Goal: Task Accomplishment & Management: Use online tool/utility

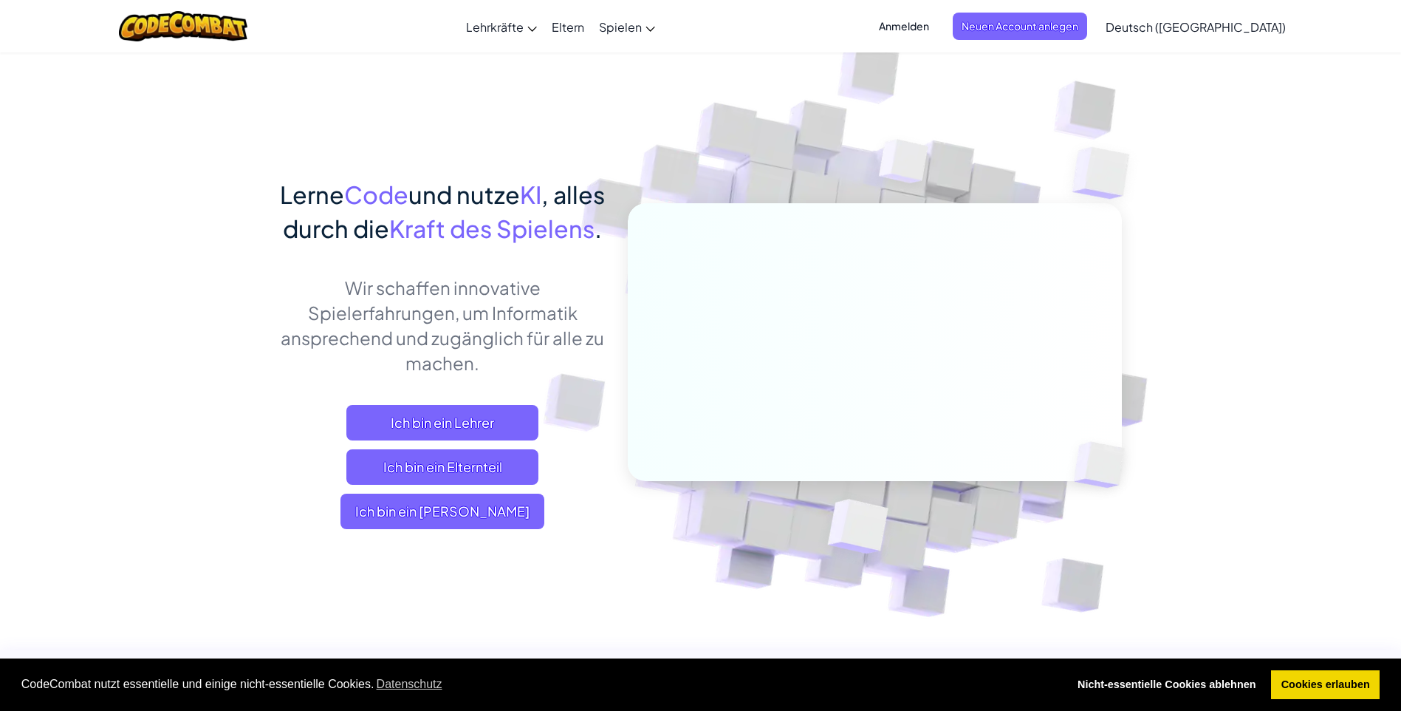
click at [938, 22] on span "Anmelden" at bounding box center [904, 26] width 68 height 27
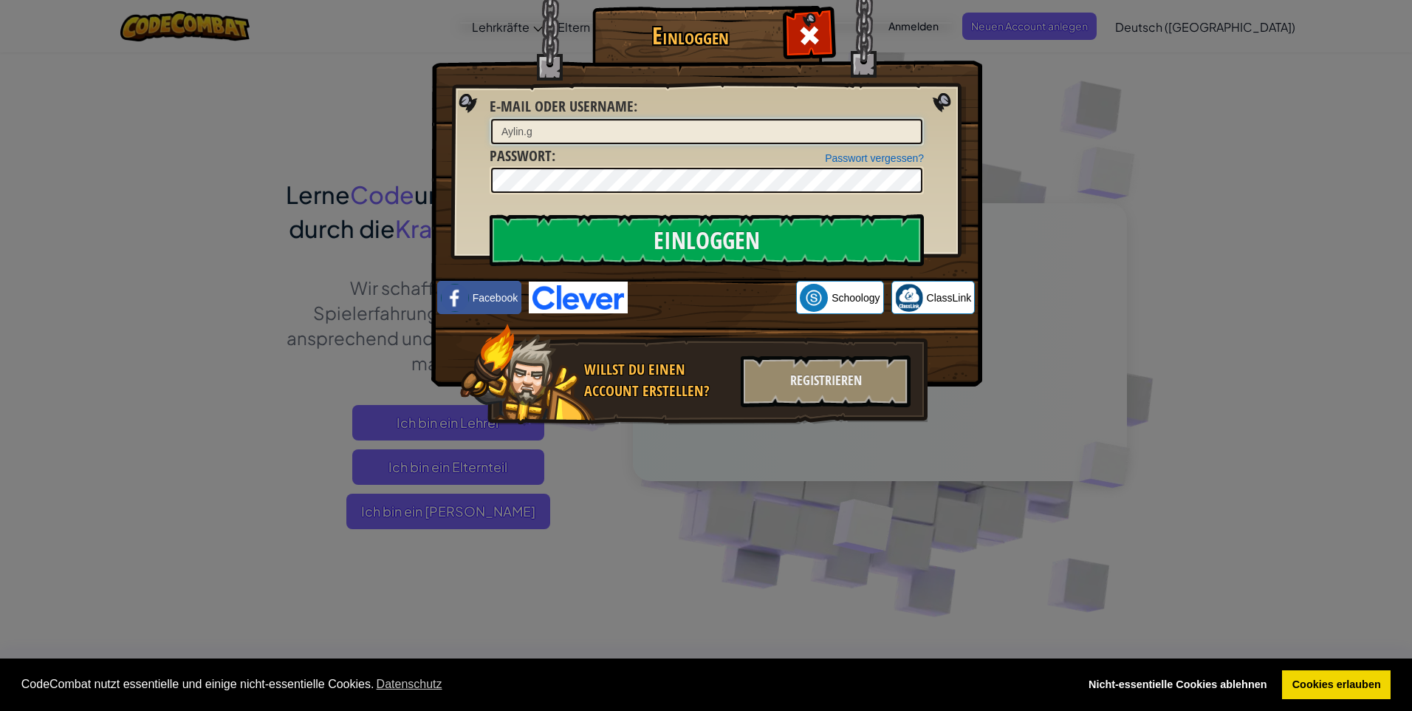
type input "Aylin.g"
click at [697, 224] on input "Einloggen" at bounding box center [707, 240] width 434 height 52
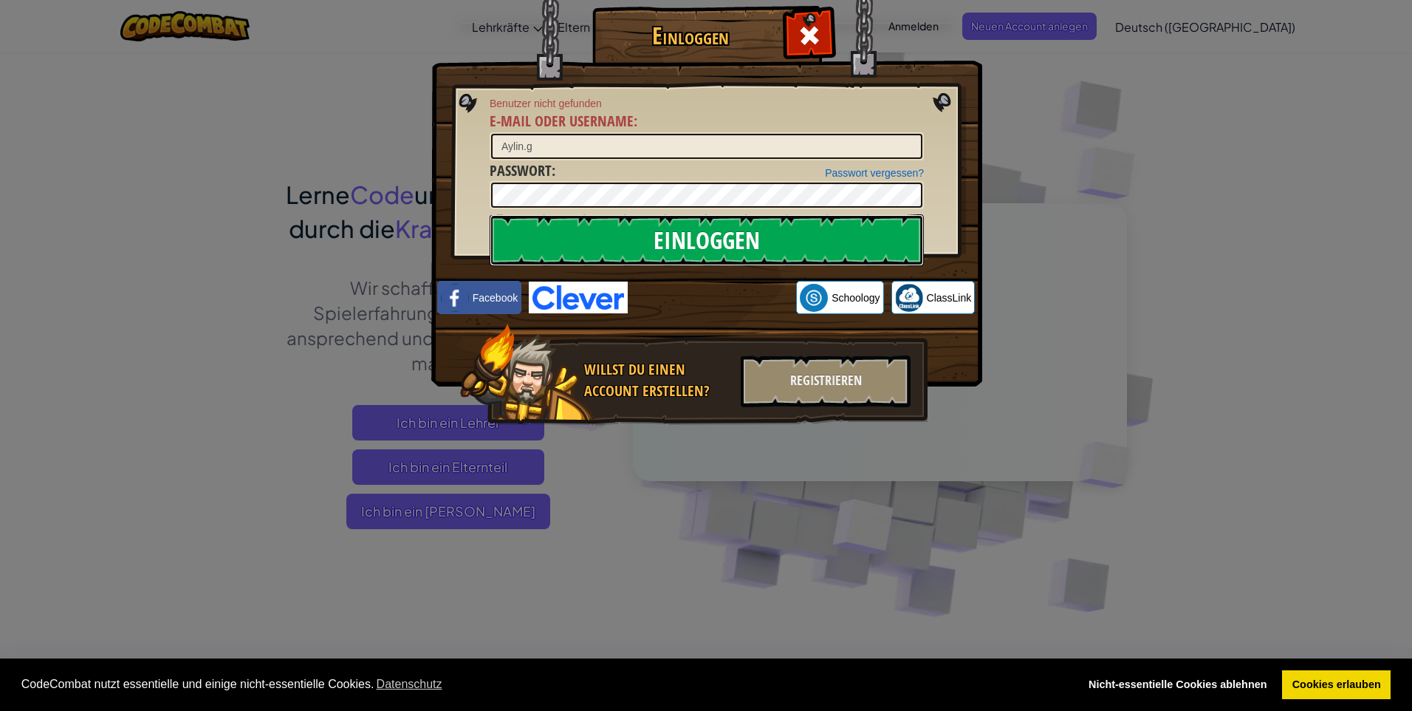
click at [701, 236] on input "Einloggen" at bounding box center [707, 240] width 434 height 52
click at [562, 137] on input "Aylin.g" at bounding box center [706, 146] width 431 height 25
click at [646, 231] on input "Einloggen" at bounding box center [707, 240] width 434 height 52
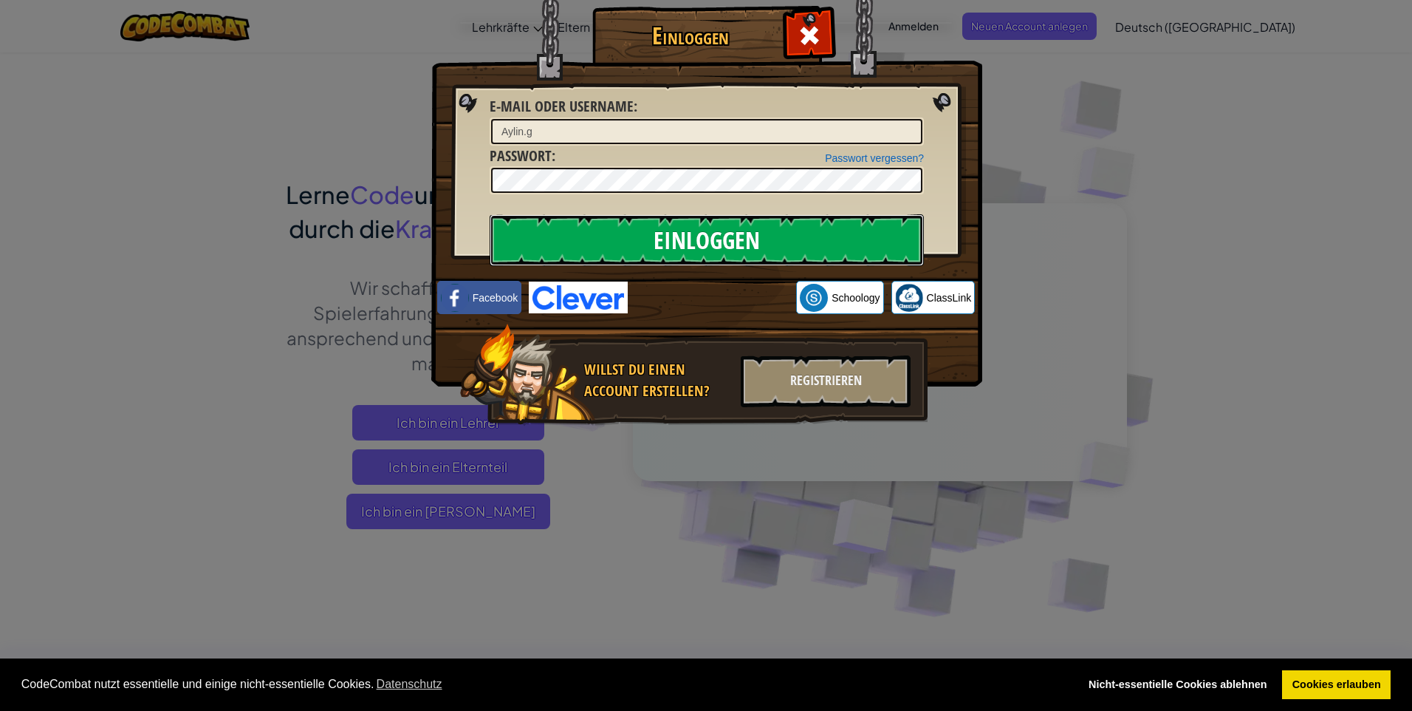
click at [695, 239] on input "Einloggen" at bounding box center [707, 240] width 434 height 52
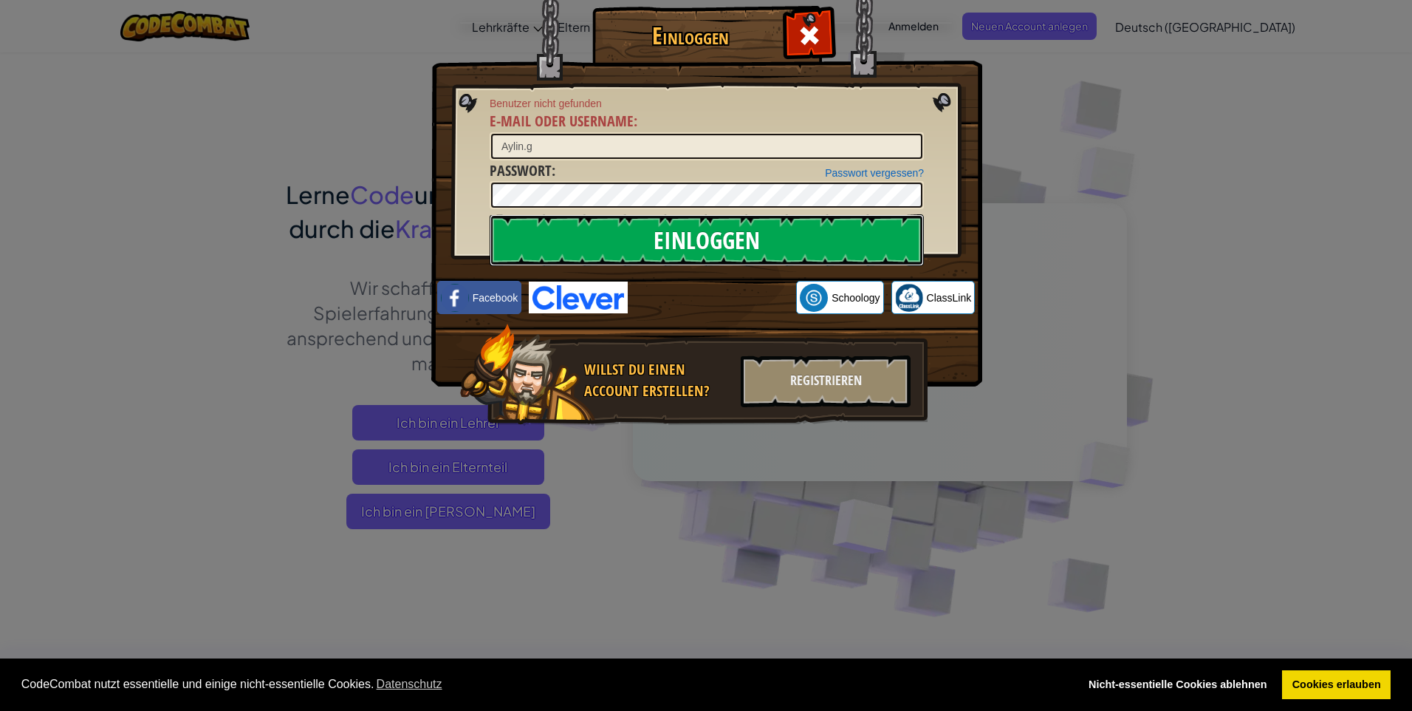
click at [695, 239] on input "Einloggen" at bounding box center [707, 240] width 434 height 52
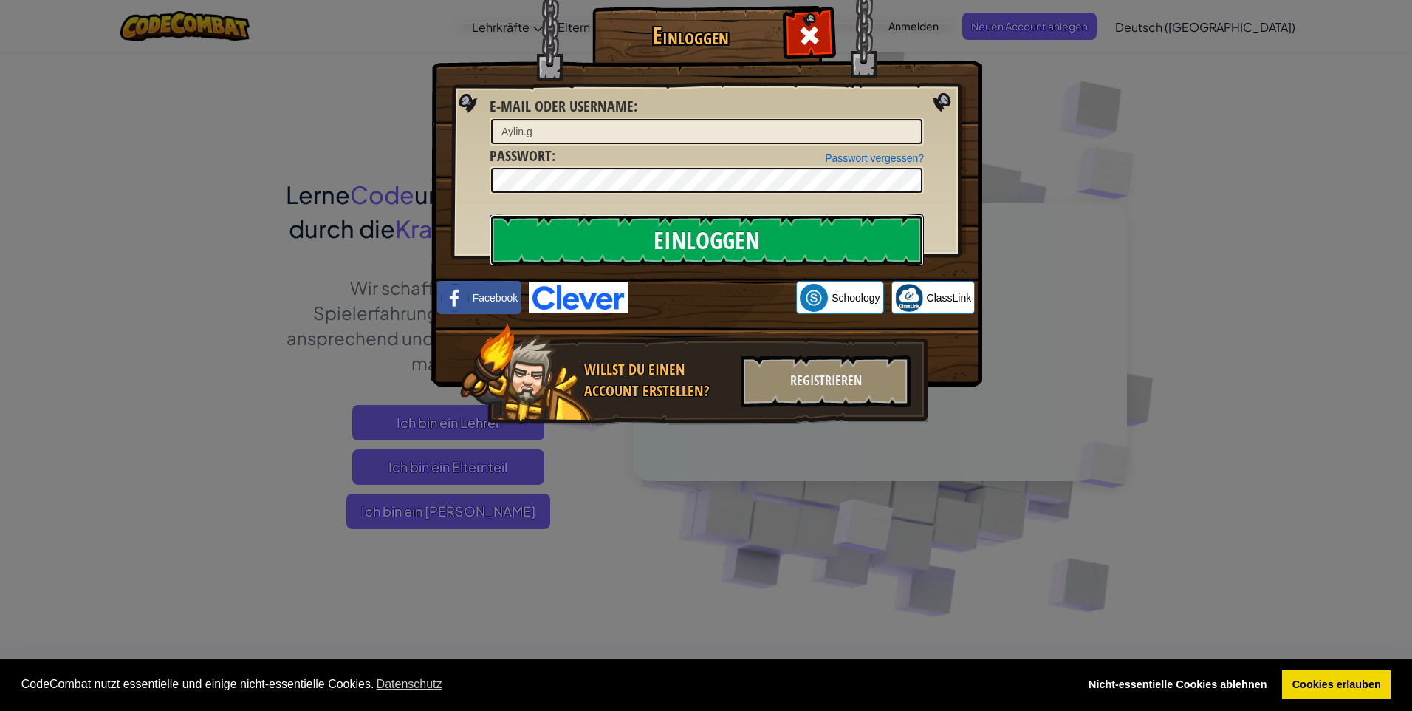
click at [695, 239] on input "Einloggen" at bounding box center [707, 240] width 434 height 52
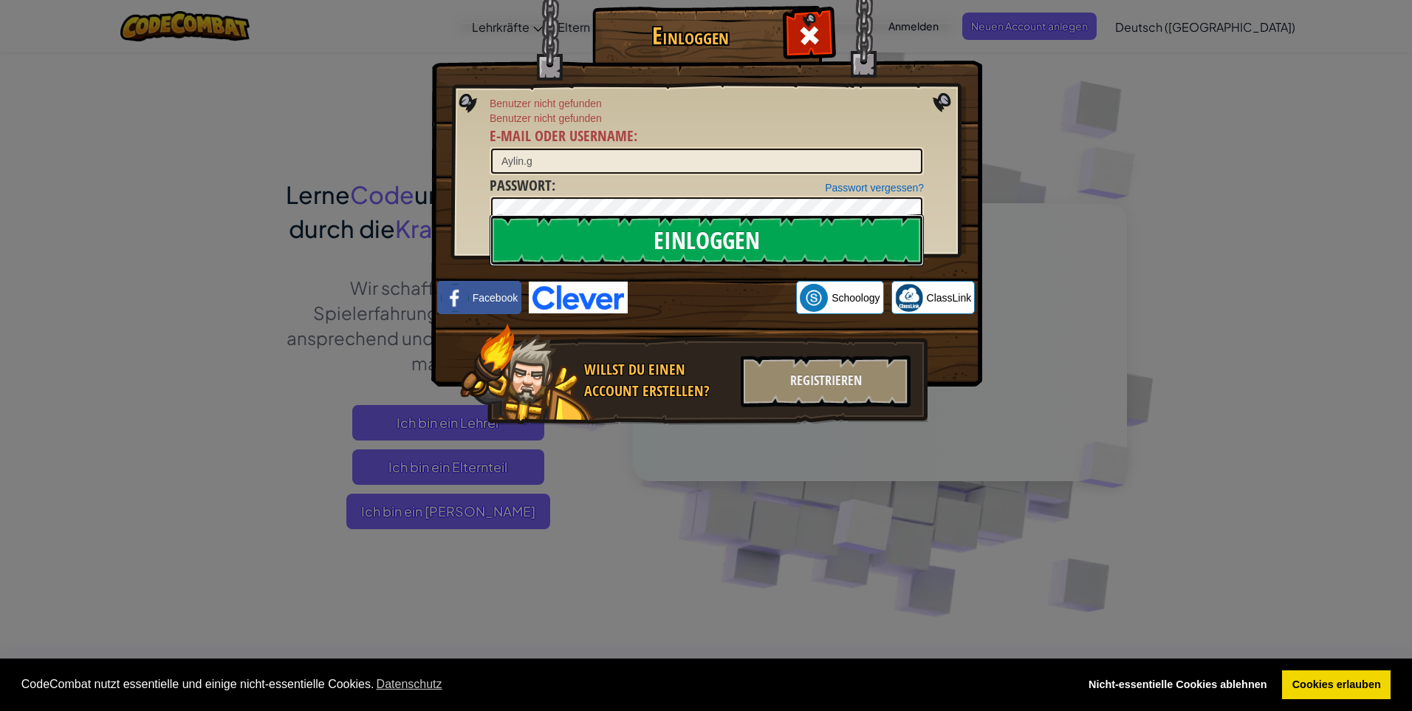
click at [697, 239] on input "Einloggen" at bounding box center [707, 240] width 434 height 52
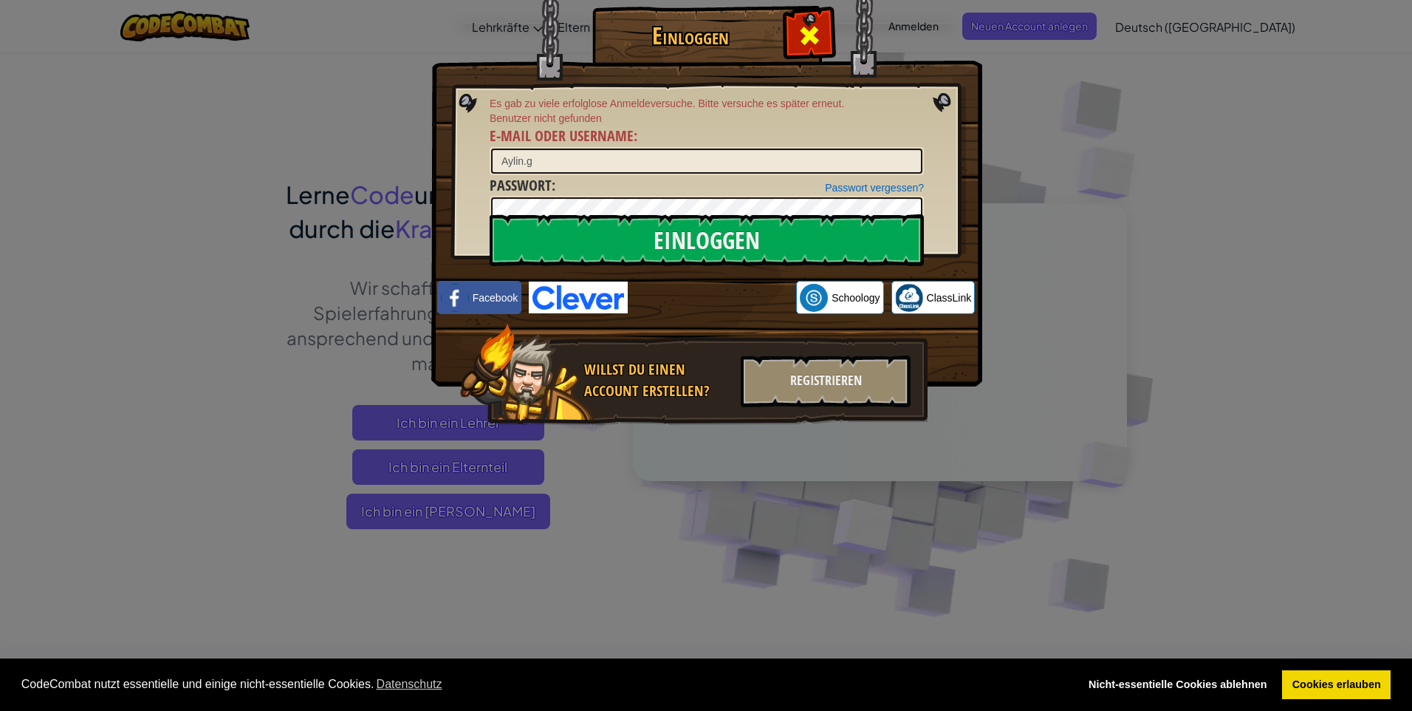
click at [826, 47] on div at bounding box center [809, 33] width 47 height 47
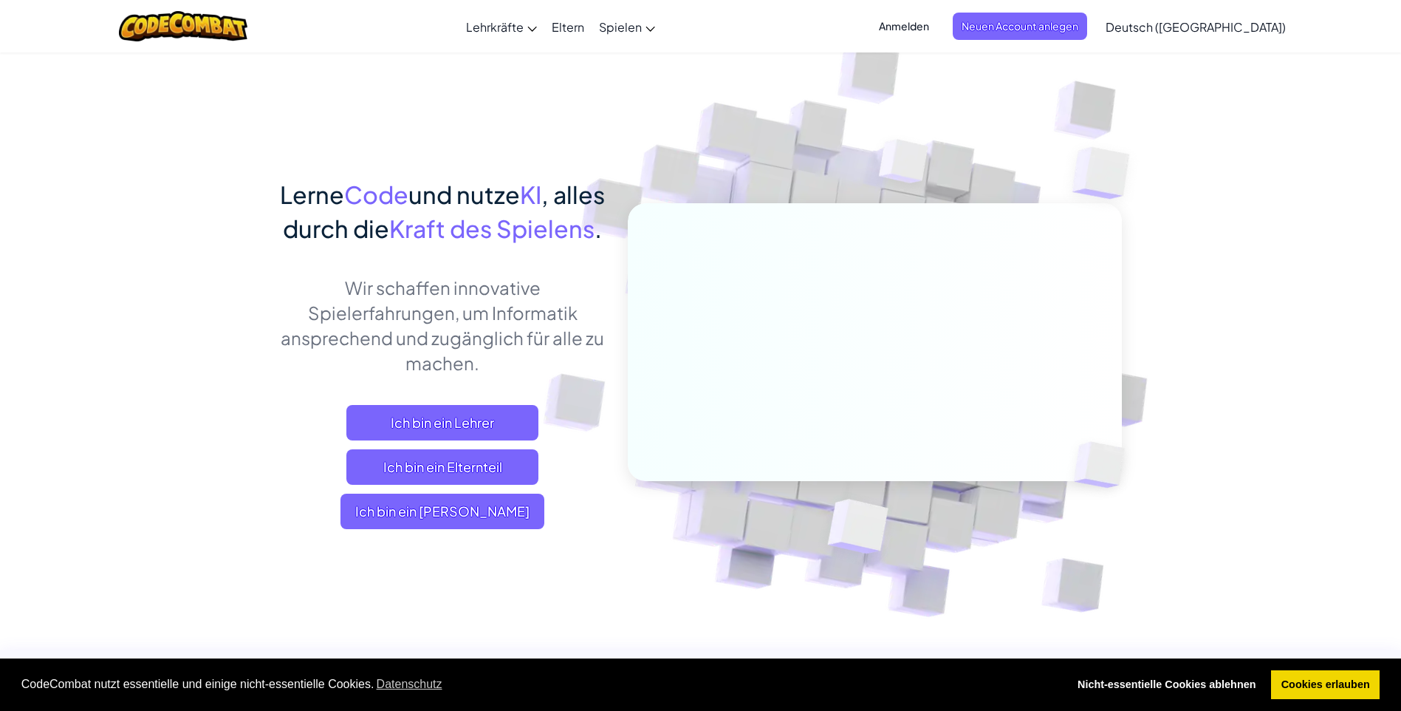
click at [936, 24] on span "Anmelden" at bounding box center [904, 26] width 68 height 27
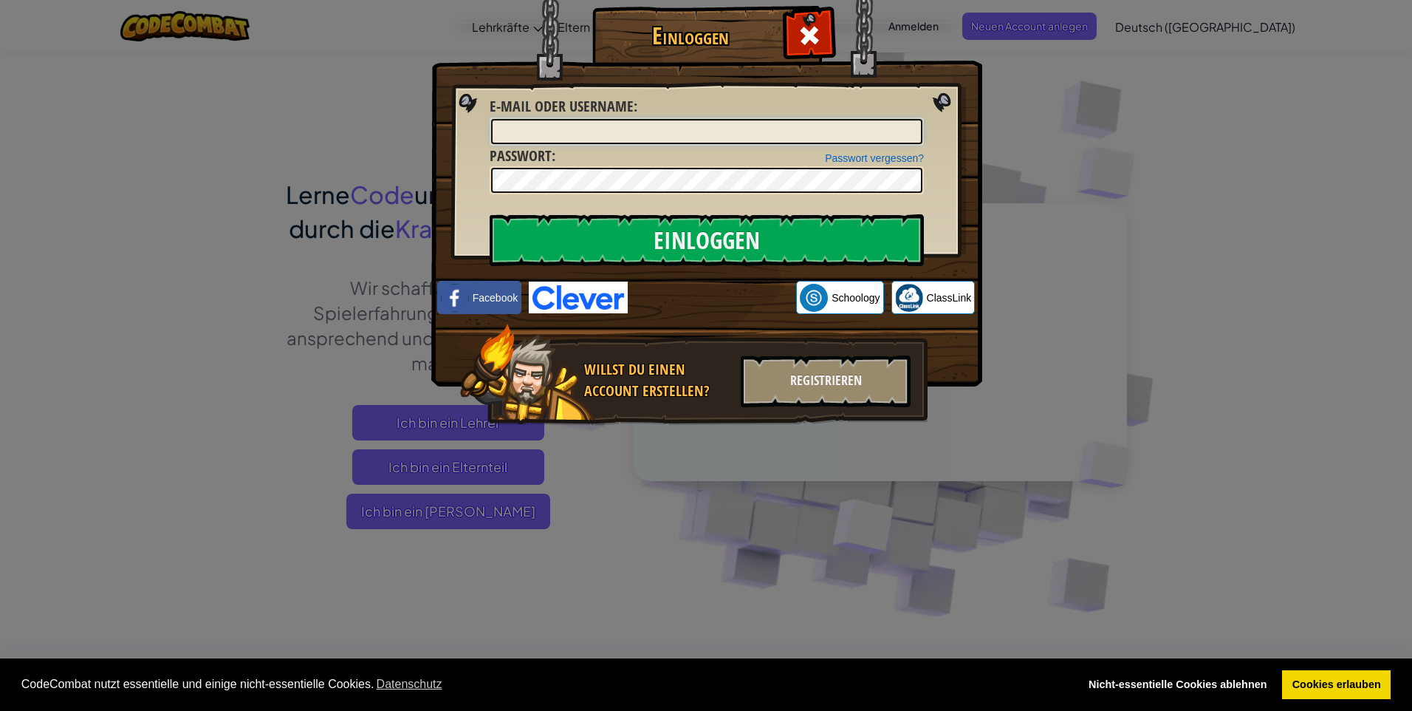
type input "Aylin.g"
click at [691, 239] on input "Einloggen" at bounding box center [707, 240] width 434 height 52
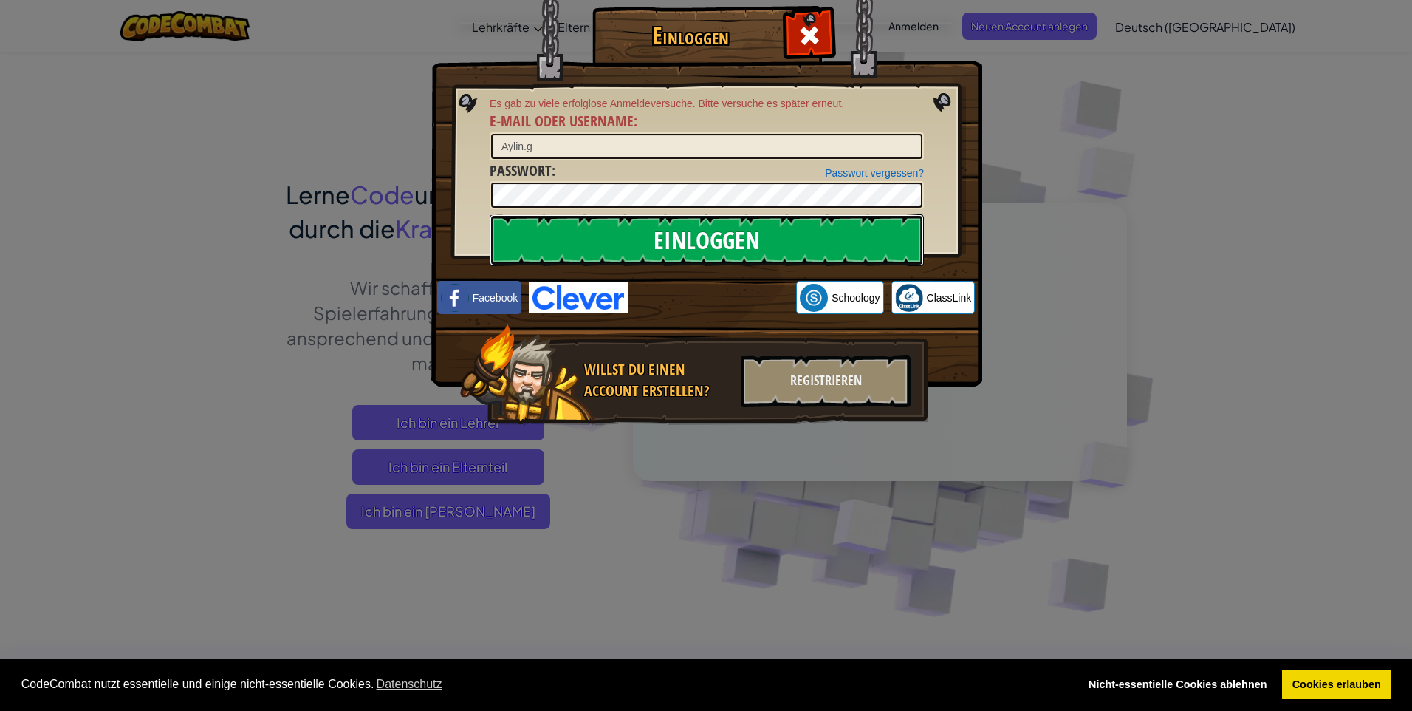
click at [690, 252] on input "Einloggen" at bounding box center [707, 240] width 434 height 52
click at [627, 139] on input "Aylin.g" at bounding box center [706, 146] width 431 height 25
click at [802, 39] on span at bounding box center [810, 36] width 24 height 24
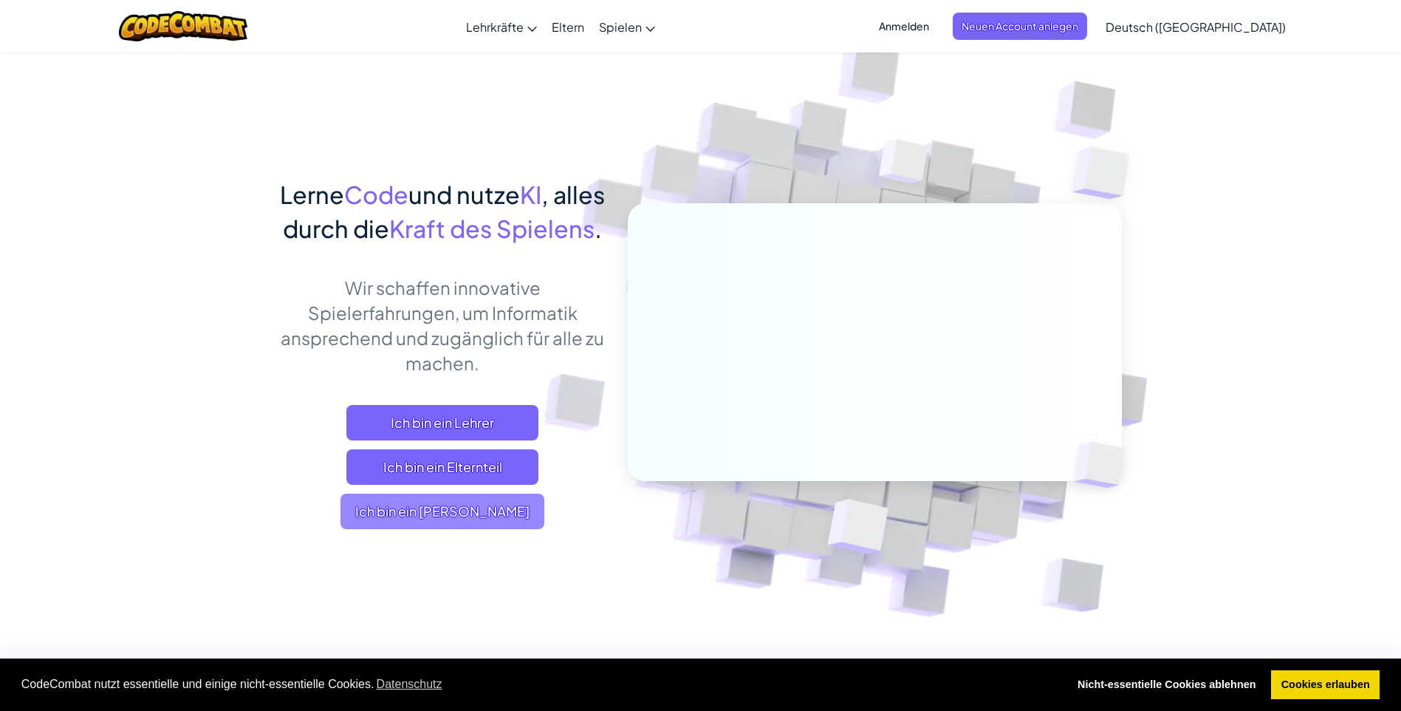
click at [488, 529] on span "Ich bin ein [PERSON_NAME]" at bounding box center [443, 510] width 204 height 35
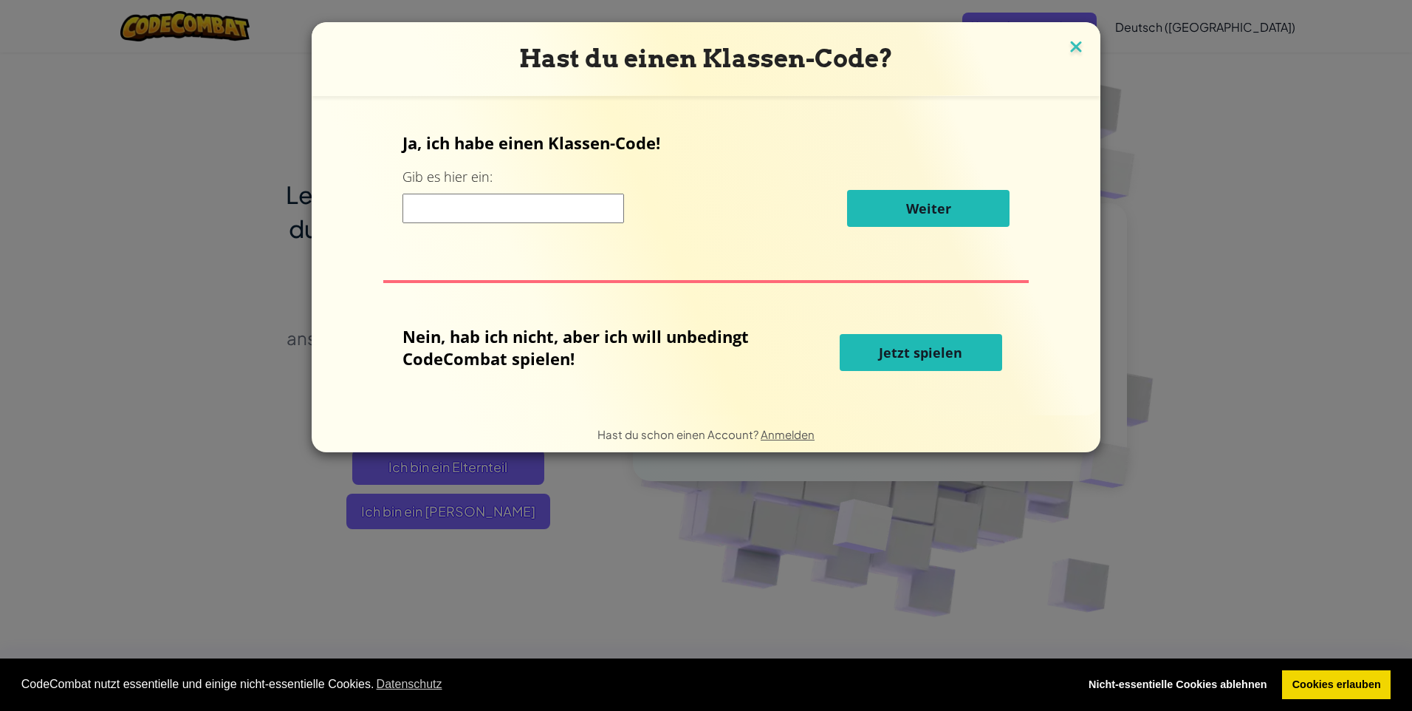
click at [1067, 43] on img at bounding box center [1076, 48] width 19 height 22
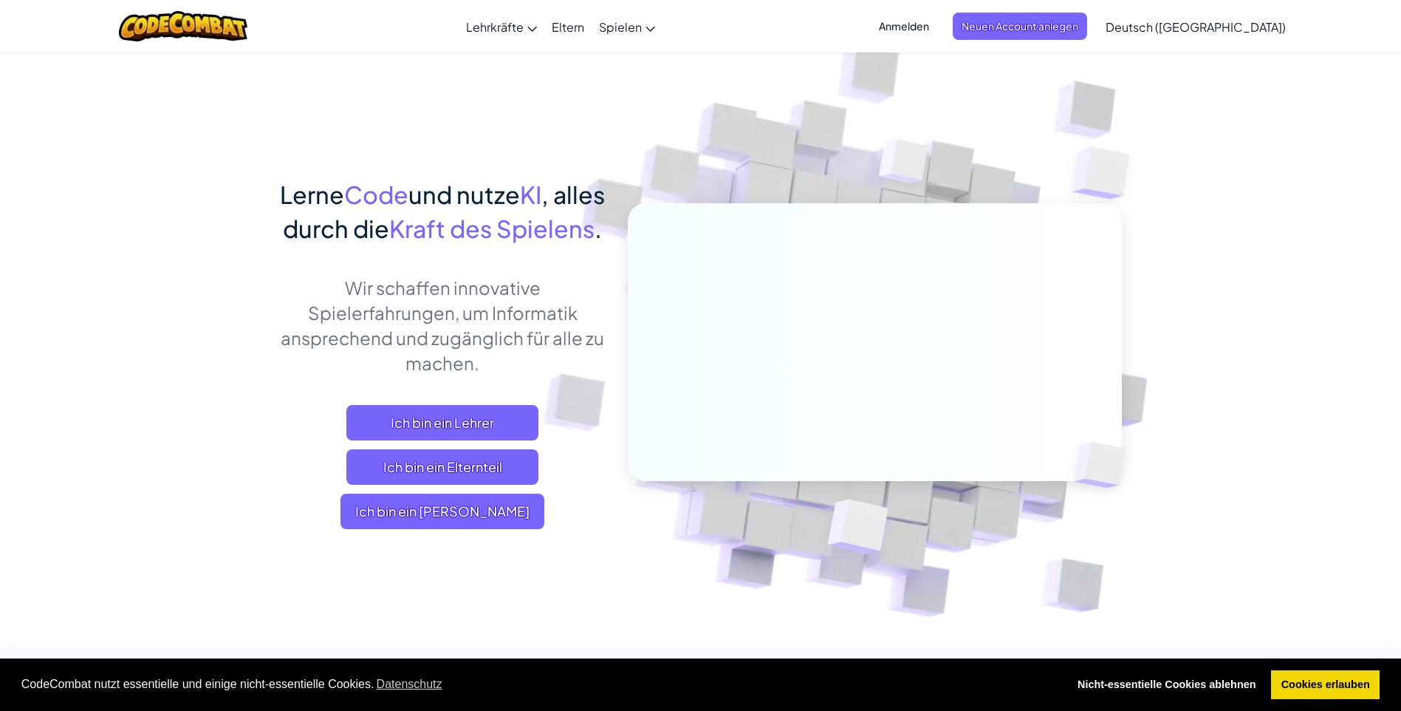
click at [928, 25] on span "Anmelden" at bounding box center [904, 26] width 68 height 27
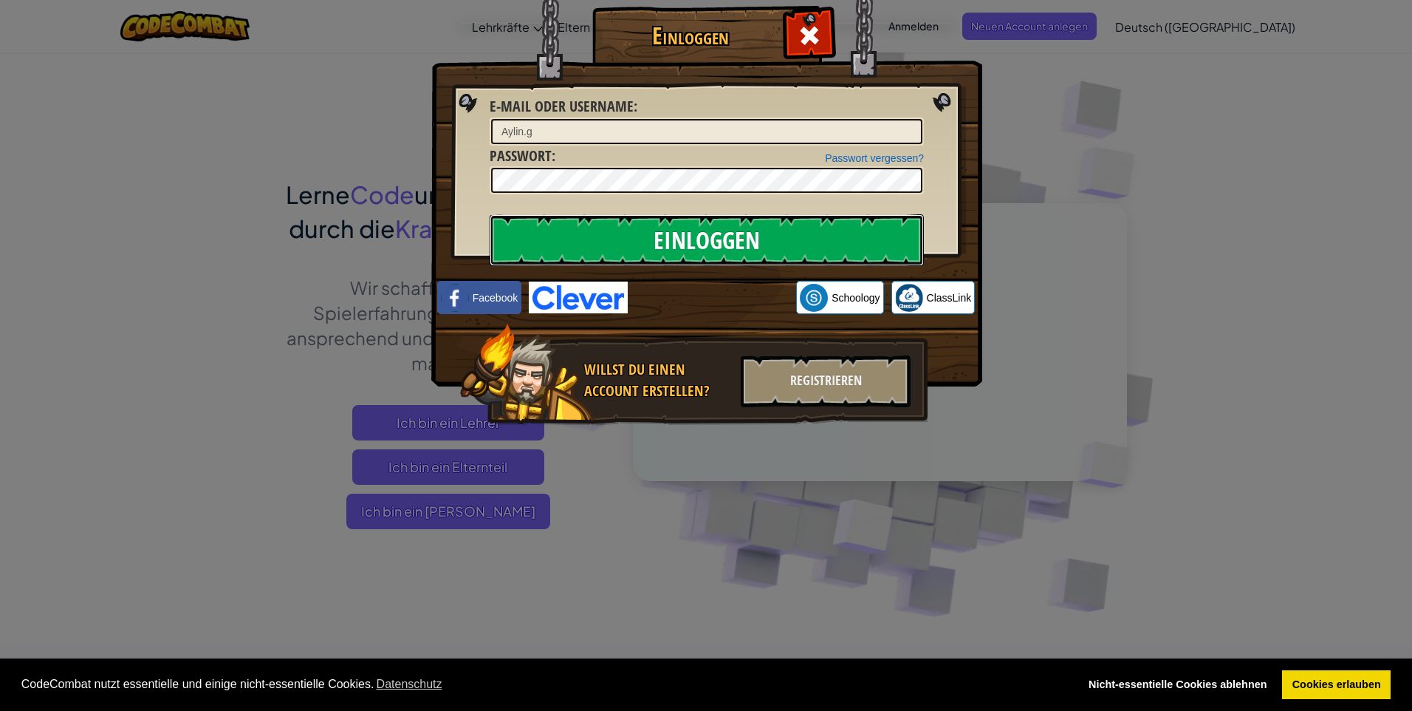
click at [707, 251] on input "Einloggen" at bounding box center [707, 240] width 434 height 52
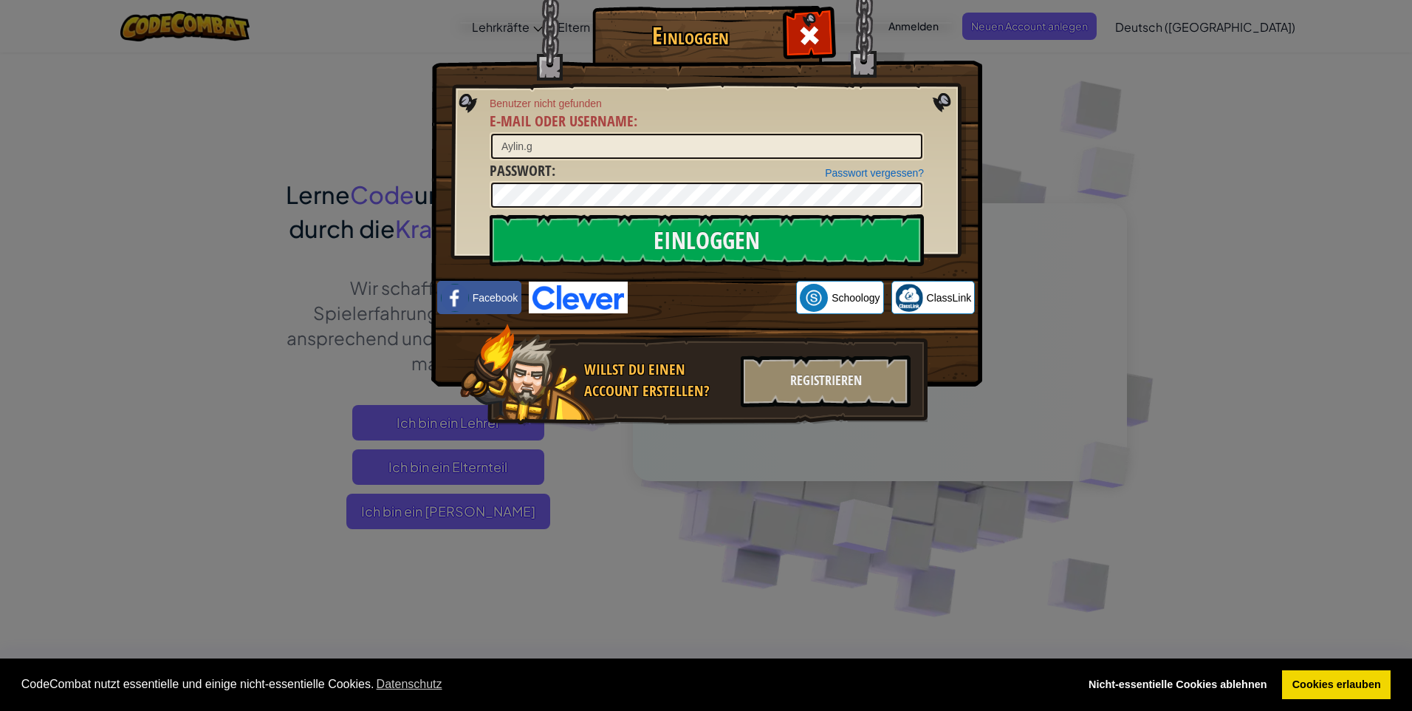
click at [778, 132] on div "Aylin.g" at bounding box center [707, 146] width 434 height 28
click at [533, 143] on input "Aylin.g" at bounding box center [706, 146] width 431 height 25
type input "A"
click at [615, 140] on input "E-Mail oder Username :" at bounding box center [706, 146] width 431 height 25
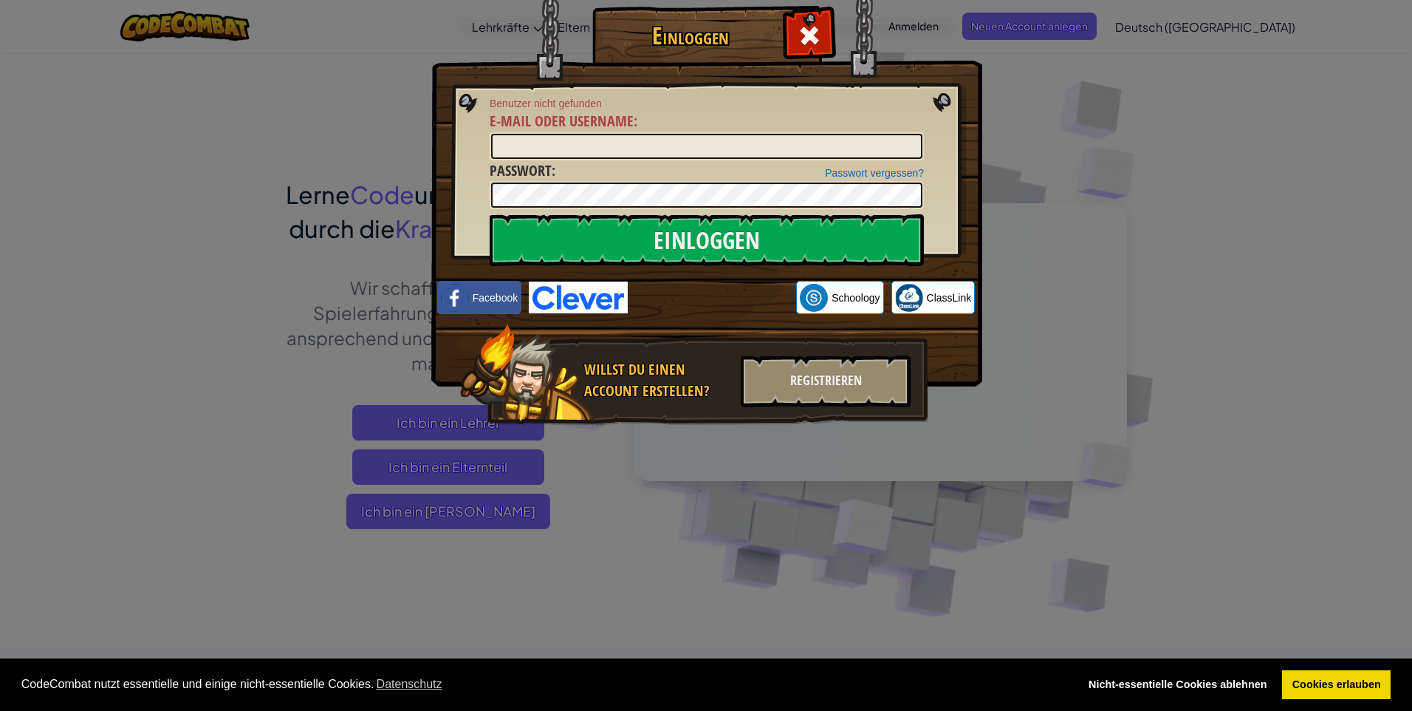
click at [939, 104] on img at bounding box center [706, 171] width 551 height 430
click at [1072, 121] on div "Einloggen Benutzer nicht gefunden E-Mail oder Username : Passwort vergessen? Pa…" at bounding box center [706, 355] width 1412 height 711
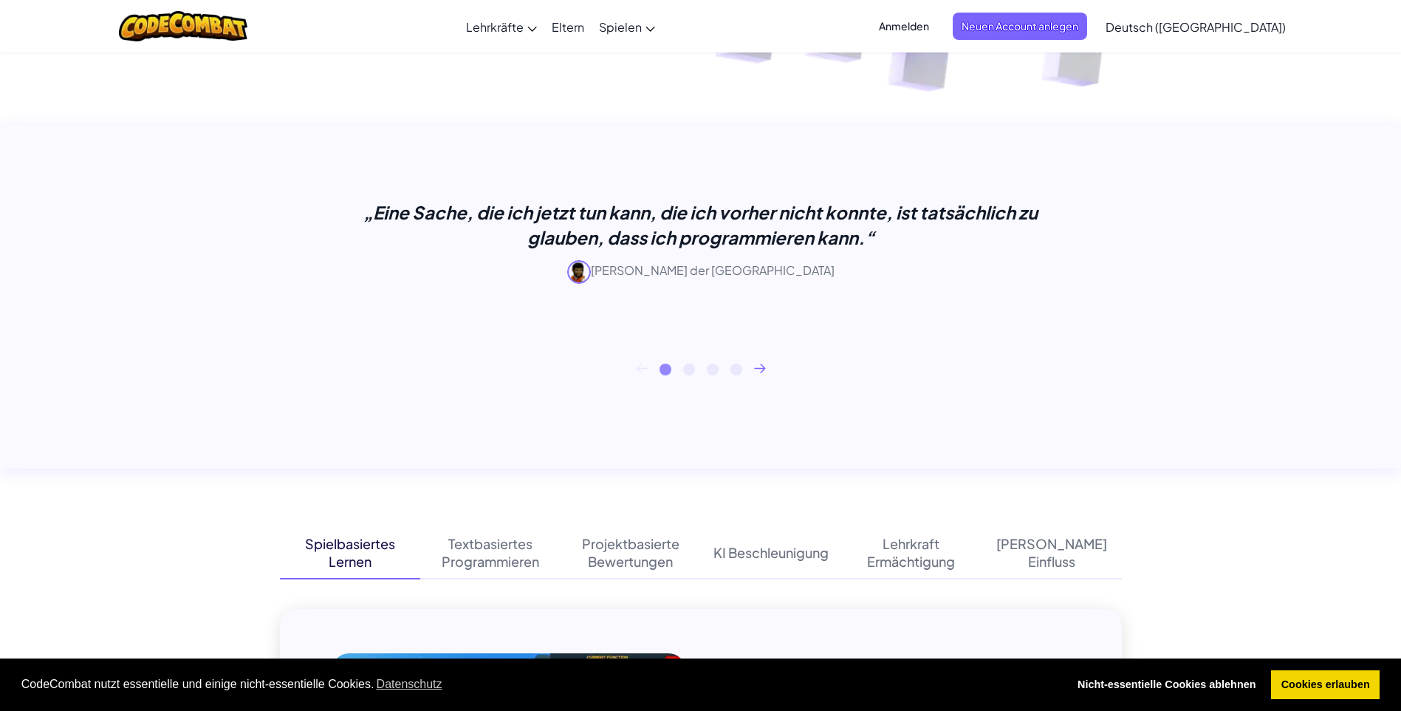
scroll to position [369, 0]
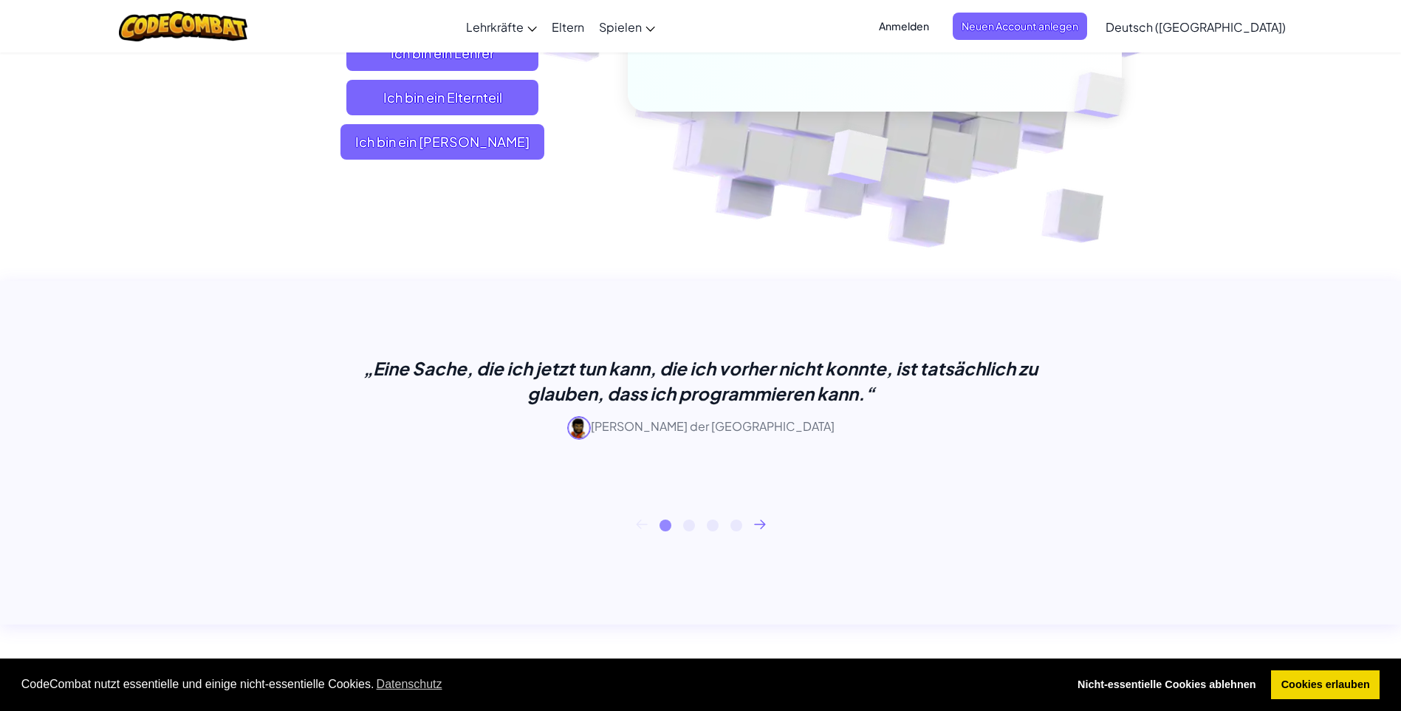
click at [756, 524] on icon at bounding box center [760, 524] width 12 height 10
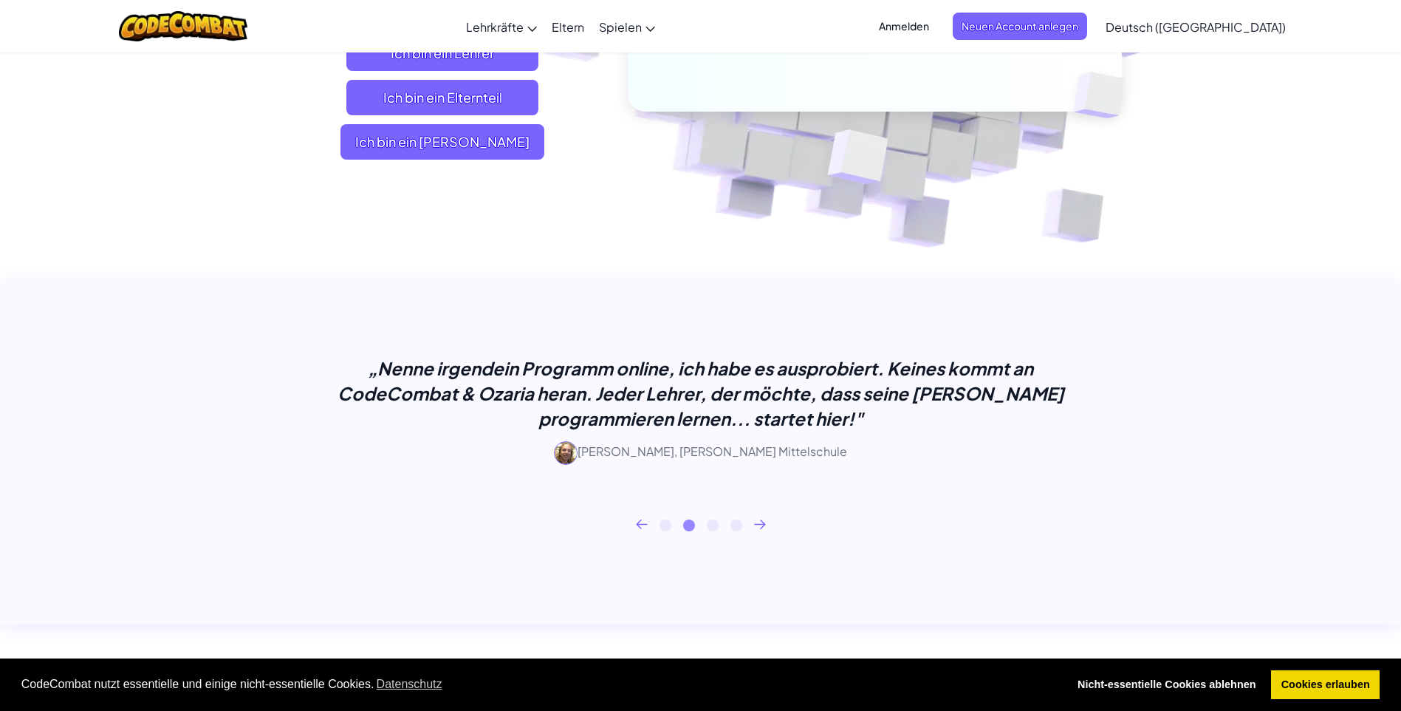
click at [756, 524] on icon at bounding box center [760, 524] width 12 height 10
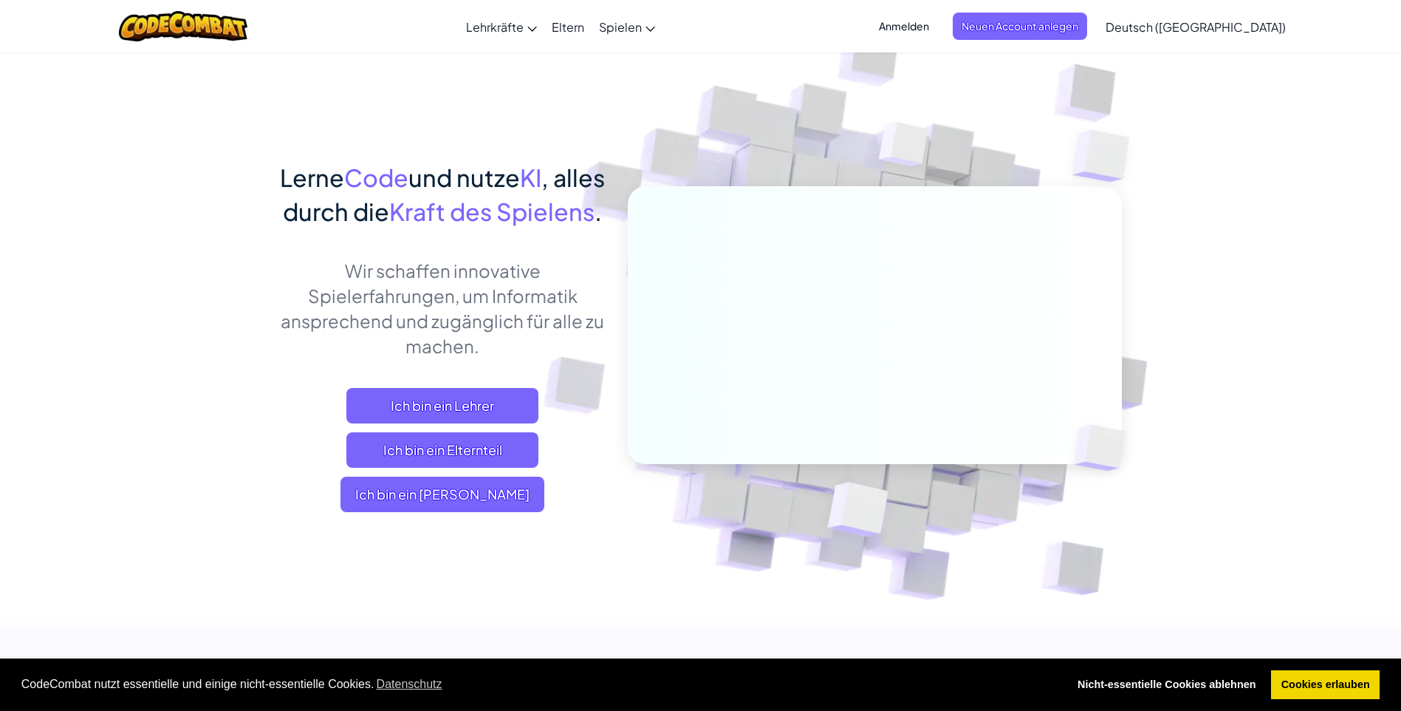
scroll to position [0, 0]
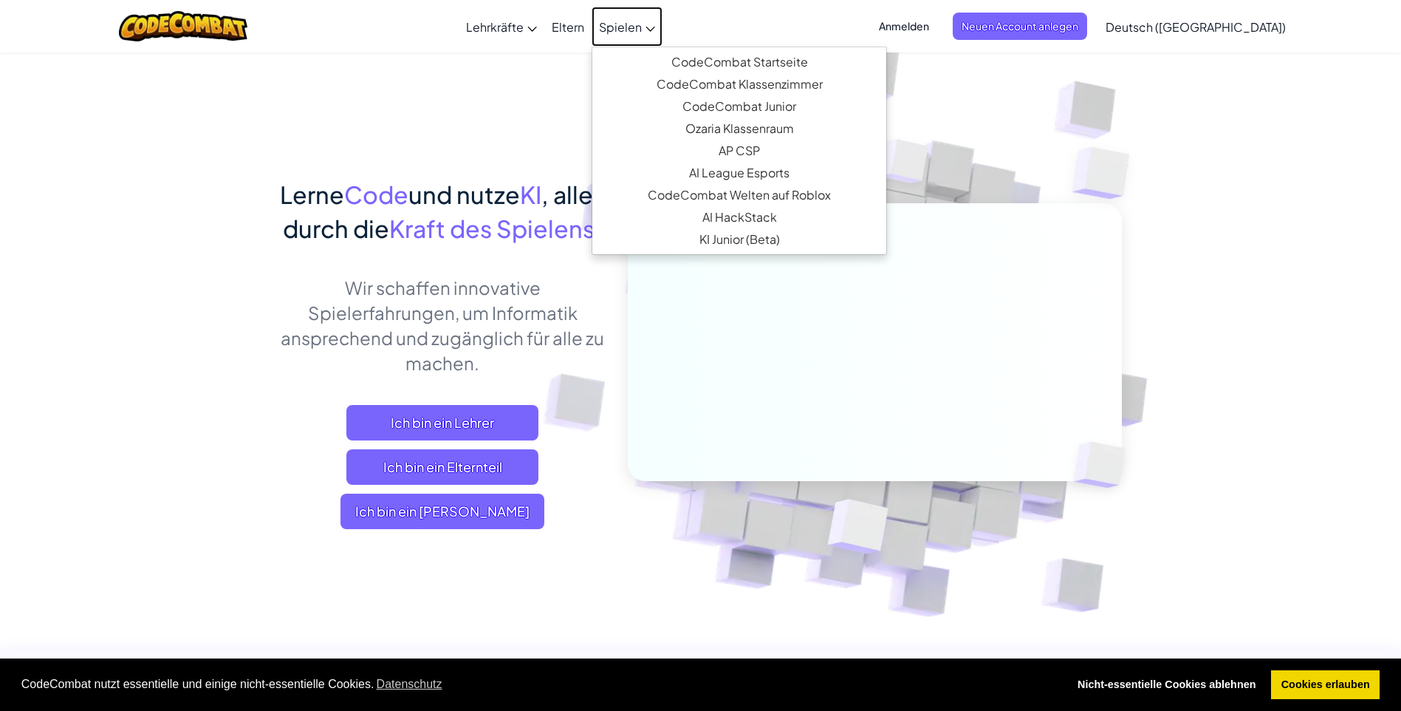
click at [642, 21] on span "Spielen" at bounding box center [620, 27] width 43 height 16
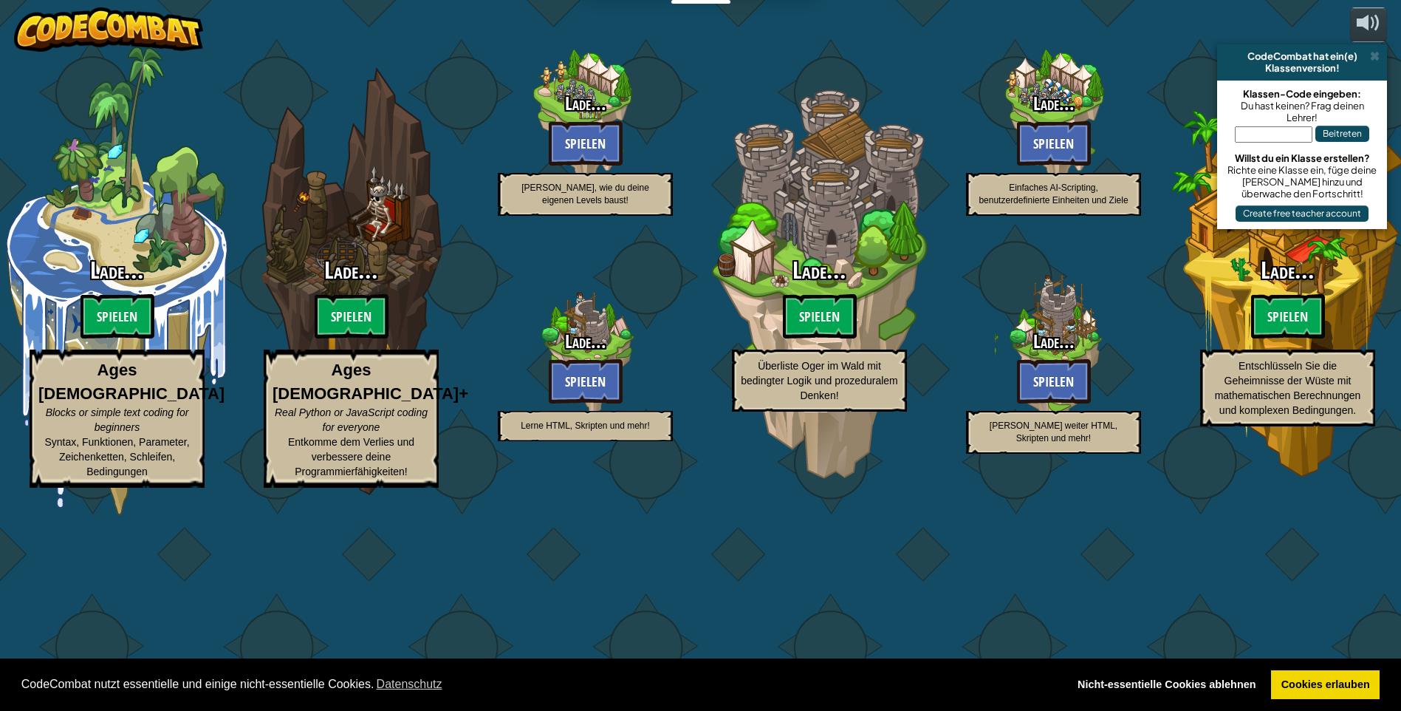
select select "de-DE"
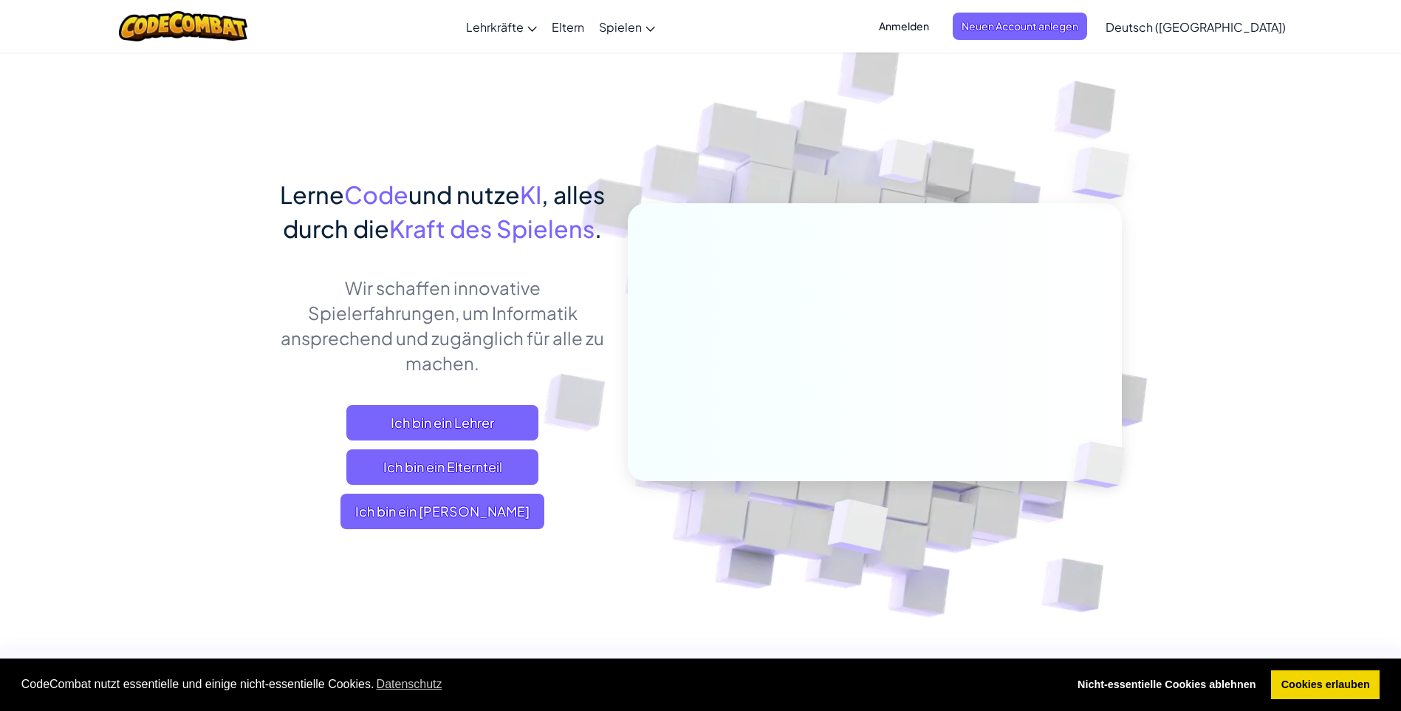
click at [938, 28] on span "Anmelden" at bounding box center [904, 26] width 68 height 27
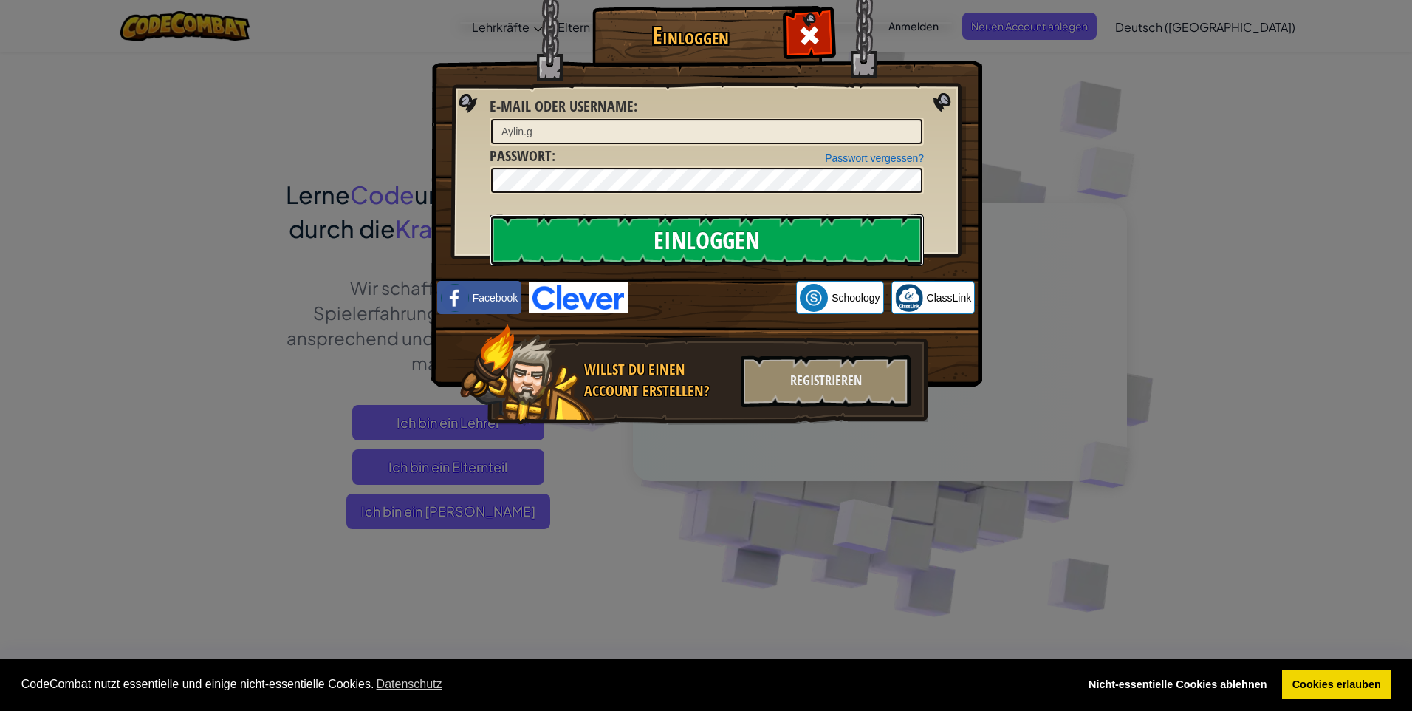
click at [764, 249] on input "Einloggen" at bounding box center [707, 240] width 434 height 52
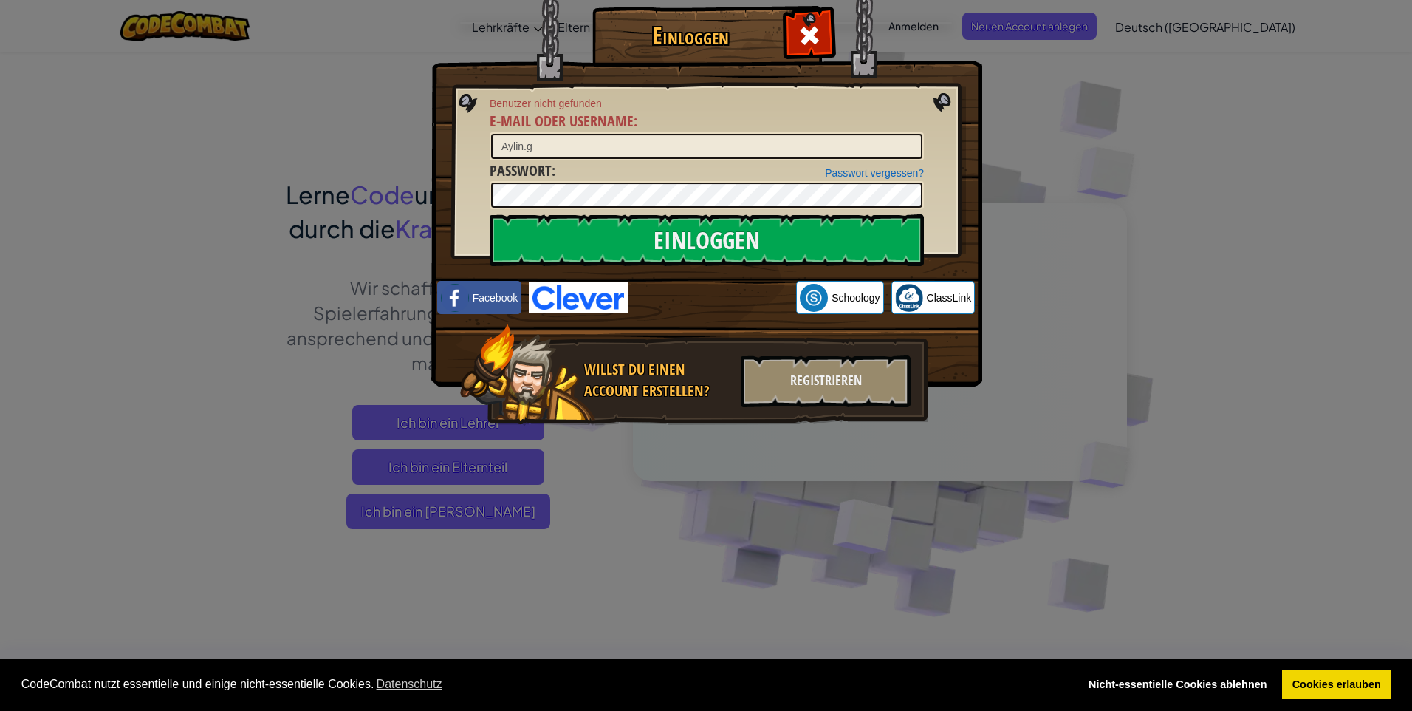
click at [1013, 94] on div "Einloggen Benutzer nicht gefunden E-Mail oder Username : [PERSON_NAME].g Passwo…" at bounding box center [706, 355] width 1412 height 711
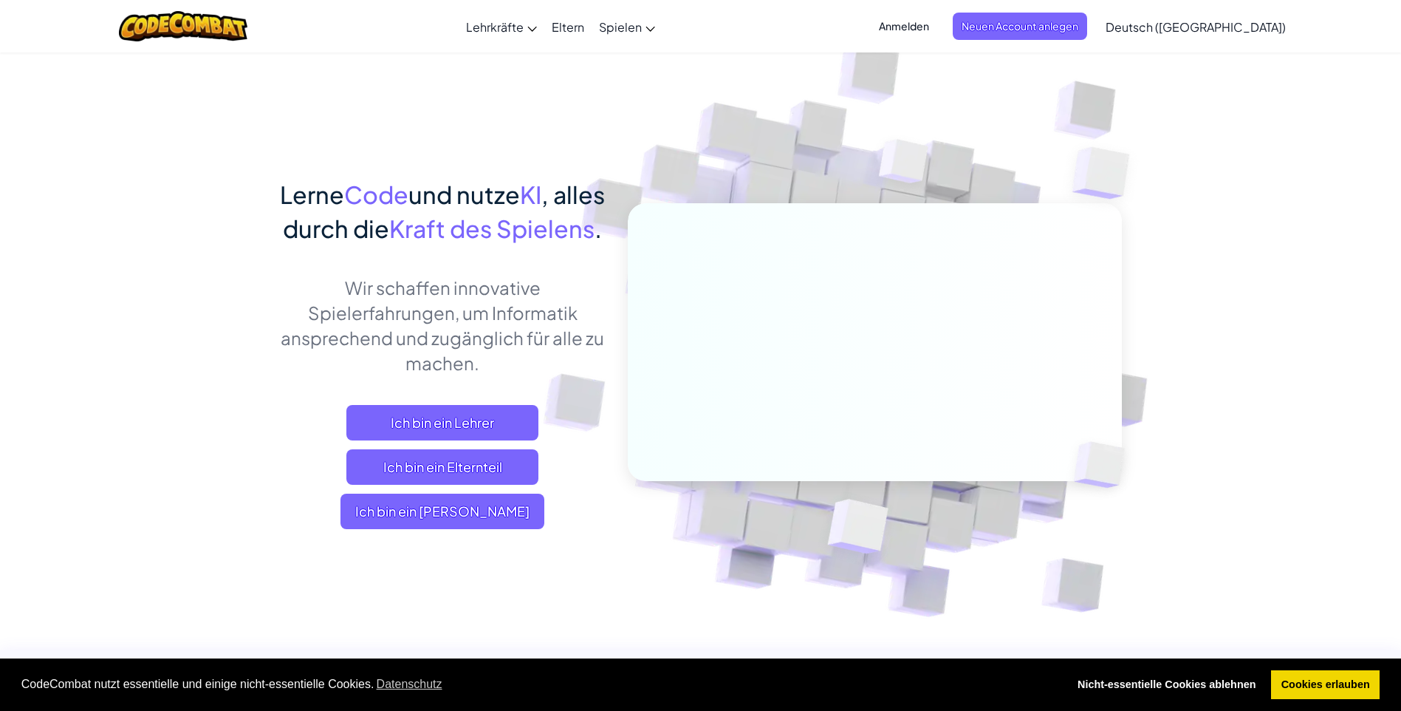
click at [938, 16] on span "Anmelden" at bounding box center [904, 26] width 68 height 27
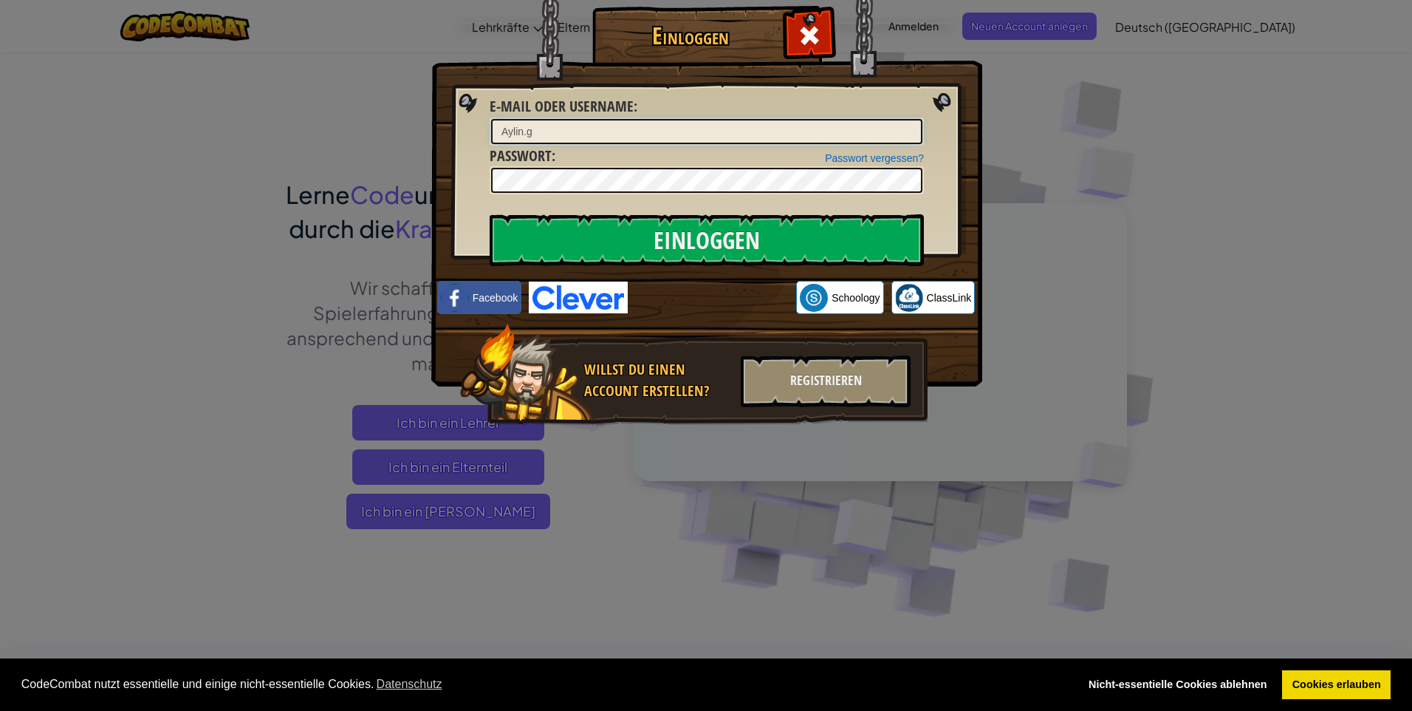
click at [742, 129] on input "Aylin.g" at bounding box center [706, 131] width 431 height 25
type input "A"
click at [806, 38] on span at bounding box center [810, 36] width 24 height 24
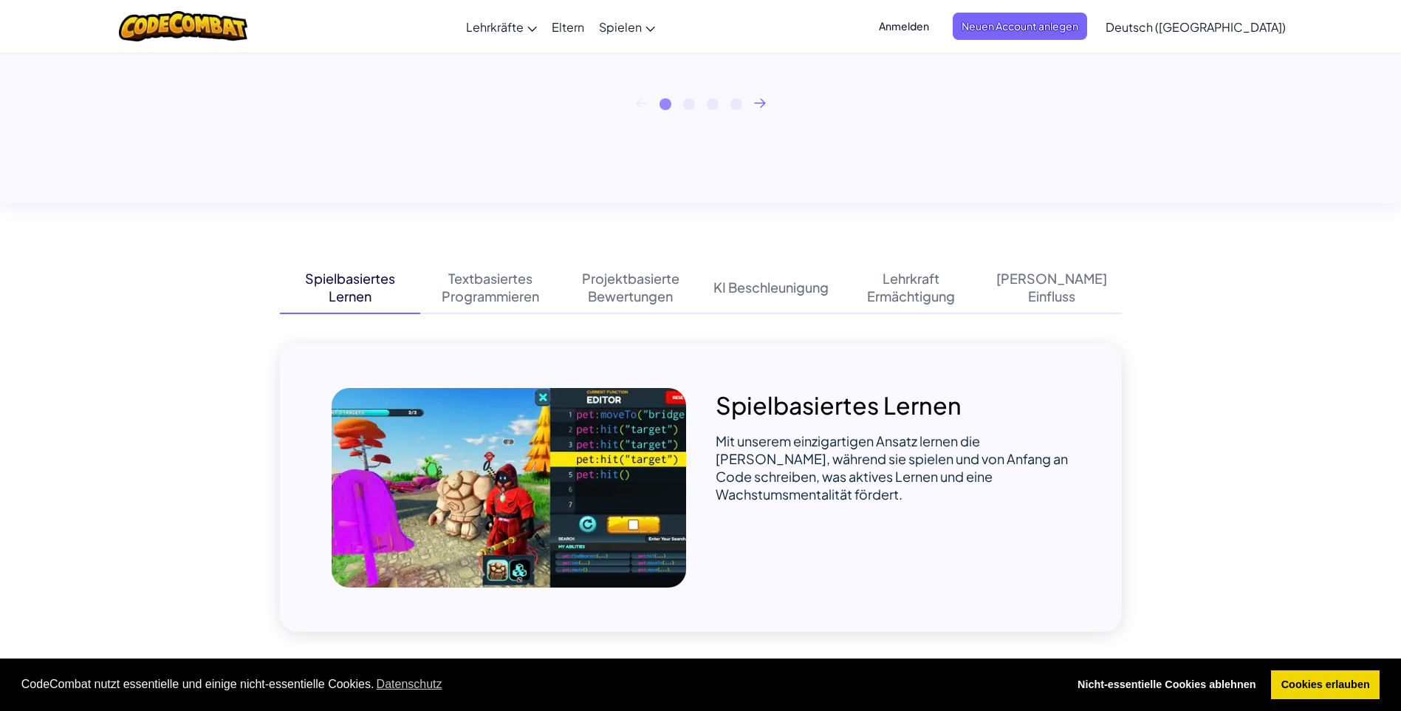
scroll to position [960, 0]
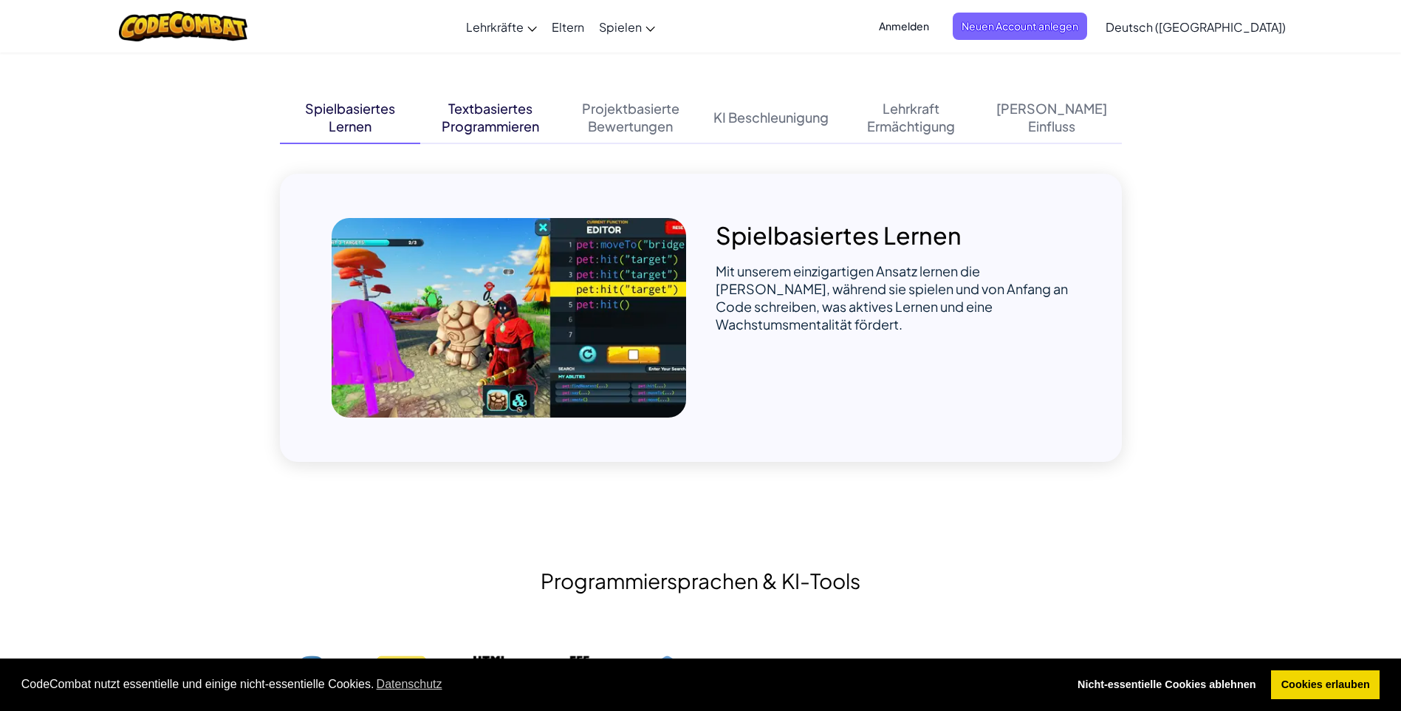
click at [464, 101] on div "Textbasiertes" at bounding box center [490, 109] width 84 height 18
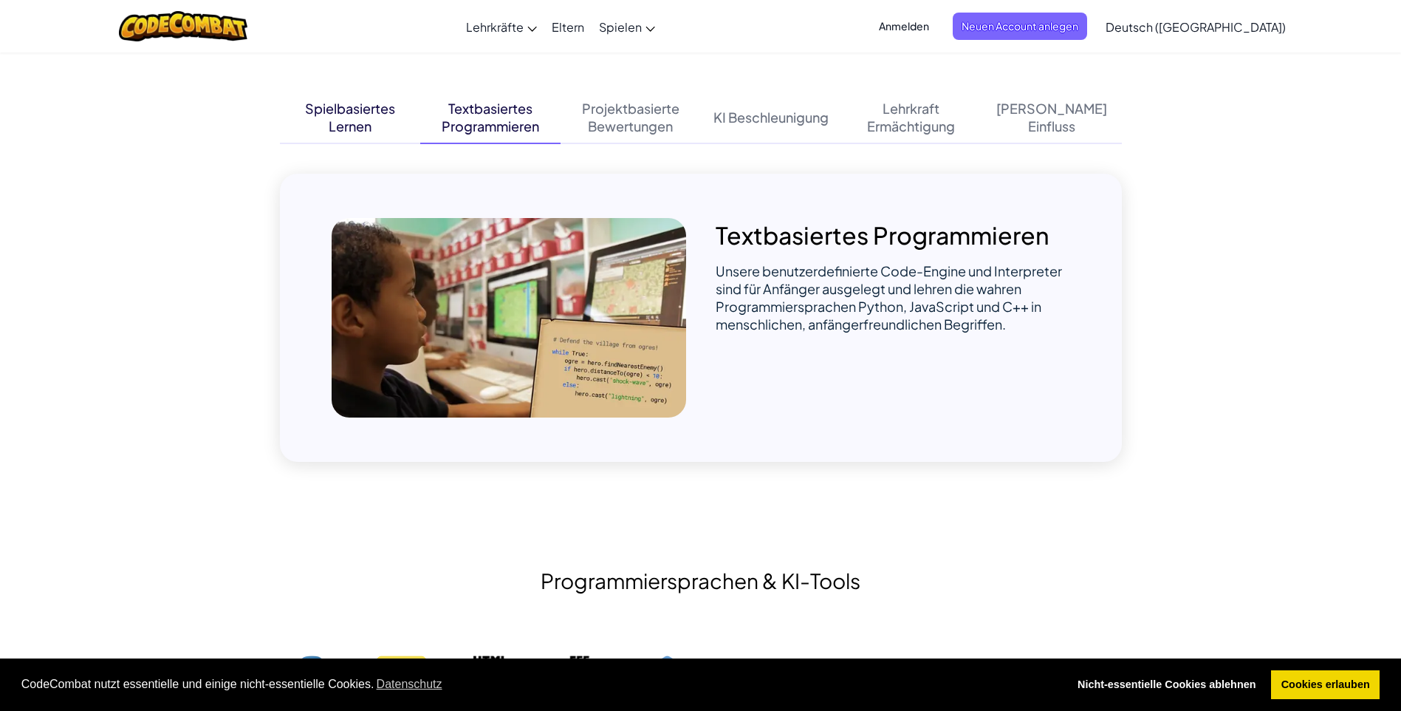
click at [397, 119] on div "Spielbasiertes Lernen" at bounding box center [350, 118] width 140 height 52
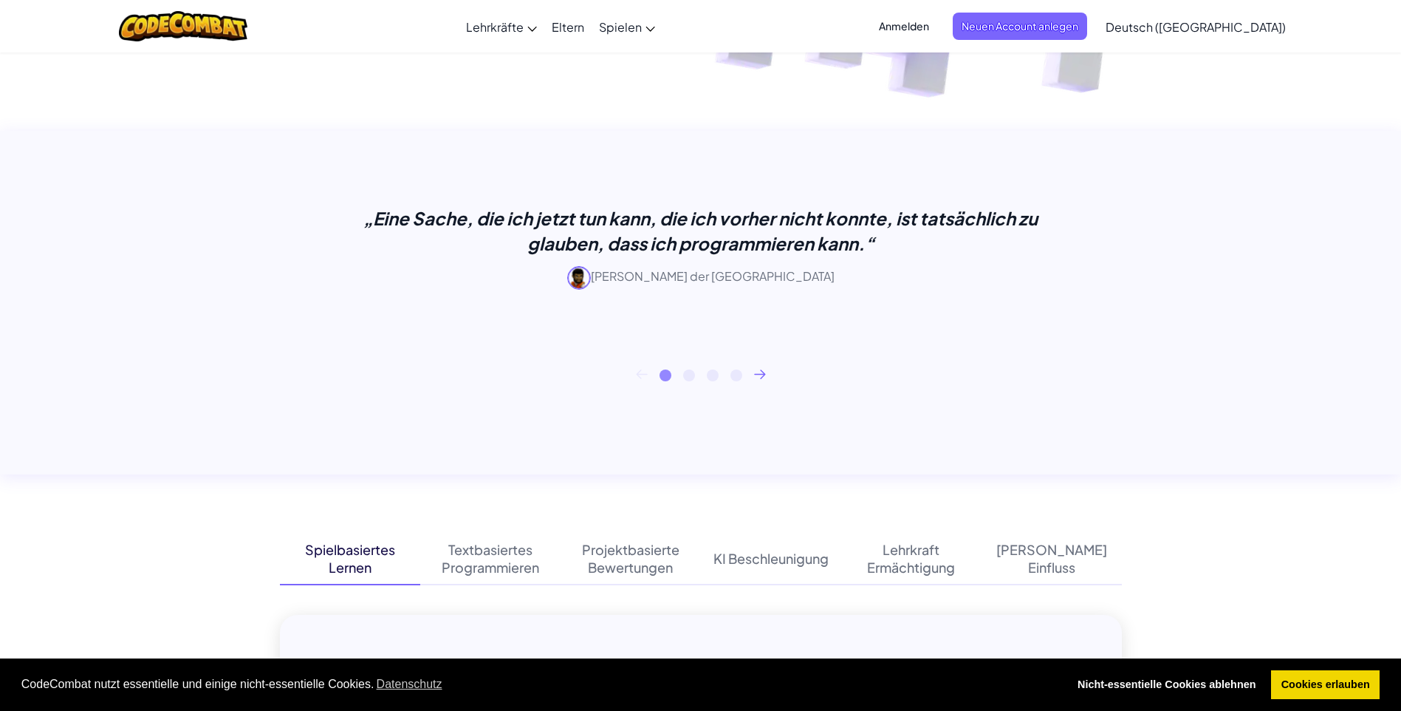
scroll to position [369, 0]
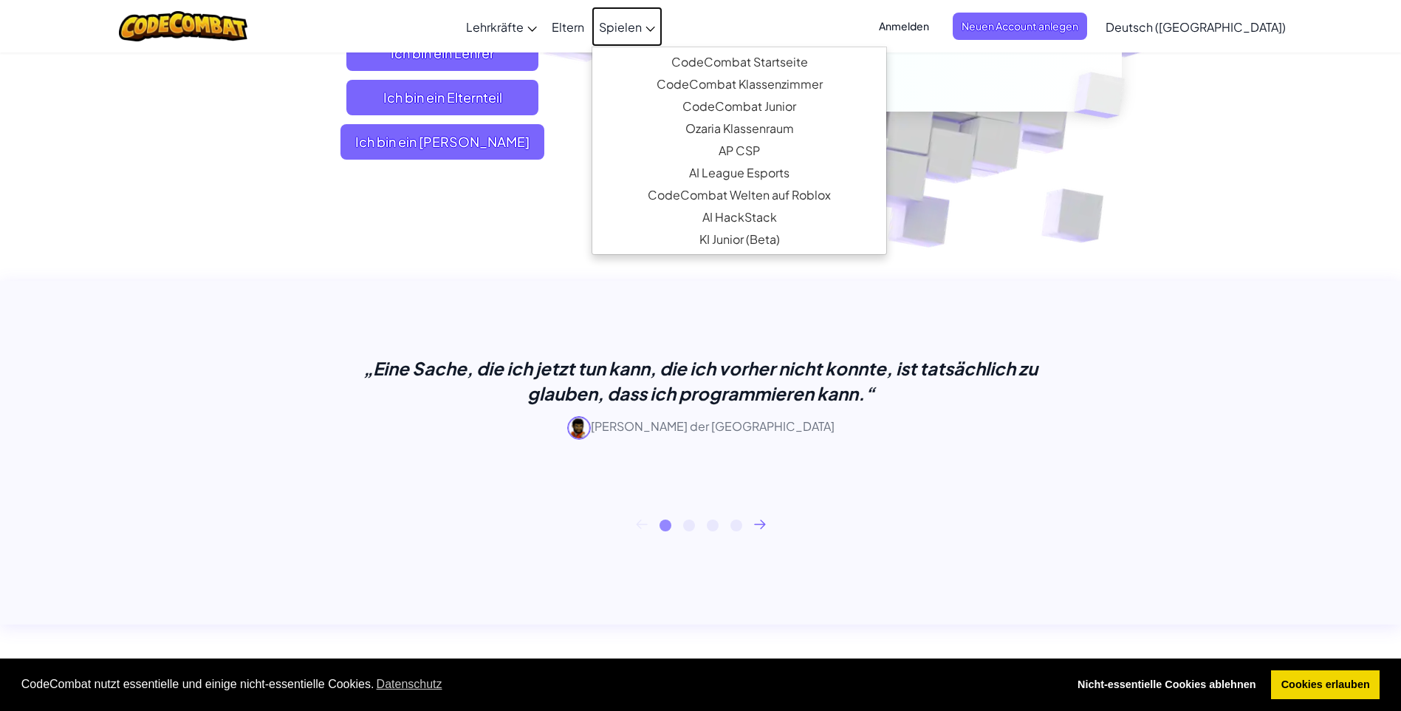
click at [663, 33] on link "Spielen" at bounding box center [627, 27] width 71 height 40
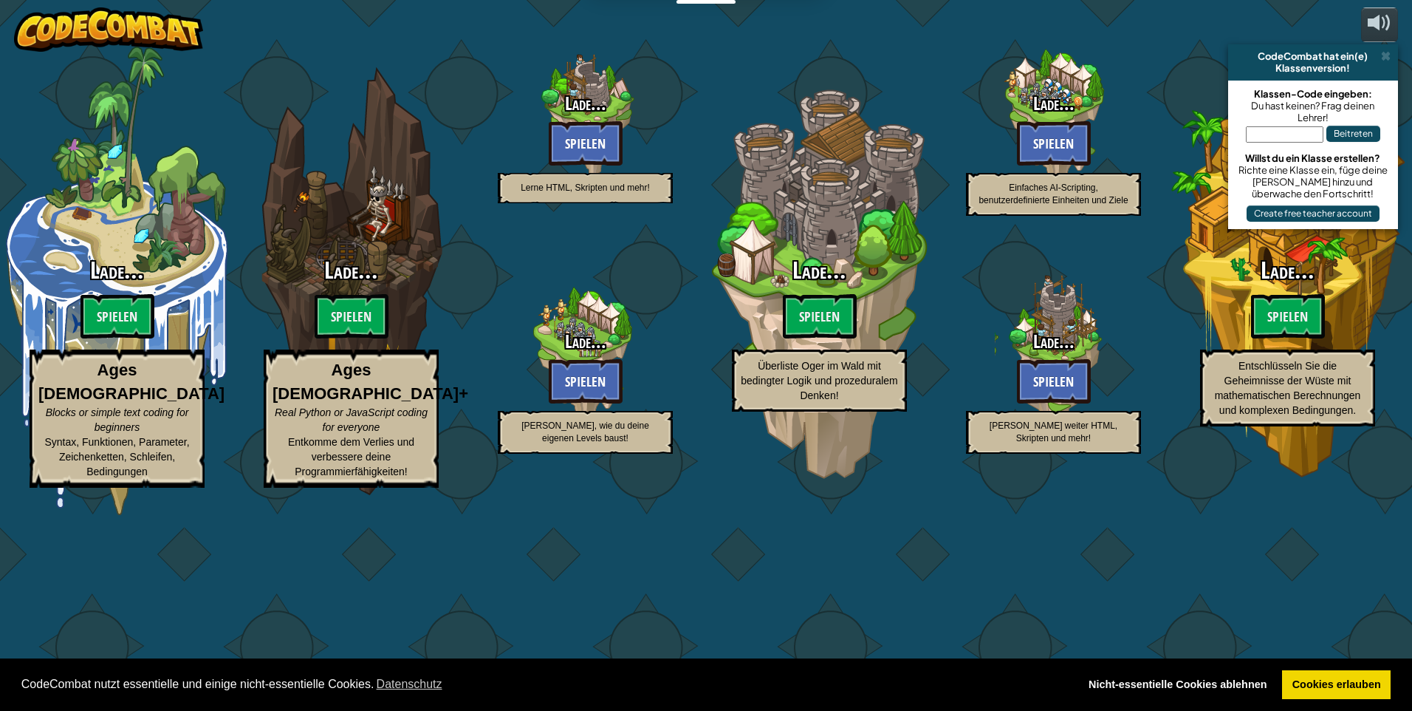
select select "de-DE"
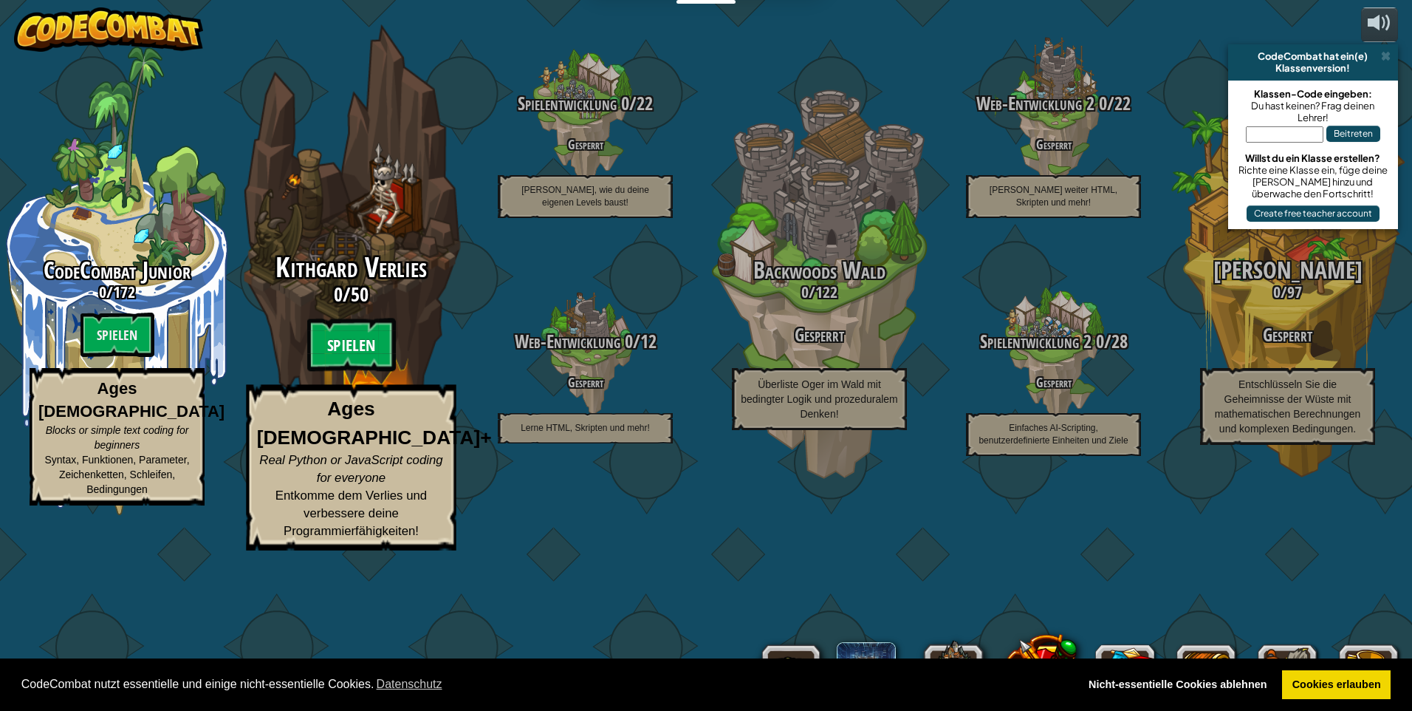
click at [361, 372] on btn "Spielen" at bounding box center [351, 344] width 89 height 53
select select "de-DE"
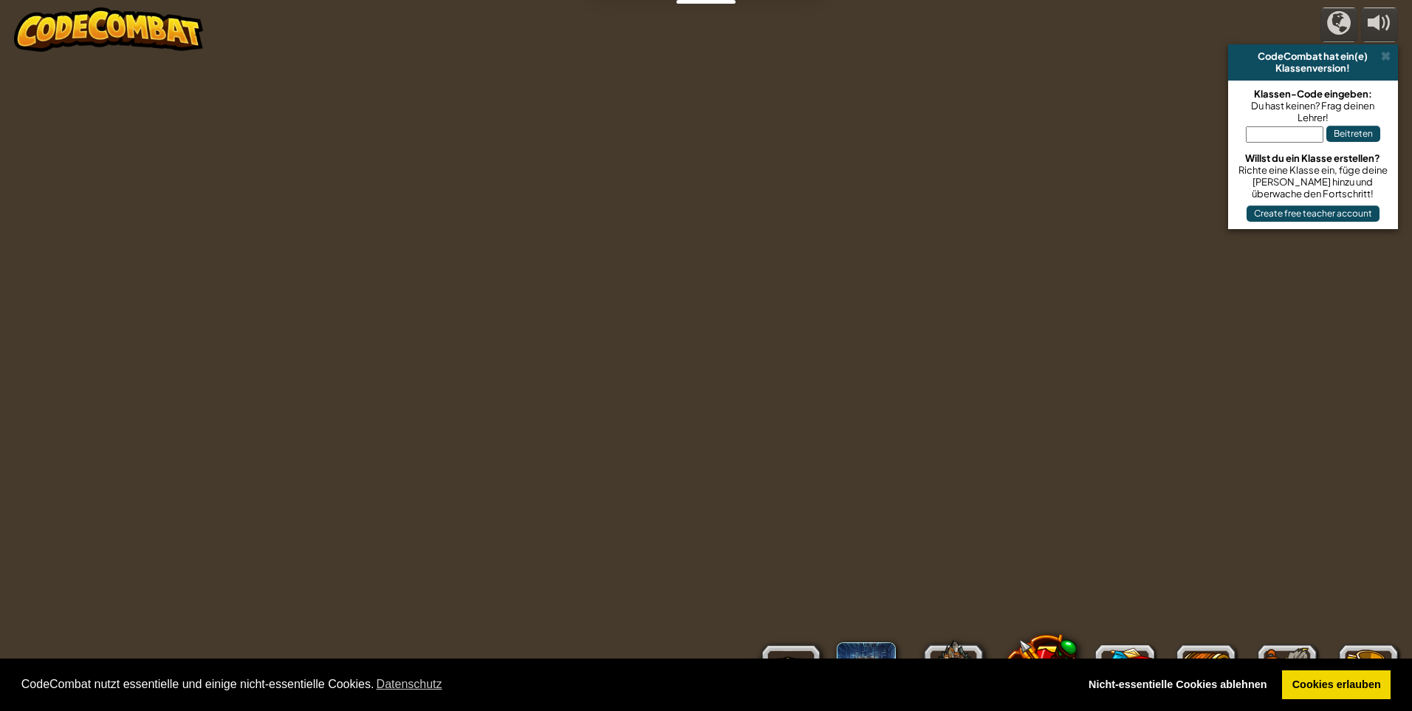
select select "de-DE"
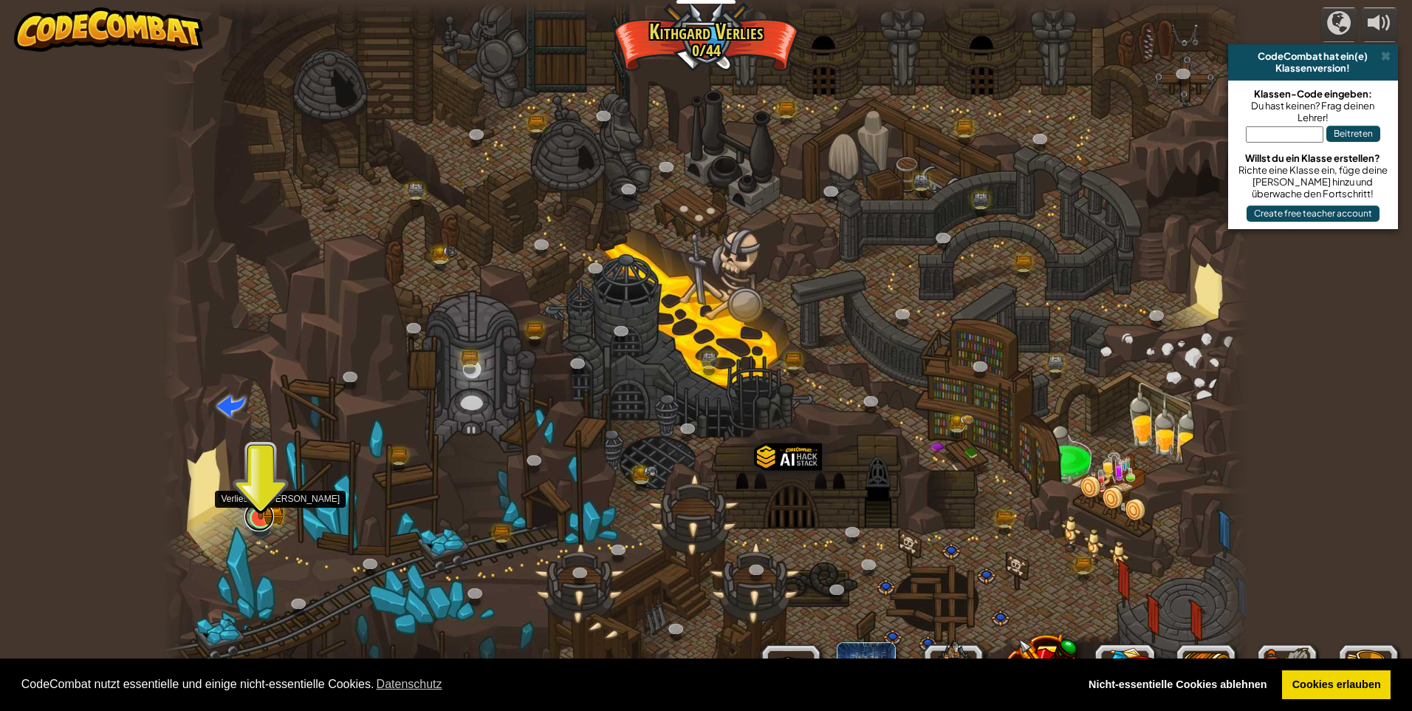
click at [252, 529] on link at bounding box center [260, 517] width 30 height 30
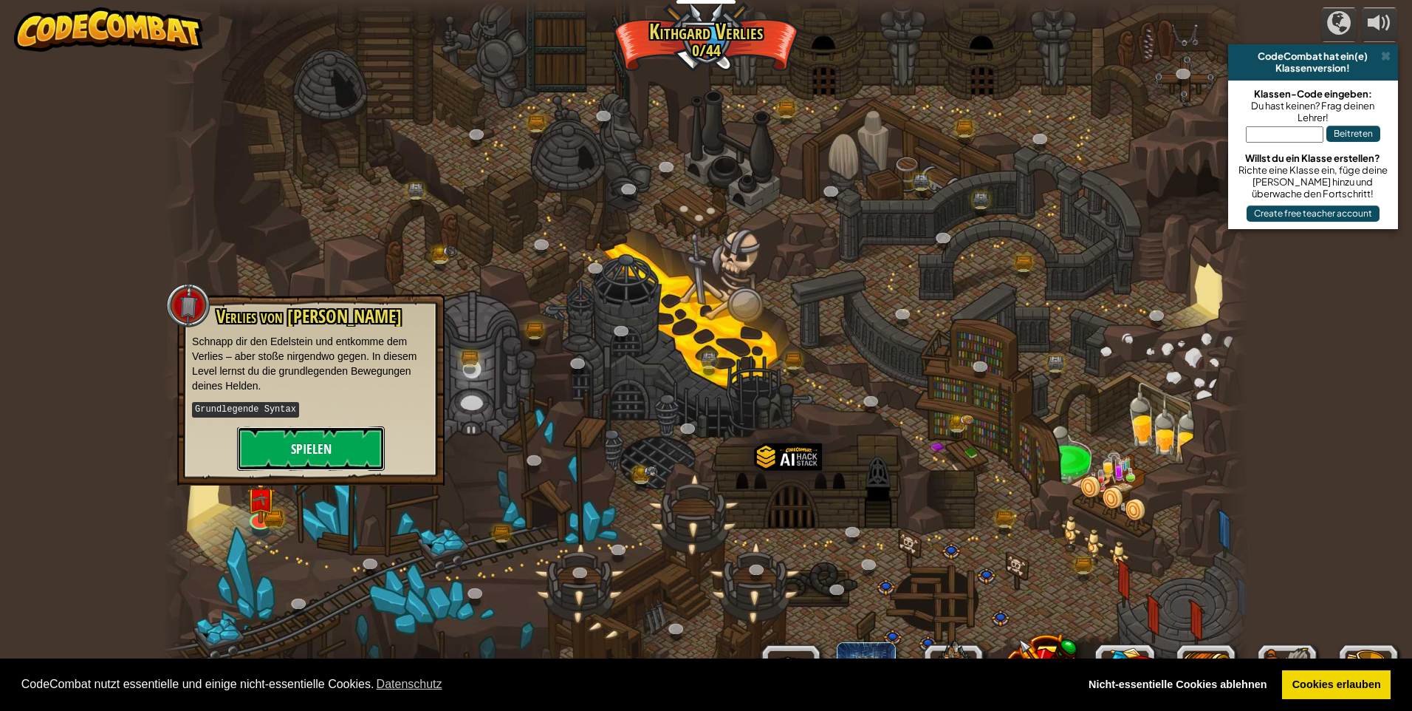
click at [293, 448] on button "Spielen" at bounding box center [311, 448] width 148 height 44
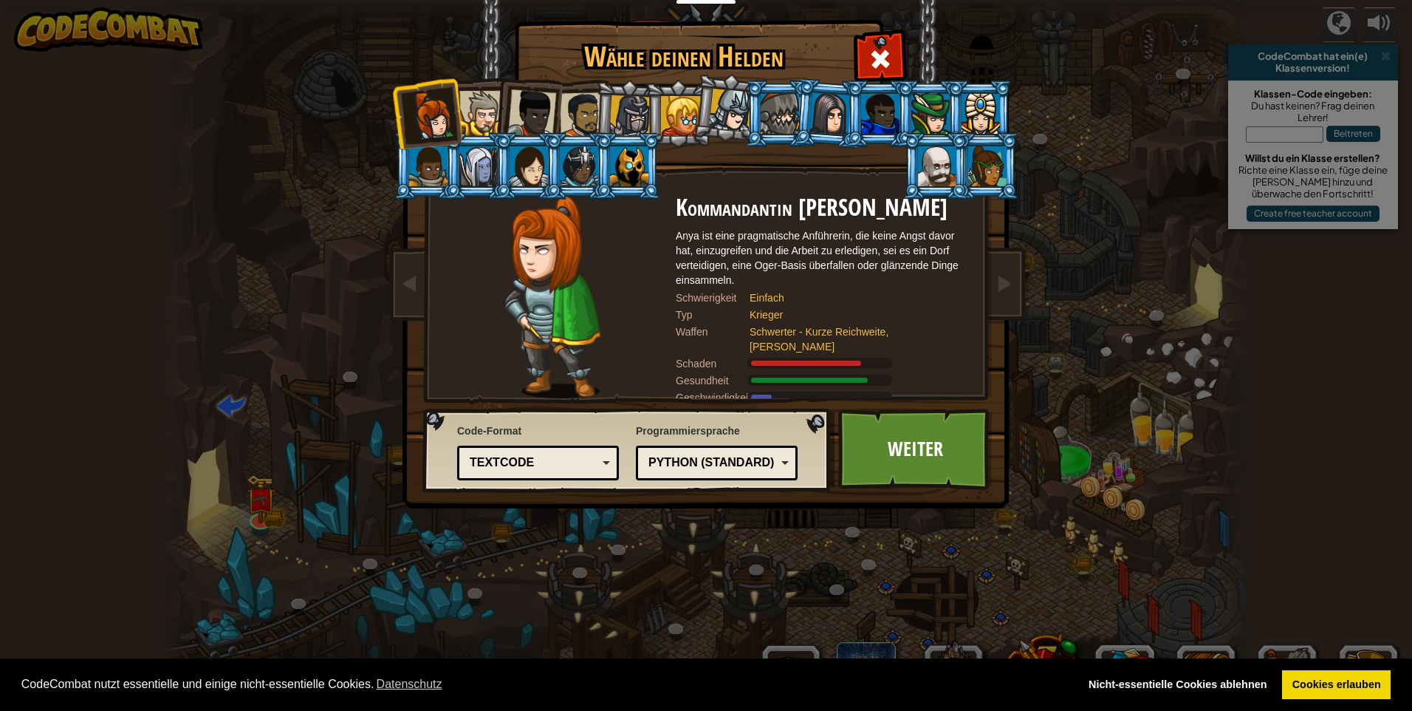
click at [980, 155] on div at bounding box center [988, 166] width 38 height 40
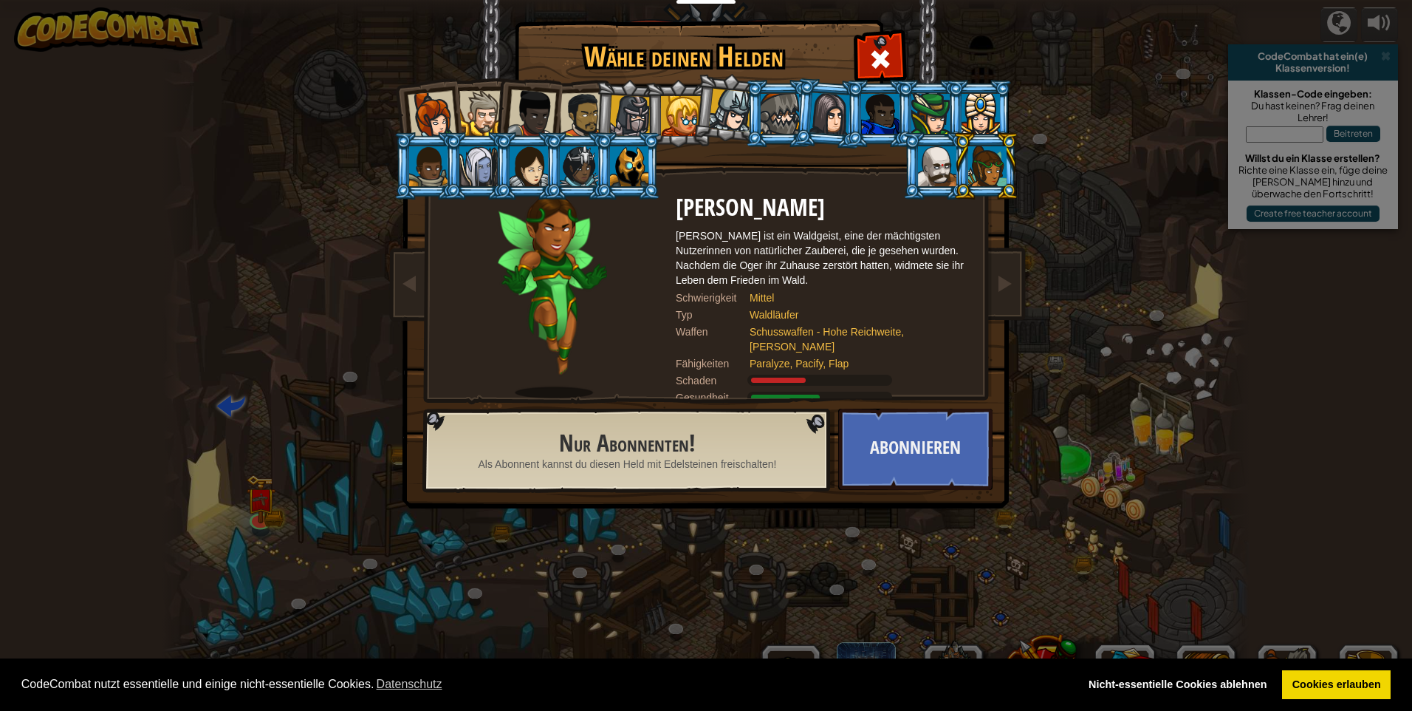
click at [580, 174] on div at bounding box center [579, 166] width 38 height 40
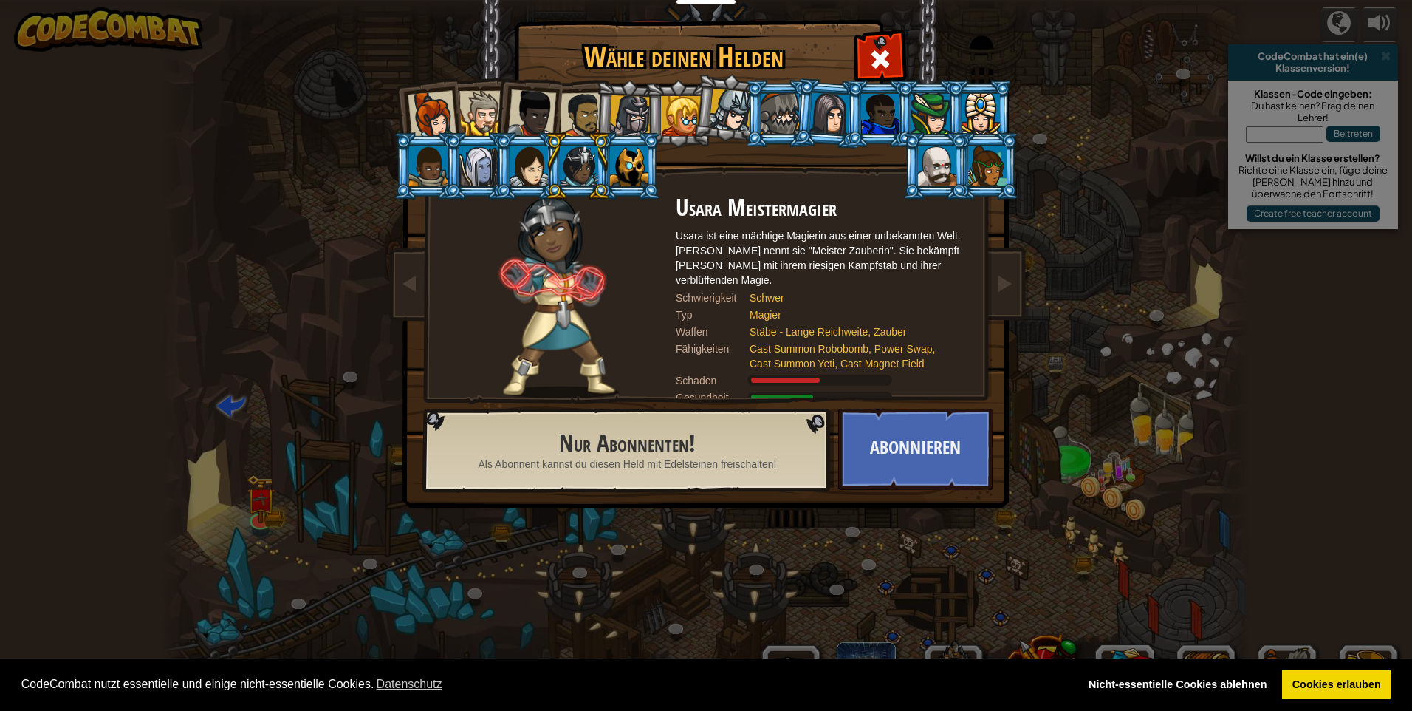
click at [820, 128] on div at bounding box center [830, 113] width 41 height 42
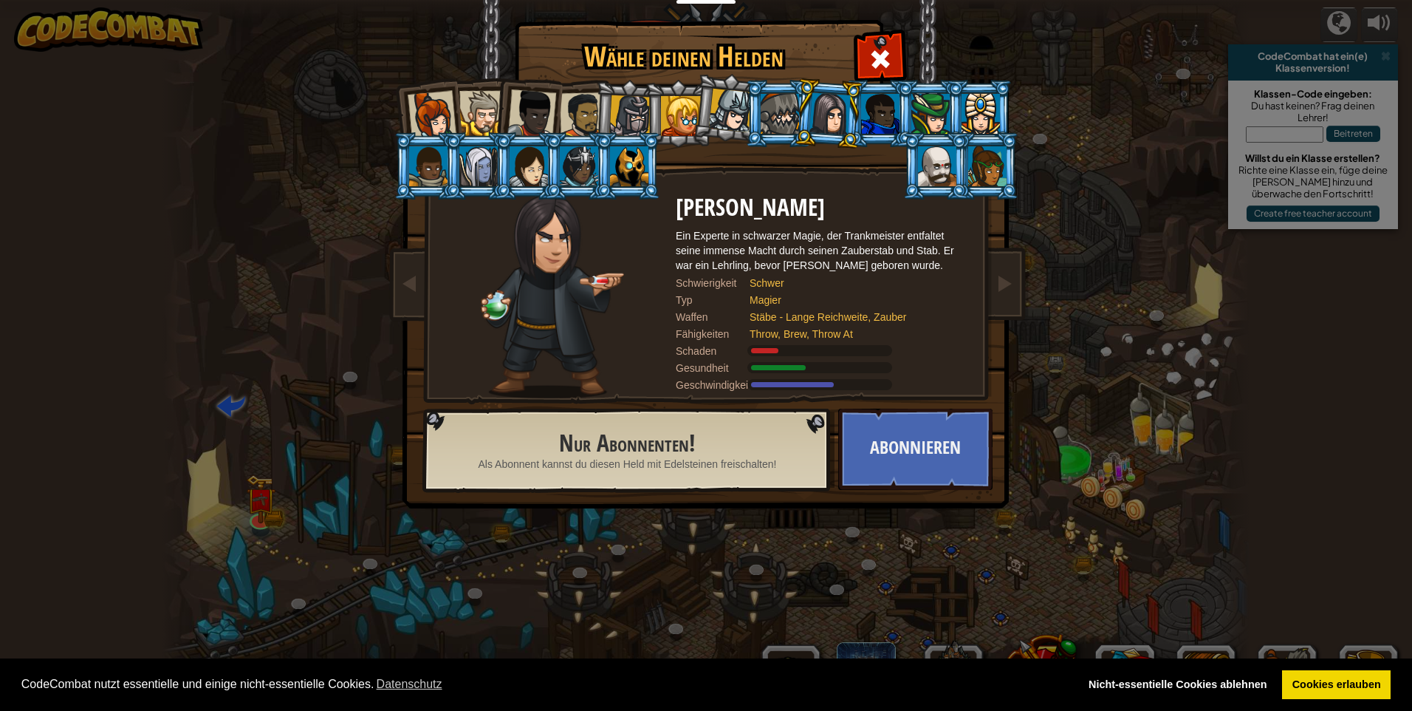
click at [522, 158] on div at bounding box center [529, 166] width 38 height 40
drag, startPoint x: 522, startPoint y: 158, endPoint x: 567, endPoint y: 157, distance: 44.3
click at [525, 158] on div at bounding box center [529, 166] width 38 height 40
click at [536, 158] on div at bounding box center [529, 166] width 38 height 40
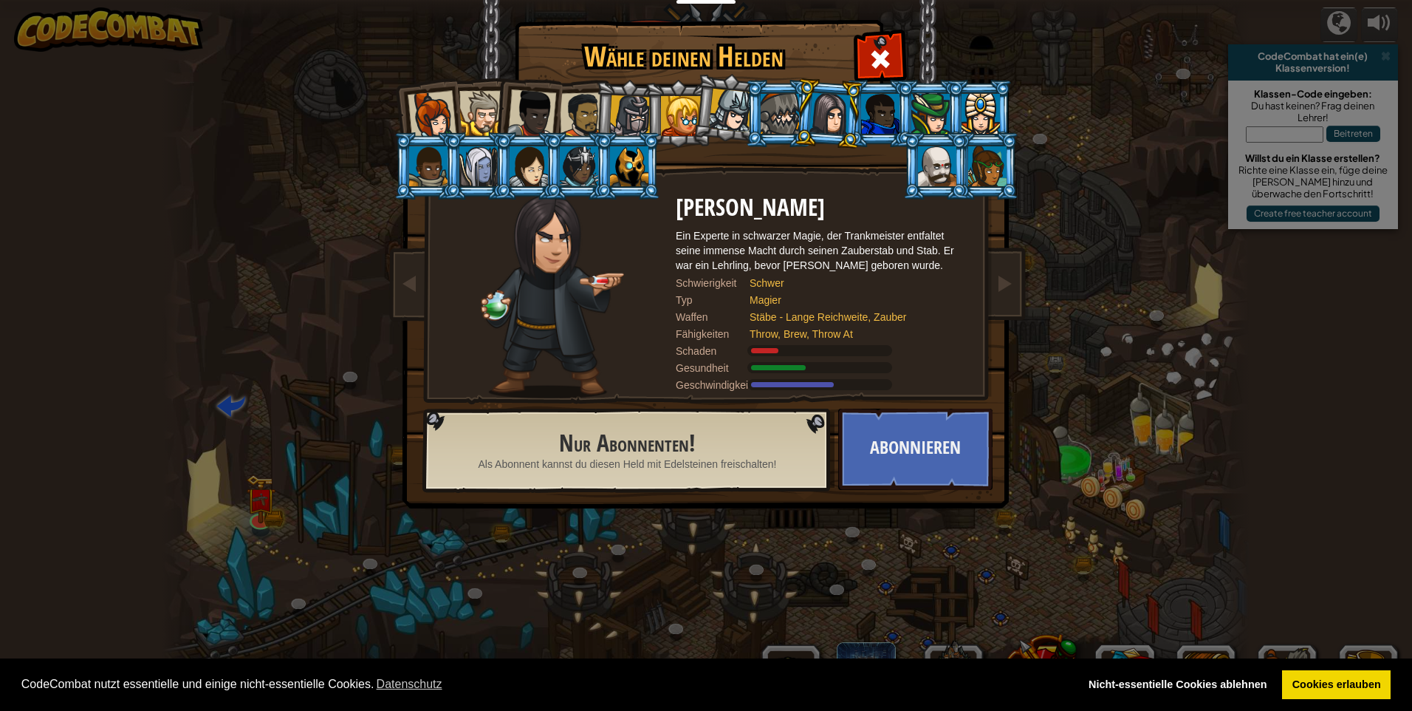
click at [536, 157] on div at bounding box center [529, 166] width 38 height 40
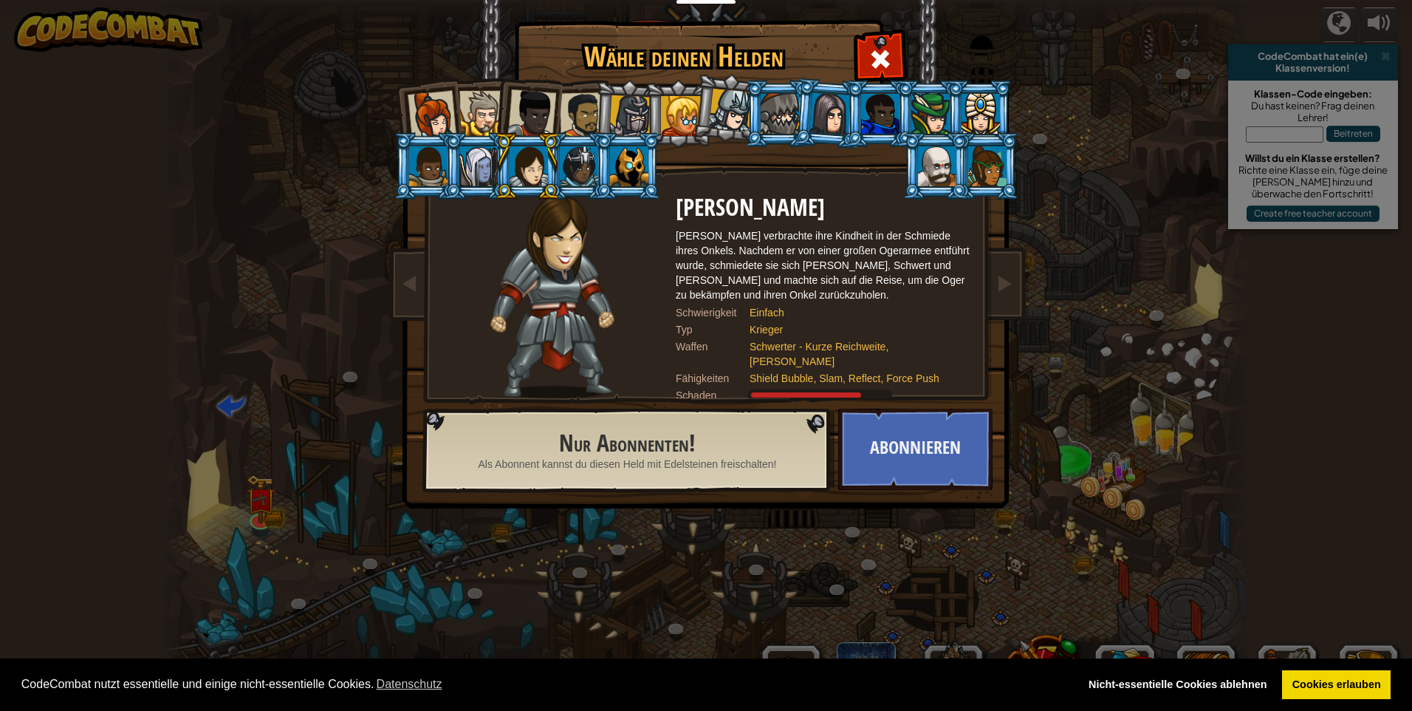
click at [547, 171] on li at bounding box center [527, 165] width 66 height 67
click at [426, 120] on div at bounding box center [432, 115] width 49 height 49
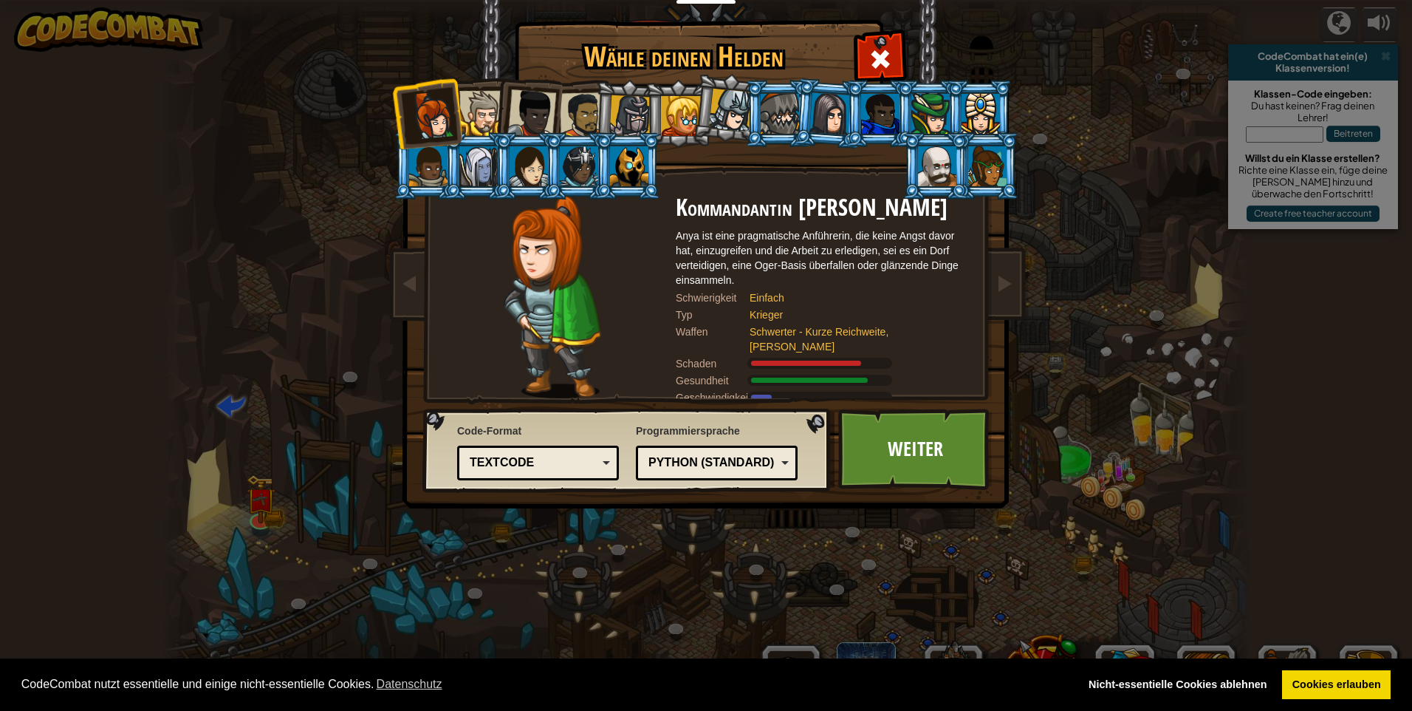
click at [969, 109] on div at bounding box center [981, 114] width 38 height 40
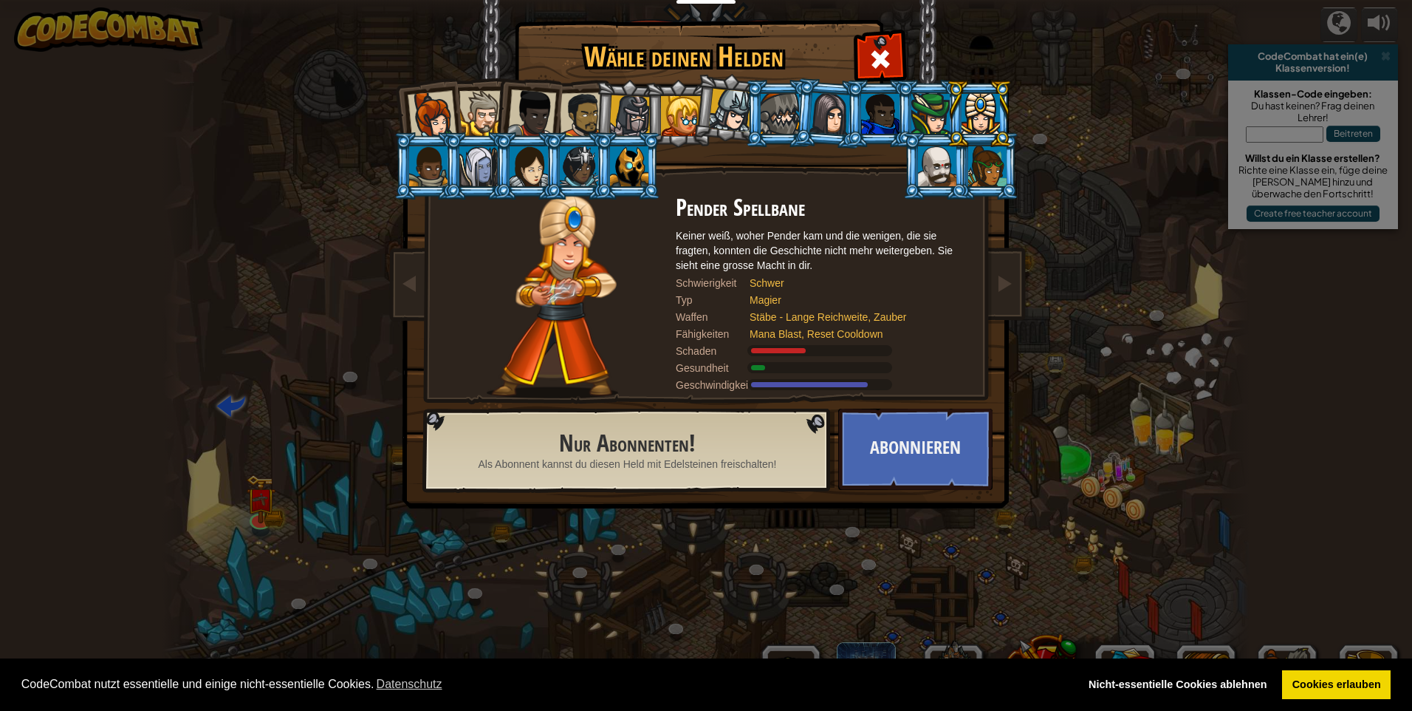
click at [765, 105] on div at bounding box center [780, 114] width 38 height 40
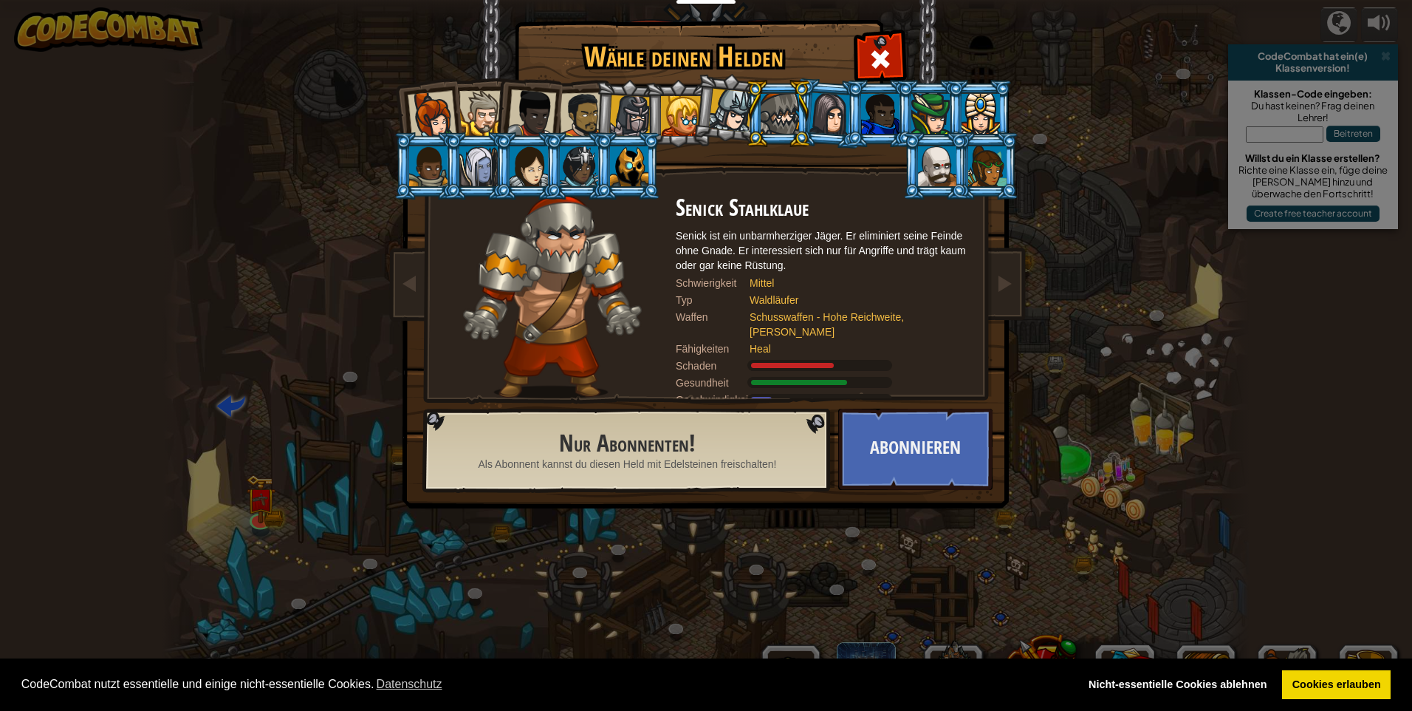
click at [632, 99] on div at bounding box center [630, 116] width 42 height 42
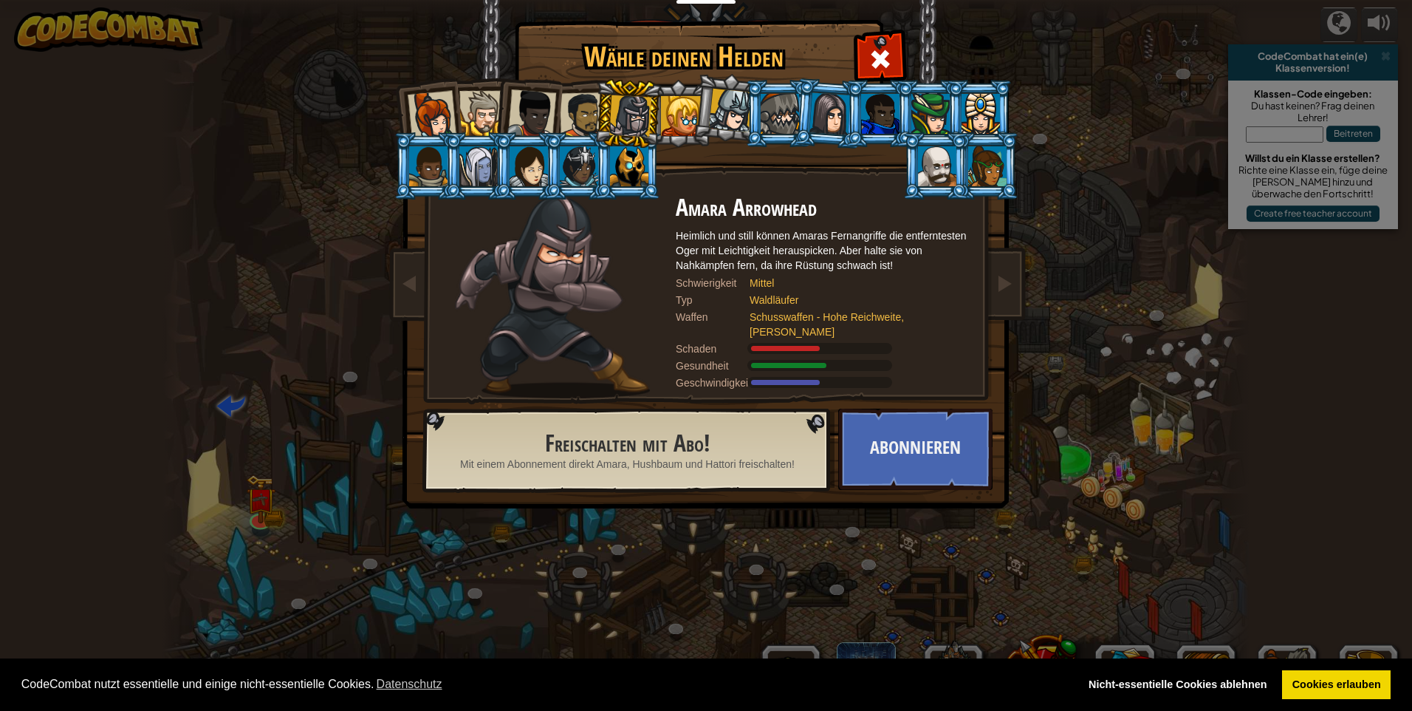
click at [672, 103] on div at bounding box center [681, 116] width 40 height 40
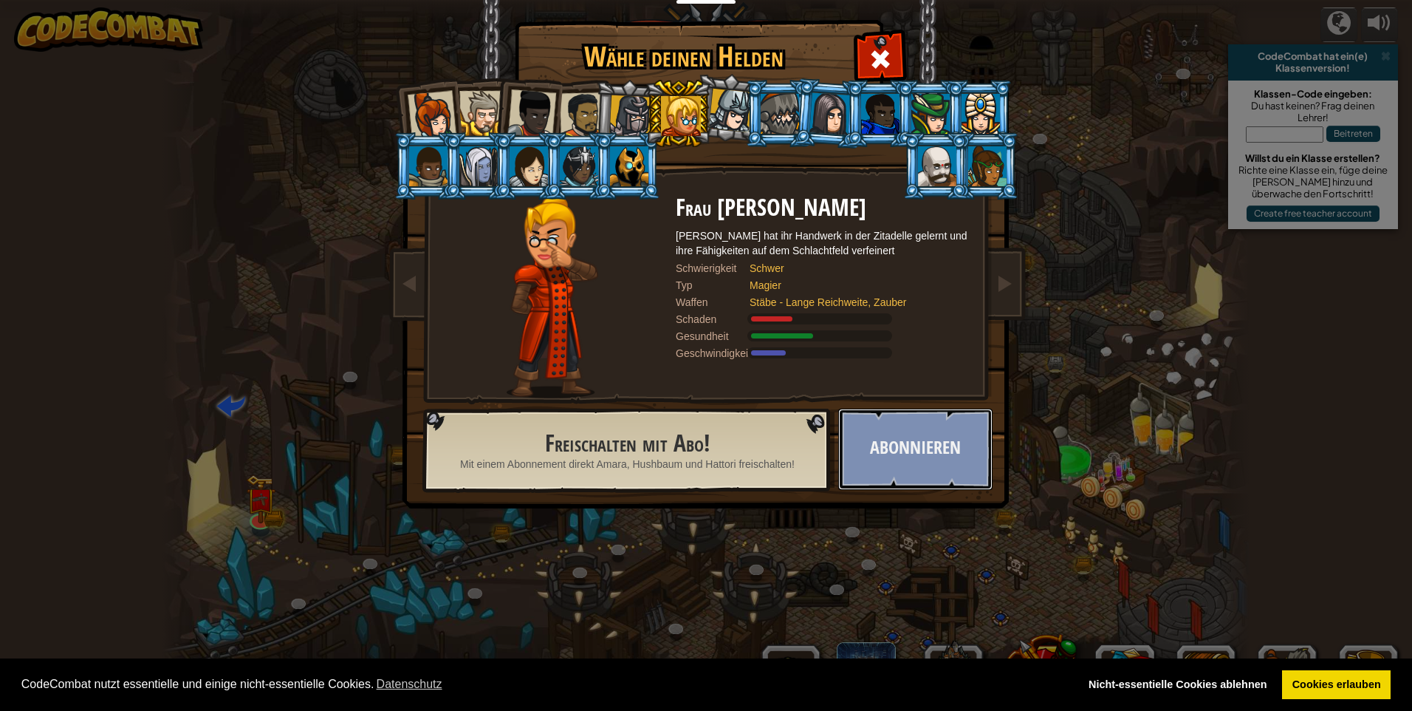
click at [918, 457] on button "Abonnieren" at bounding box center [915, 449] width 154 height 81
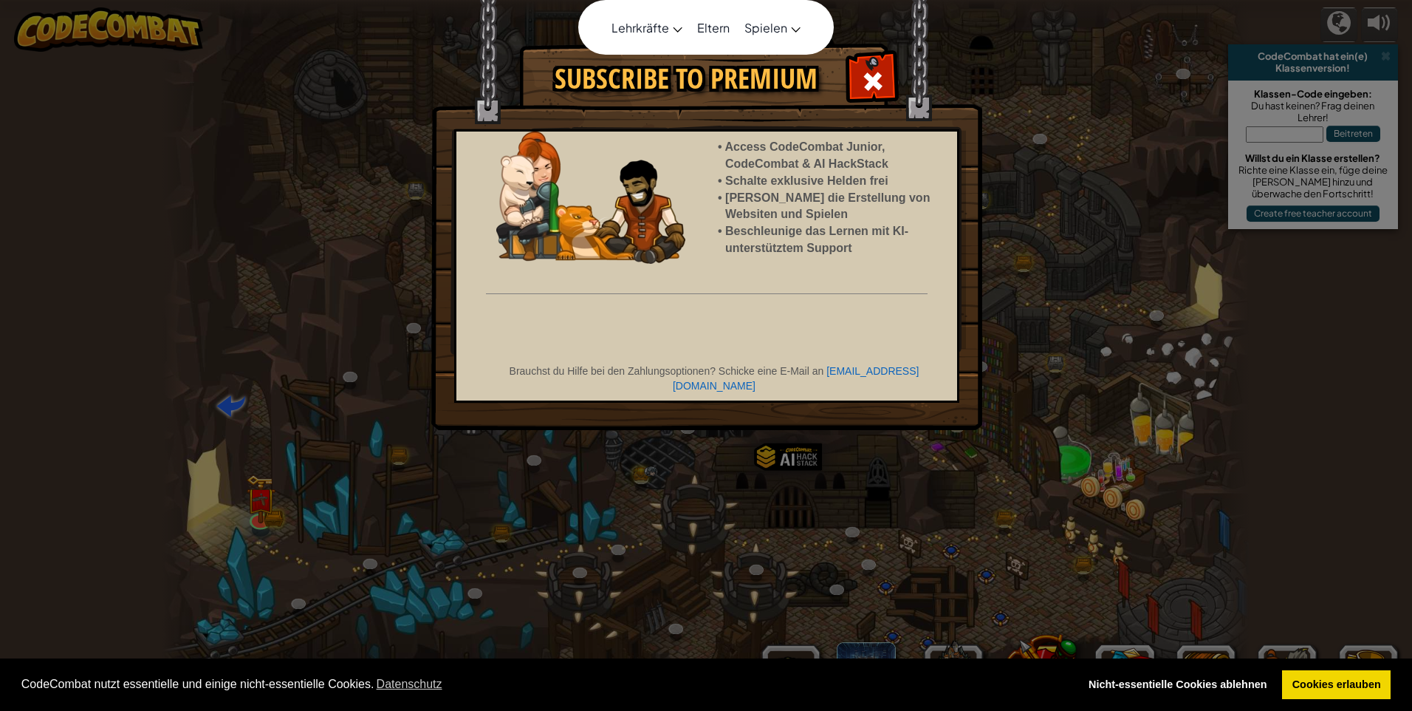
click at [865, 72] on div at bounding box center [706, 355] width 1087 height 711
click at [698, 1] on div "Die Gewundene Schlucht (Gesperrt) Ziel: Sammle viel Gold! Nutze dazu deine Prog…" at bounding box center [706, 355] width 1087 height 711
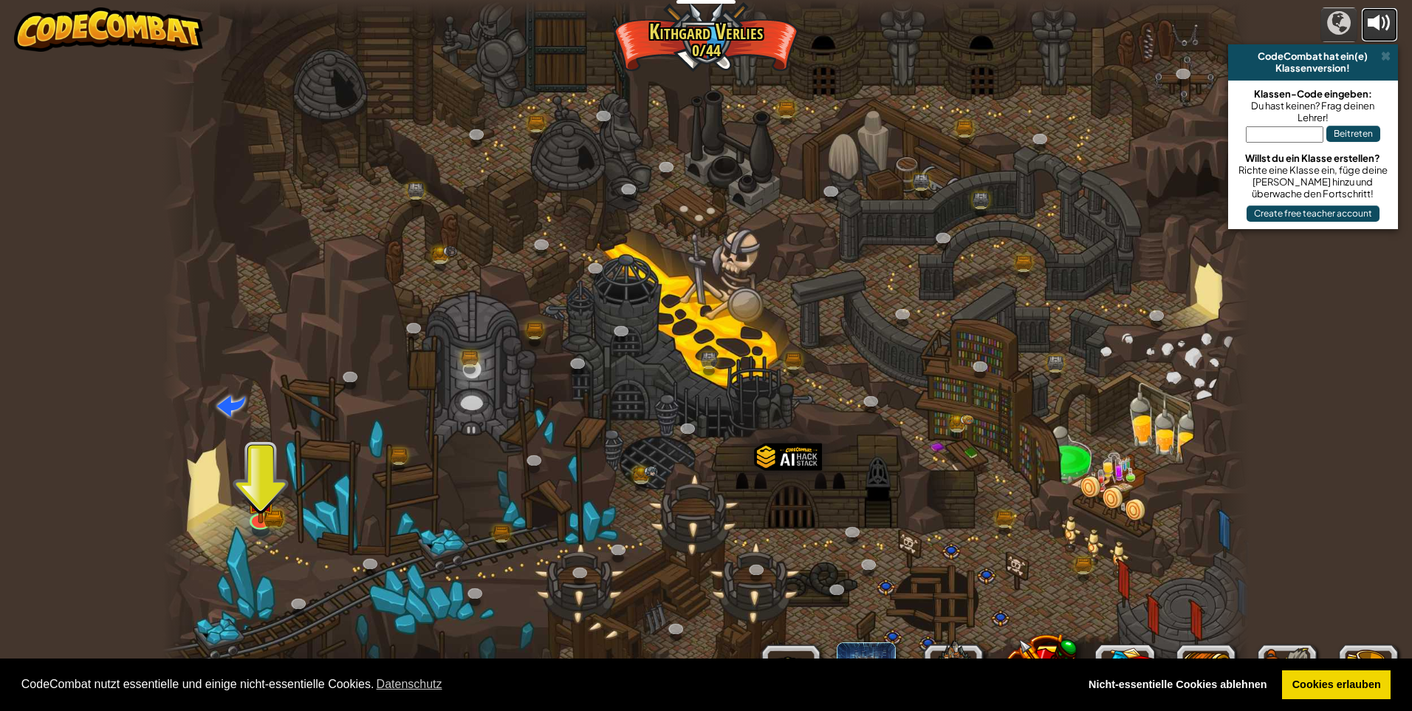
drag, startPoint x: 1368, startPoint y: 27, endPoint x: 1369, endPoint y: 35, distance: 7.4
click at [1369, 35] on div at bounding box center [1380, 23] width 24 height 24
click at [1370, 30] on div at bounding box center [1380, 23] width 24 height 24
click at [1366, 24] on button at bounding box center [1380, 24] width 37 height 35
click at [1366, 26] on button at bounding box center [1380, 24] width 37 height 35
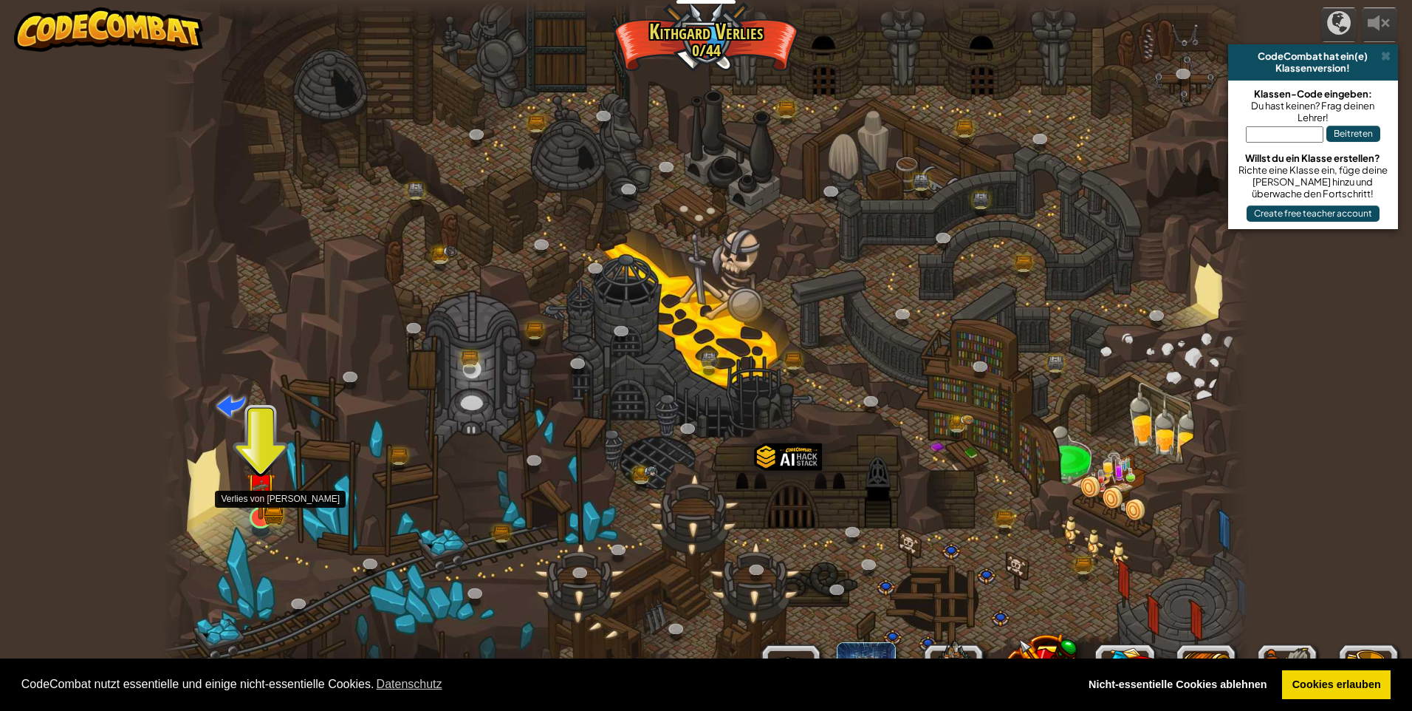
click at [275, 454] on div at bounding box center [706, 355] width 1087 height 711
click at [288, 488] on div at bounding box center [706, 355] width 1087 height 711
click at [267, 507] on img at bounding box center [261, 498] width 30 height 49
click at [245, 512] on div at bounding box center [706, 355] width 1087 height 711
click at [227, 508] on div at bounding box center [706, 355] width 1087 height 711
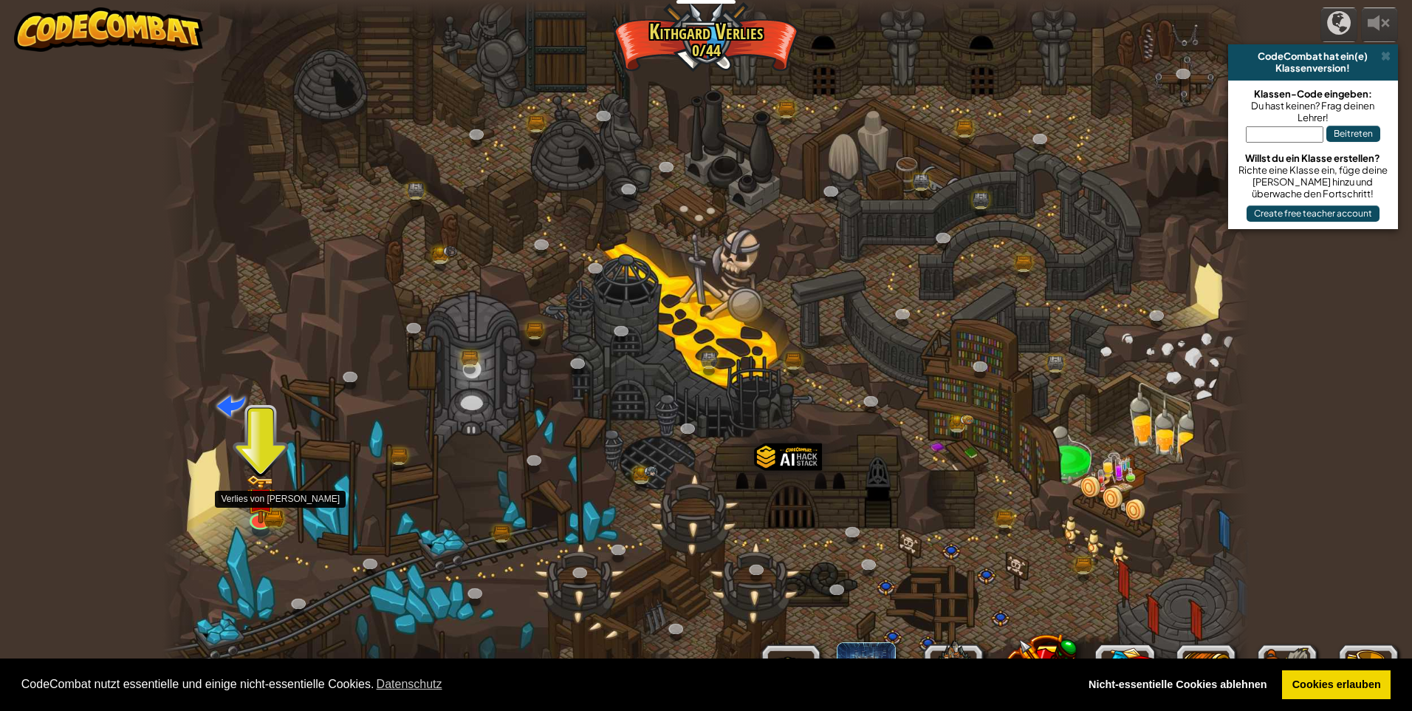
click at [222, 500] on div at bounding box center [706, 355] width 1087 height 711
click at [219, 491] on div at bounding box center [706, 355] width 1087 height 711
click at [219, 471] on div at bounding box center [706, 355] width 1087 height 711
click at [219, 457] on div at bounding box center [706, 355] width 1087 height 711
click at [1367, 695] on link "Cookies erlauben" at bounding box center [1336, 685] width 109 height 30
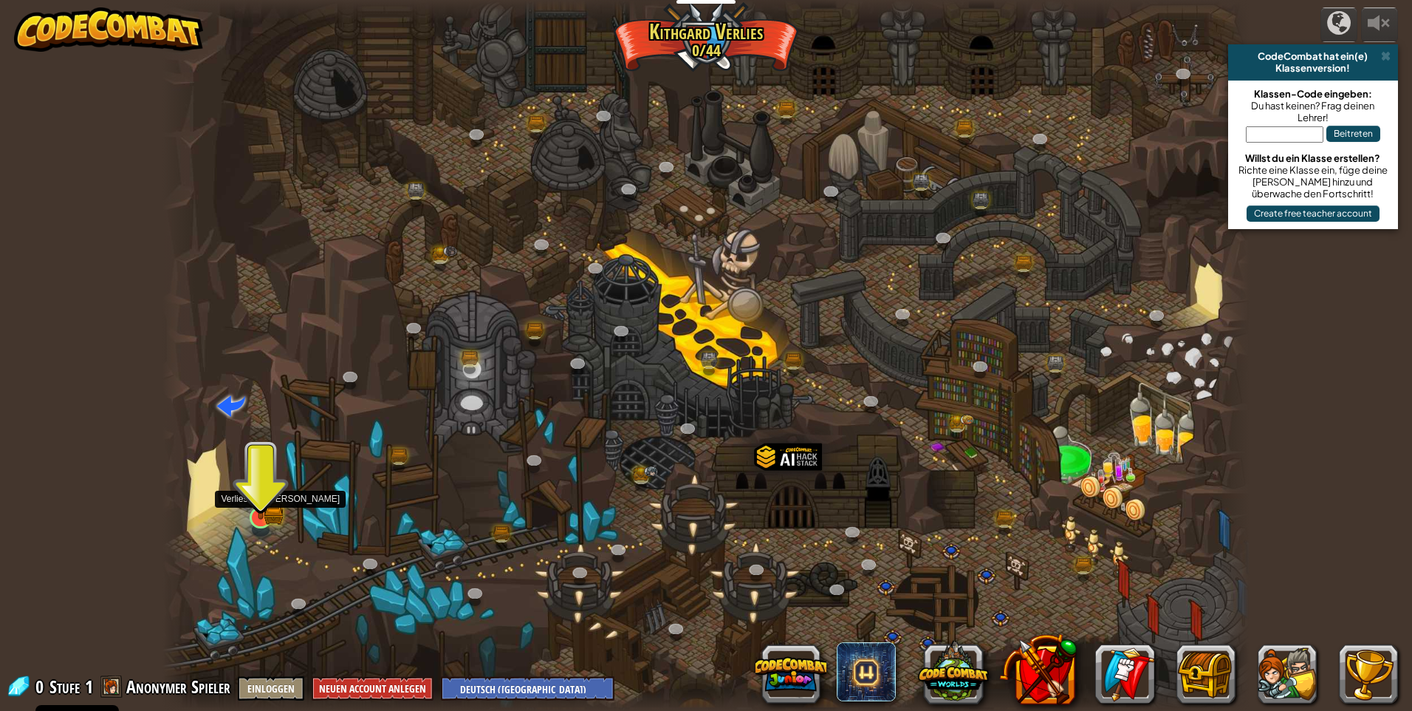
click at [273, 499] on div "Die Gewundene Schlucht (Gesperrt) Ziel: Sammle viel Gold! Nutze dazu deine Prog…" at bounding box center [706, 355] width 1087 height 711
click at [279, 484] on div at bounding box center [706, 355] width 1087 height 711
click at [280, 479] on div at bounding box center [706, 355] width 1087 height 711
click at [242, 480] on div at bounding box center [706, 355] width 1087 height 711
click at [249, 474] on img at bounding box center [261, 487] width 30 height 64
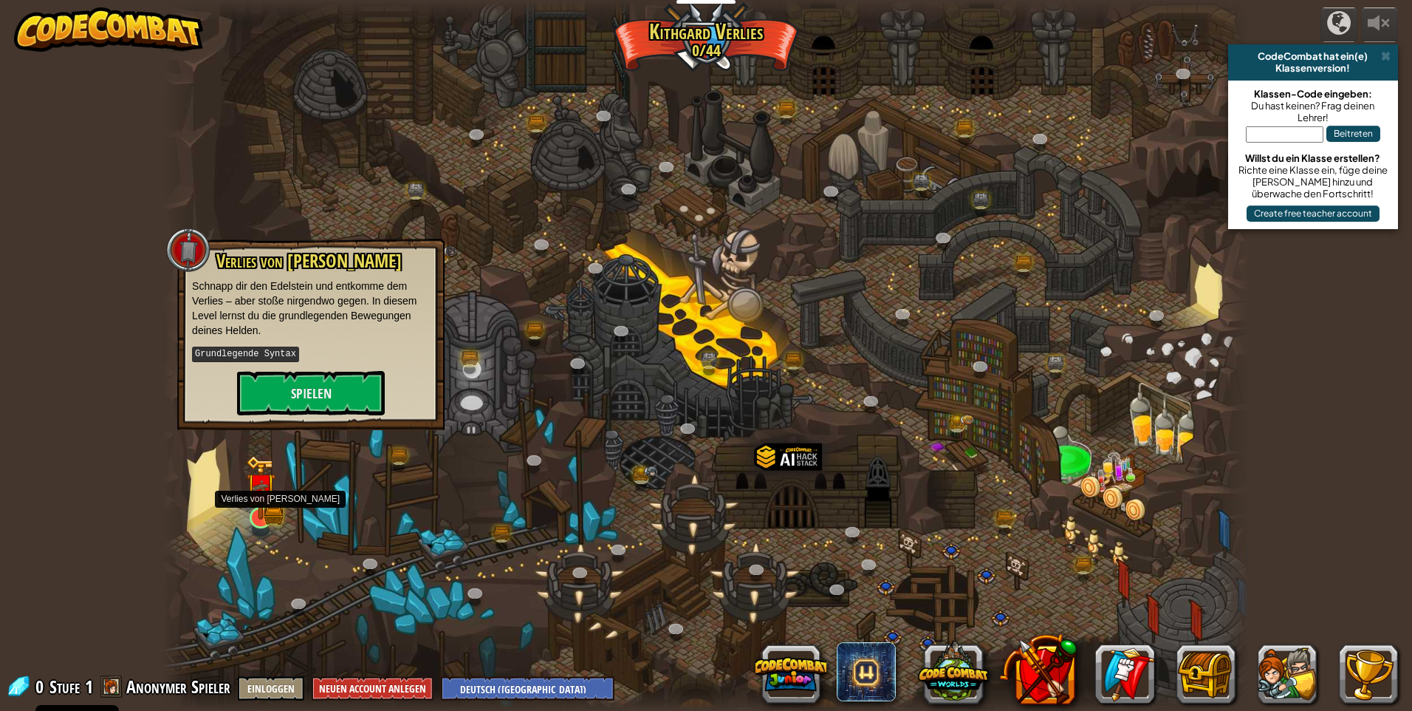
click at [250, 473] on img at bounding box center [261, 487] width 30 height 64
click at [300, 392] on button "Spielen" at bounding box center [311, 392] width 148 height 44
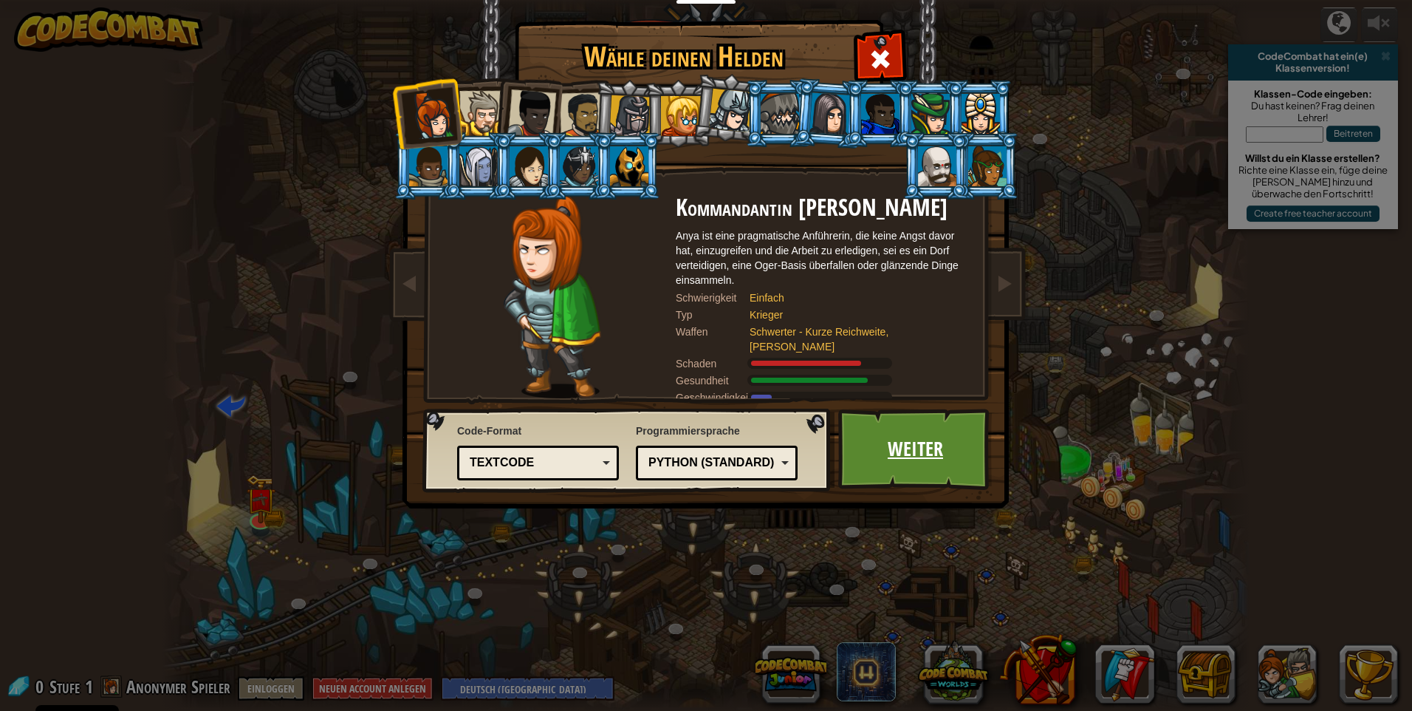
click at [876, 462] on link "Weiter" at bounding box center [915, 449] width 154 height 81
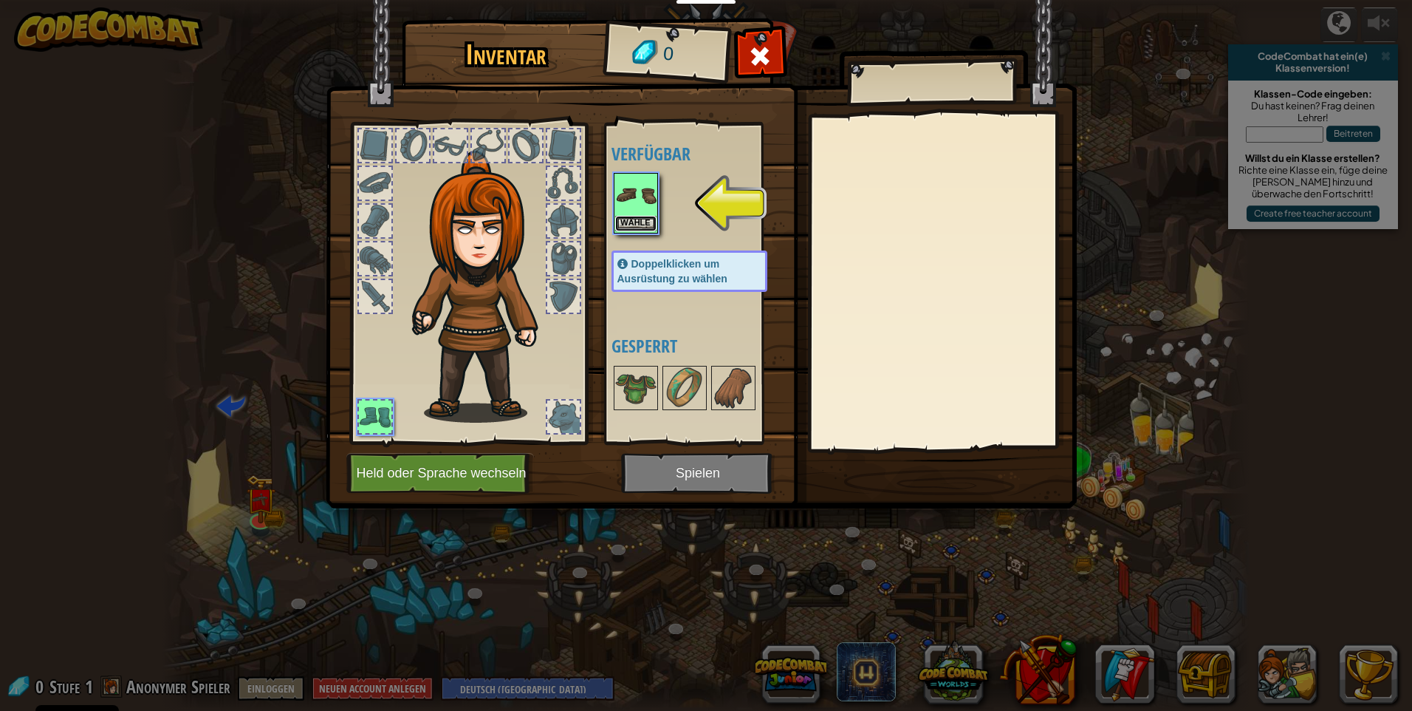
click at [638, 221] on button "Wähle" at bounding box center [635, 224] width 41 height 16
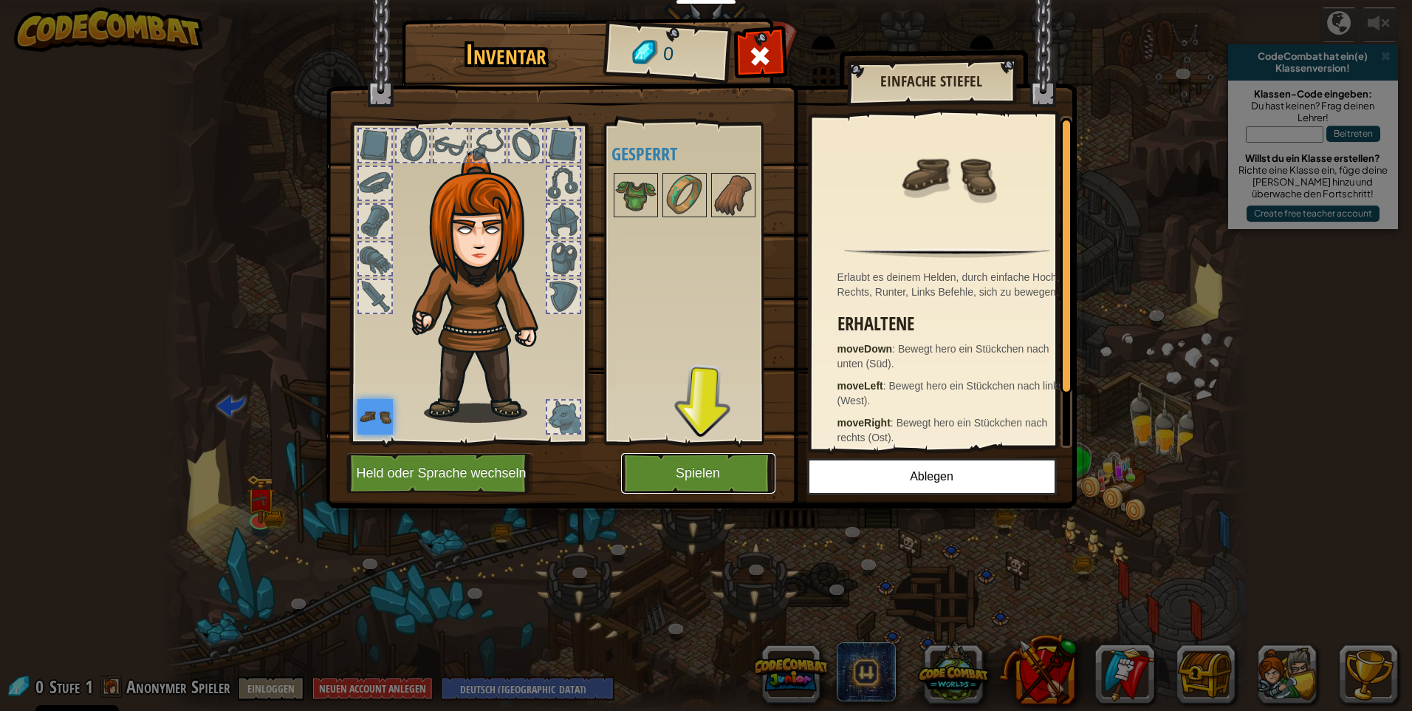
click at [672, 468] on button "Spielen" at bounding box center [698, 473] width 154 height 41
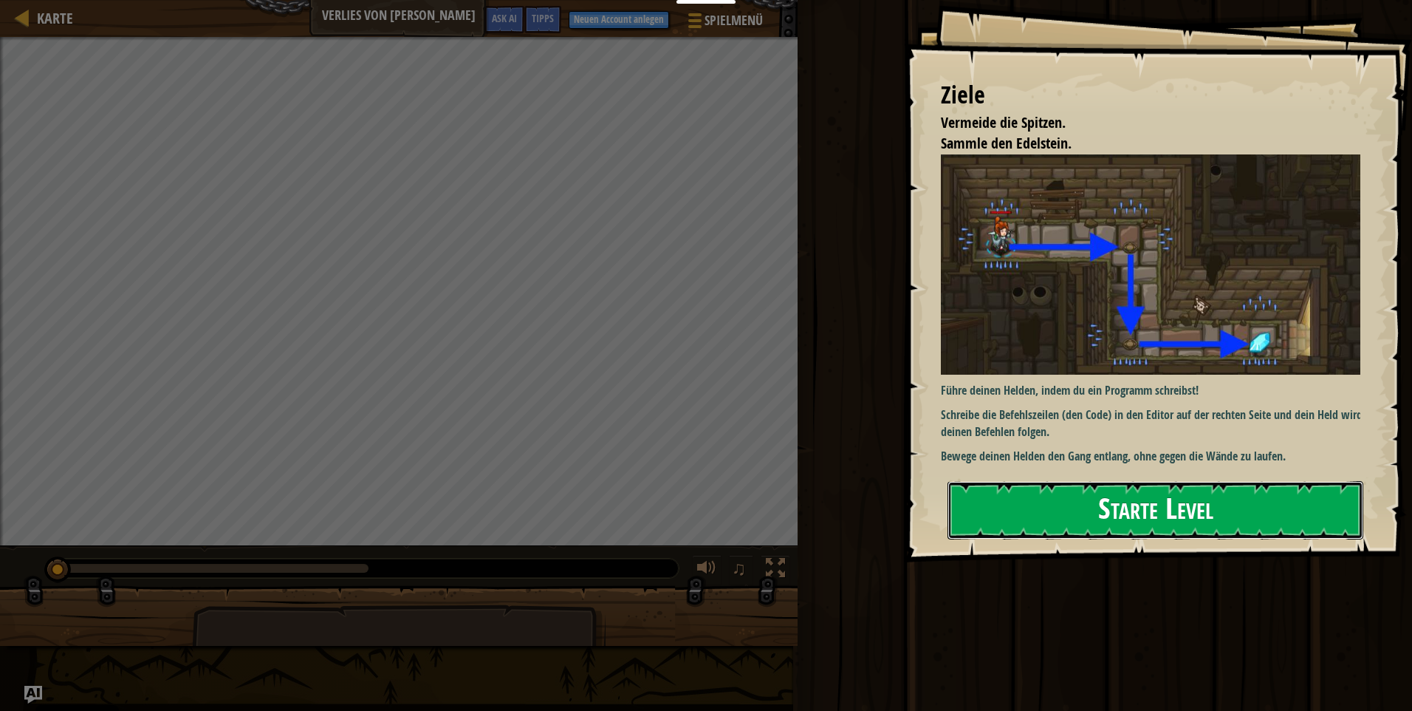
click at [1130, 514] on button "Starte Level" at bounding box center [1156, 510] width 416 height 58
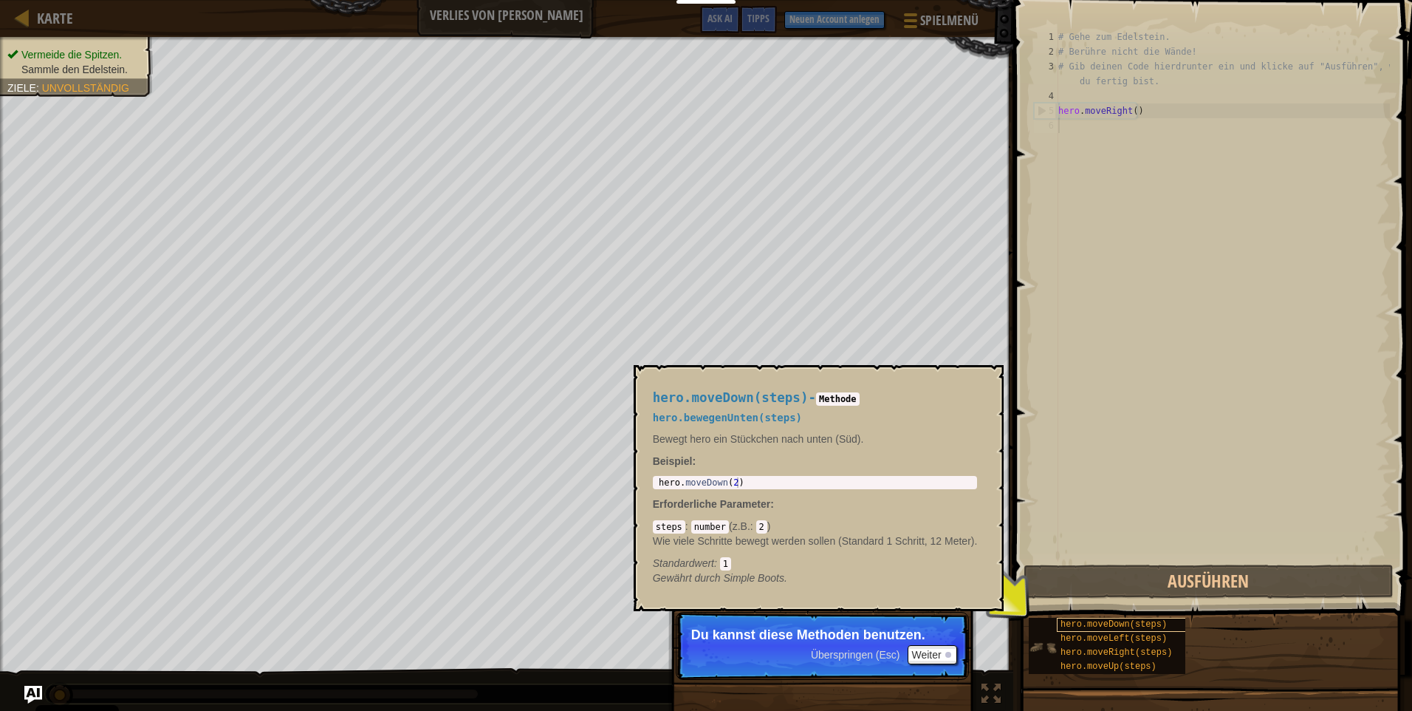
click at [1076, 621] on span "hero.moveDown(steps)" at bounding box center [1114, 624] width 106 height 10
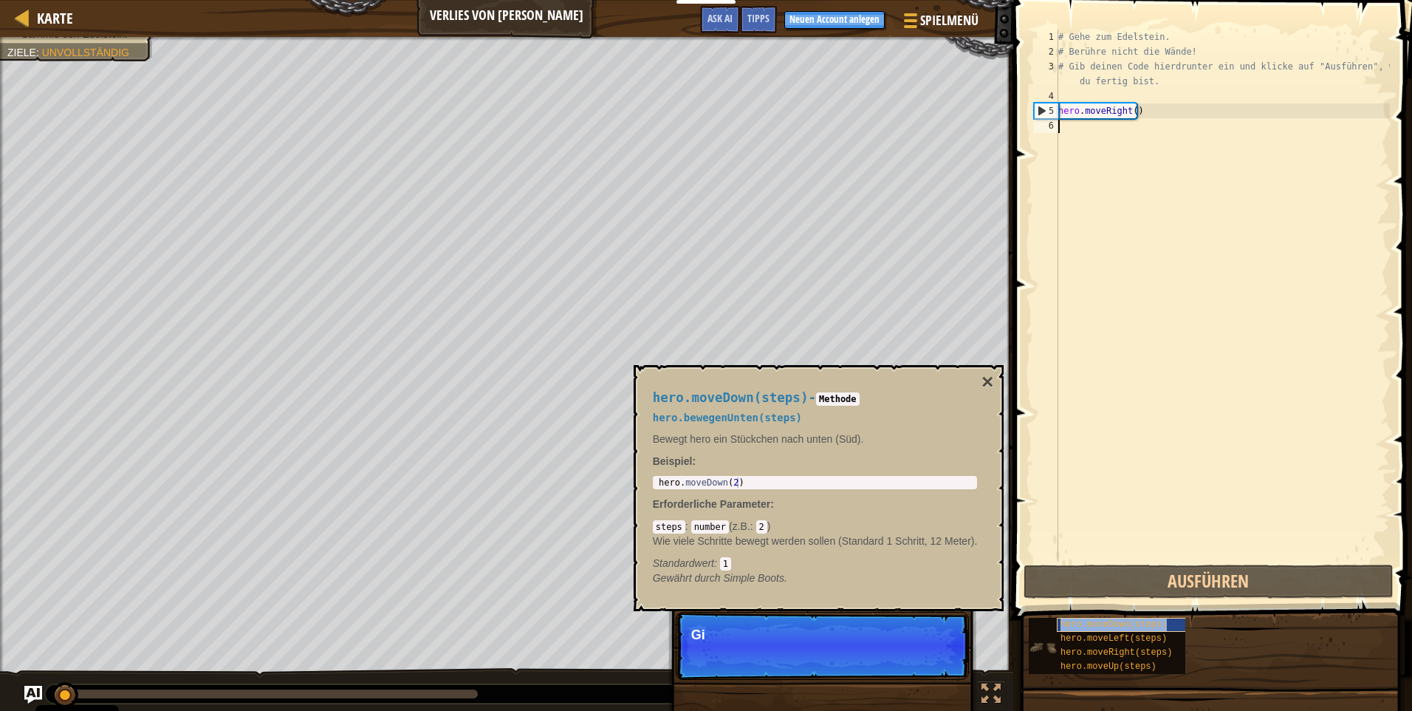
scroll to position [7, 0]
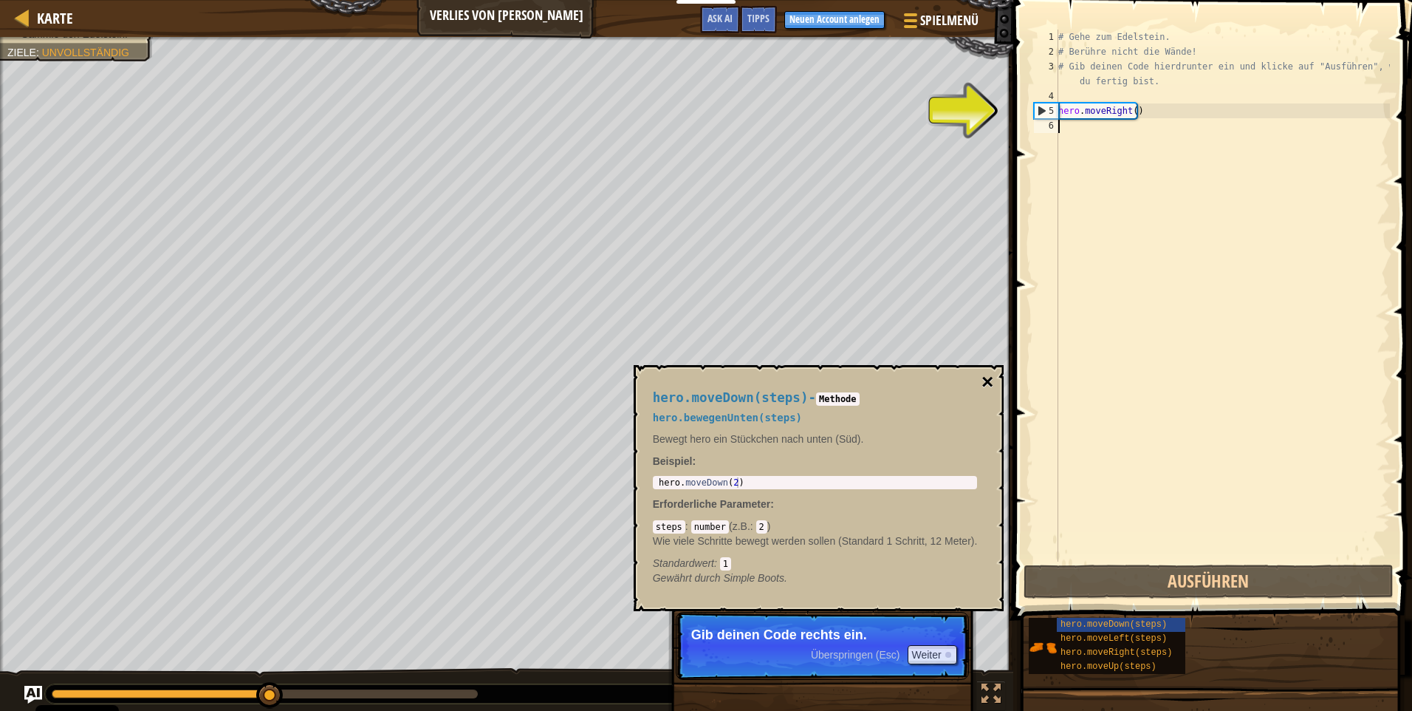
click at [992, 378] on button "×" at bounding box center [988, 382] width 12 height 21
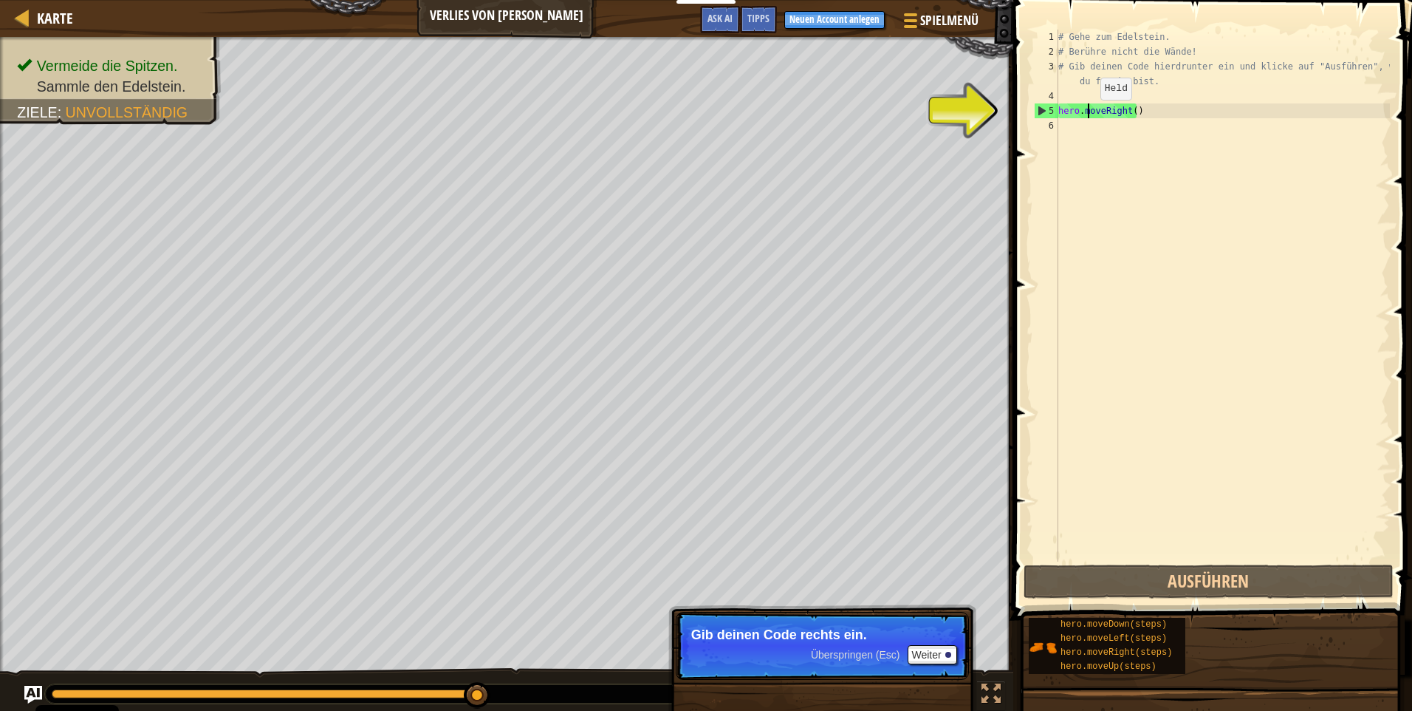
click at [1088, 115] on div "# Gehe zum Edelstein. # Berühre nicht die Wände! # Gib deinen Code hierdrunter …" at bounding box center [1223, 310] width 335 height 561
type textarea "hero.moveRight()"
click at [1087, 123] on div "# Gehe zum Edelstein. # Berühre nicht die Wände! # Gib deinen Code hierdrunter …" at bounding box center [1223, 310] width 335 height 561
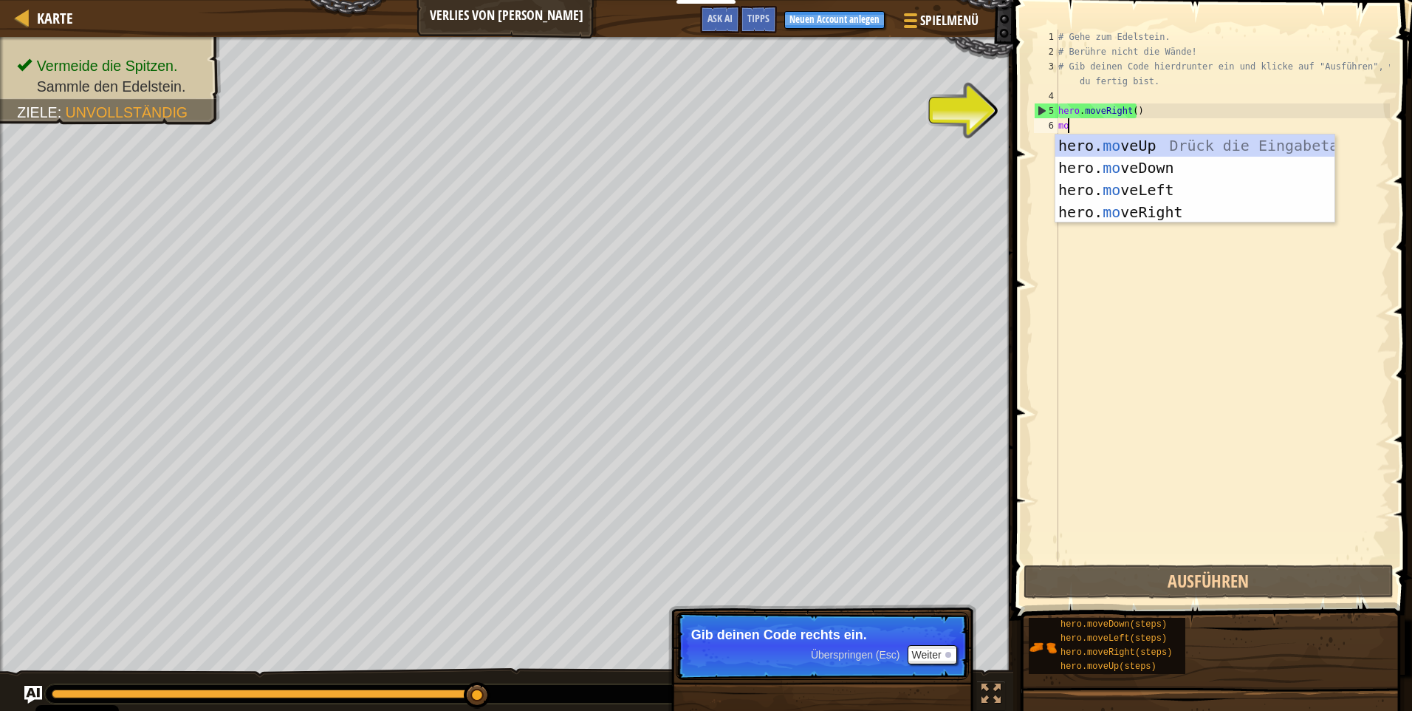
type textarea "mo"
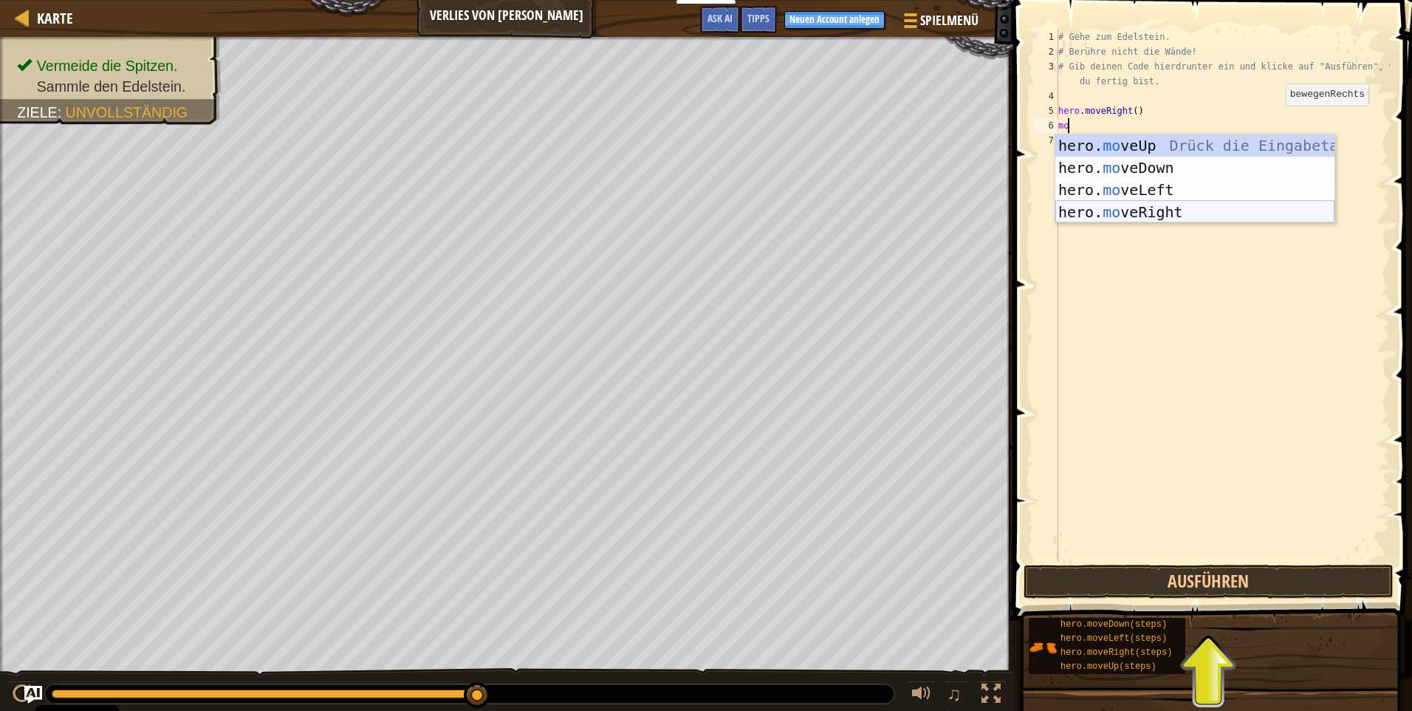
click at [1108, 211] on div "hero. mo veUp Drück die Eingabetaste hero. mo veDown Drück die Eingabetaste her…" at bounding box center [1195, 200] width 279 height 133
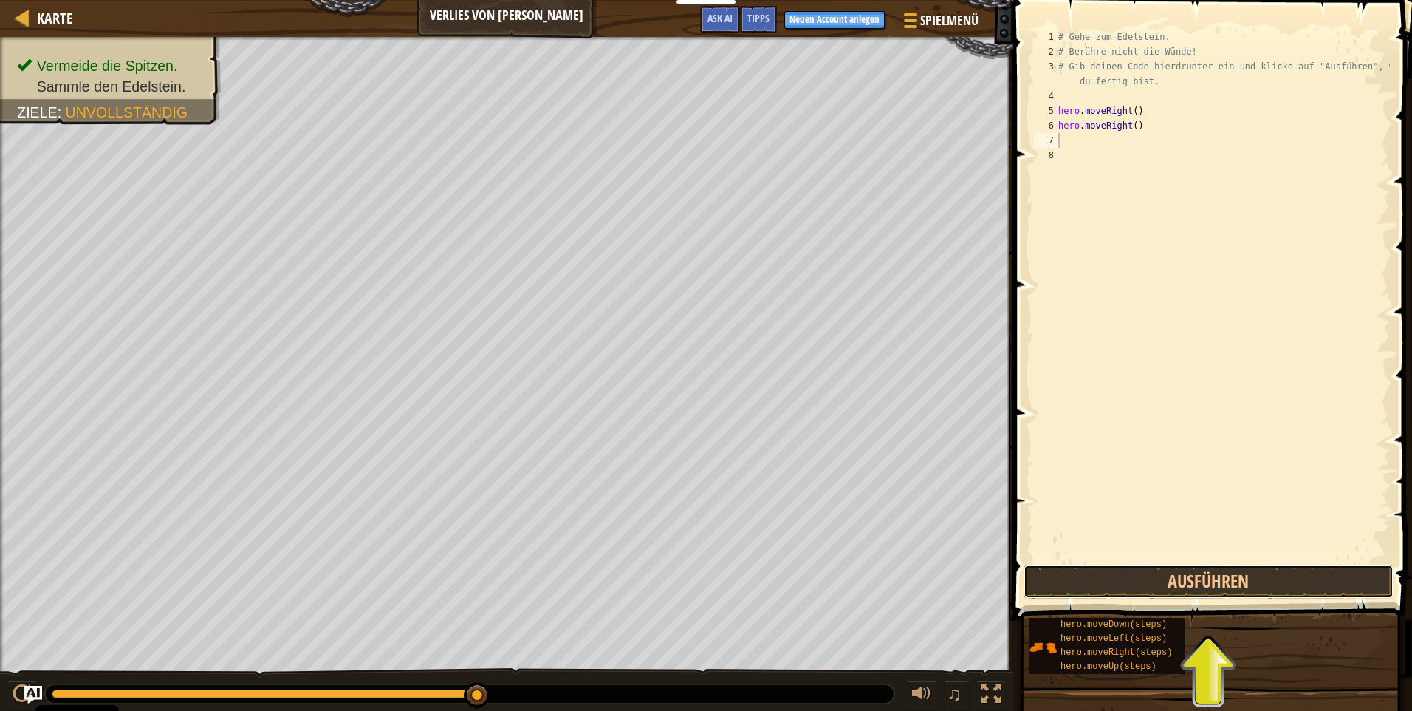
drag, startPoint x: 1247, startPoint y: 577, endPoint x: 1239, endPoint y: 557, distance: 21.5
click at [1245, 574] on button "Ausführen" at bounding box center [1209, 581] width 370 height 34
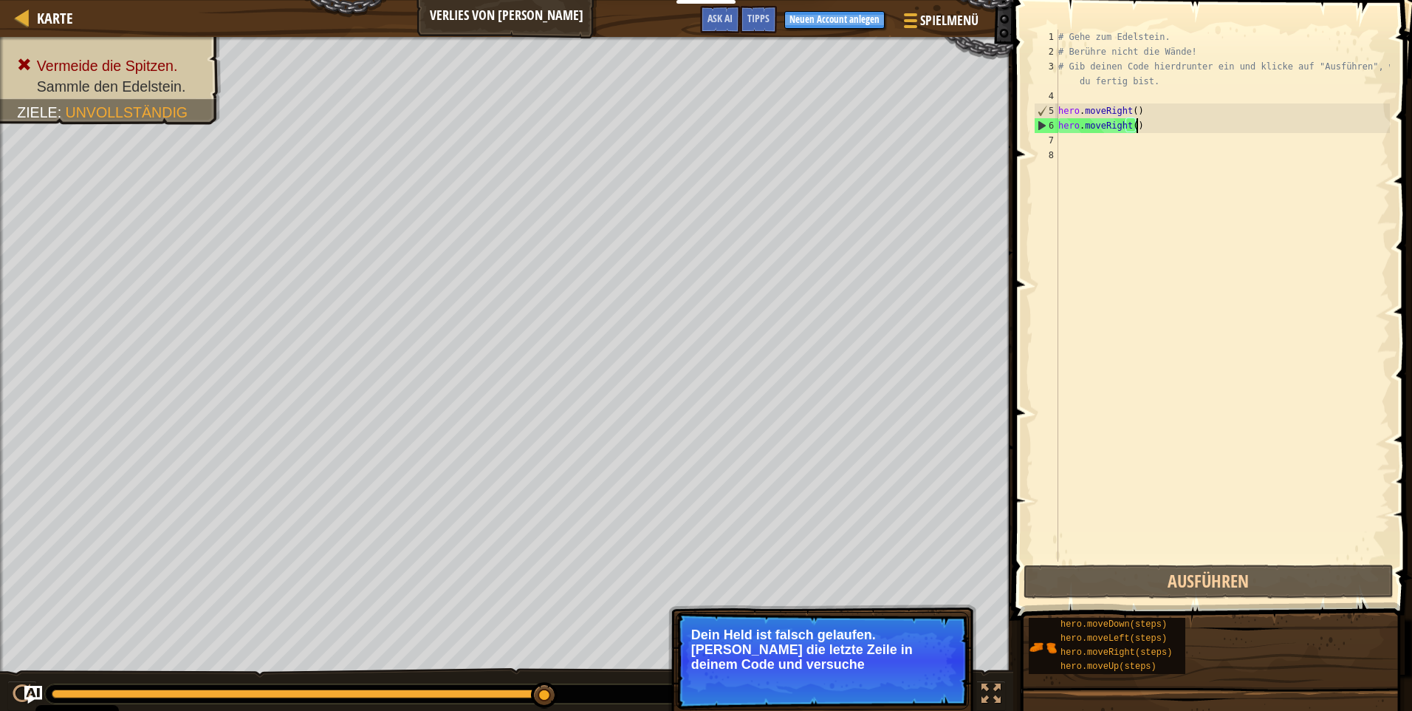
click at [1140, 124] on div "# Gehe zum Edelstein. # Berühre nicht die Wände! # Gib deinen Code hierdrunter …" at bounding box center [1223, 310] width 335 height 561
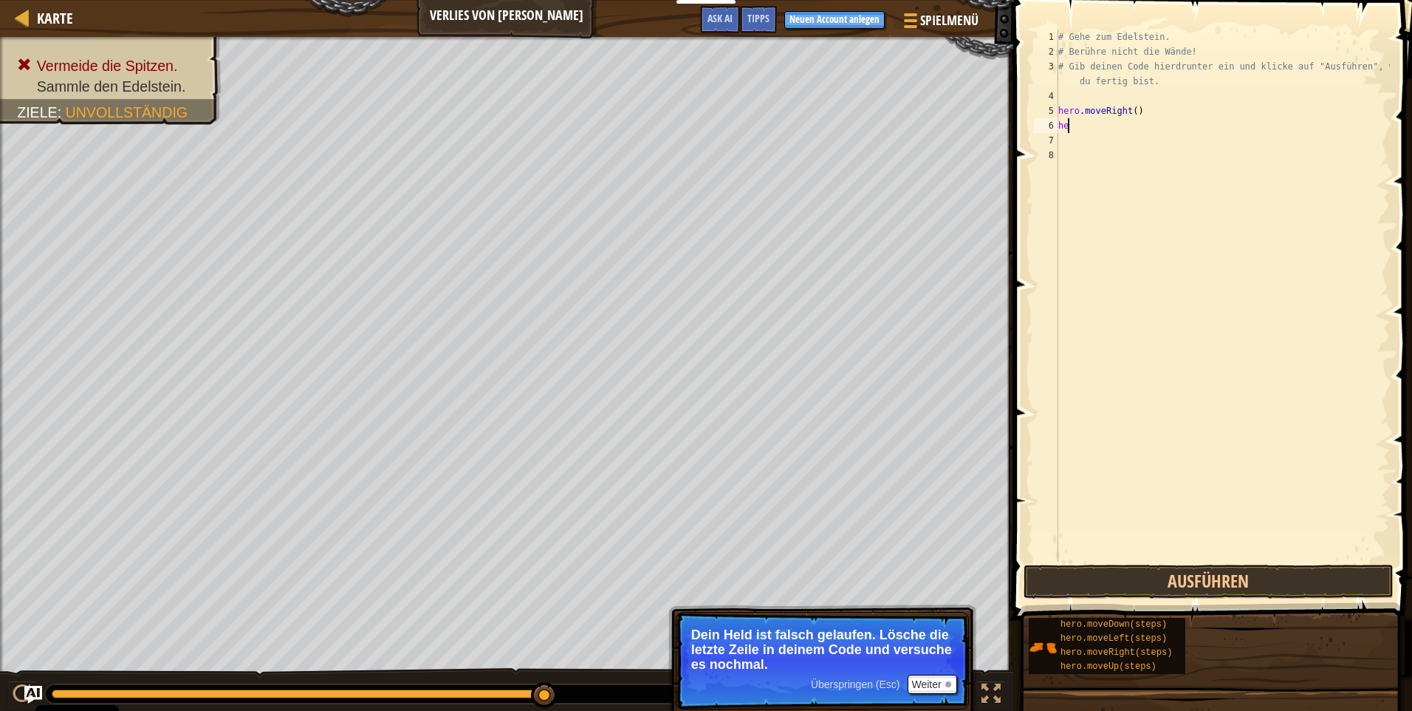
type textarea "h"
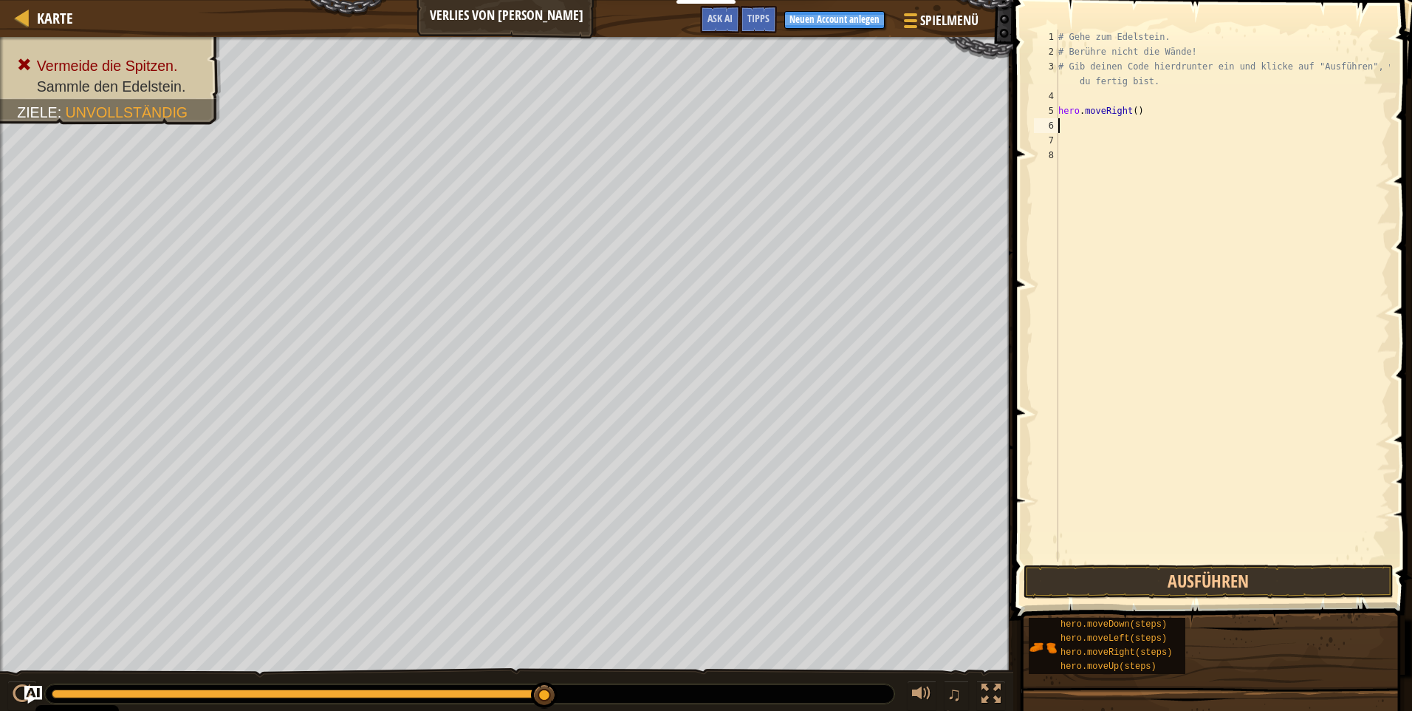
type textarea "m"
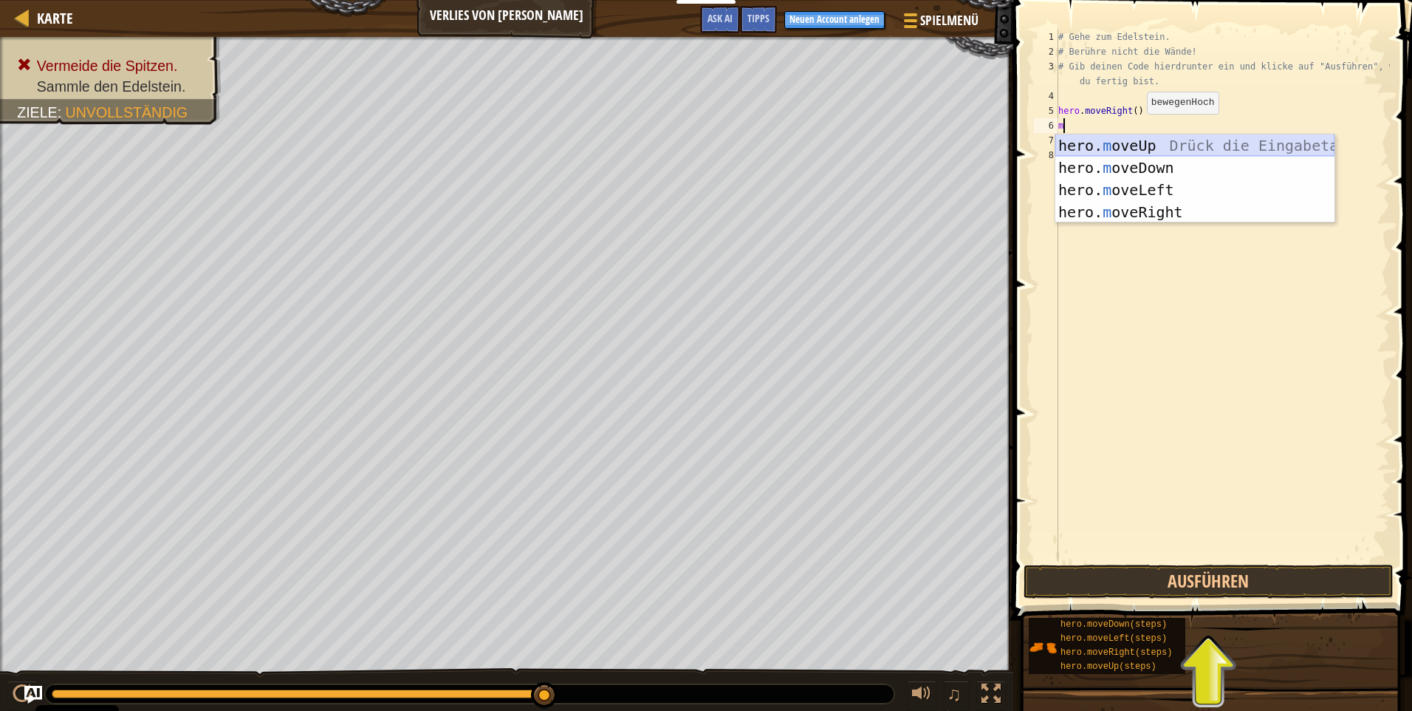
click at [1148, 141] on div "hero. m oveUp Drück die Eingabetaste hero. m oveDown Drück die Eingabetaste her…" at bounding box center [1195, 200] width 279 height 133
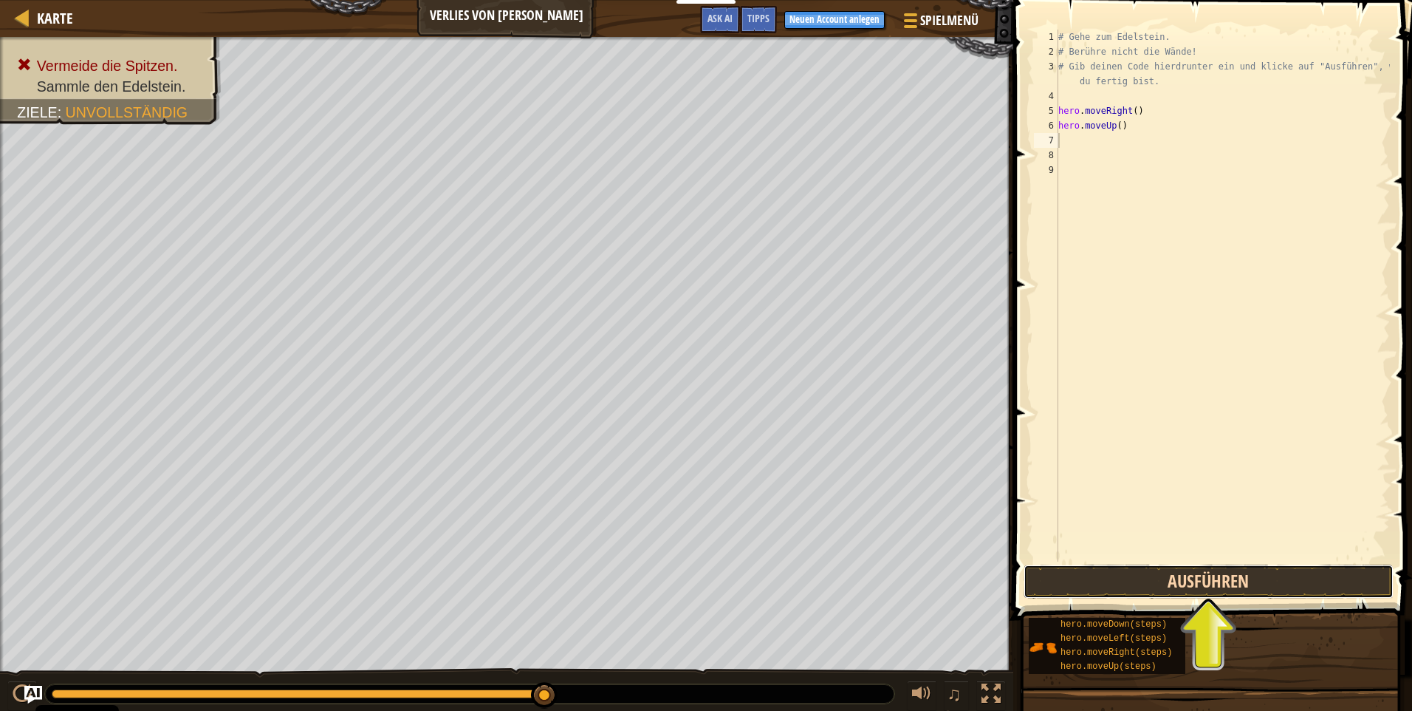
drag, startPoint x: 1190, startPoint y: 579, endPoint x: 1200, endPoint y: 567, distance: 15.7
click at [1191, 580] on button "Ausführen" at bounding box center [1209, 581] width 370 height 34
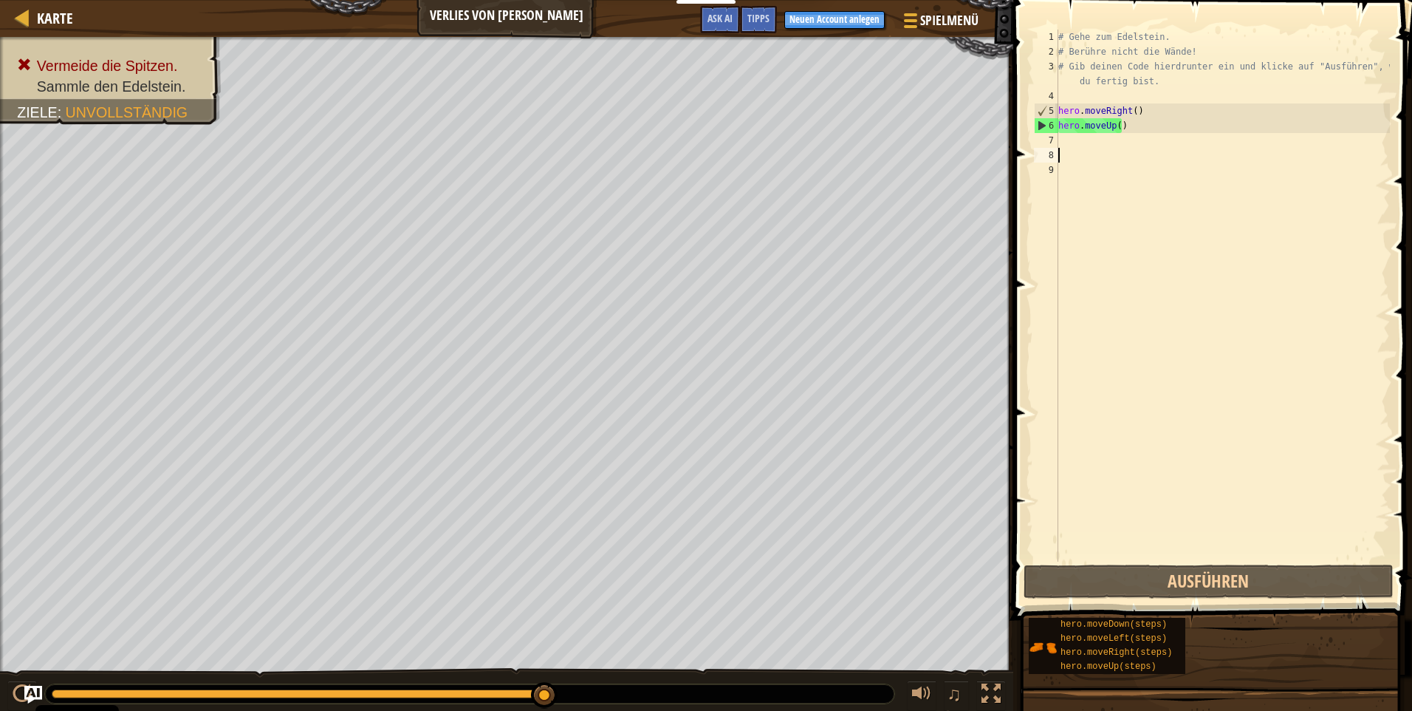
click at [1071, 148] on div "# Gehe zum Edelstein. # Berühre nicht die Wände! # Gib deinen Code hierdrunter …" at bounding box center [1223, 310] width 335 height 561
click at [1072, 136] on div "# Gehe zum Edelstein. # Berühre nicht die Wände! # Gib deinen Code hierdrunter …" at bounding box center [1223, 310] width 335 height 561
type textarea "m"
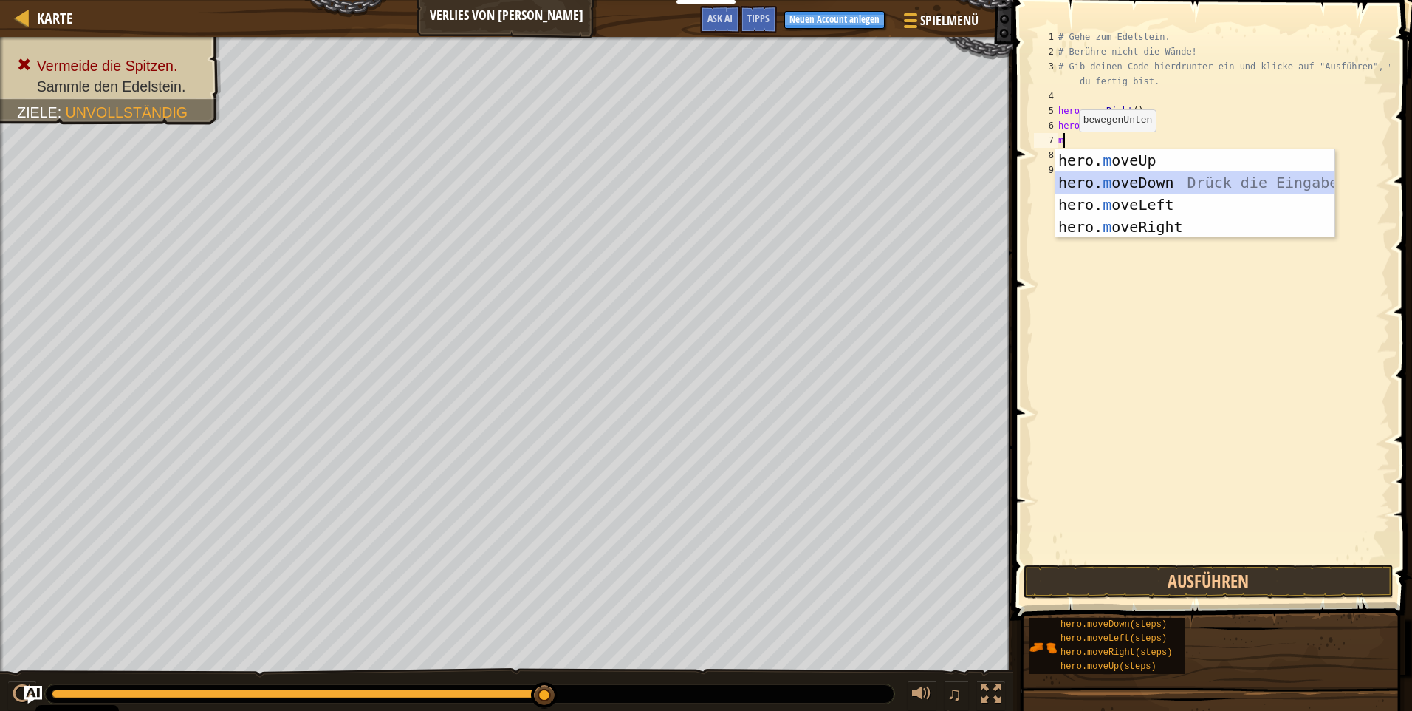
click at [1146, 174] on div "hero. m oveUp Drück die Eingabetaste hero. m oveDown Drück die Eingabetaste her…" at bounding box center [1195, 215] width 279 height 133
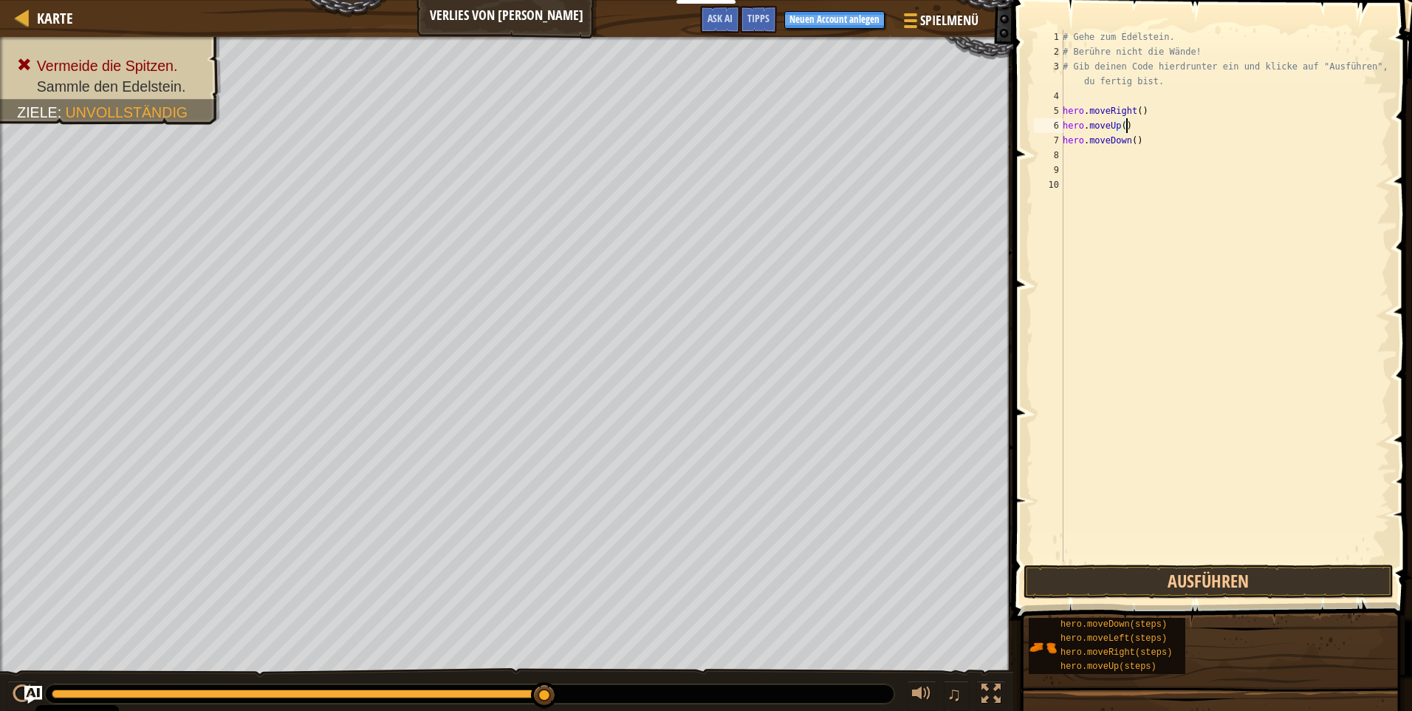
click at [1135, 127] on div "# Gehe zum Edelstein. # Berühre nicht die Wände! # Gib deinen Code hierdrunter …" at bounding box center [1225, 310] width 330 height 561
type textarea "h"
click at [1198, 590] on button "Ausführen" at bounding box center [1209, 581] width 370 height 34
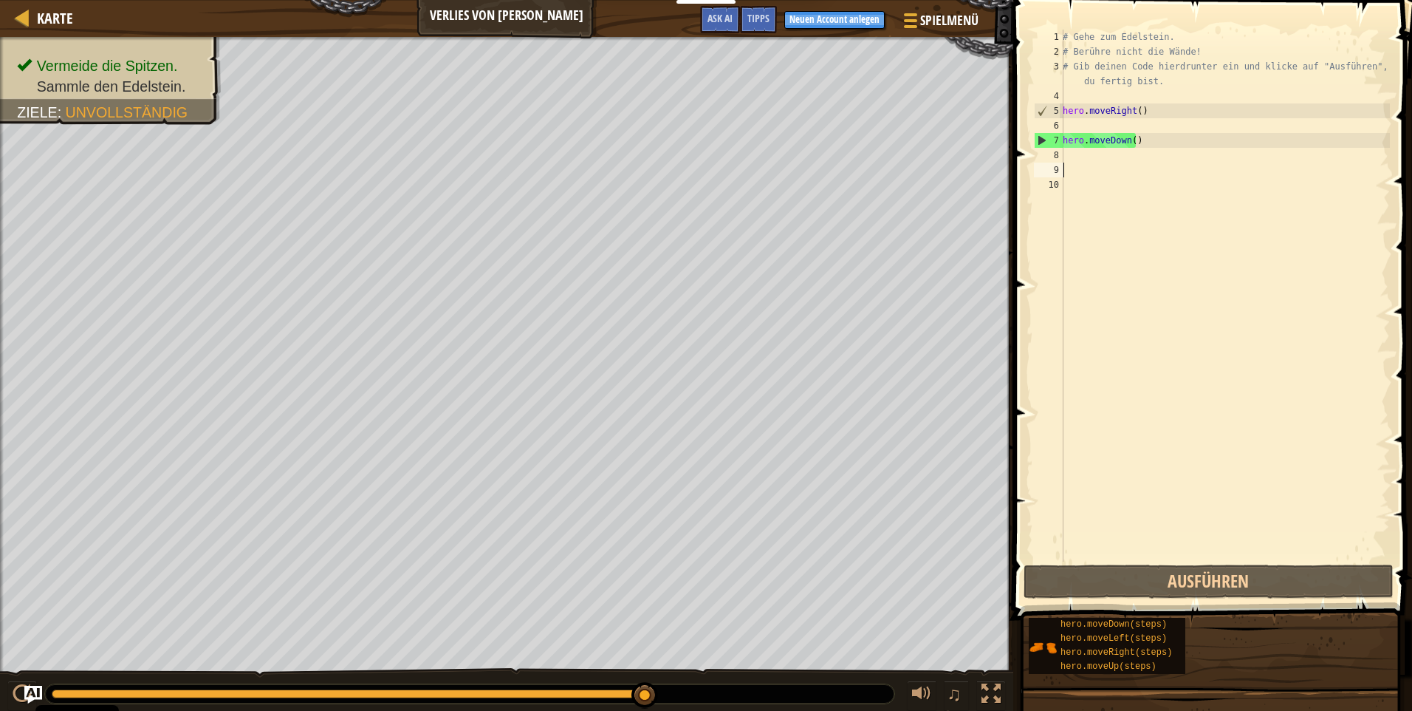
click at [1110, 170] on div "# Gehe zum Edelstein. # Berühre nicht die Wände! # Gib deinen Code hierdrunter …" at bounding box center [1225, 310] width 330 height 561
click at [1107, 162] on div "# Gehe zum Edelstein. # Berühre nicht die Wände! # Gib deinen Code hierdrunter …" at bounding box center [1225, 310] width 330 height 561
type textarea "m"
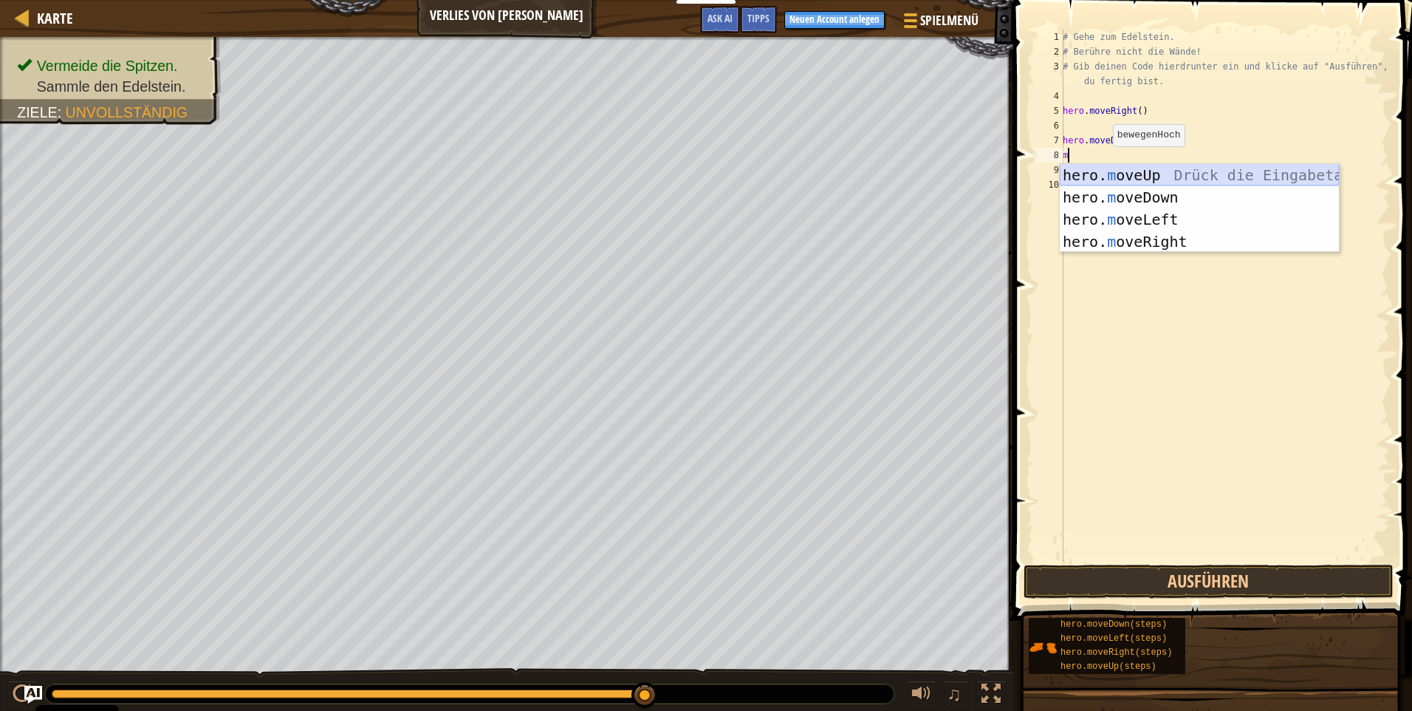
click at [1143, 175] on div "hero. m oveUp Drück die Eingabetaste hero. m oveDown Drück die Eingabetaste her…" at bounding box center [1199, 230] width 279 height 133
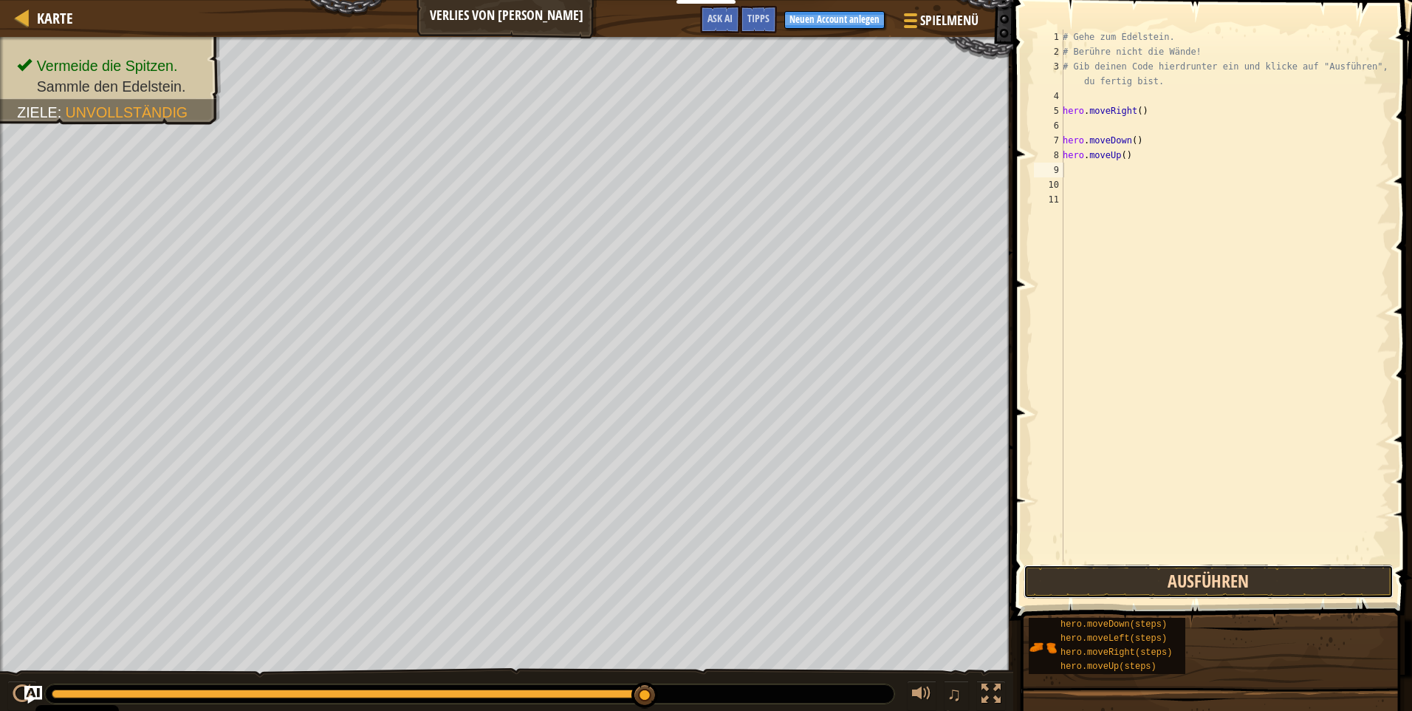
click at [1169, 575] on button "Ausführen" at bounding box center [1209, 581] width 370 height 34
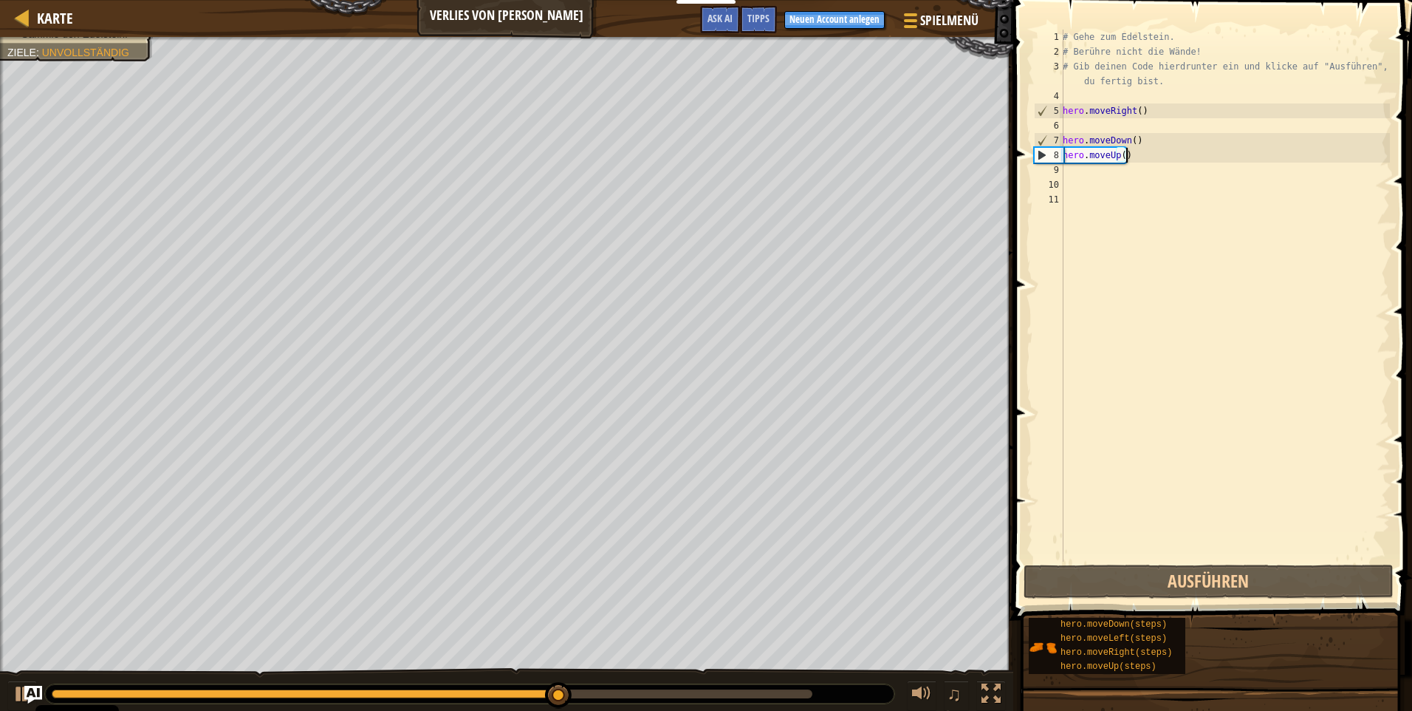
click at [1128, 155] on div "# Gehe zum Edelstein. # Berühre nicht die Wände! # Gib deinen Code hierdrunter …" at bounding box center [1225, 310] width 330 height 561
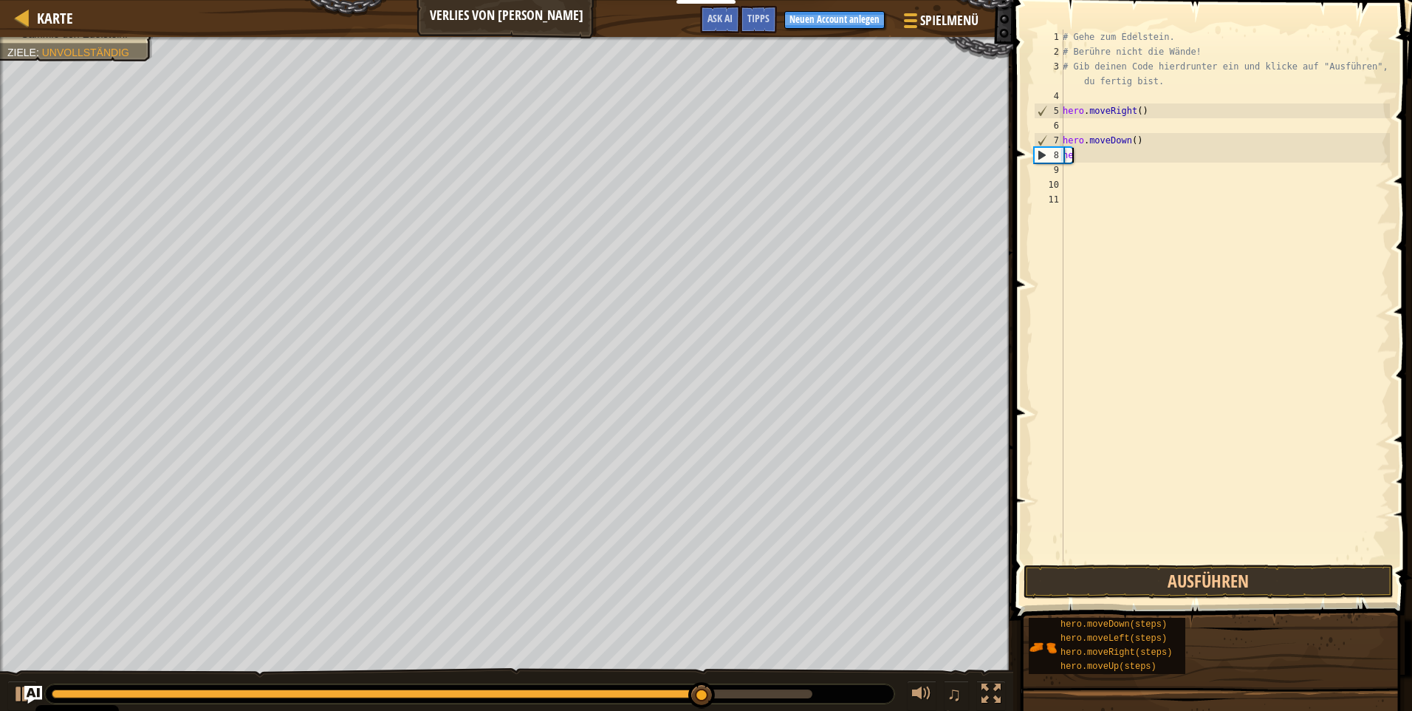
type textarea "h"
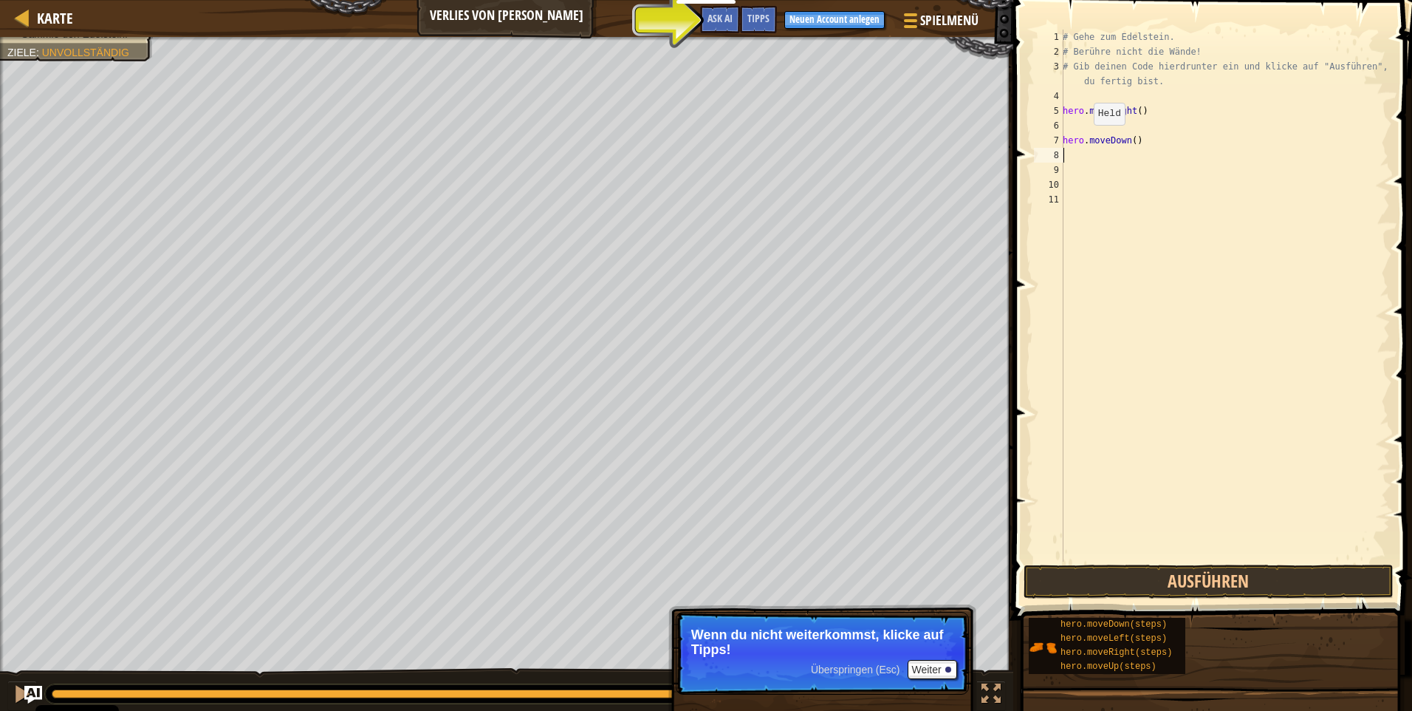
type textarea "m"
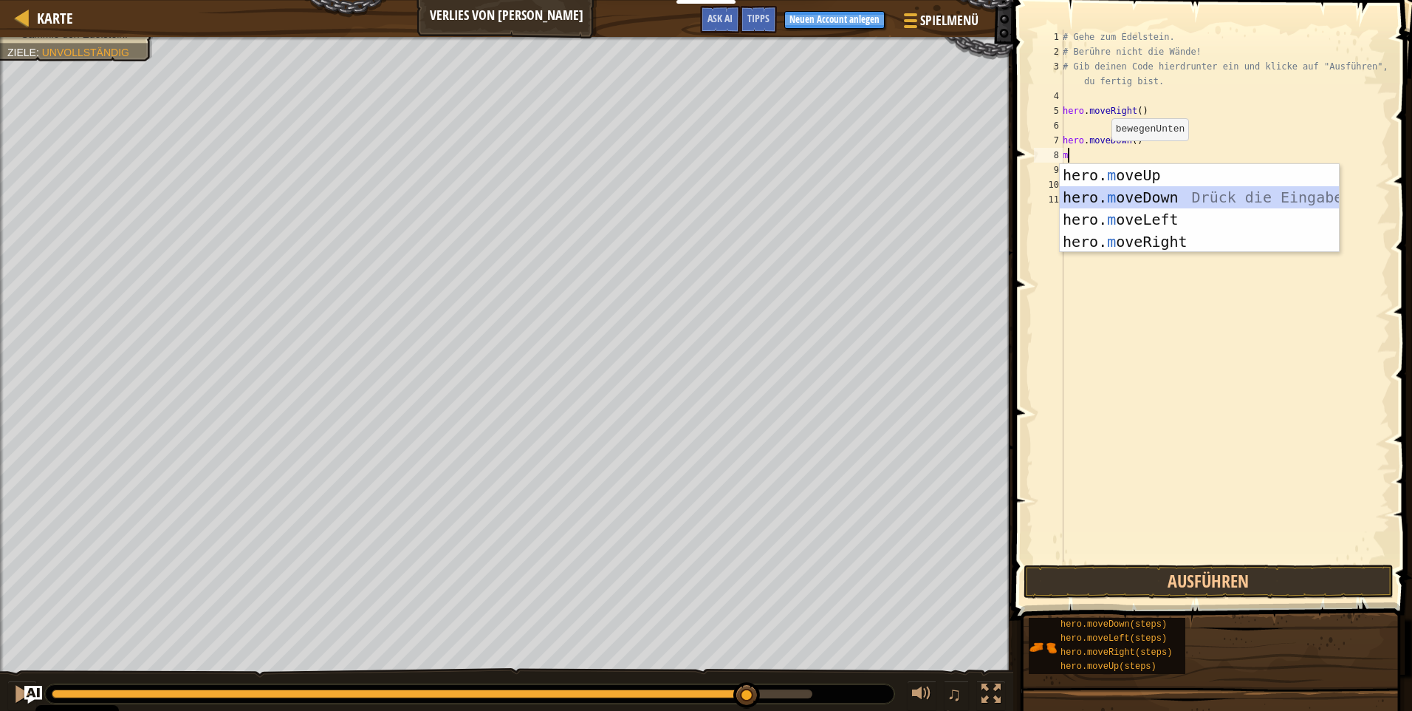
click at [1166, 200] on div "hero. m oveUp Drück die Eingabetaste hero. m oveDown Drück die Eingabetaste her…" at bounding box center [1199, 230] width 279 height 133
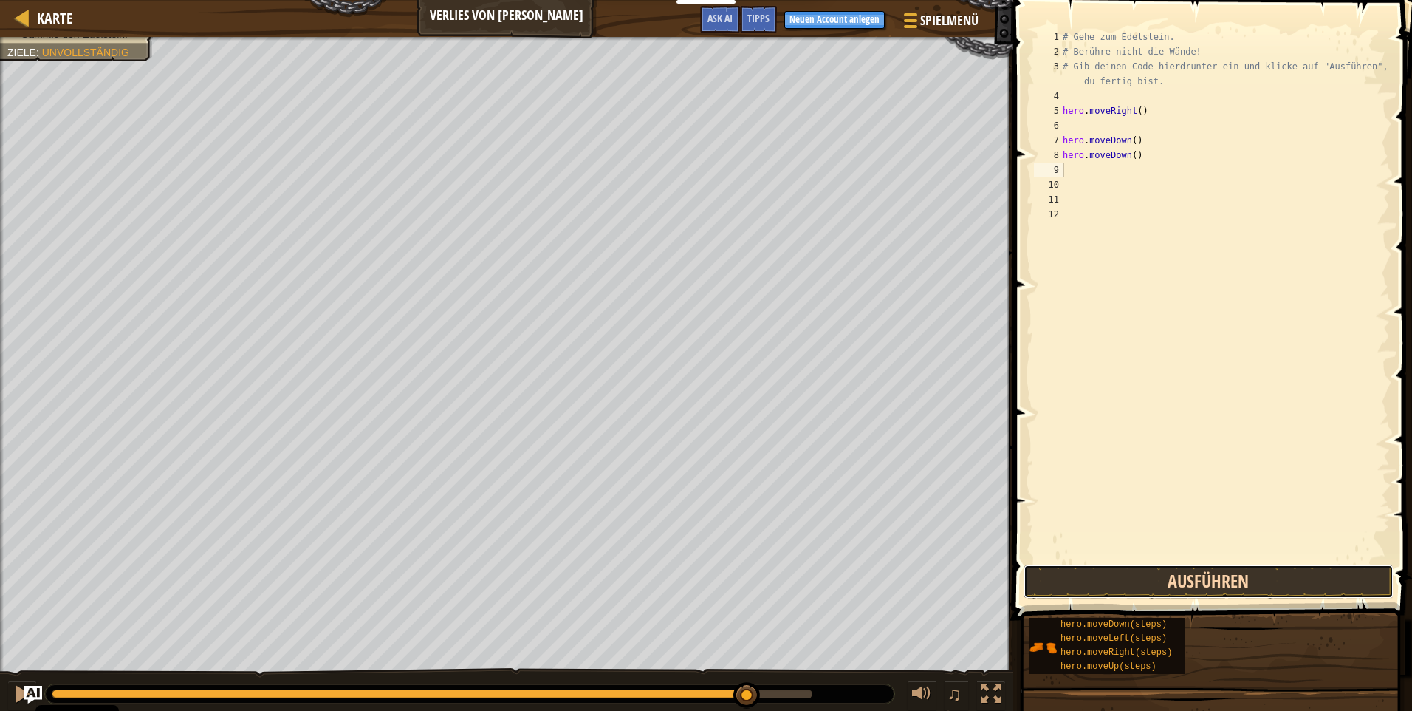
click at [1193, 586] on button "Ausführen" at bounding box center [1209, 581] width 370 height 34
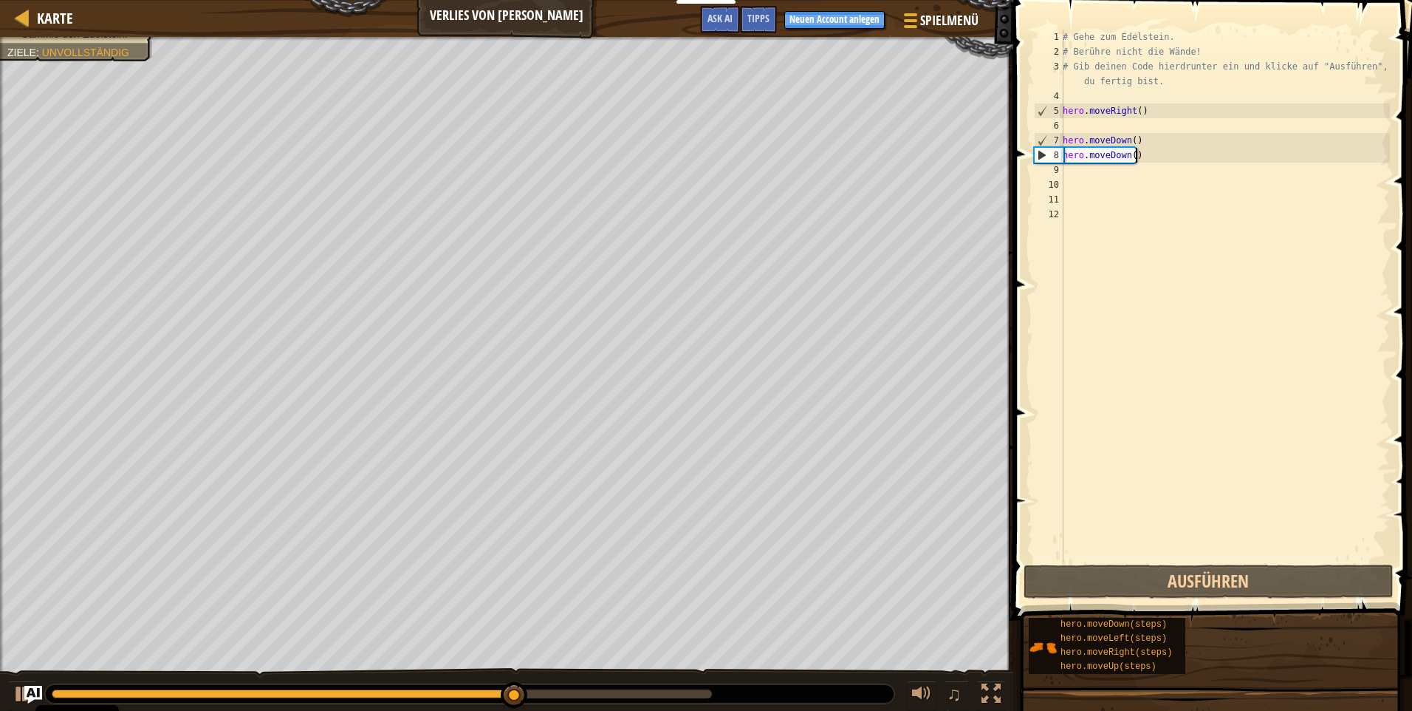
click at [1136, 155] on div "# Gehe zum Edelstein. # Berühre nicht die Wände! # Gib deinen Code hierdrunter …" at bounding box center [1225, 310] width 330 height 561
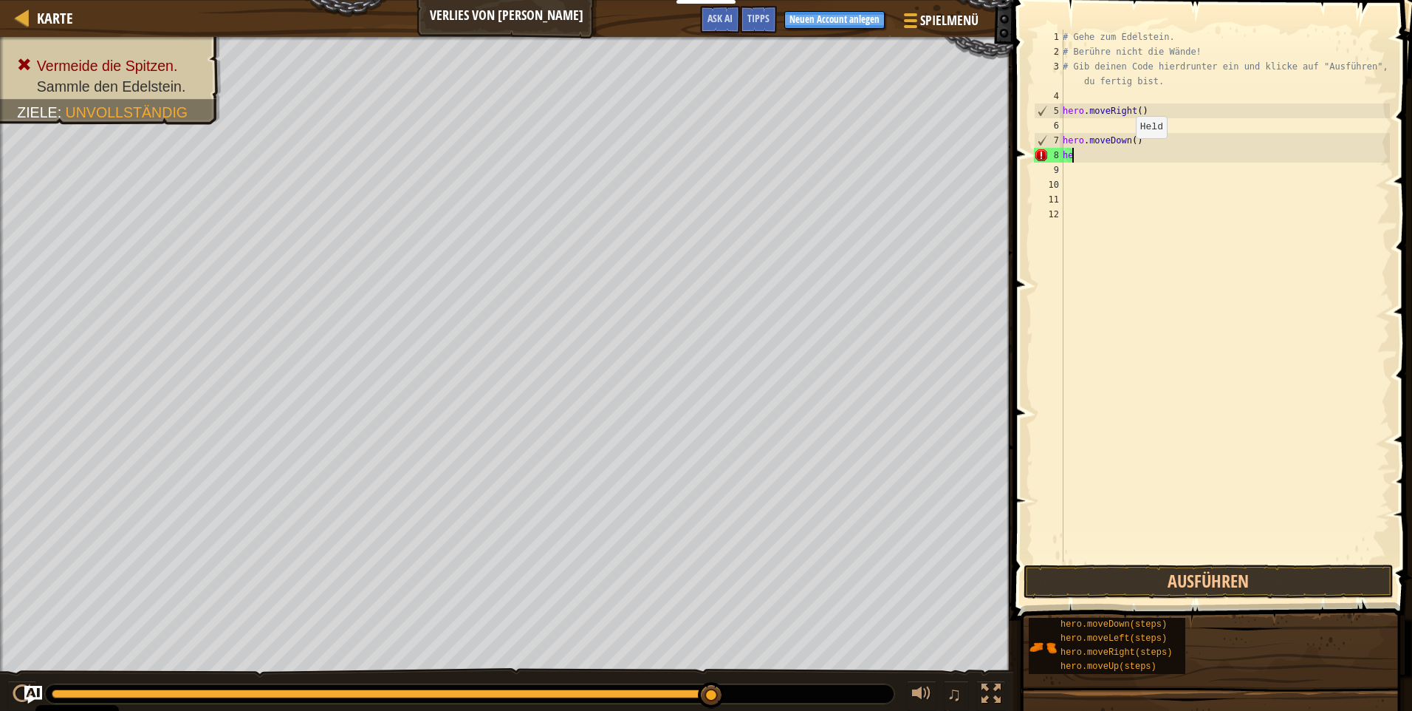
type textarea "h"
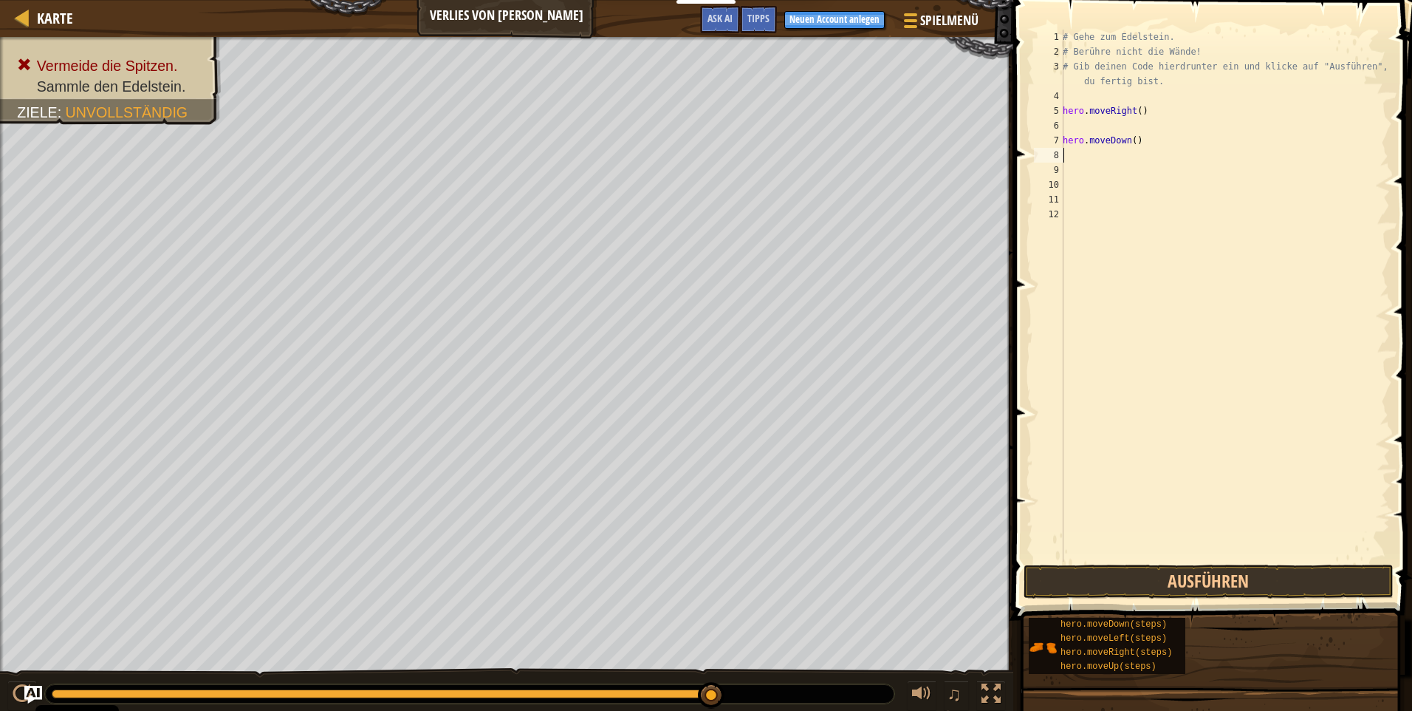
type textarea "m"
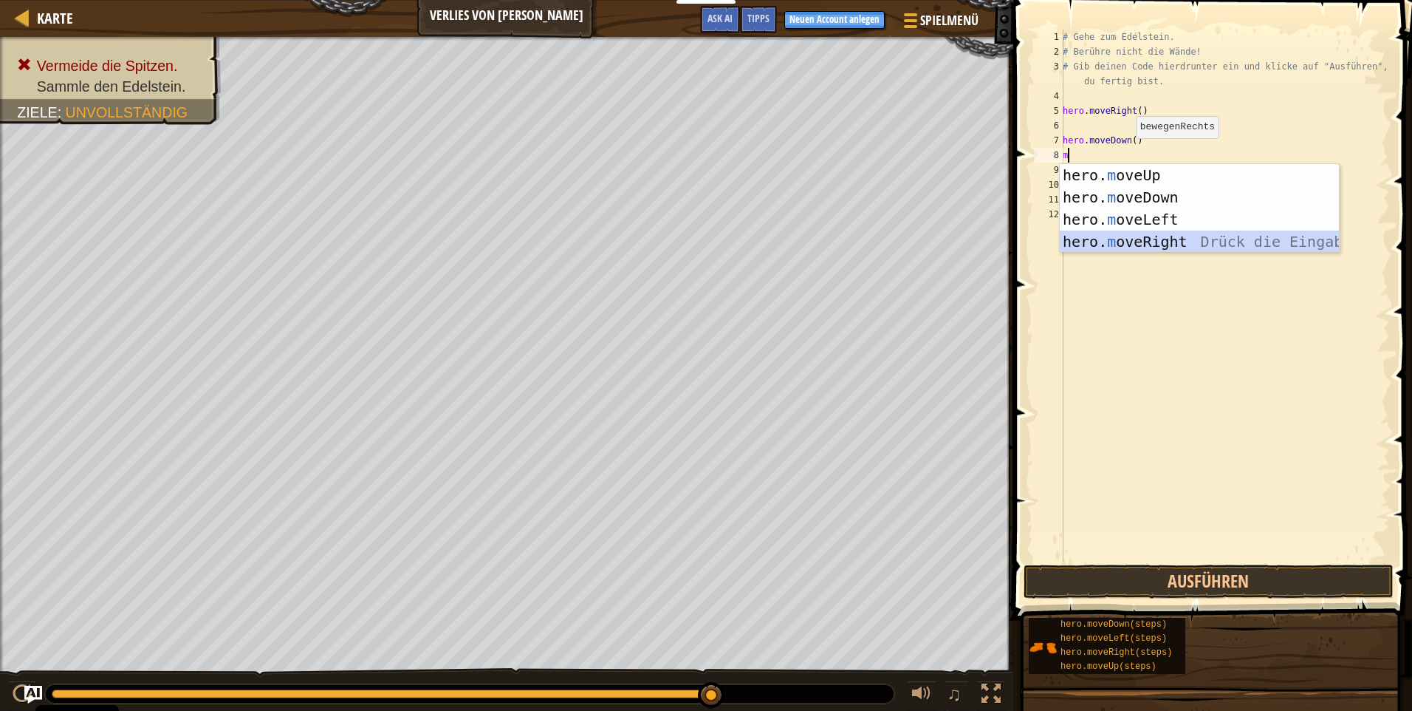
click at [1149, 238] on div "hero. m oveUp Drück die Eingabetaste hero. m oveDown Drück die Eingabetaste her…" at bounding box center [1199, 230] width 279 height 133
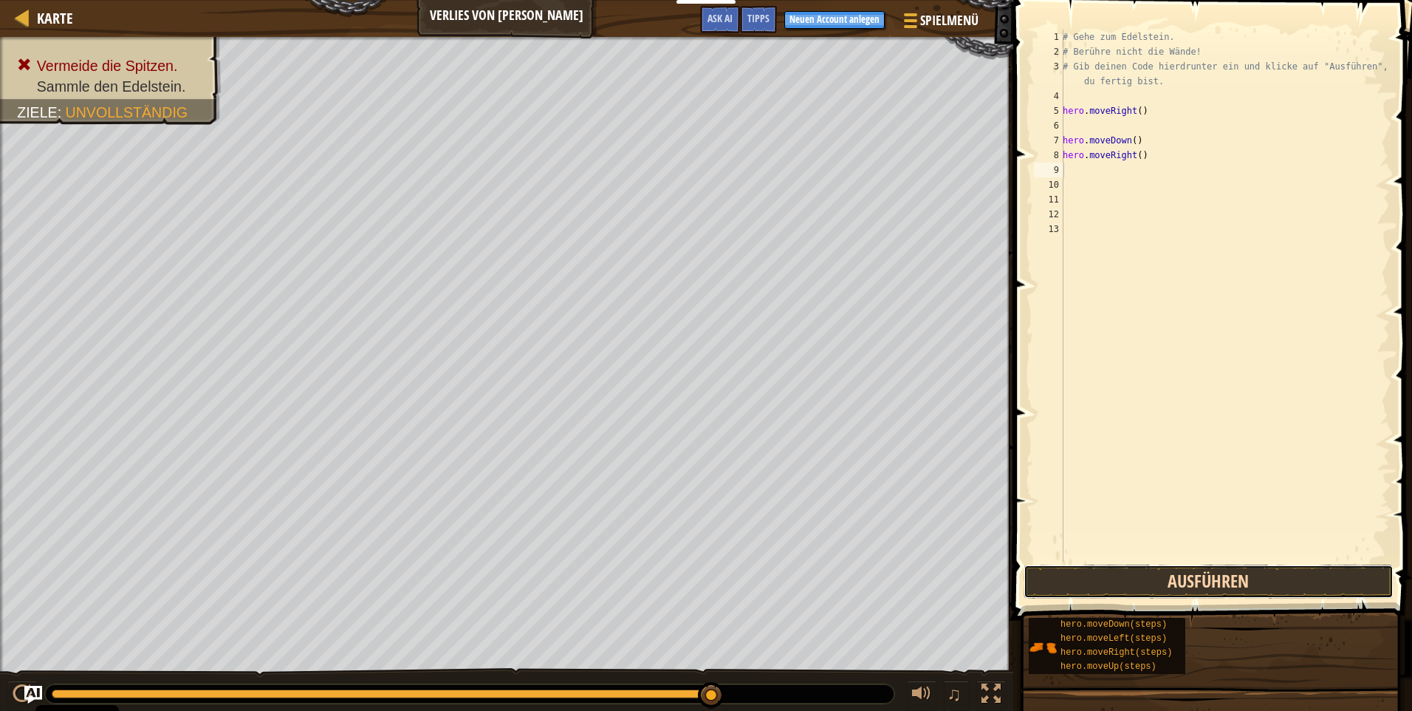
click at [1137, 584] on button "Ausführen" at bounding box center [1209, 581] width 370 height 34
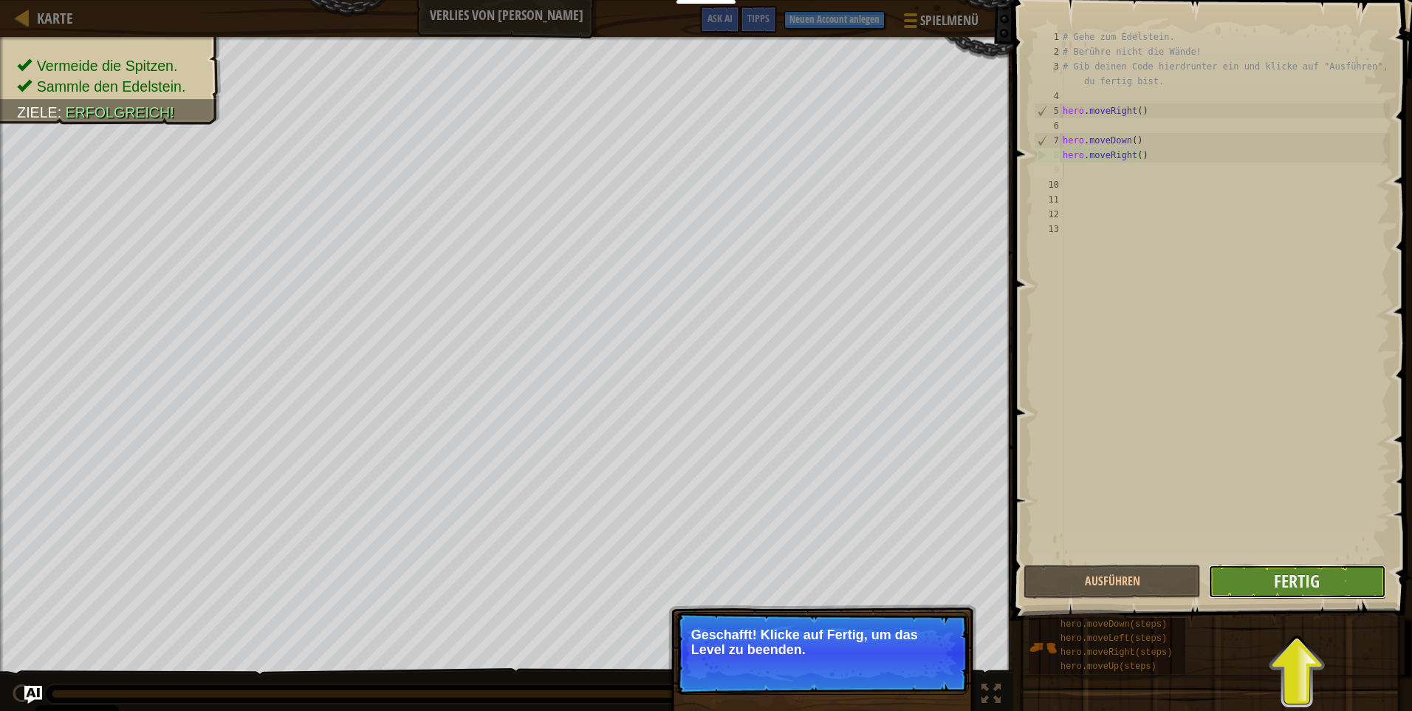
click at [1272, 572] on button "Fertig" at bounding box center [1297, 581] width 177 height 34
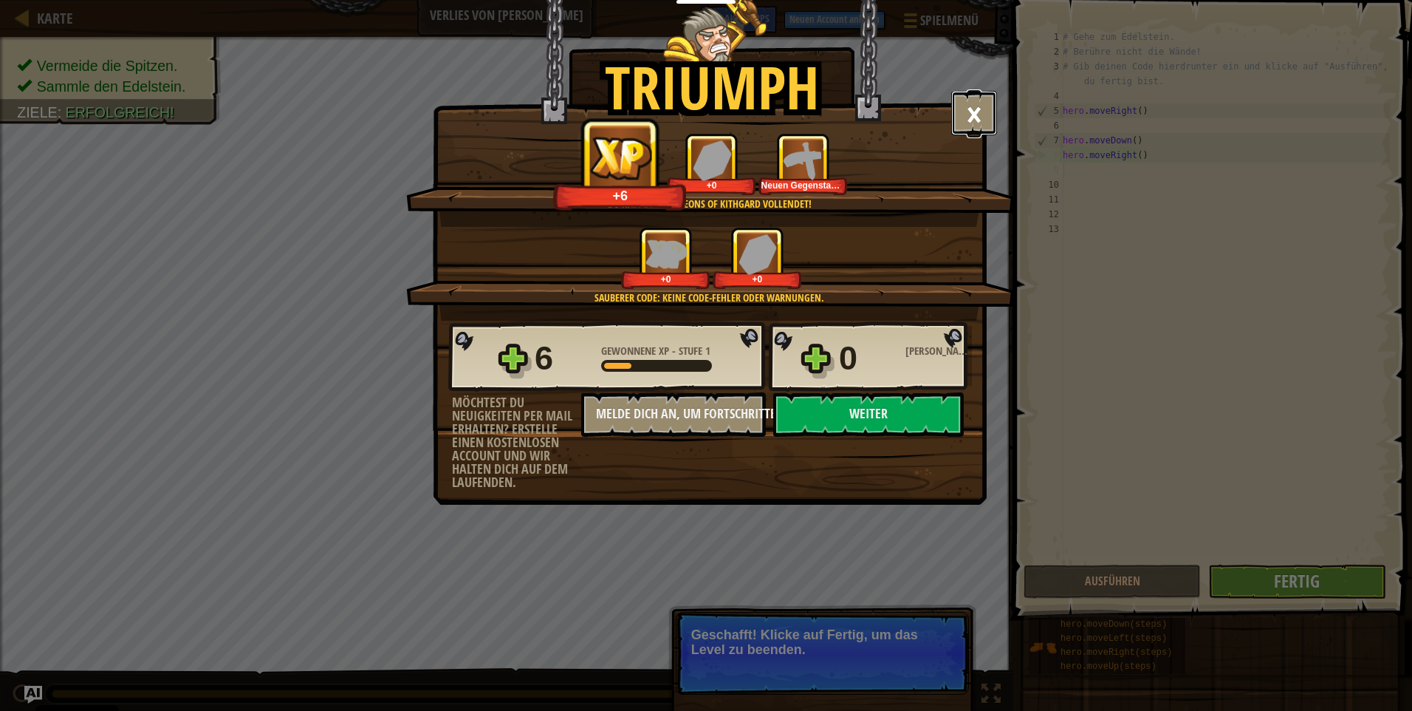
click at [966, 102] on button "×" at bounding box center [975, 113] width 46 height 44
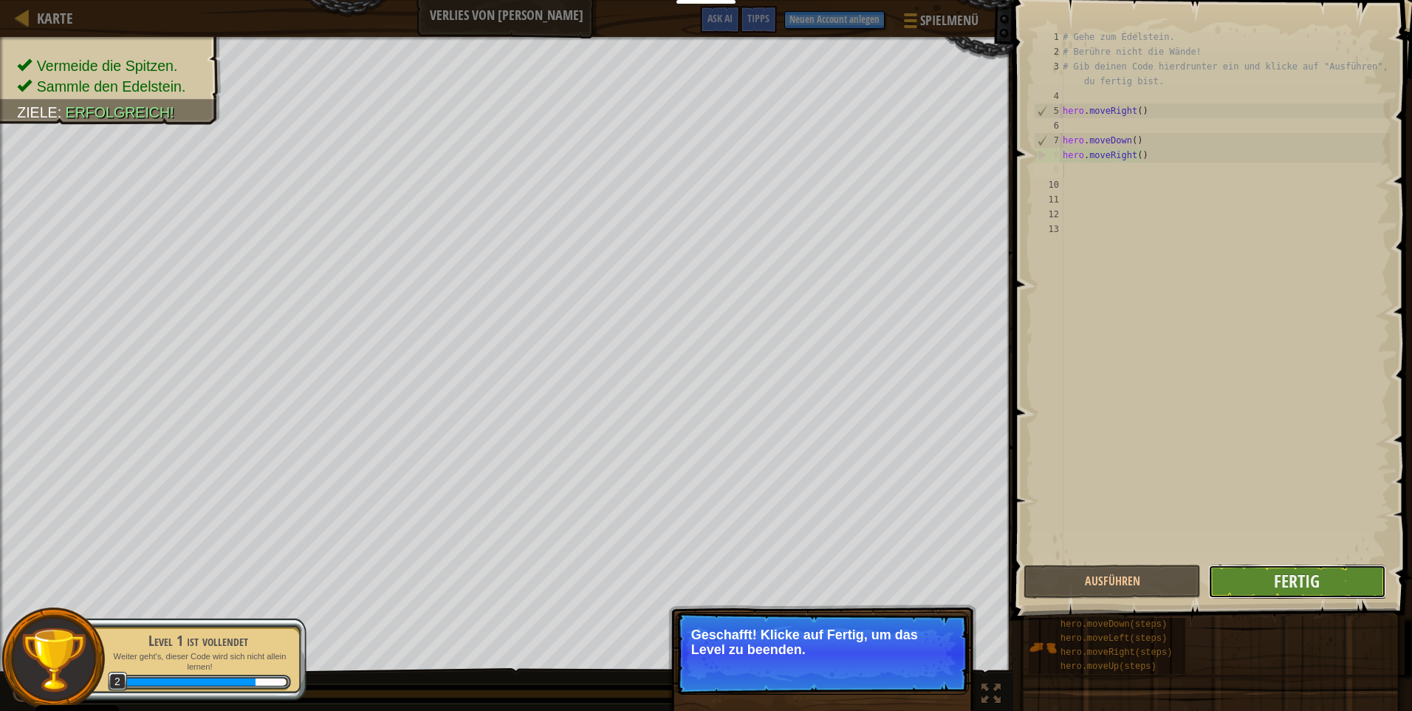
click at [1253, 580] on button "Fertig" at bounding box center [1297, 581] width 177 height 34
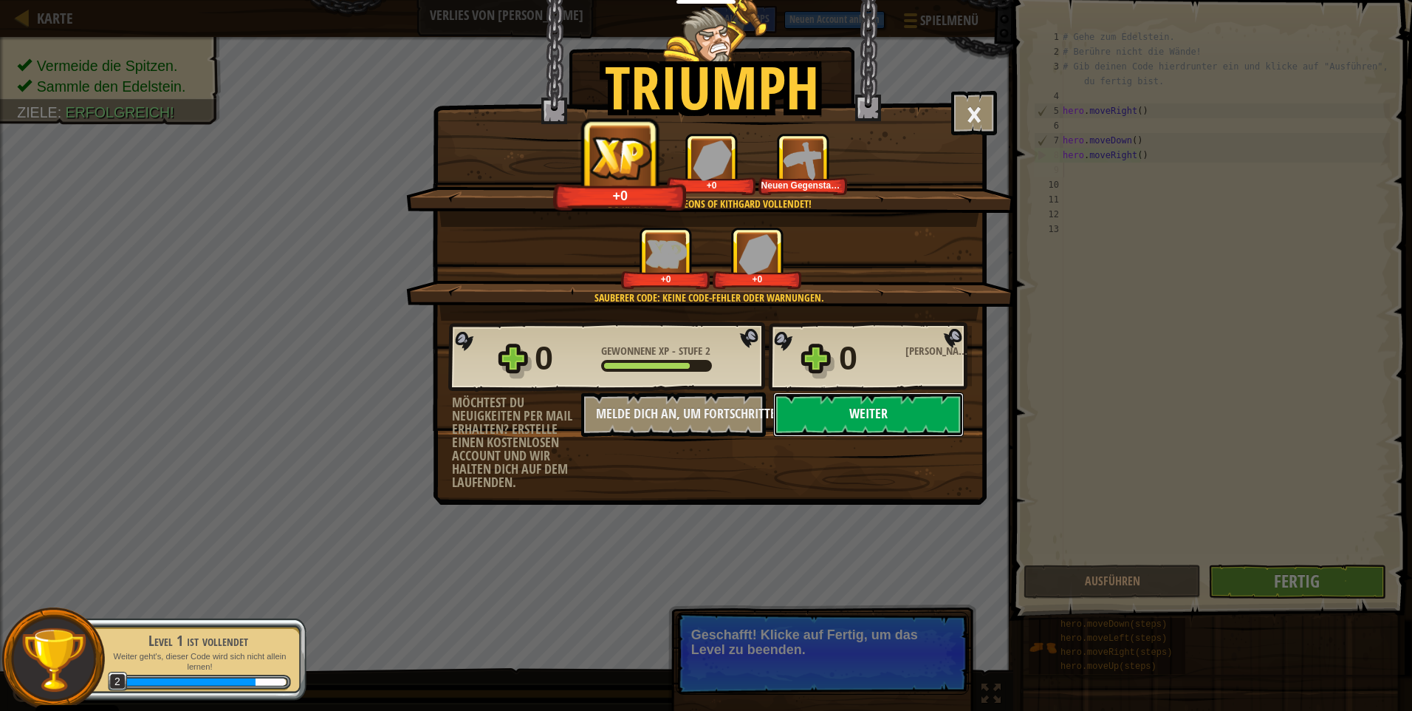
click at [869, 418] on button "Weiter" at bounding box center [868, 414] width 191 height 44
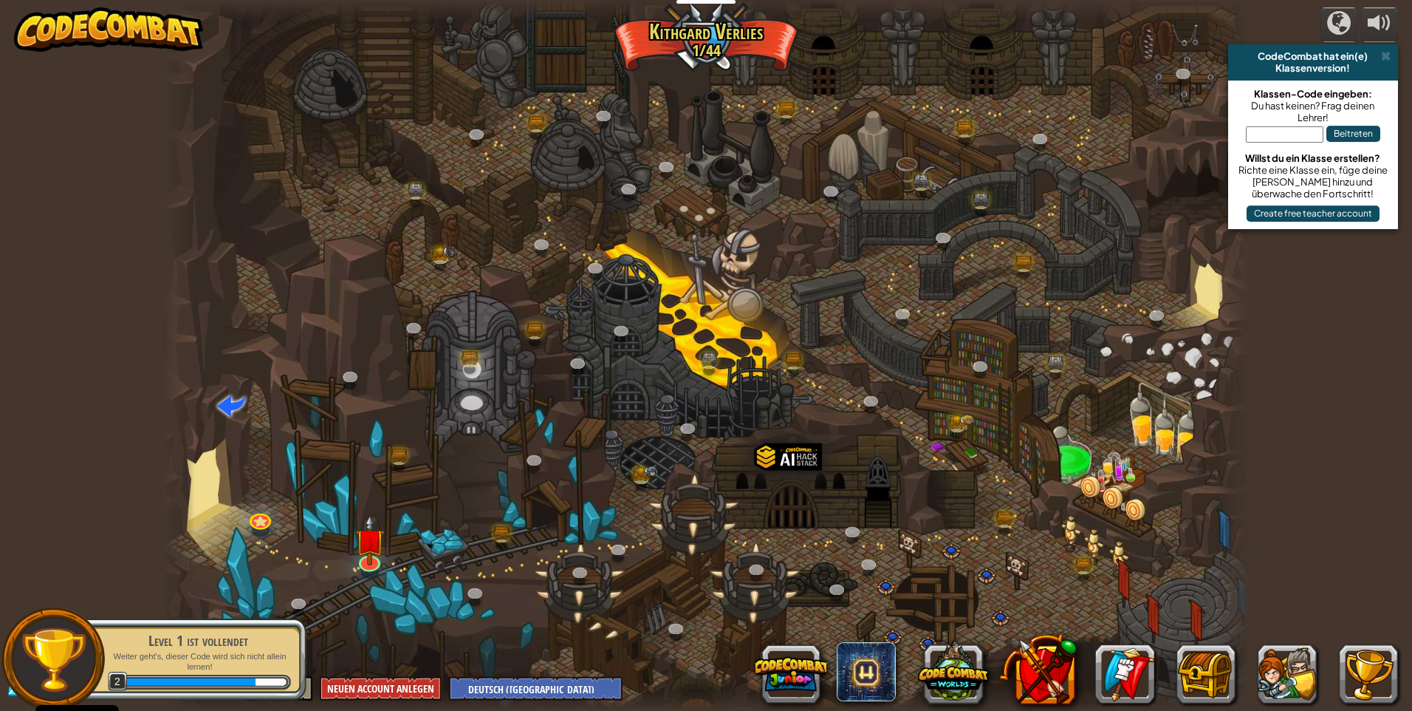
select select "de-DE"
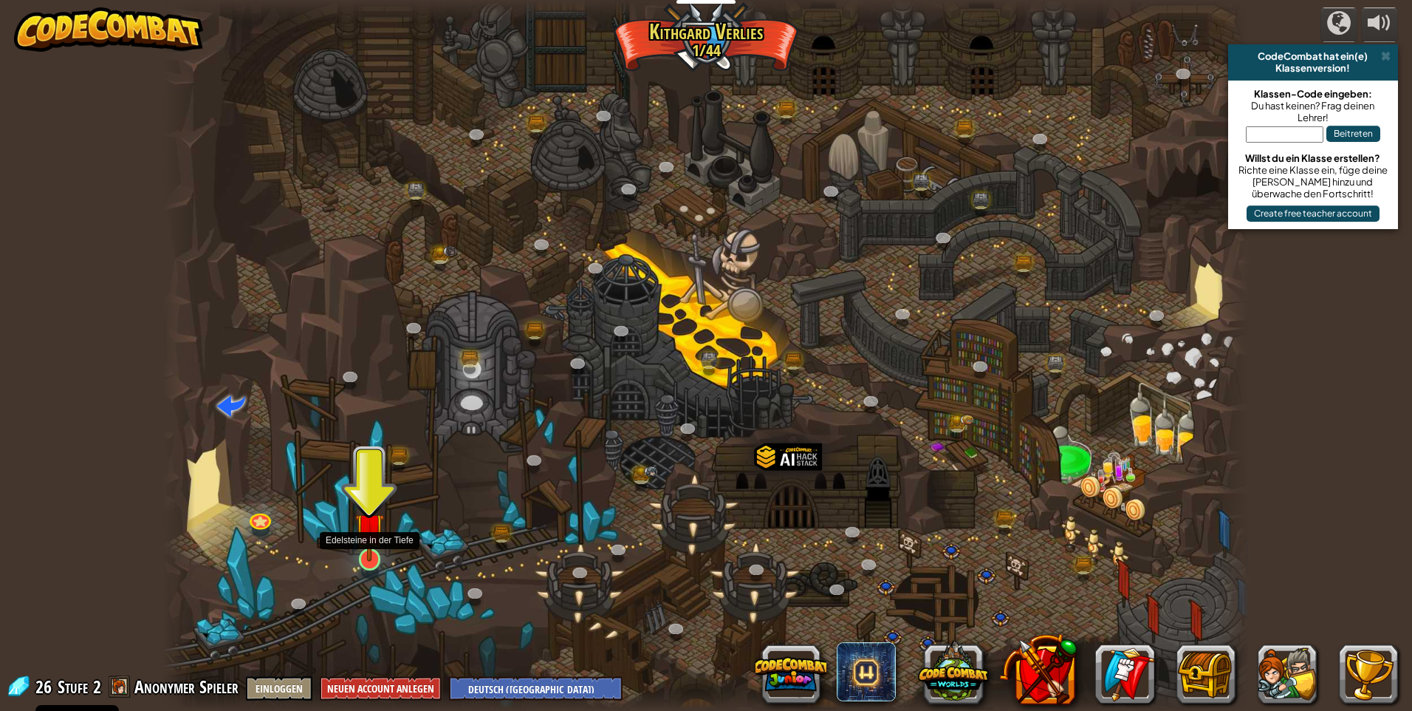
click at [373, 542] on img at bounding box center [370, 526] width 30 height 67
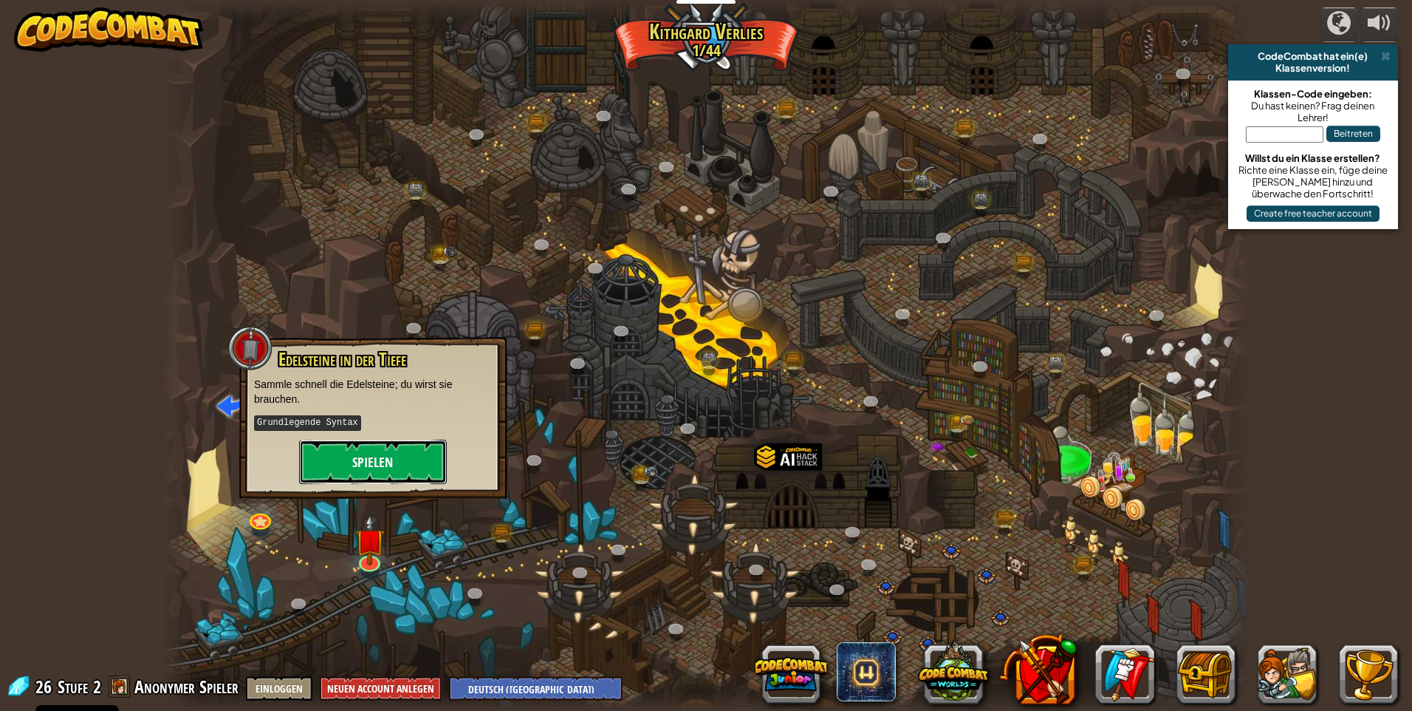
click at [373, 460] on button "Spielen" at bounding box center [373, 462] width 148 height 44
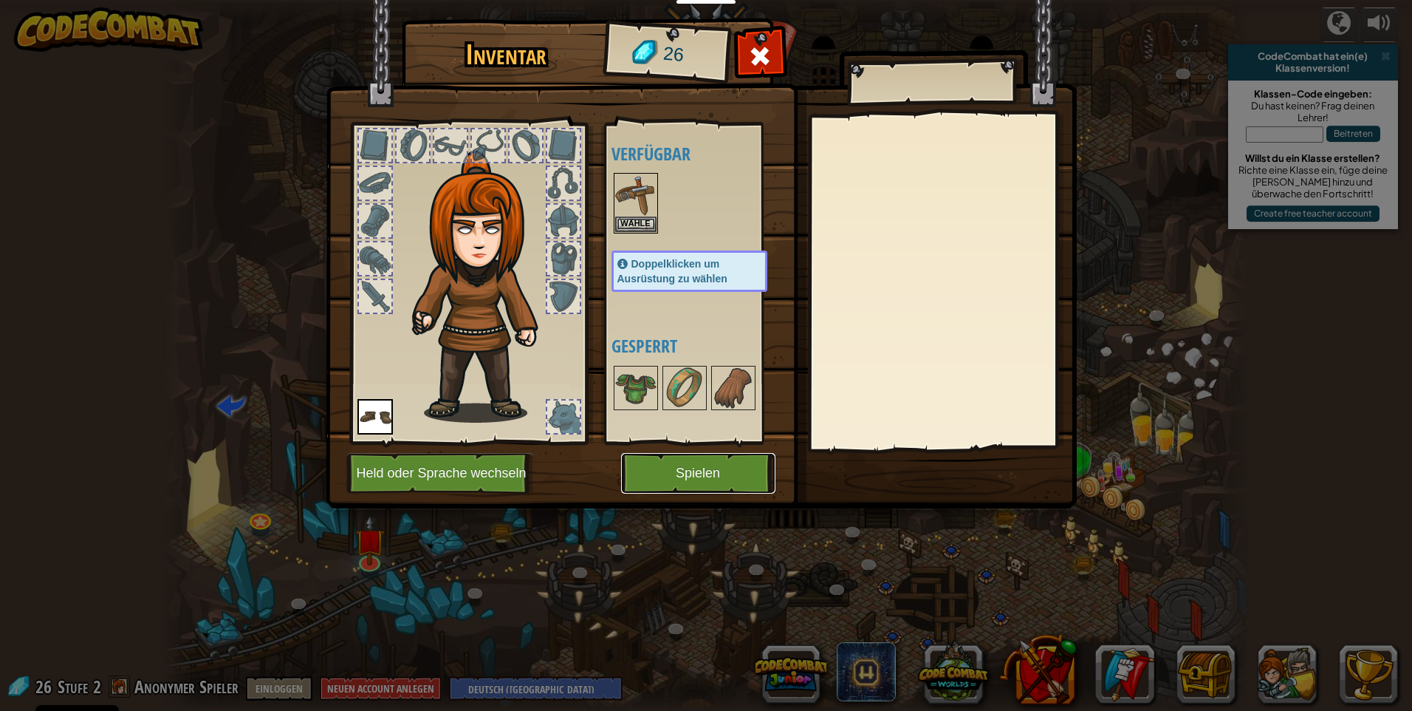
click at [698, 489] on button "Spielen" at bounding box center [698, 473] width 154 height 41
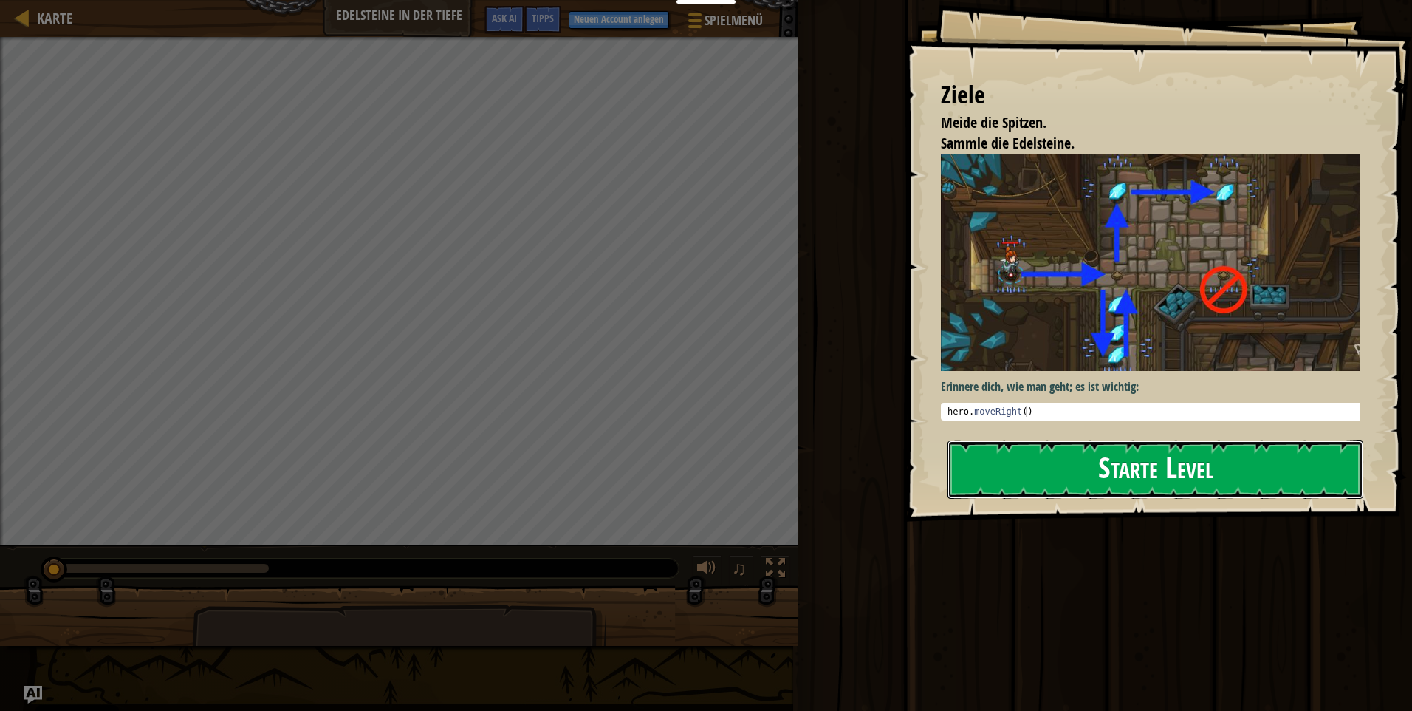
click at [1076, 485] on button "Starte Level" at bounding box center [1156, 469] width 416 height 58
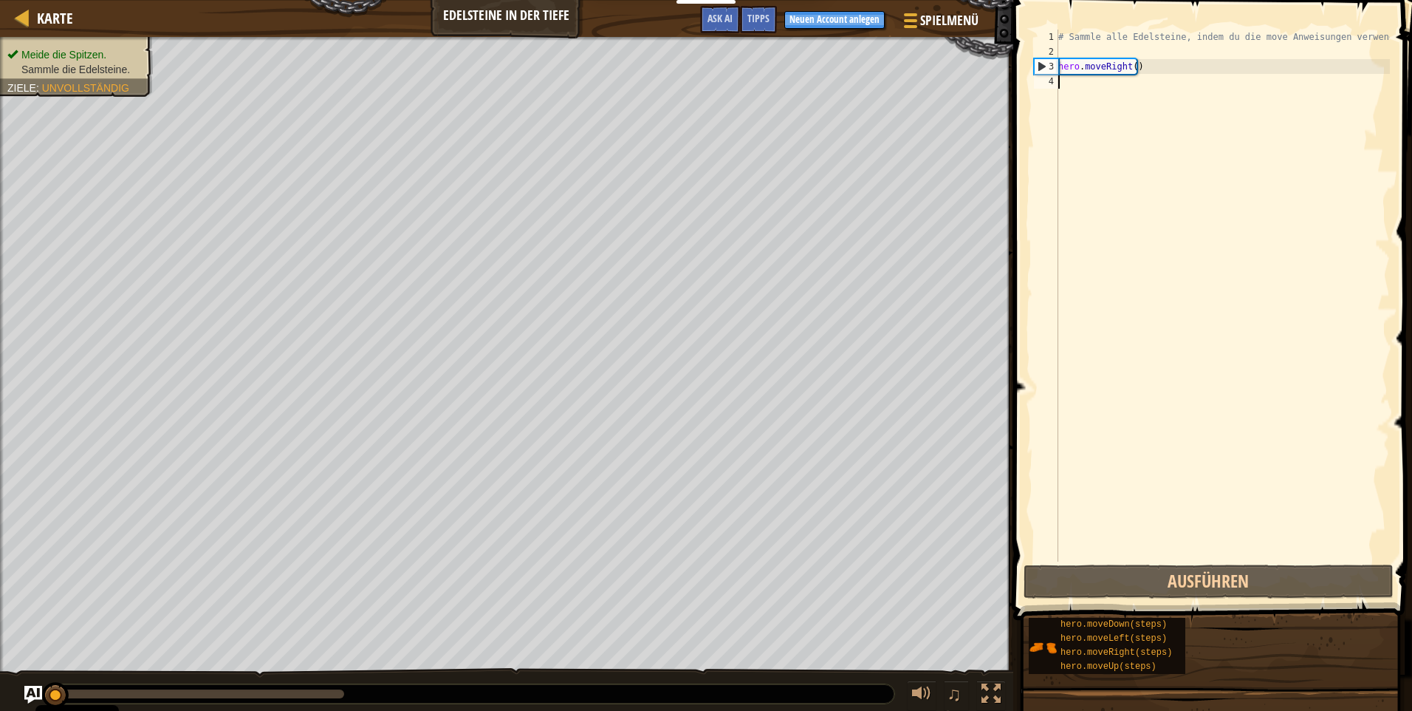
type textarea "m"
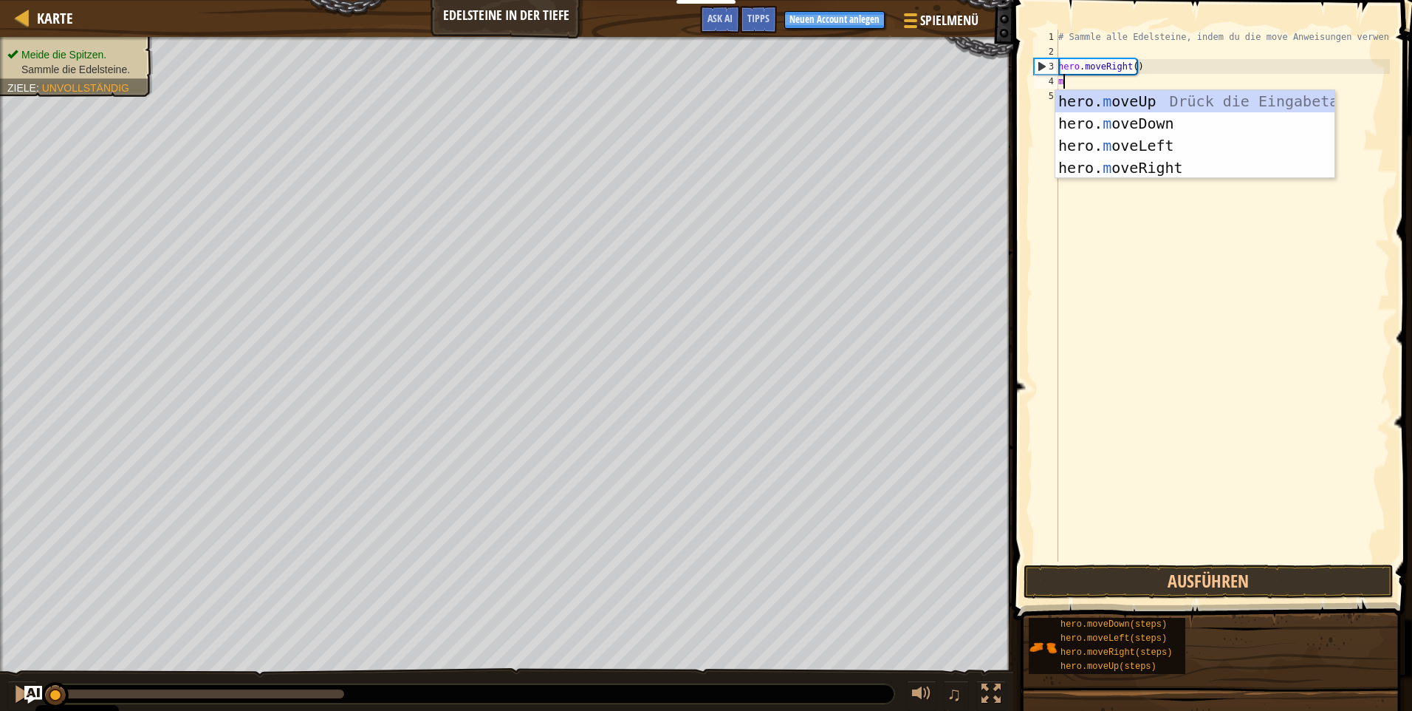
scroll to position [7, 0]
click at [1101, 162] on div "hero. m oveUp Drück die Eingabetaste hero. m oveDown Drück die Eingabetaste her…" at bounding box center [1195, 156] width 279 height 133
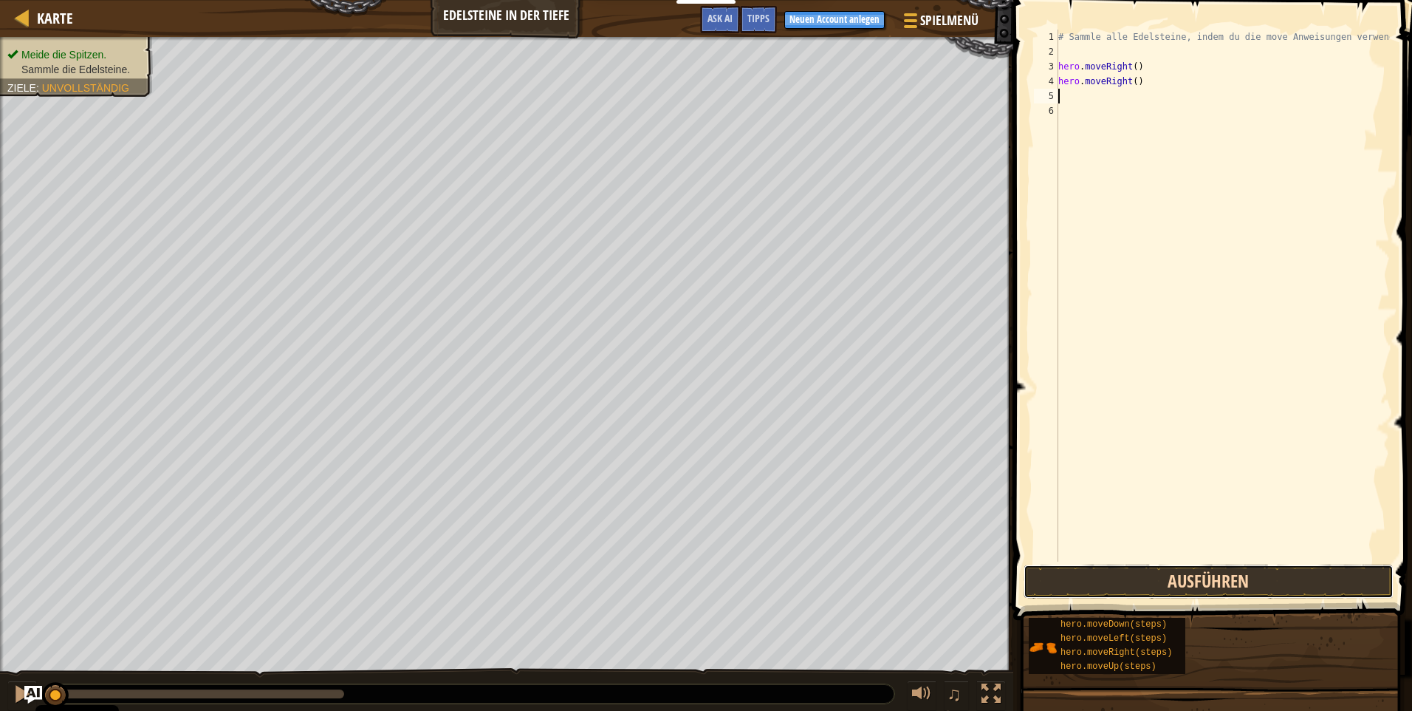
click at [1140, 587] on button "Ausführen" at bounding box center [1209, 581] width 370 height 34
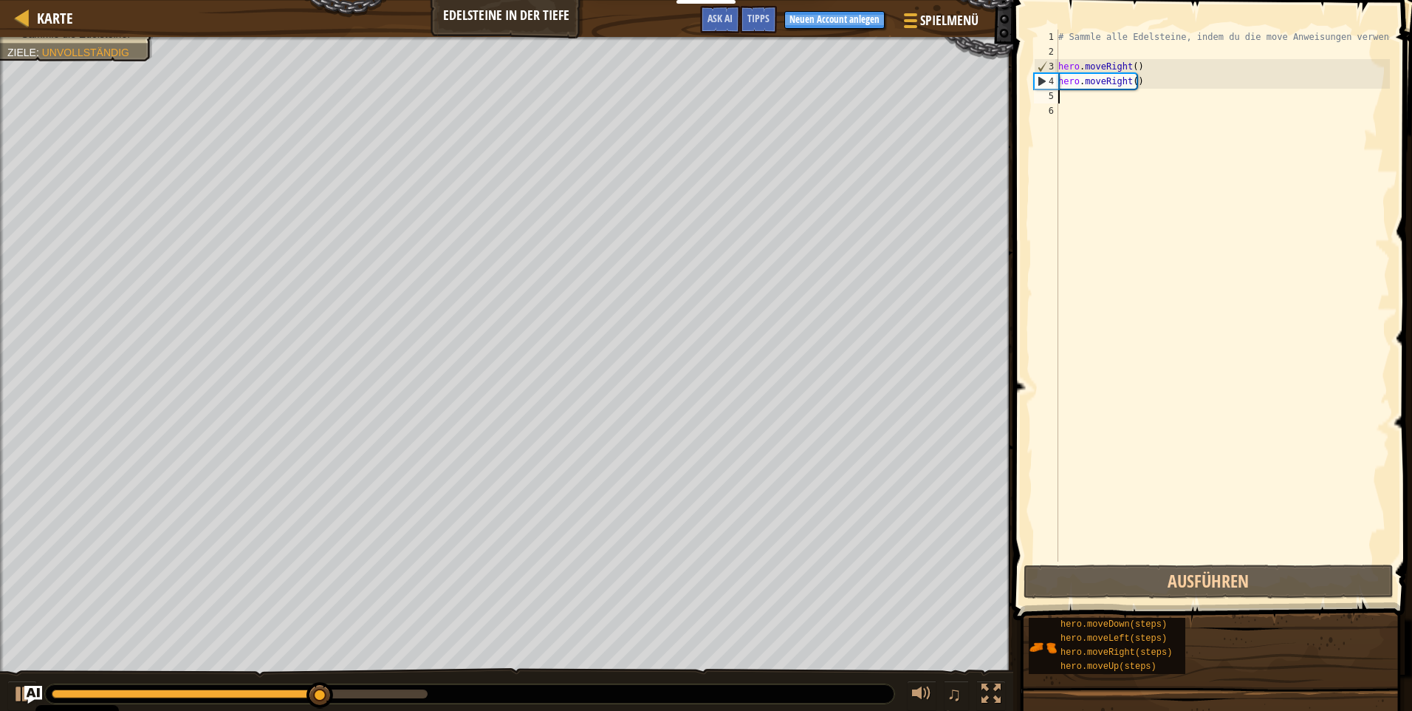
click at [1149, 89] on div "# Sammle alle Edelsteine, indem du die move Anweisungen verwendest. hero . move…" at bounding box center [1223, 310] width 335 height 561
click at [1147, 86] on div "# Sammle alle Edelsteine, indem du die move Anweisungen verwendest. hero . move…" at bounding box center [1223, 310] width 335 height 561
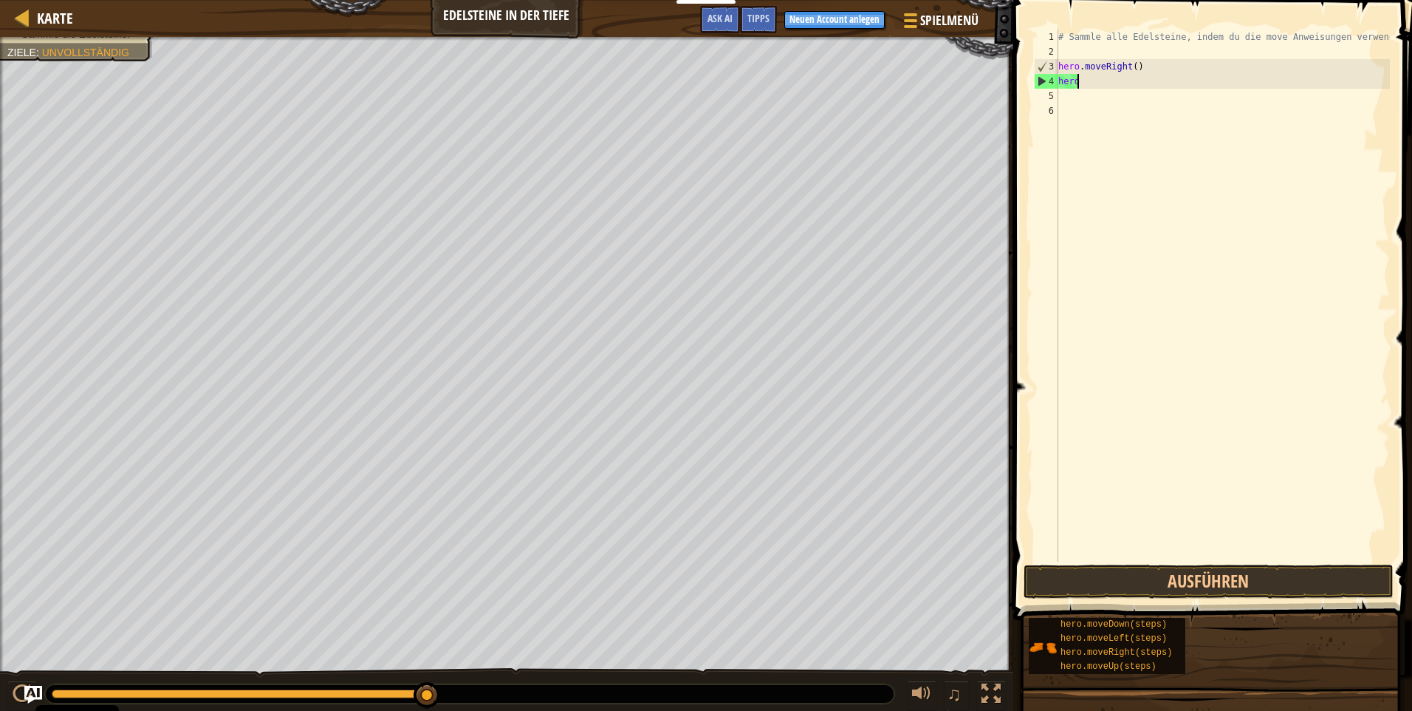
type textarea "h"
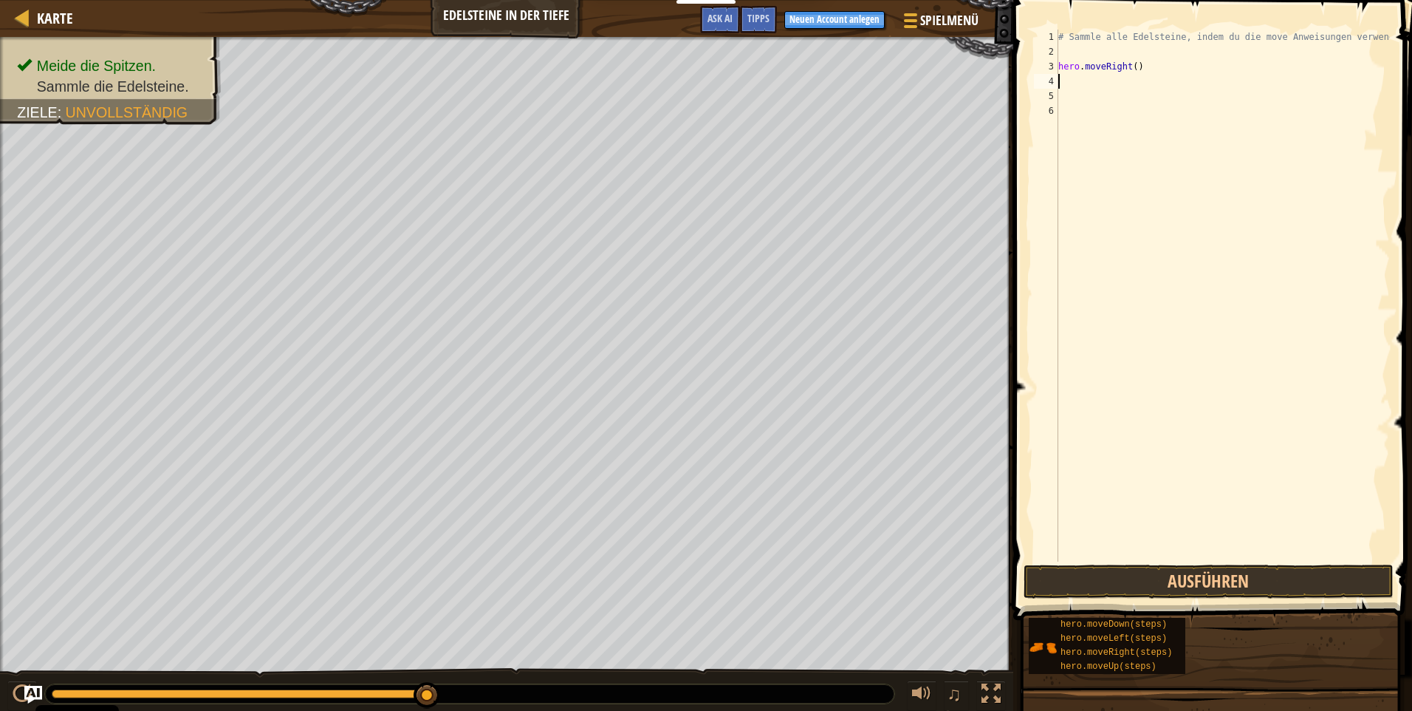
type textarea "m"
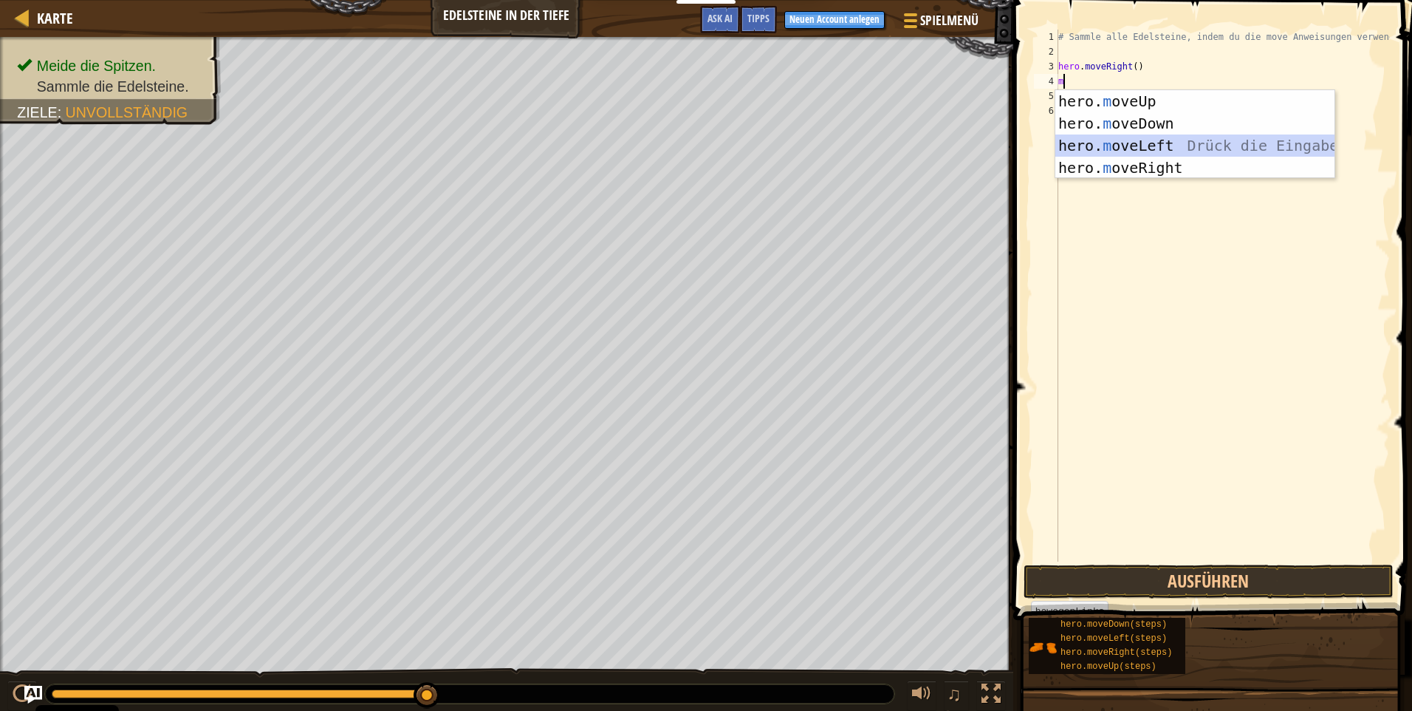
click at [1131, 143] on div "hero. m oveUp Drück die Eingabetaste hero. m oveDown Drück die Eingabetaste her…" at bounding box center [1195, 156] width 279 height 133
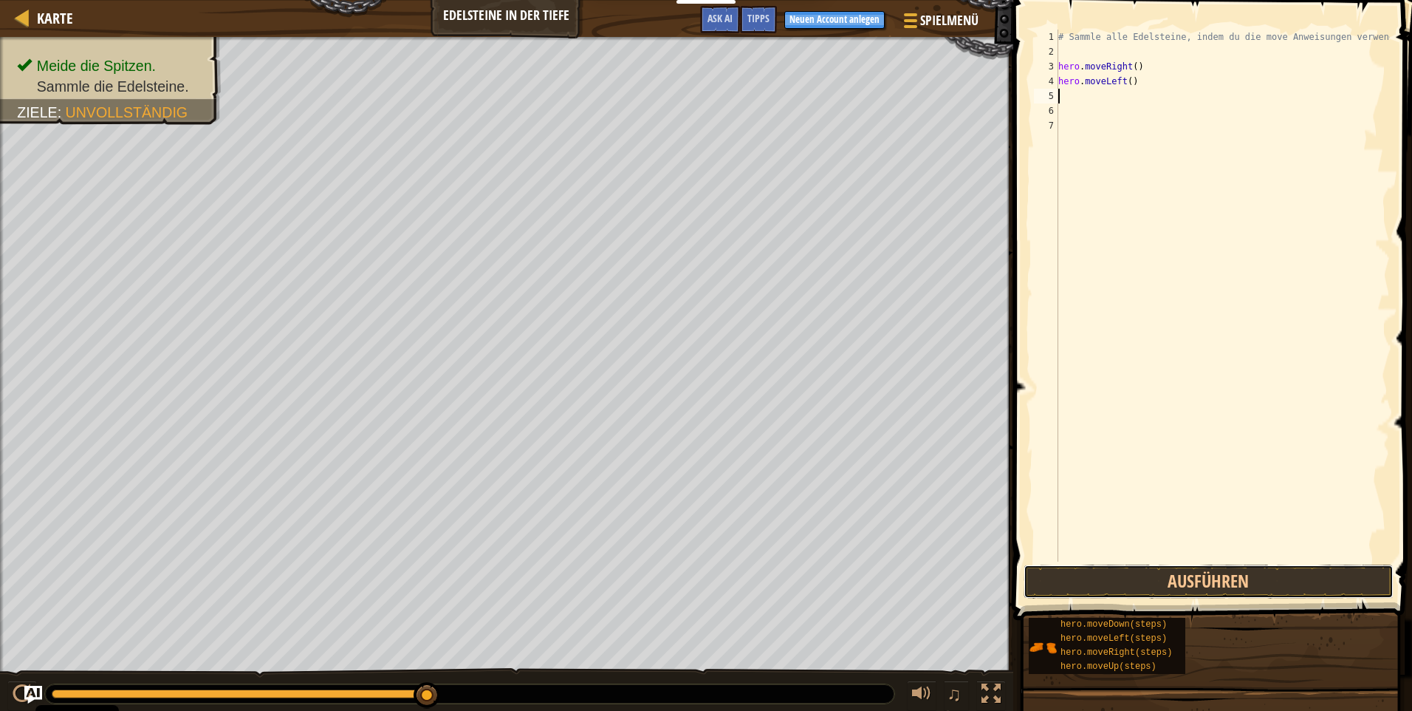
drag, startPoint x: 1175, startPoint y: 572, endPoint x: 1223, endPoint y: 502, distance: 85.5
click at [1172, 573] on button "Ausführen" at bounding box center [1209, 581] width 370 height 34
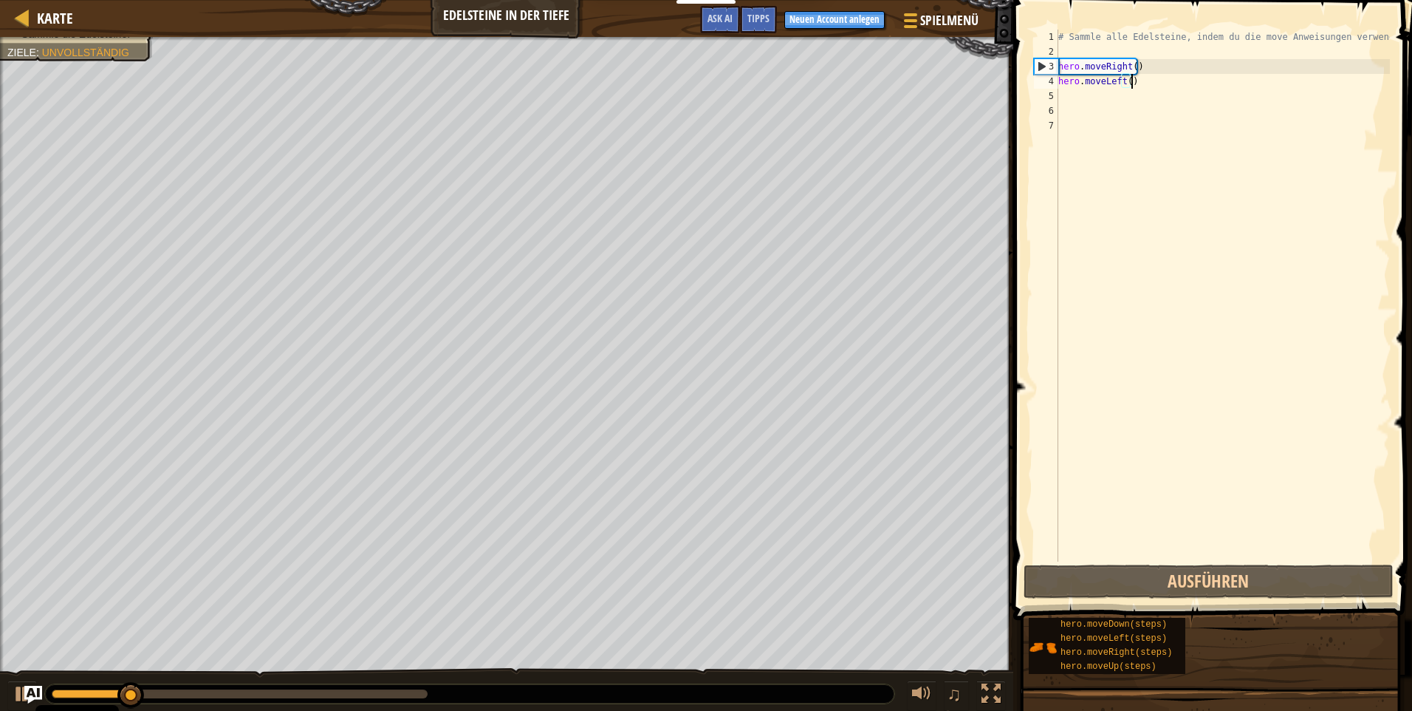
click at [1150, 84] on div "# Sammle alle Edelsteine, indem du die move Anweisungen verwendest. hero . move…" at bounding box center [1223, 310] width 335 height 561
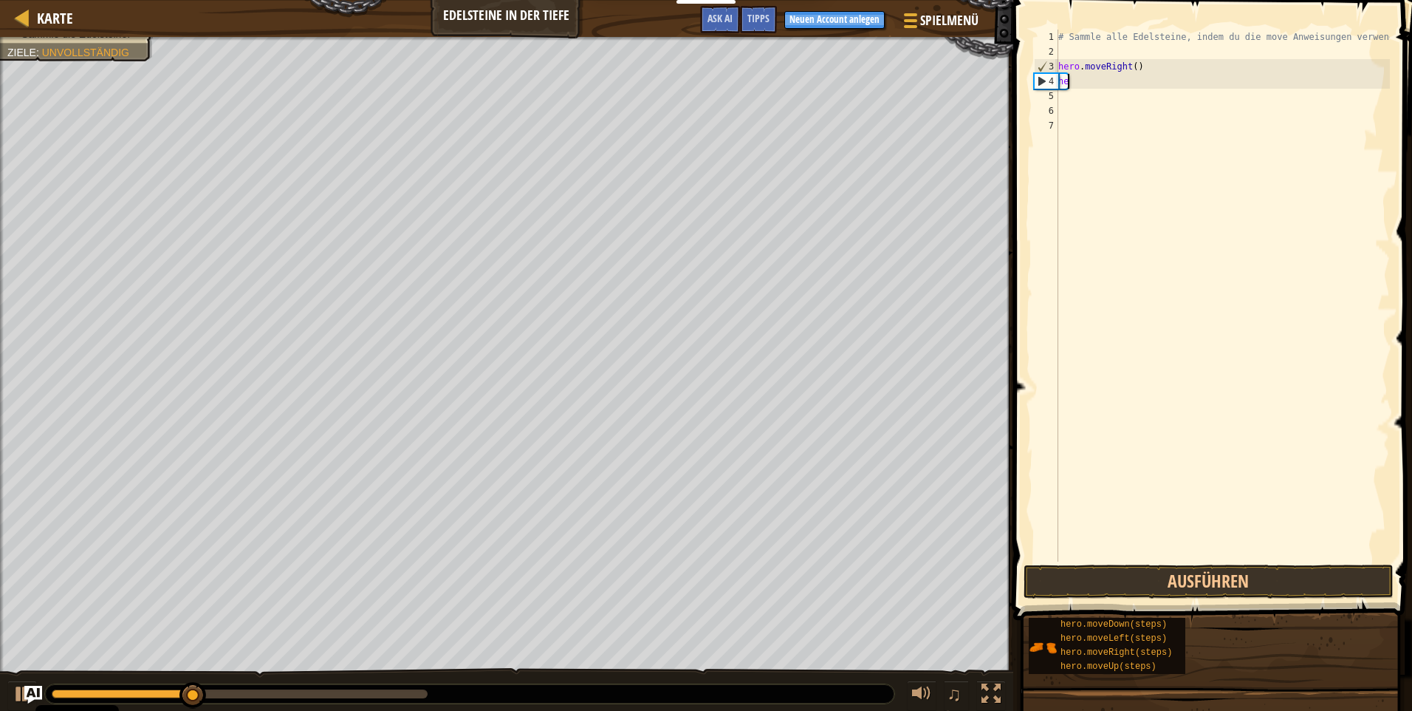
type textarea "h"
type textarea "n"
type textarea "m"
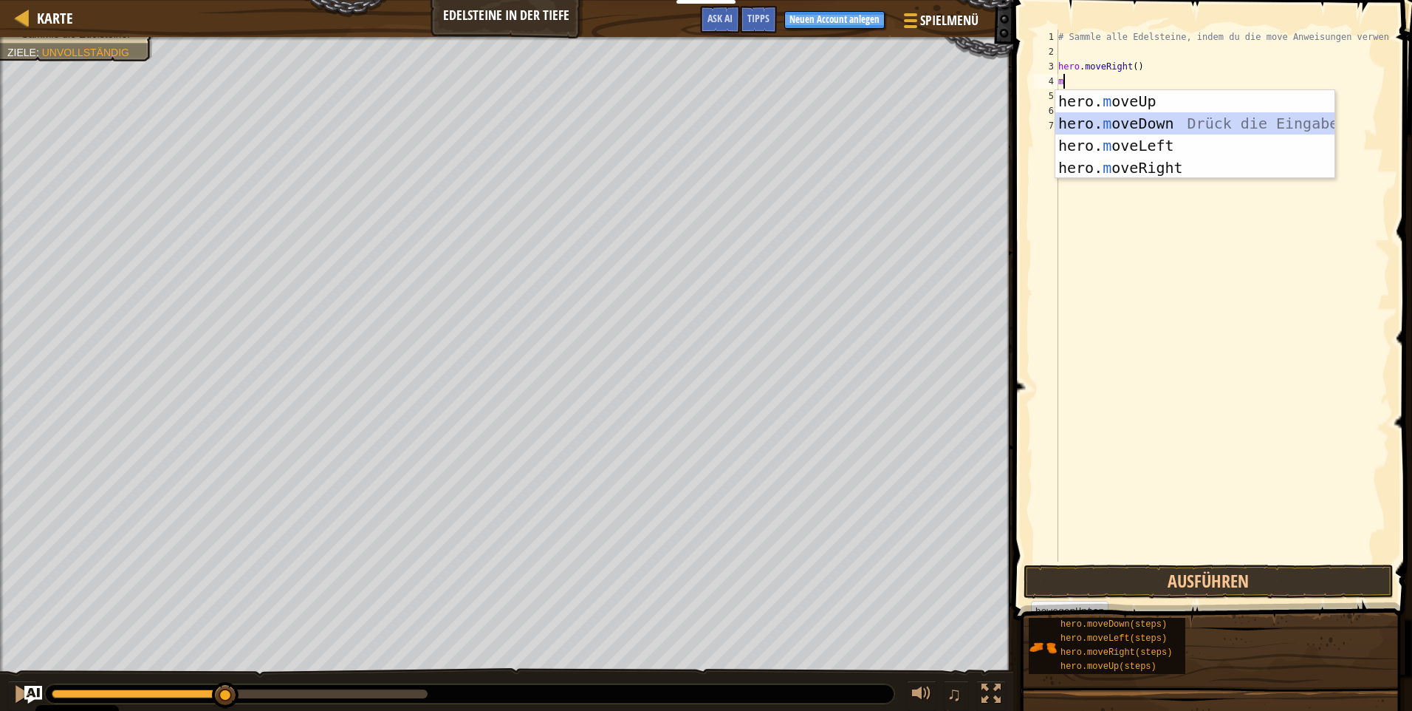
click at [1164, 122] on div "hero. m oveUp Drück die Eingabetaste hero. m oveDown Drück die Eingabetaste her…" at bounding box center [1195, 156] width 279 height 133
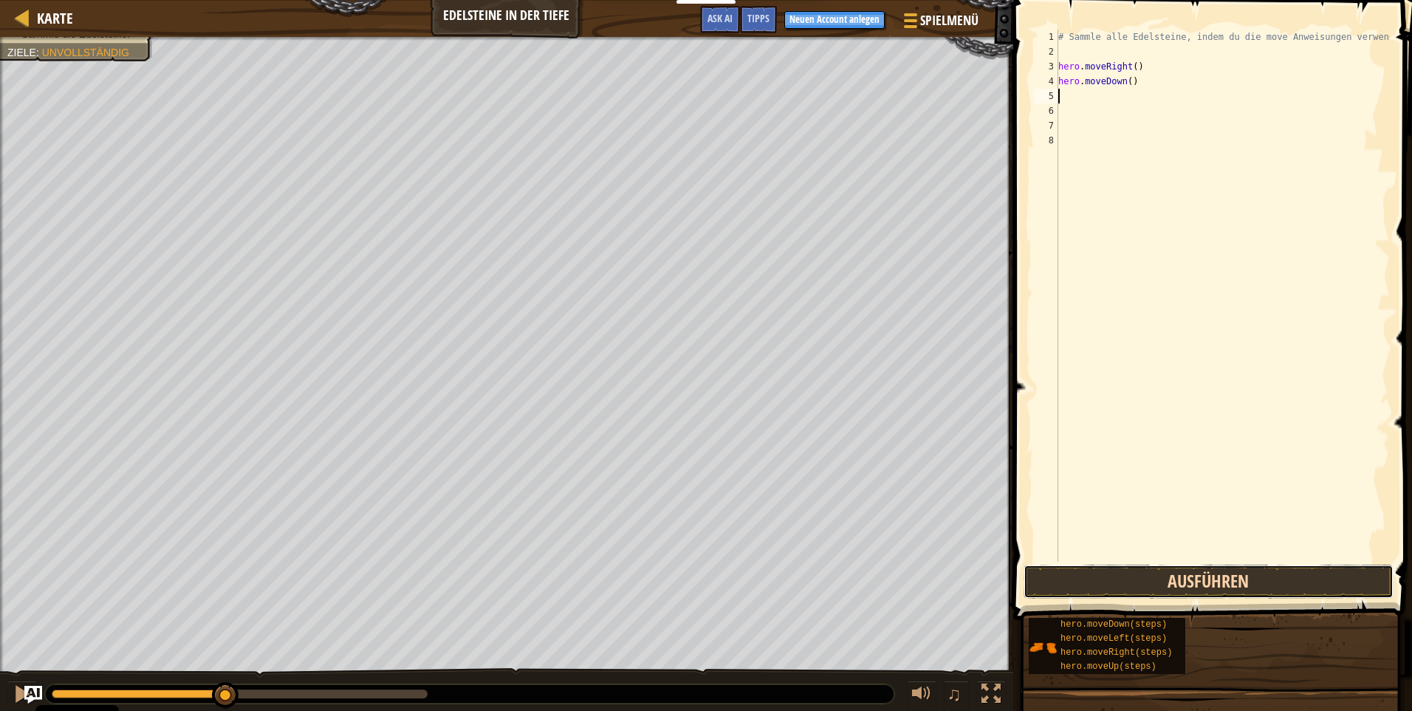
click at [1198, 583] on button "Ausführen" at bounding box center [1209, 581] width 370 height 34
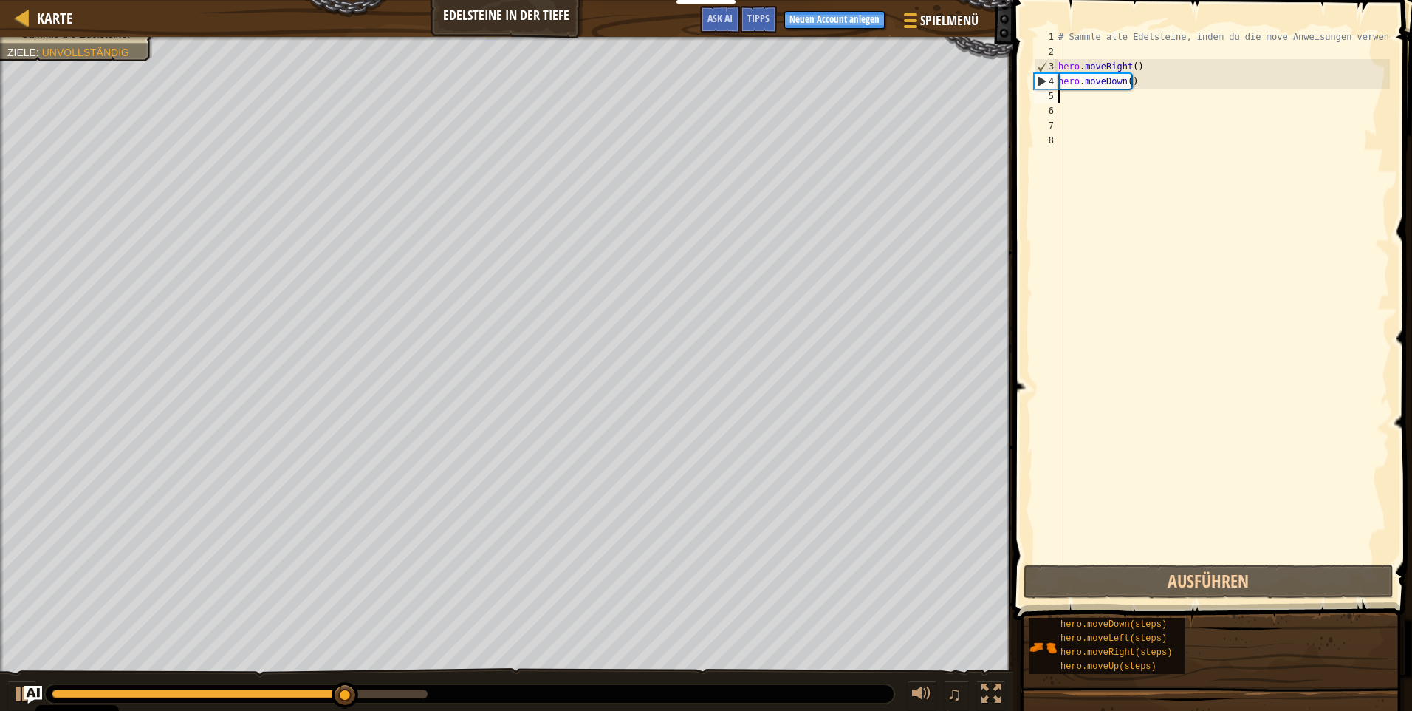
type textarea "h"
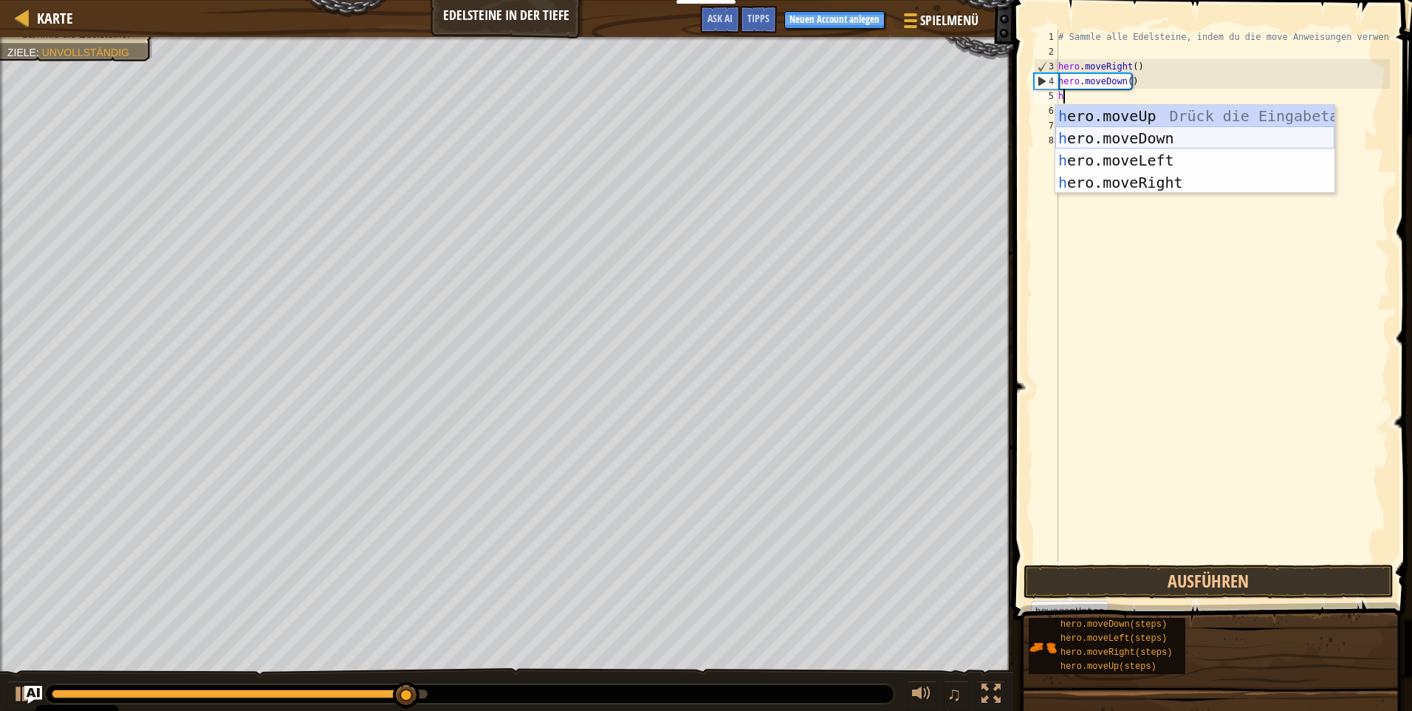
click at [1093, 138] on div "h ero.moveUp Drück die Eingabetaste h ero.moveDown Drück die Eingabetaste h ero…" at bounding box center [1195, 171] width 279 height 133
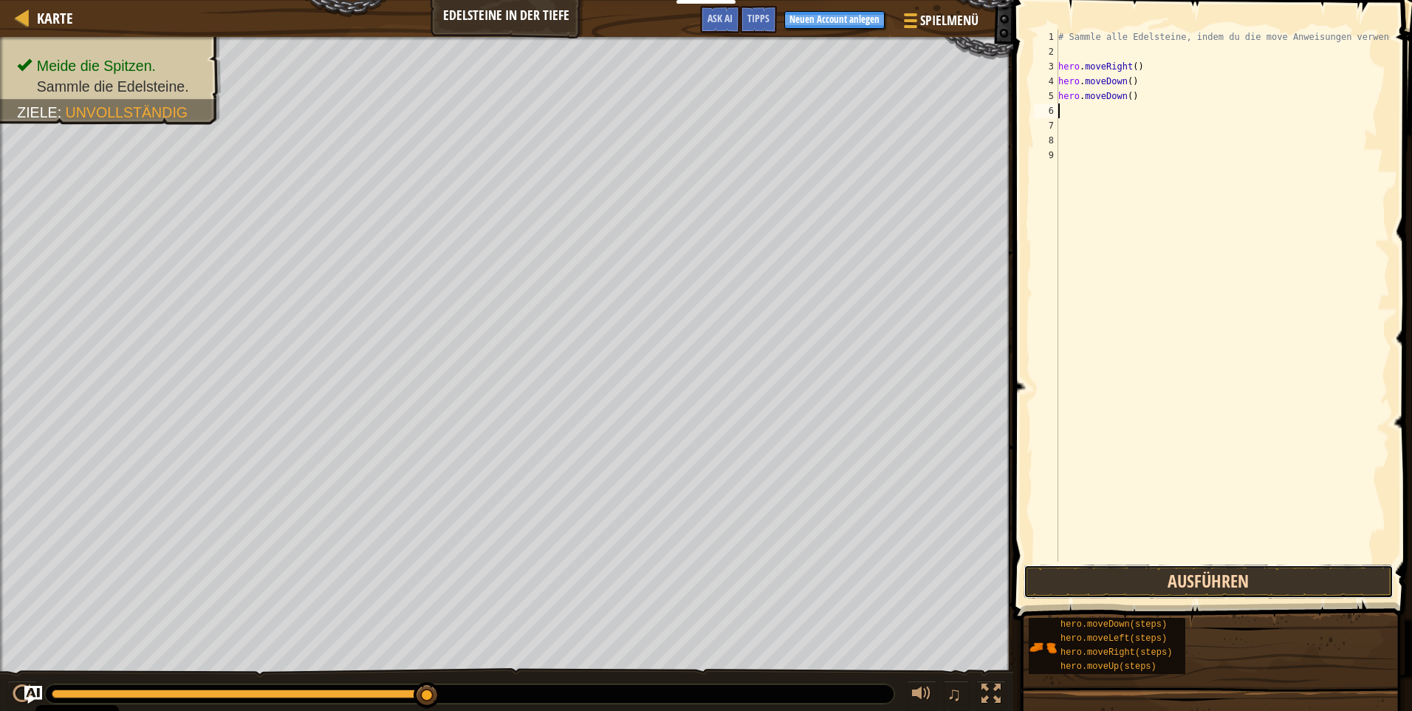
drag, startPoint x: 1129, startPoint y: 590, endPoint x: 1130, endPoint y: 573, distance: 17.0
click at [1129, 587] on button "Ausführen" at bounding box center [1209, 581] width 370 height 34
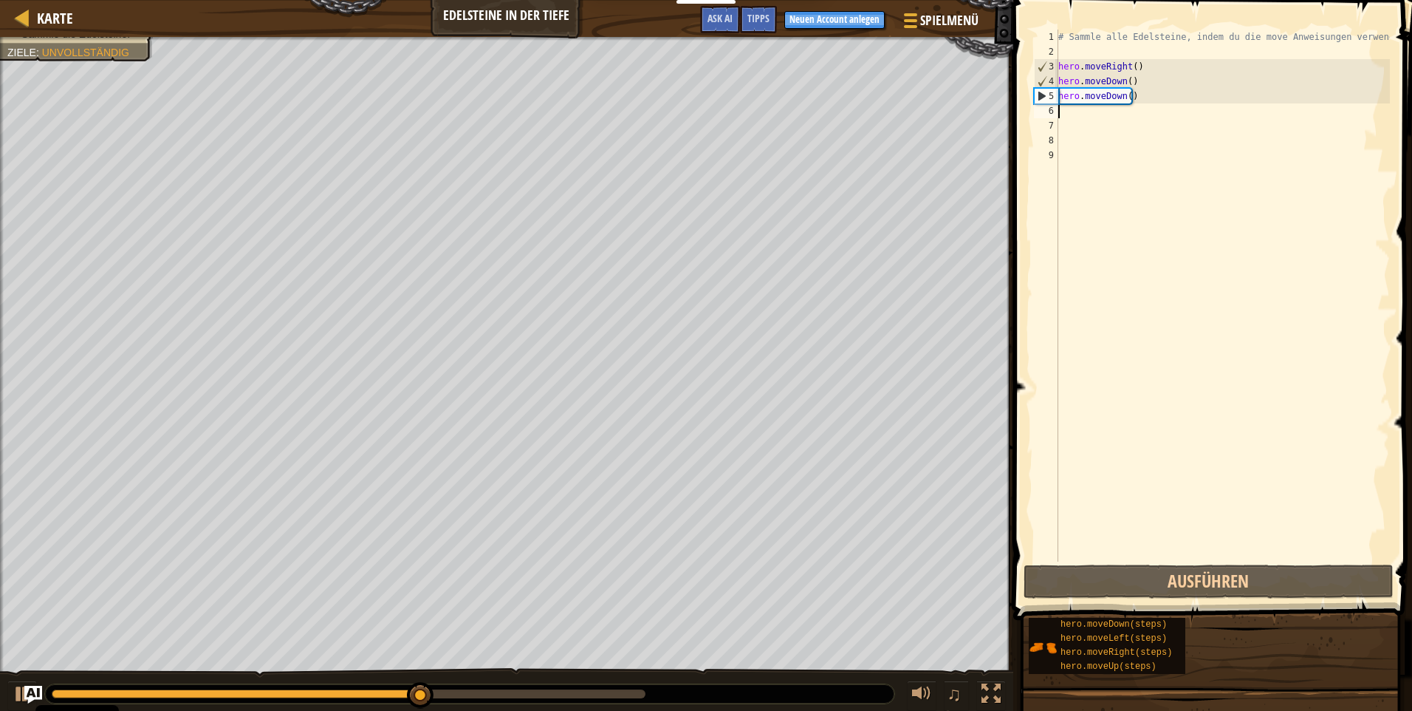
click at [1133, 103] on div "# Sammle alle Edelsteine, indem du die move Anweisungen verwendest. hero . move…" at bounding box center [1223, 310] width 335 height 561
drag, startPoint x: 1136, startPoint y: 98, endPoint x: 1136, endPoint y: 70, distance: 28.1
click at [1136, 69] on div "# Sammle alle Edelsteine, indem du die move Anweisungen verwendest. hero . move…" at bounding box center [1223, 310] width 335 height 561
click at [1135, 81] on div "# Sammle alle Edelsteine, indem du die move Anweisungen verwendest. hero . move…" at bounding box center [1223, 296] width 335 height 532
click at [1133, 98] on div "# Sammle alle Edelsteine, indem du die move Anweisungen verwendest. hero . move…" at bounding box center [1223, 310] width 335 height 561
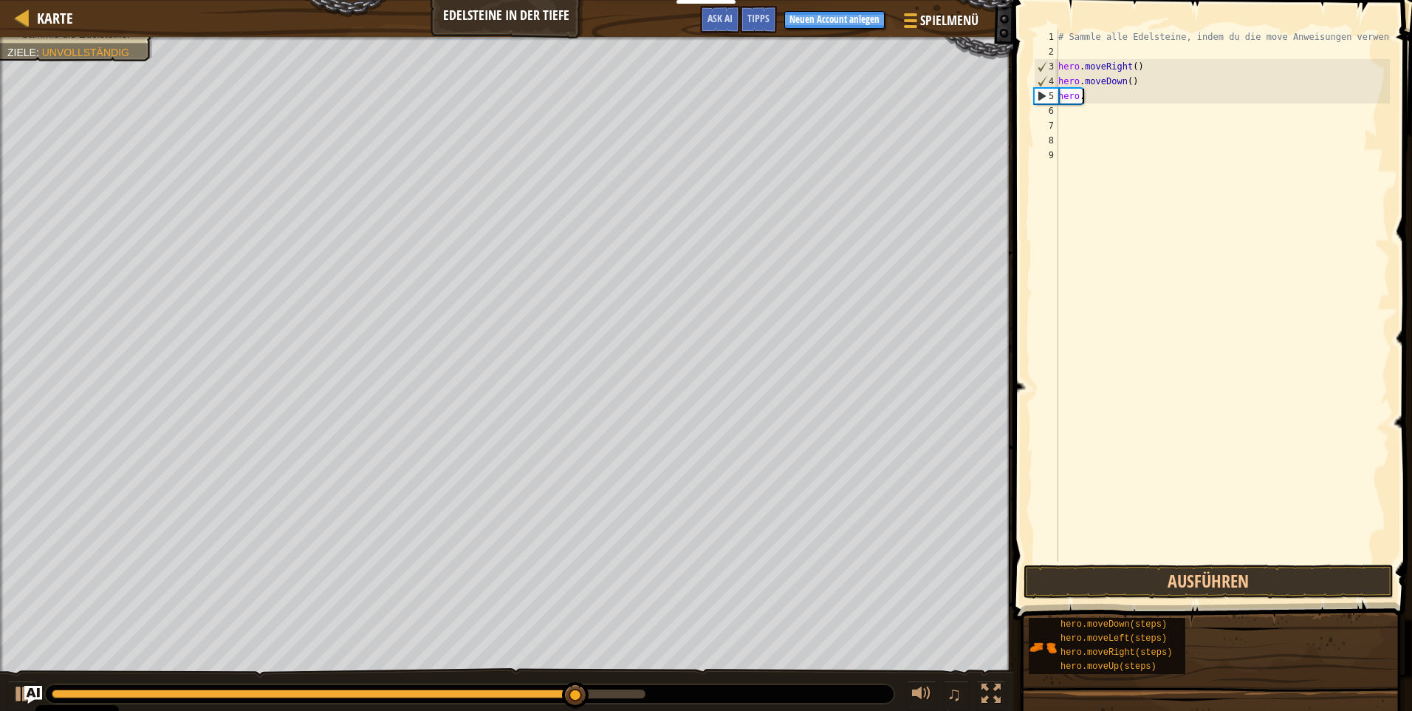
type textarea "h"
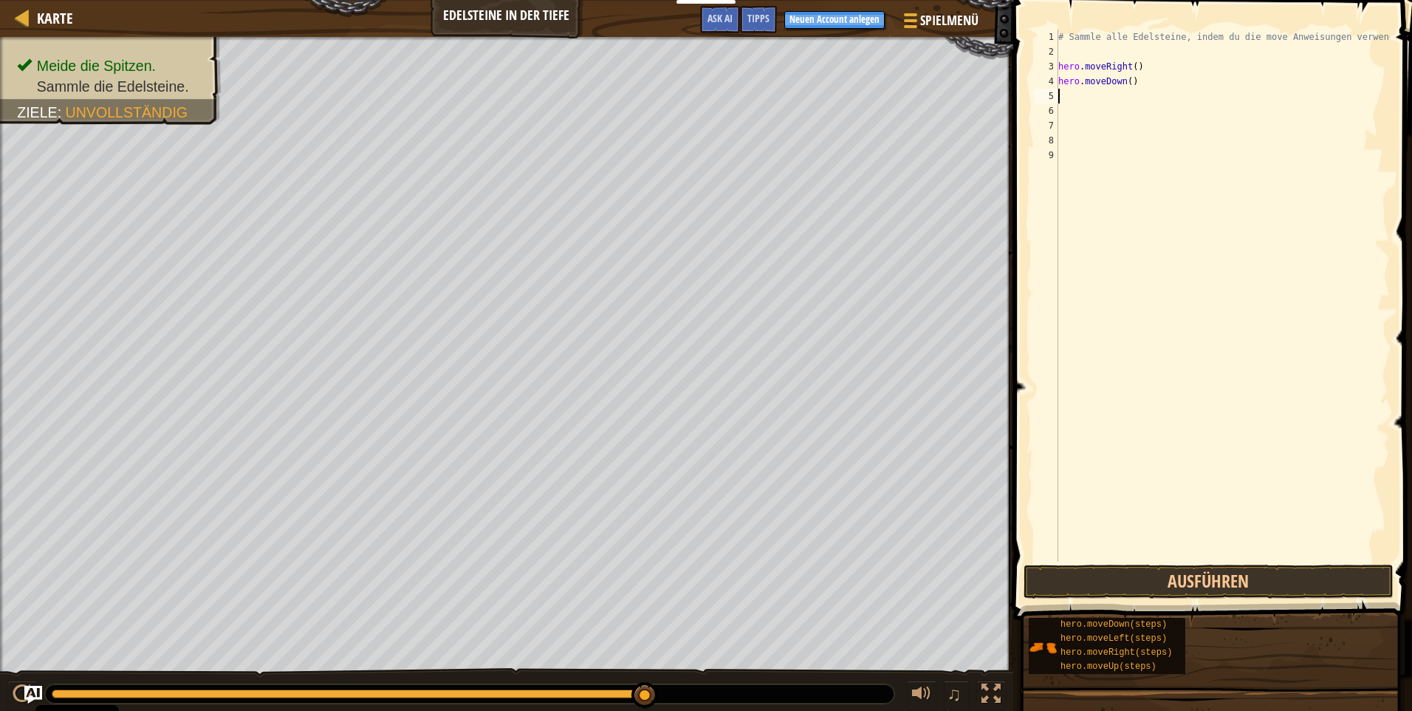
type textarea "h"
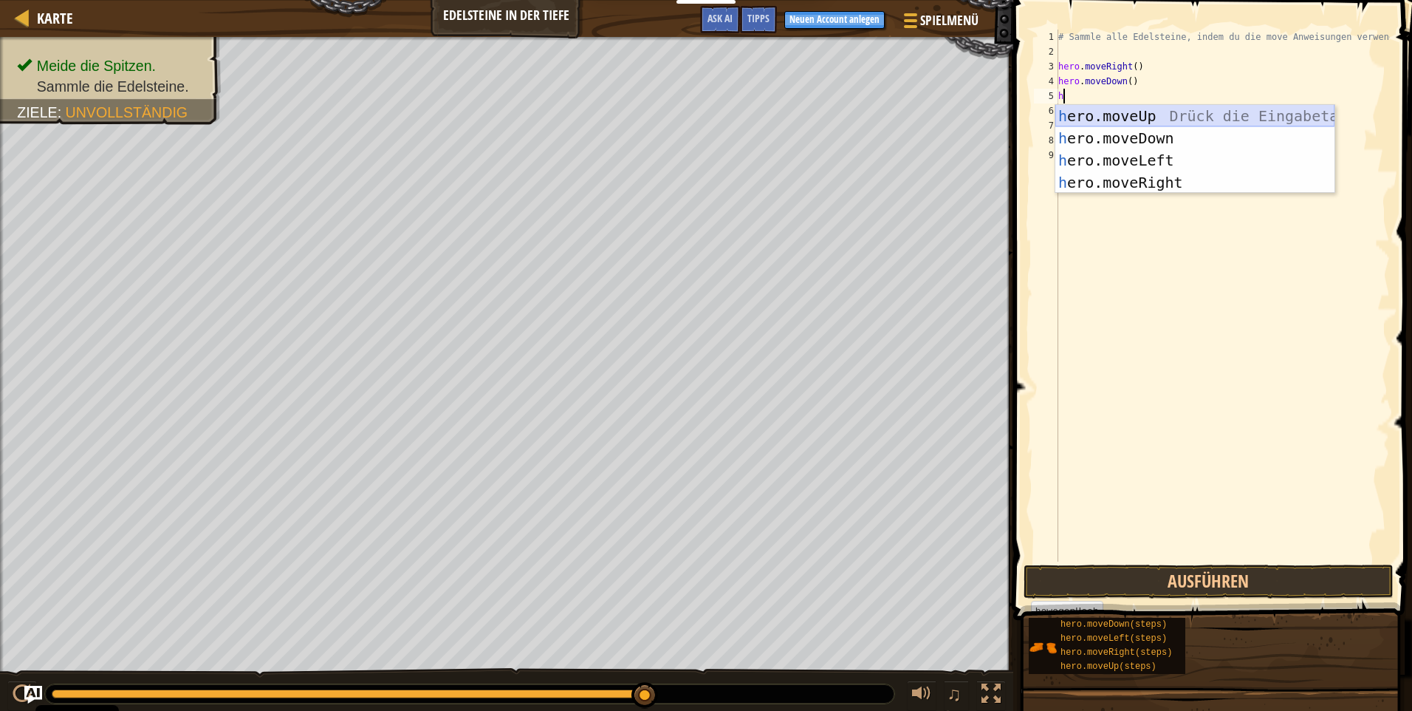
click at [1122, 111] on div "h ero.moveUp Drück die Eingabetaste h ero.moveDown Drück die Eingabetaste h ero…" at bounding box center [1195, 171] width 279 height 133
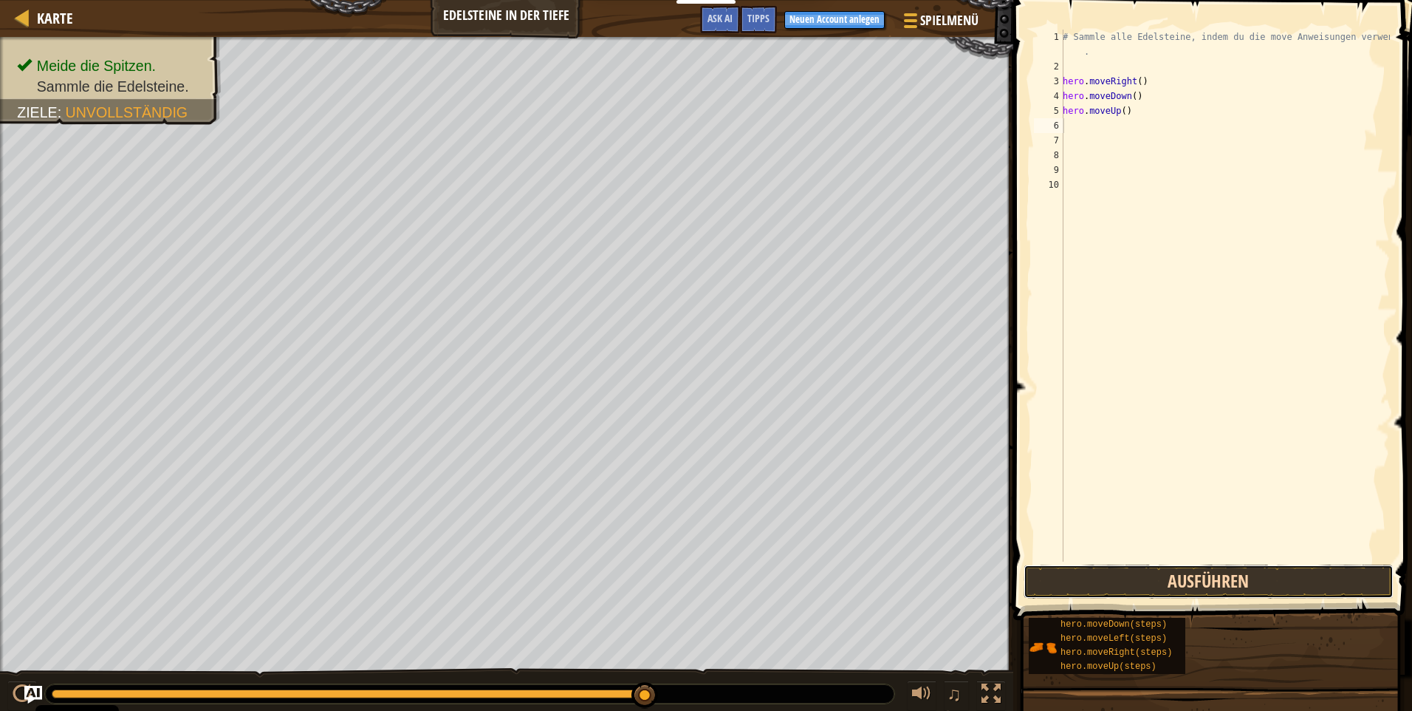
click at [1113, 581] on button "Ausführen" at bounding box center [1209, 581] width 370 height 34
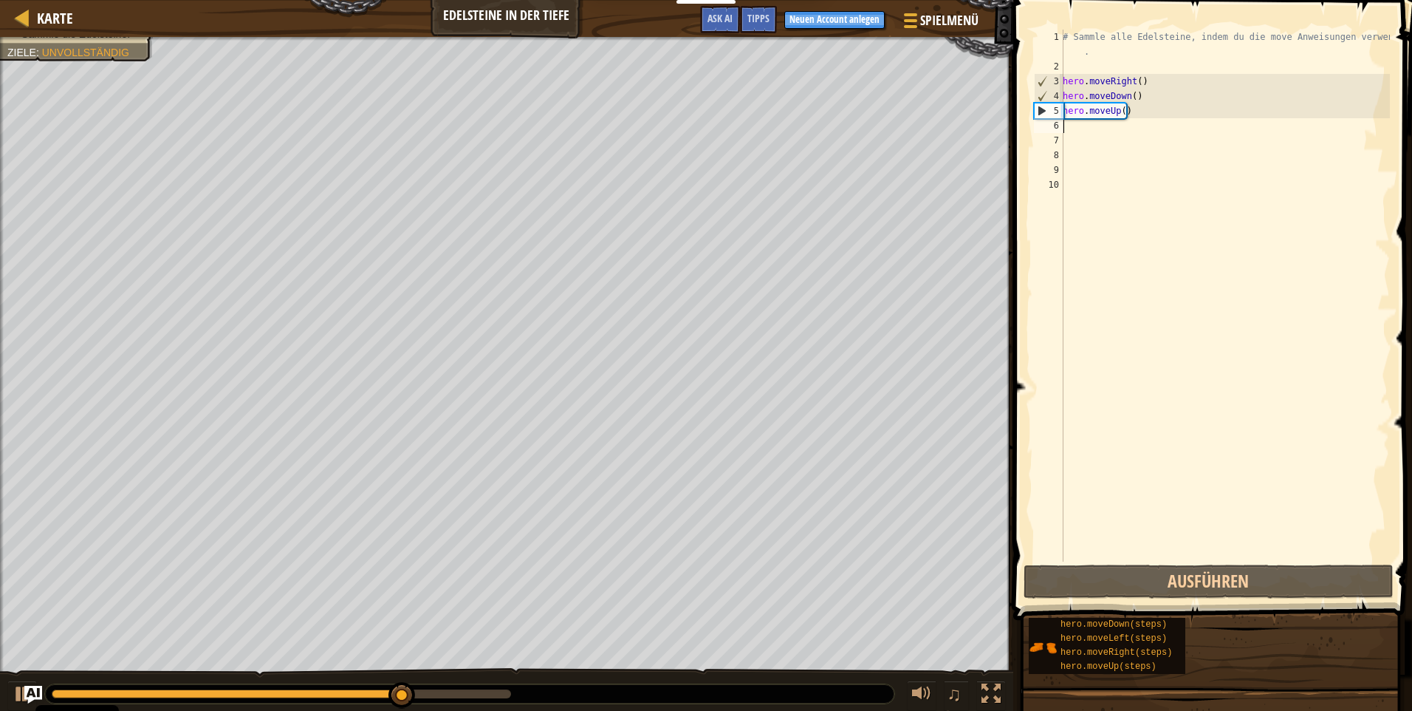
type textarea "h"
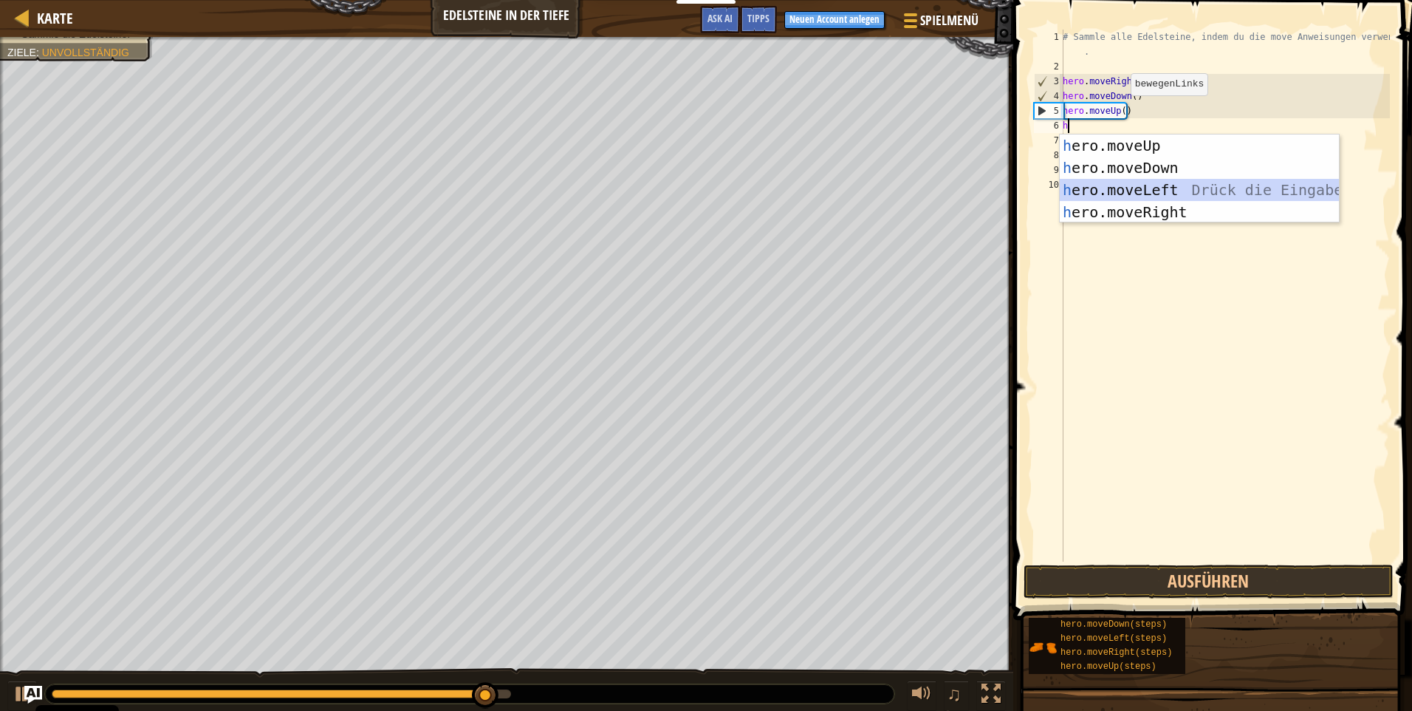
click at [1077, 187] on div "h ero.moveUp Drück die Eingabetaste h ero.moveDown Drück die Eingabetaste h ero…" at bounding box center [1199, 200] width 279 height 133
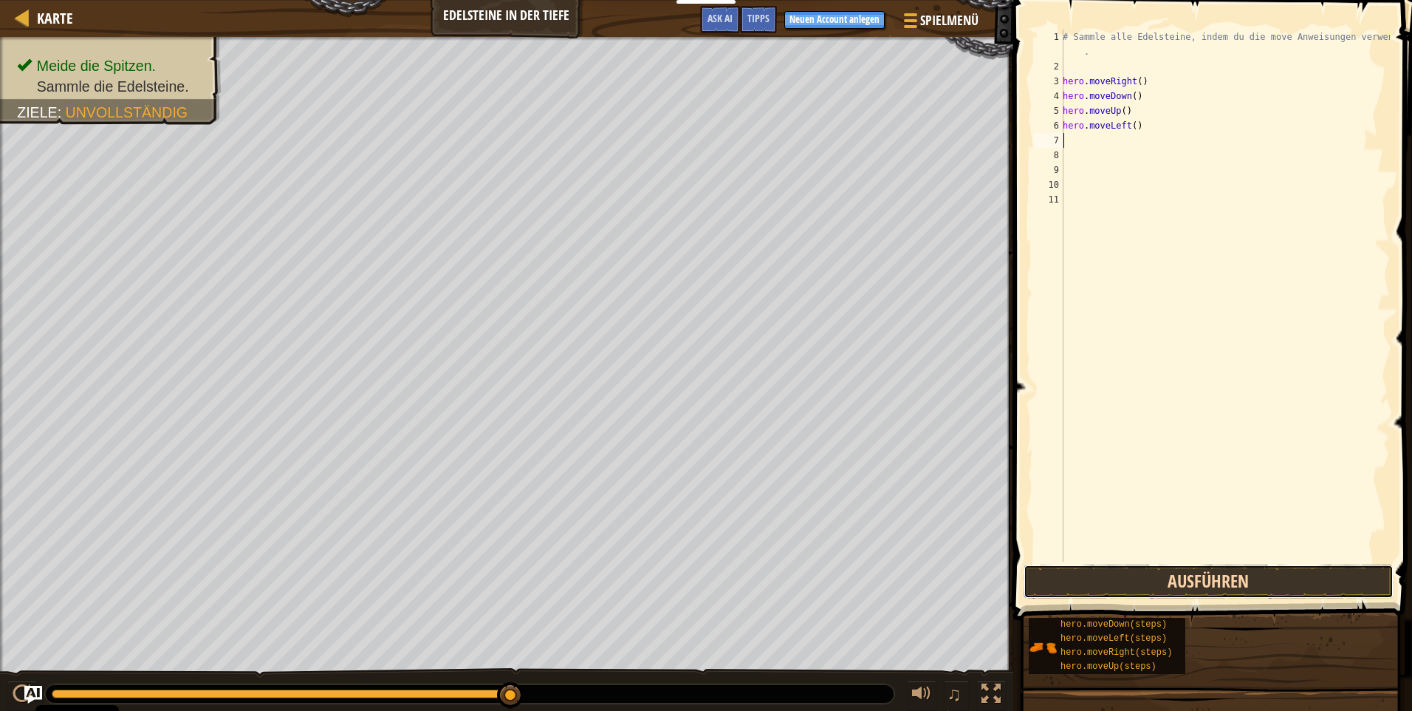
click at [1095, 588] on button "Ausführen" at bounding box center [1209, 581] width 370 height 34
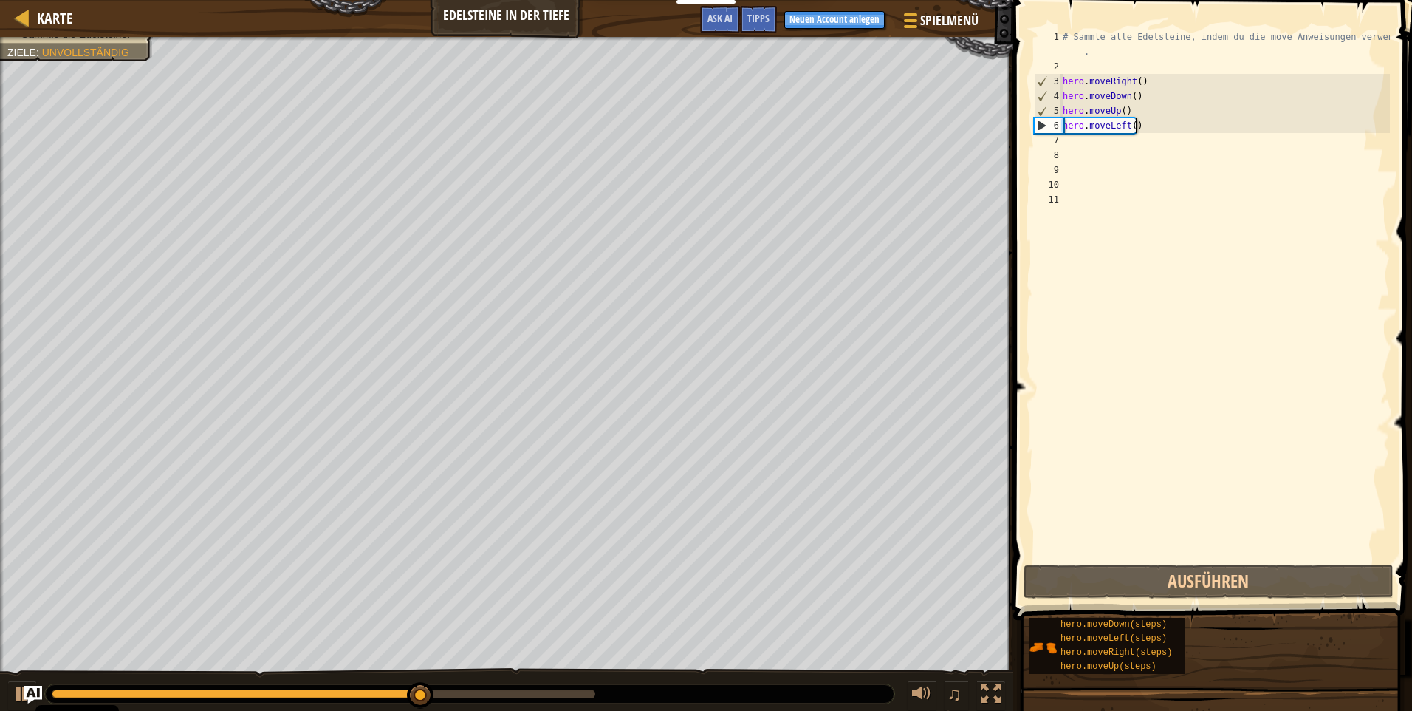
click at [1149, 129] on div "# Sammle alle Edelsteine, indem du die move Anweisungen verwendest . hero . mov…" at bounding box center [1225, 318] width 330 height 576
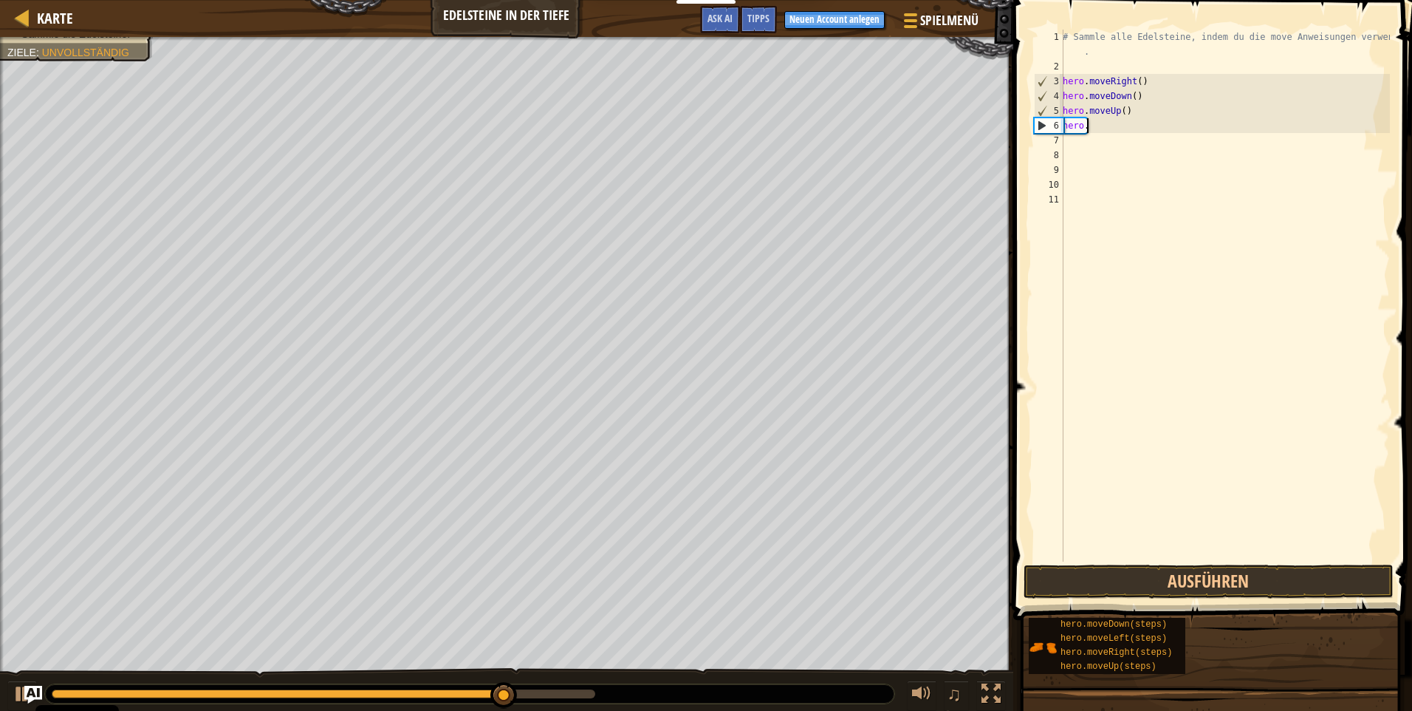
type textarea "h"
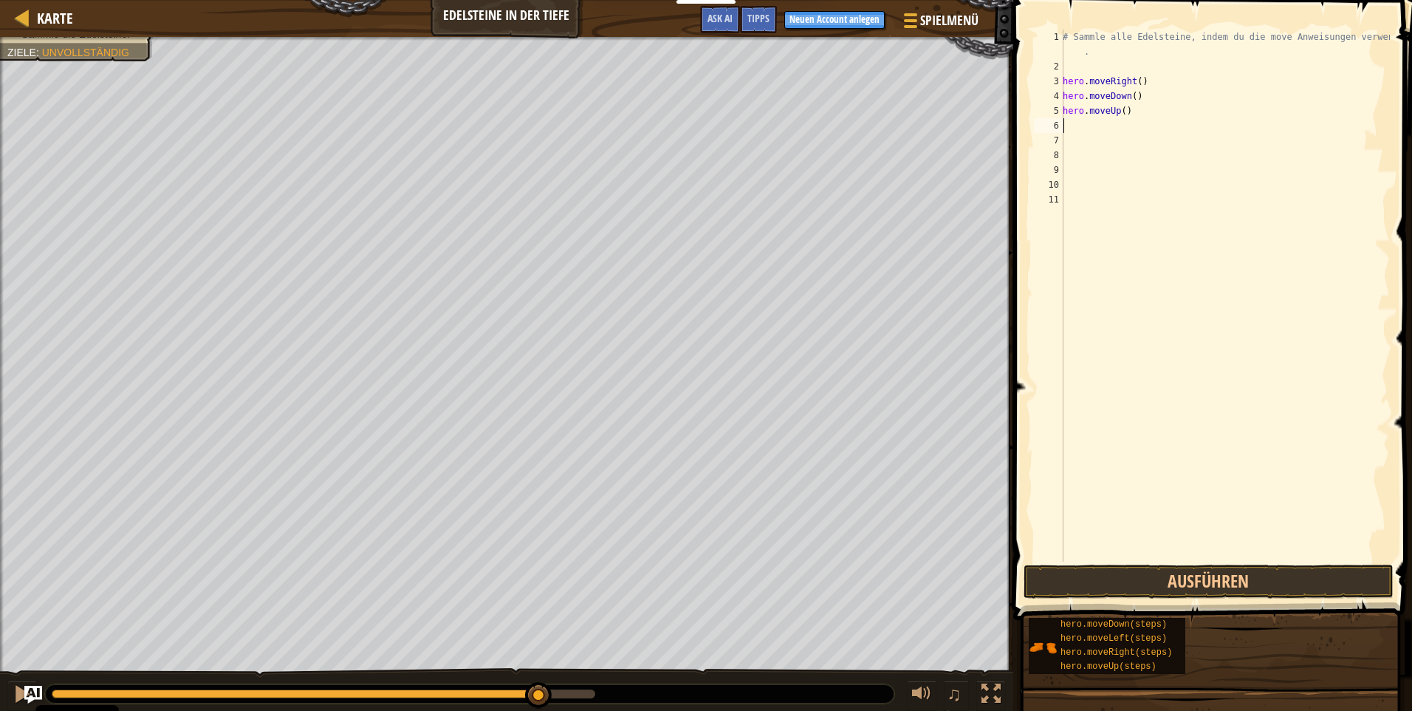
type textarea "h"
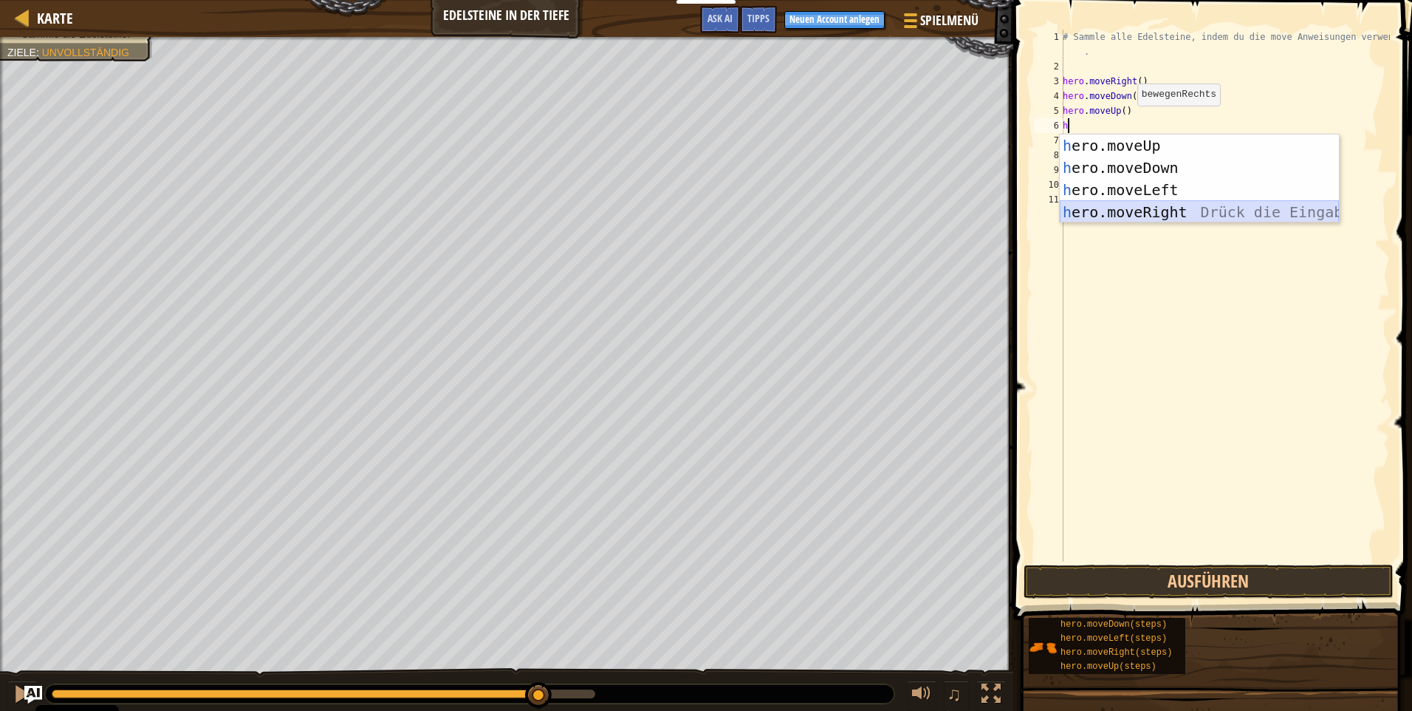
drag, startPoint x: 1116, startPoint y: 209, endPoint x: 1121, endPoint y: 220, distance: 11.9
click at [1121, 220] on div "h ero.moveUp Drück die Eingabetaste h ero.moveDown Drück die Eingabetaste h ero…" at bounding box center [1199, 200] width 279 height 133
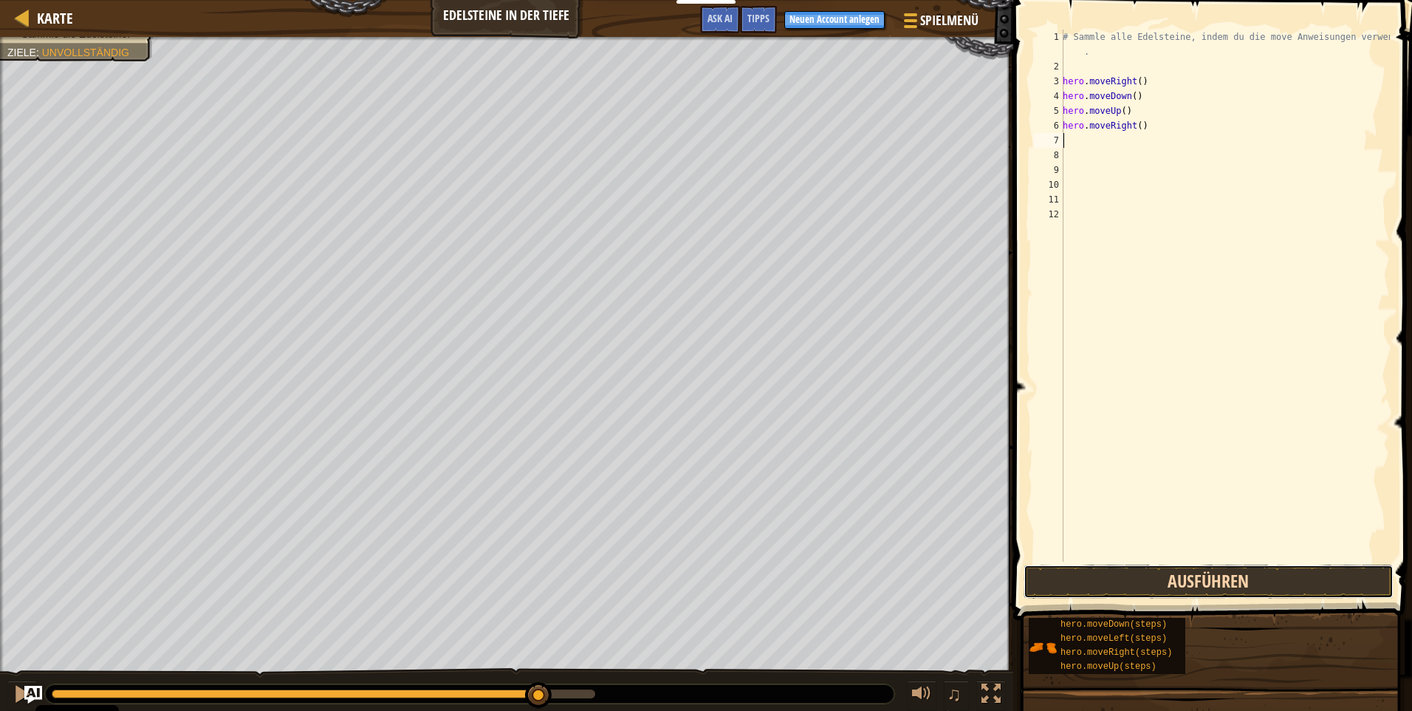
click at [1109, 583] on button "Ausführen" at bounding box center [1209, 581] width 370 height 34
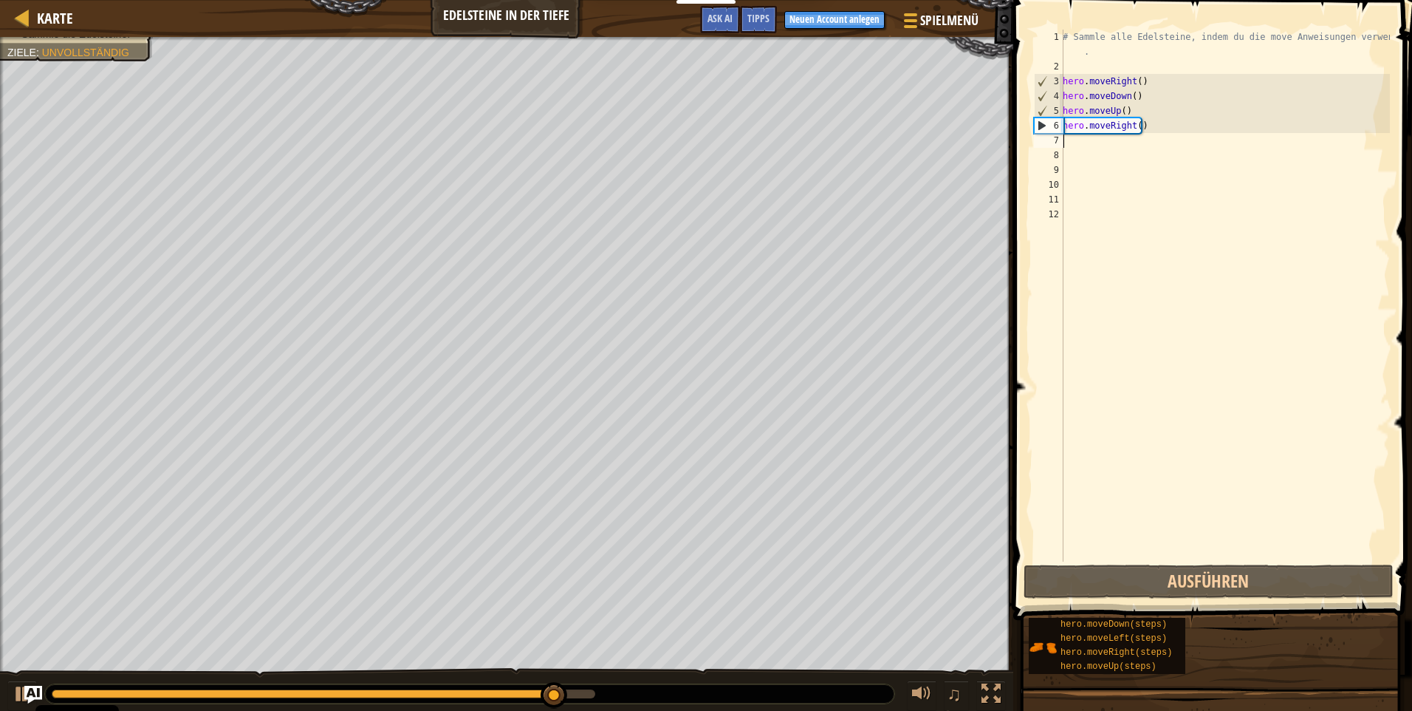
type textarea "m"
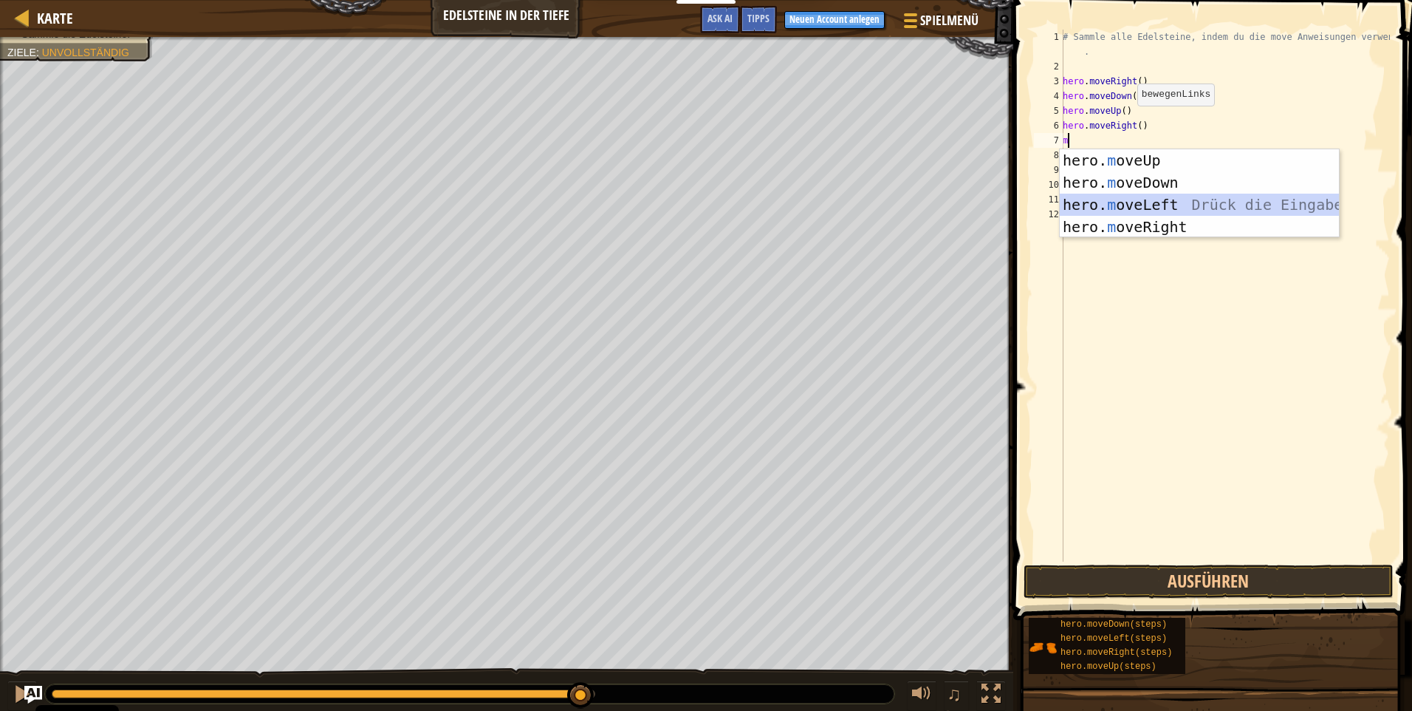
click at [1127, 199] on div "hero. m oveUp Drück die Eingabetaste hero. m oveDown Drück die Eingabetaste her…" at bounding box center [1199, 215] width 279 height 133
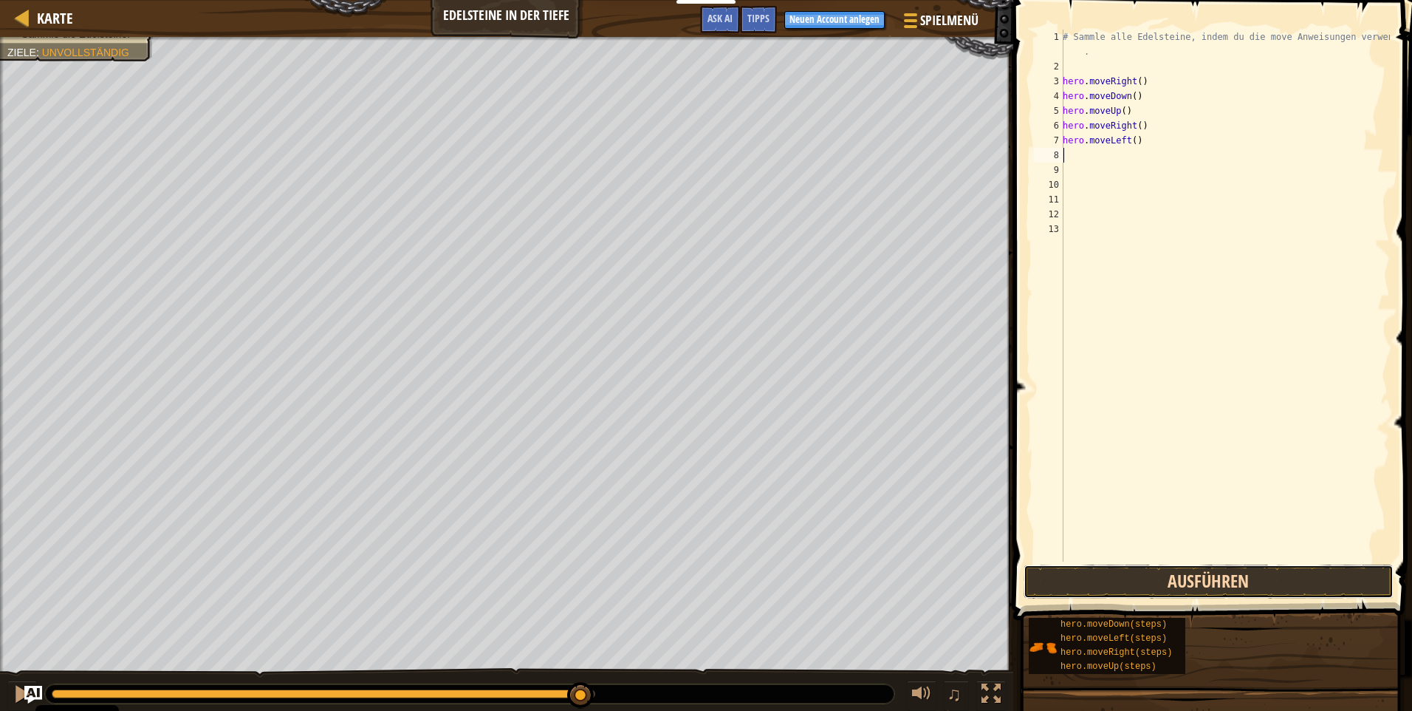
click at [1117, 590] on button "Ausführen" at bounding box center [1209, 581] width 370 height 34
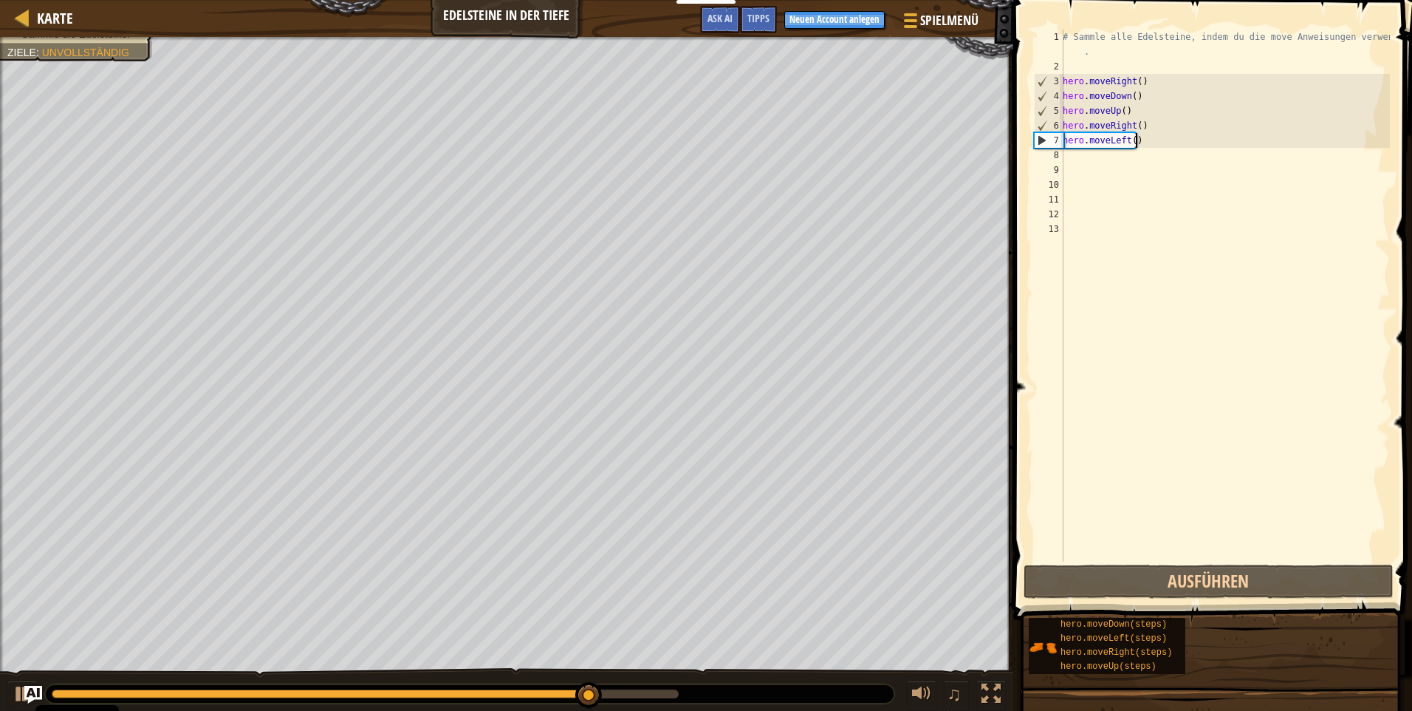
click at [1143, 147] on div "# Sammle alle Edelsteine, indem du die move Anweisungen verwendest . hero . mov…" at bounding box center [1225, 318] width 330 height 576
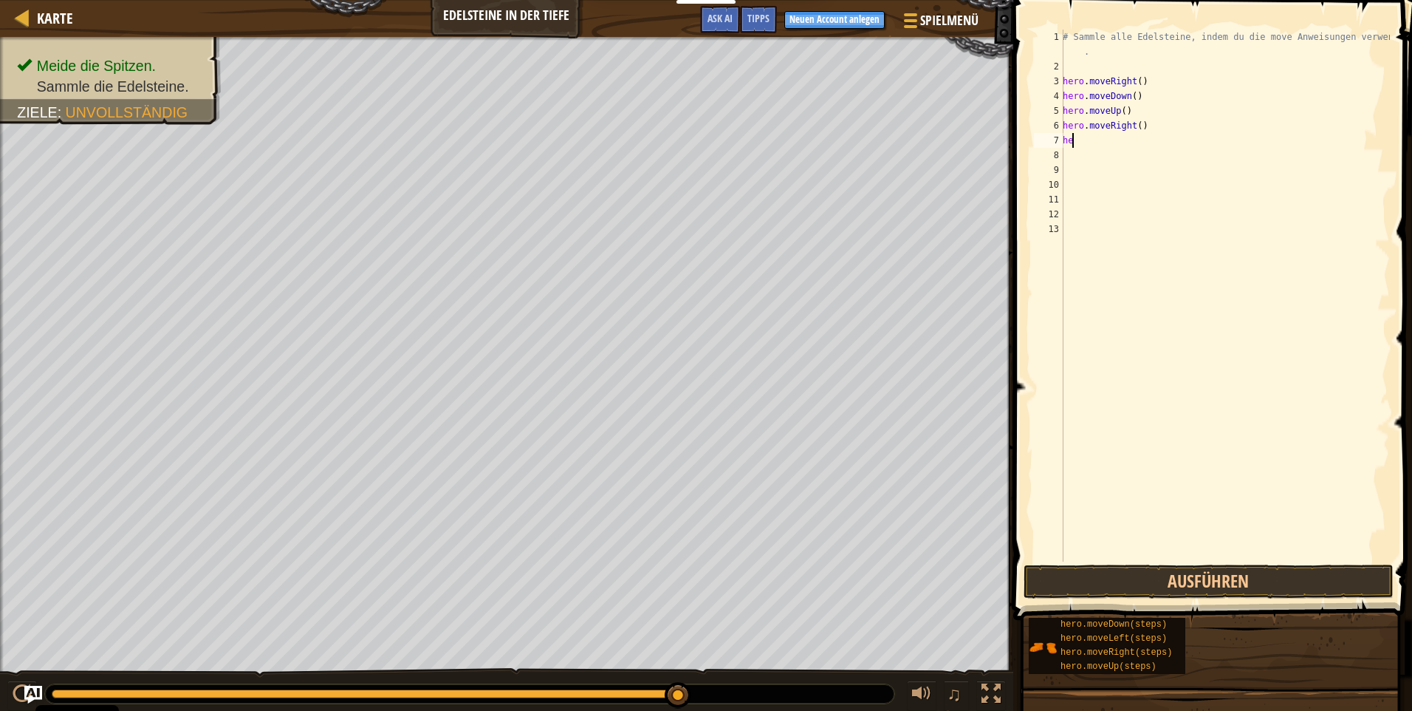
type textarea "h"
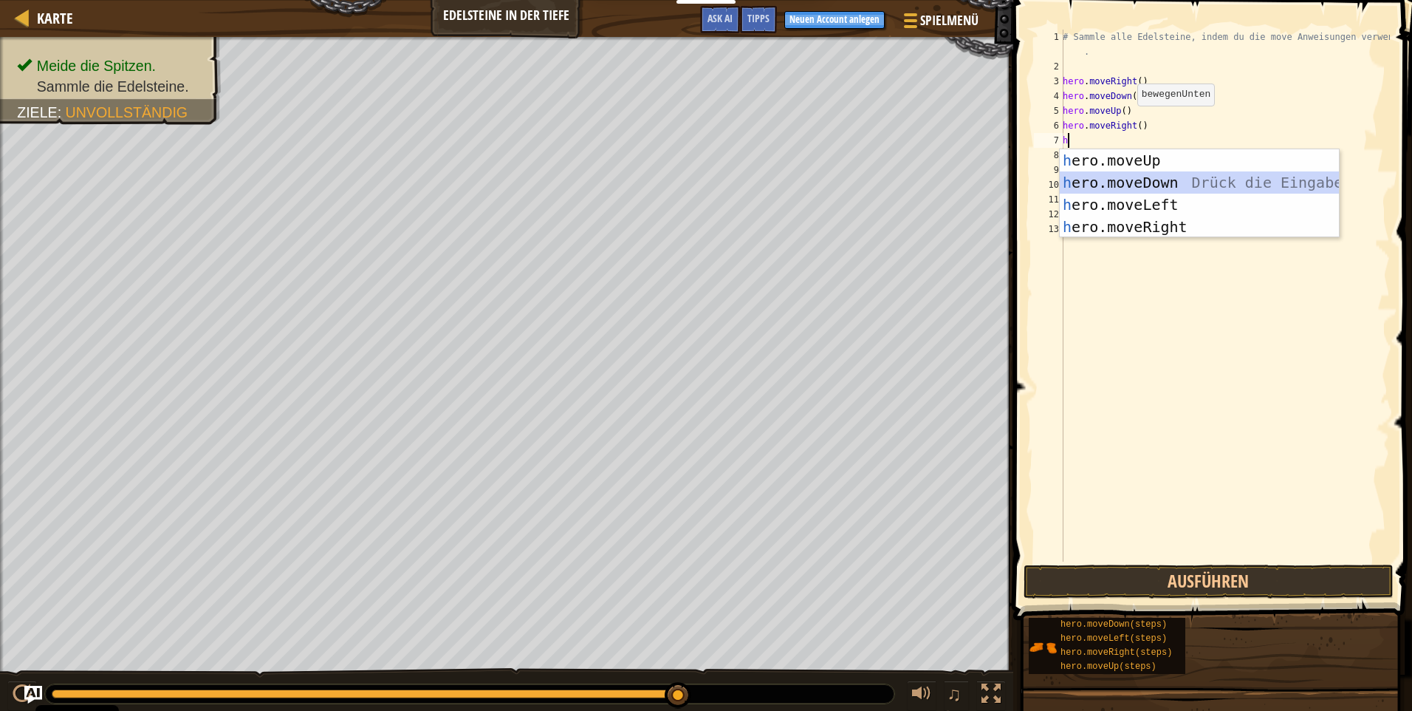
click at [1155, 180] on div "h ero.moveUp Drück die Eingabetaste h ero.moveDown Drück die Eingabetaste h ero…" at bounding box center [1199, 215] width 279 height 133
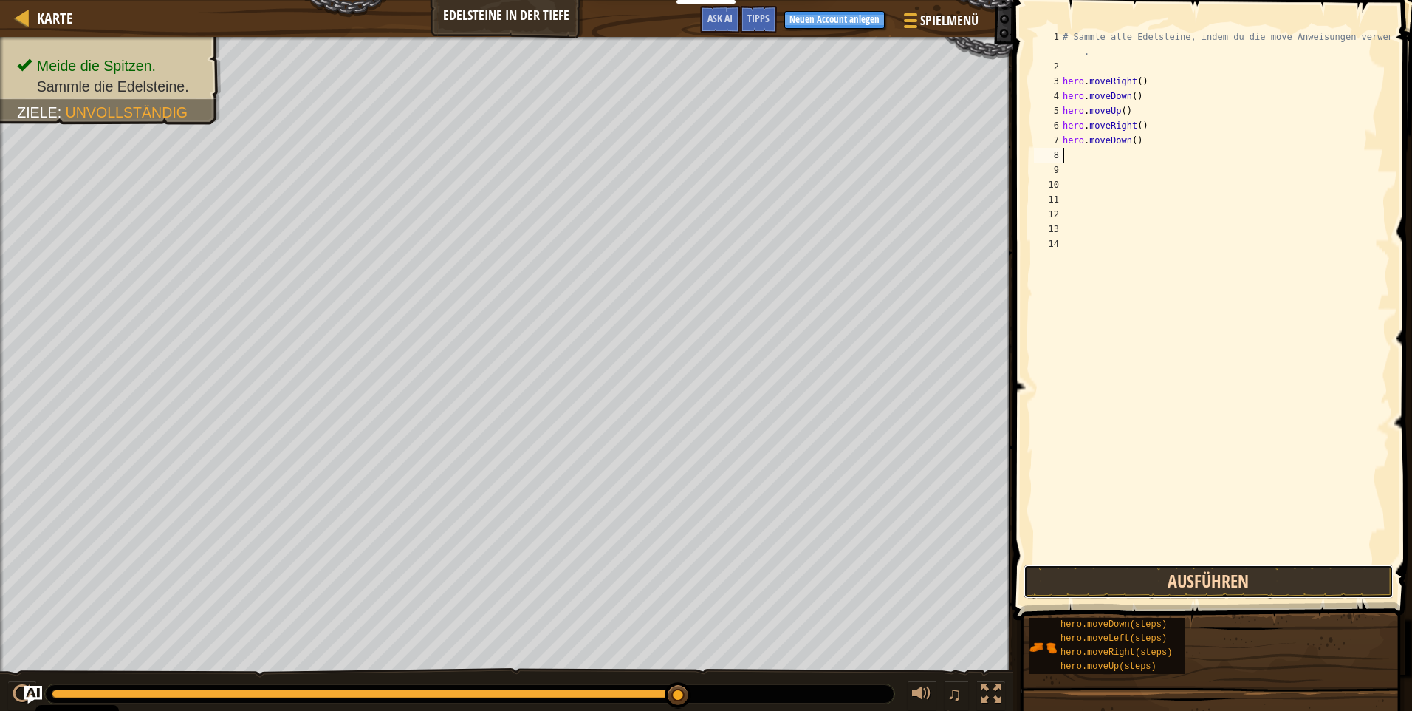
click at [1139, 586] on button "Ausführen" at bounding box center [1209, 581] width 370 height 34
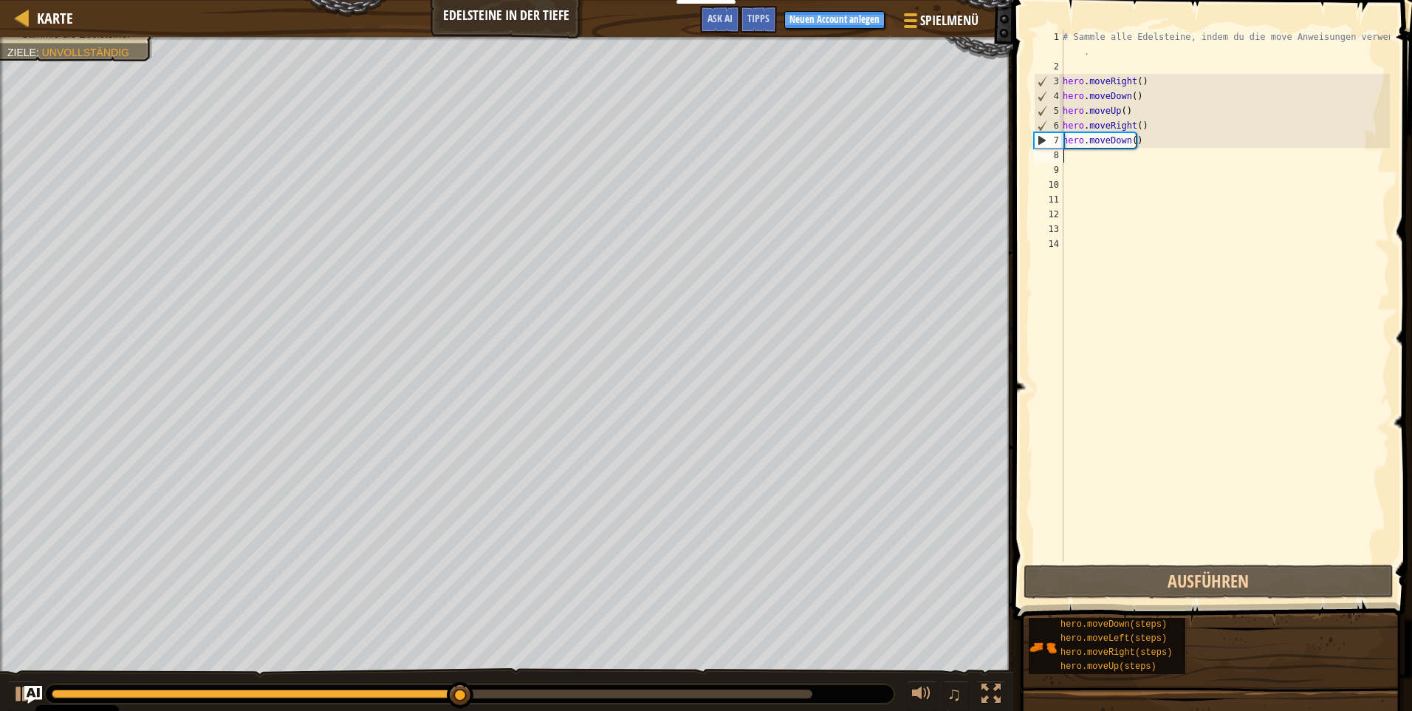
click at [1152, 148] on div "# Sammle alle Edelsteine, indem du die move Anweisungen verwendest . hero . mov…" at bounding box center [1225, 318] width 330 height 576
click at [1147, 146] on div "# Sammle alle Edelsteine, indem du die move Anweisungen verwendest . hero . mov…" at bounding box center [1225, 318] width 330 height 576
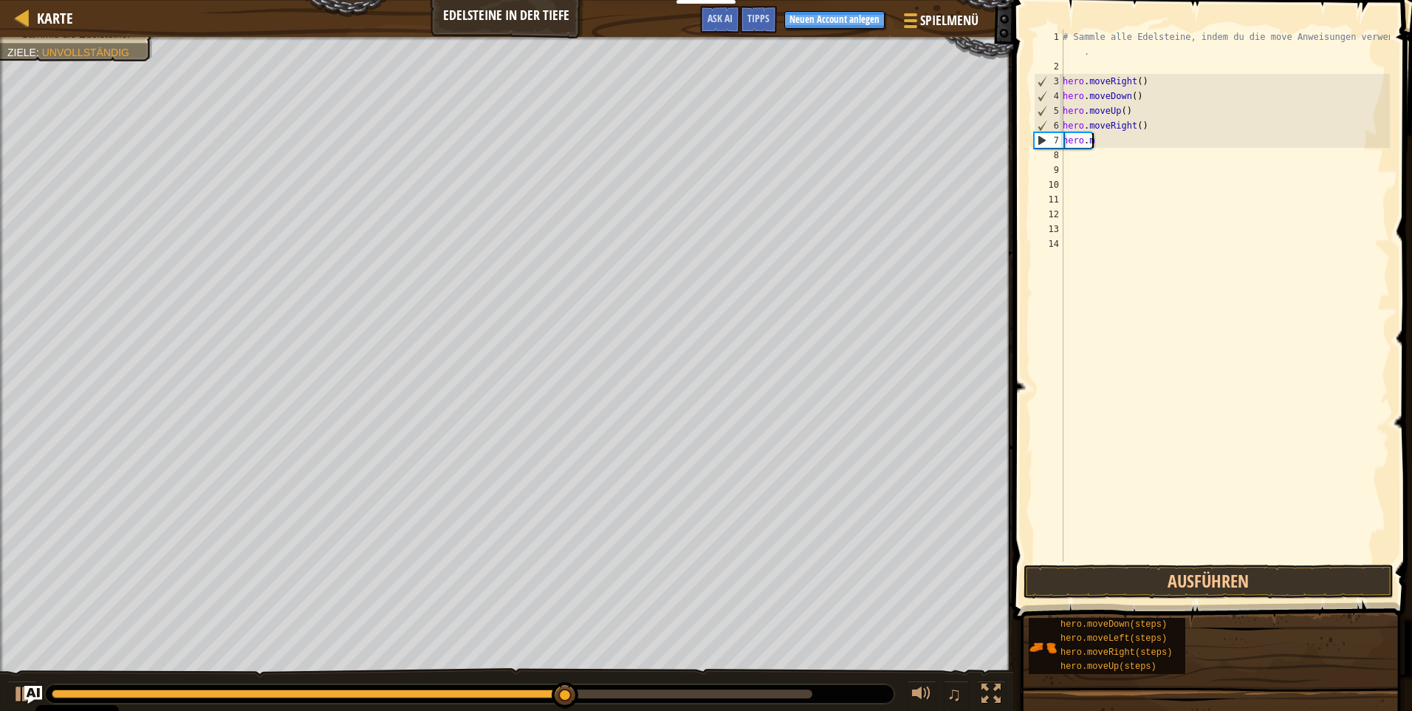
type textarea "h"
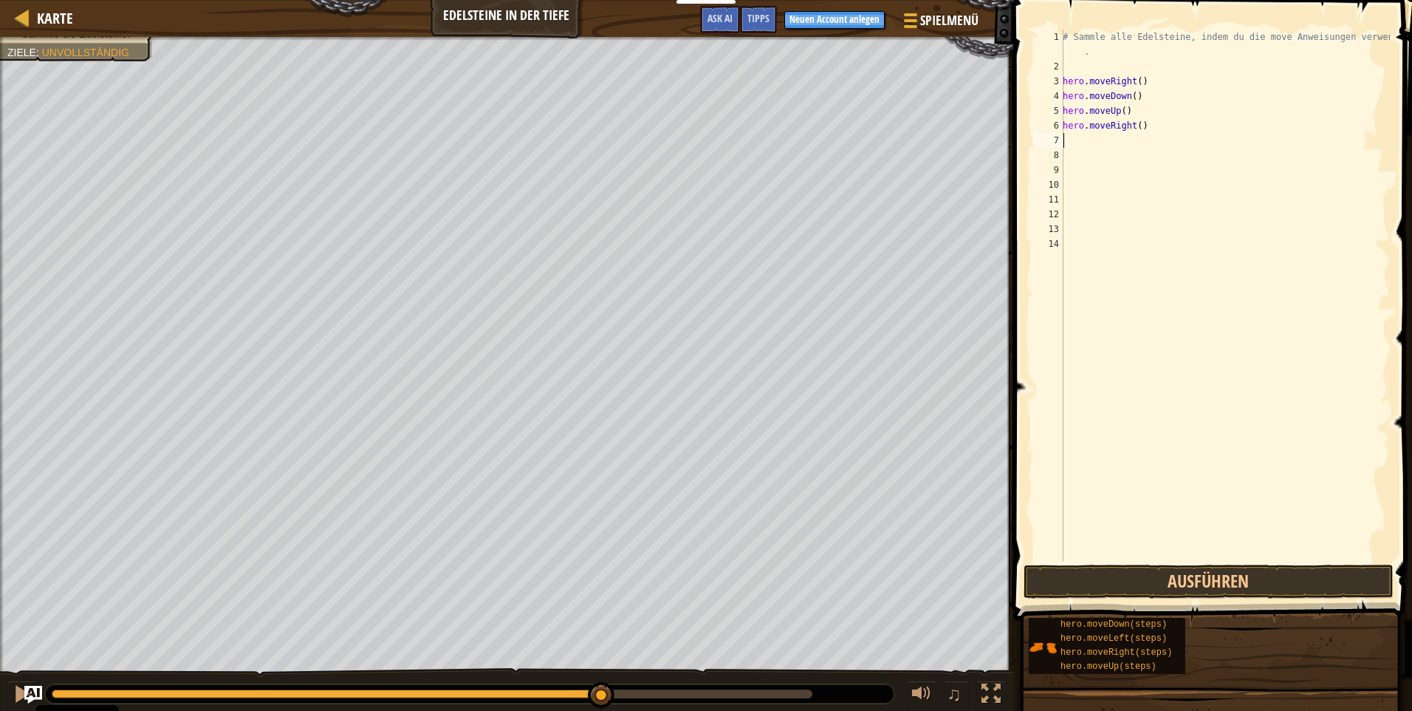
type textarea "h"
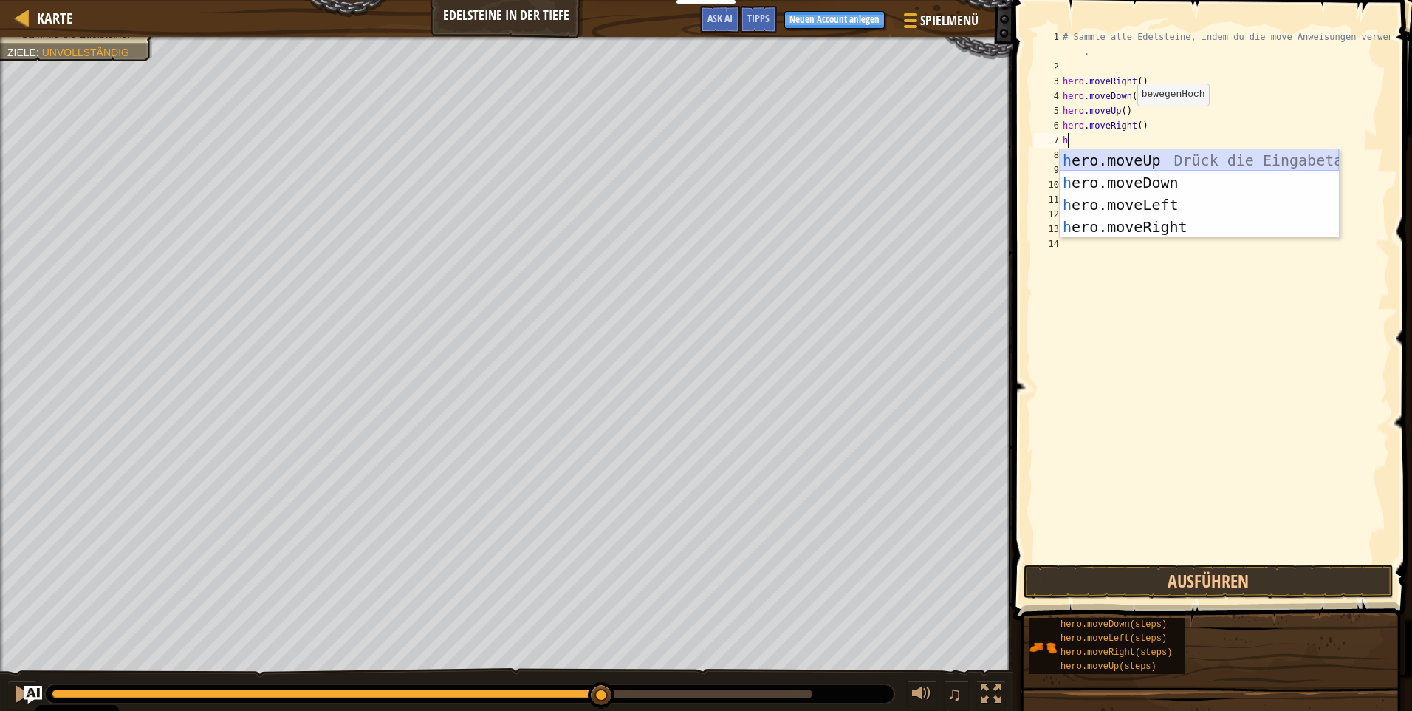
click at [1124, 155] on div "h ero.moveUp Drück die Eingabetaste h ero.moveDown Drück die Eingabetaste h ero…" at bounding box center [1199, 215] width 279 height 133
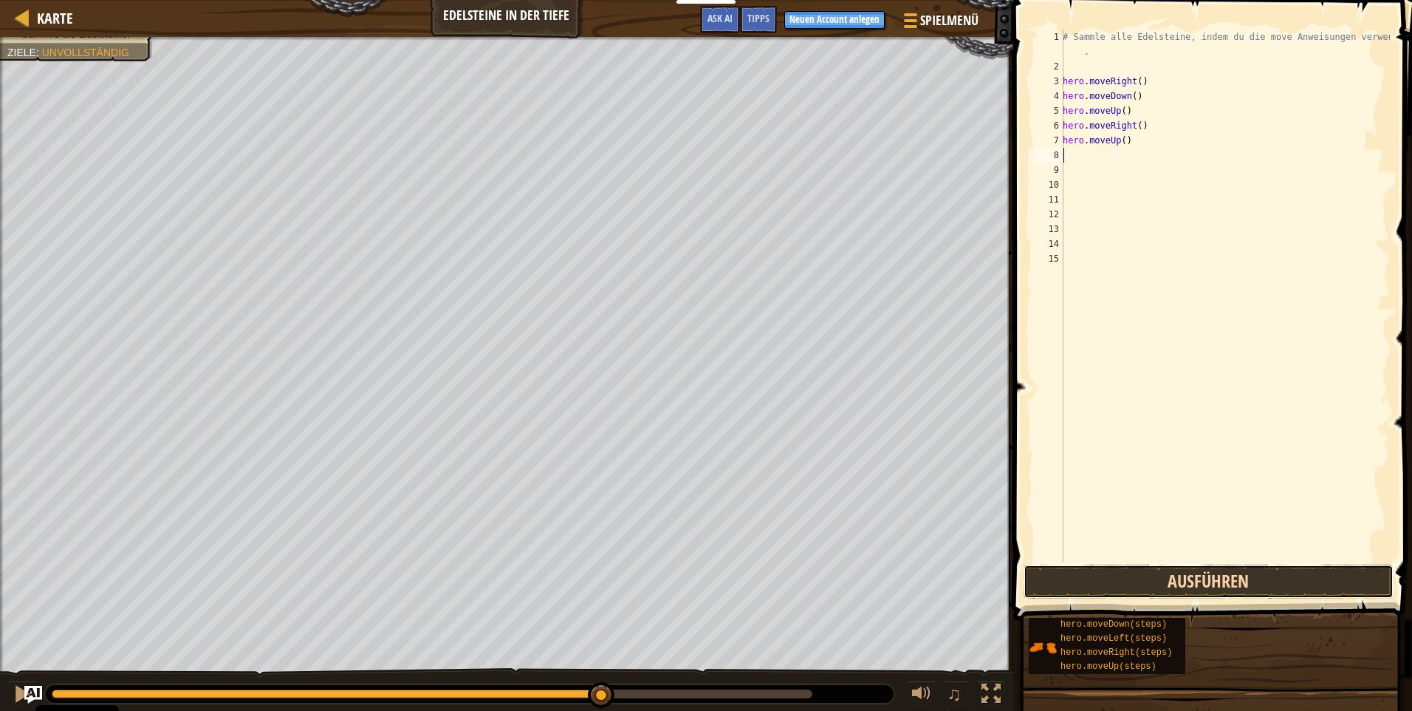
drag, startPoint x: 1133, startPoint y: 584, endPoint x: 1131, endPoint y: 572, distance: 11.9
click at [1132, 579] on button "Ausführen" at bounding box center [1209, 581] width 370 height 34
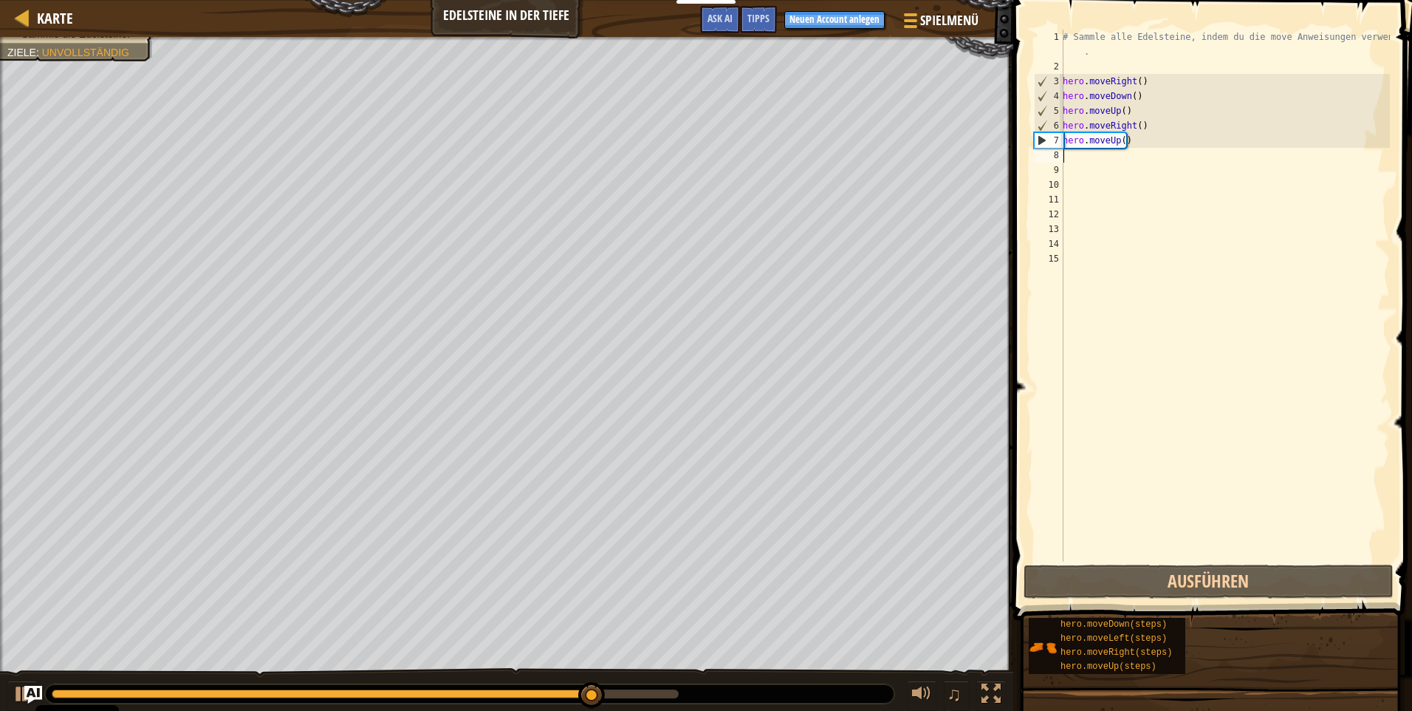
type textarea "m"
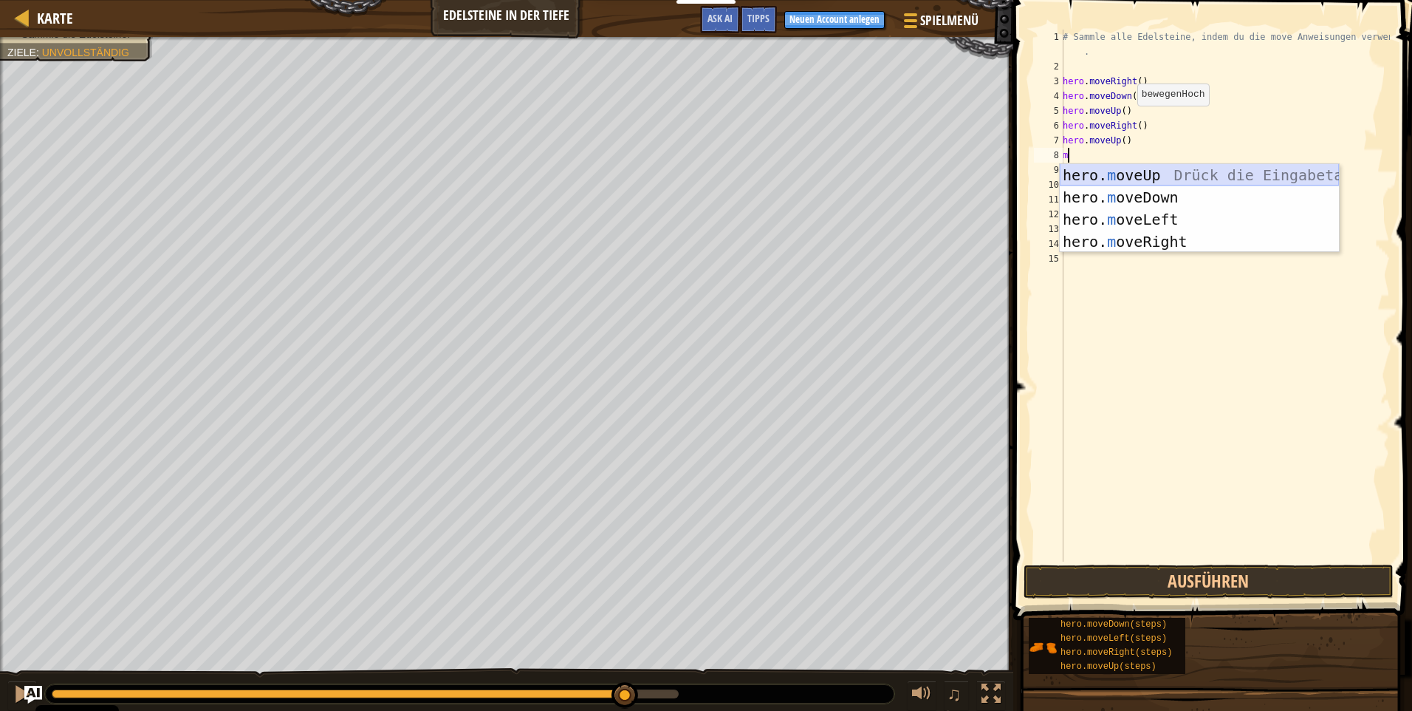
click at [1148, 171] on div "hero. m oveUp Drück die Eingabetaste hero. m oveDown Drück die Eingabetaste her…" at bounding box center [1199, 230] width 279 height 133
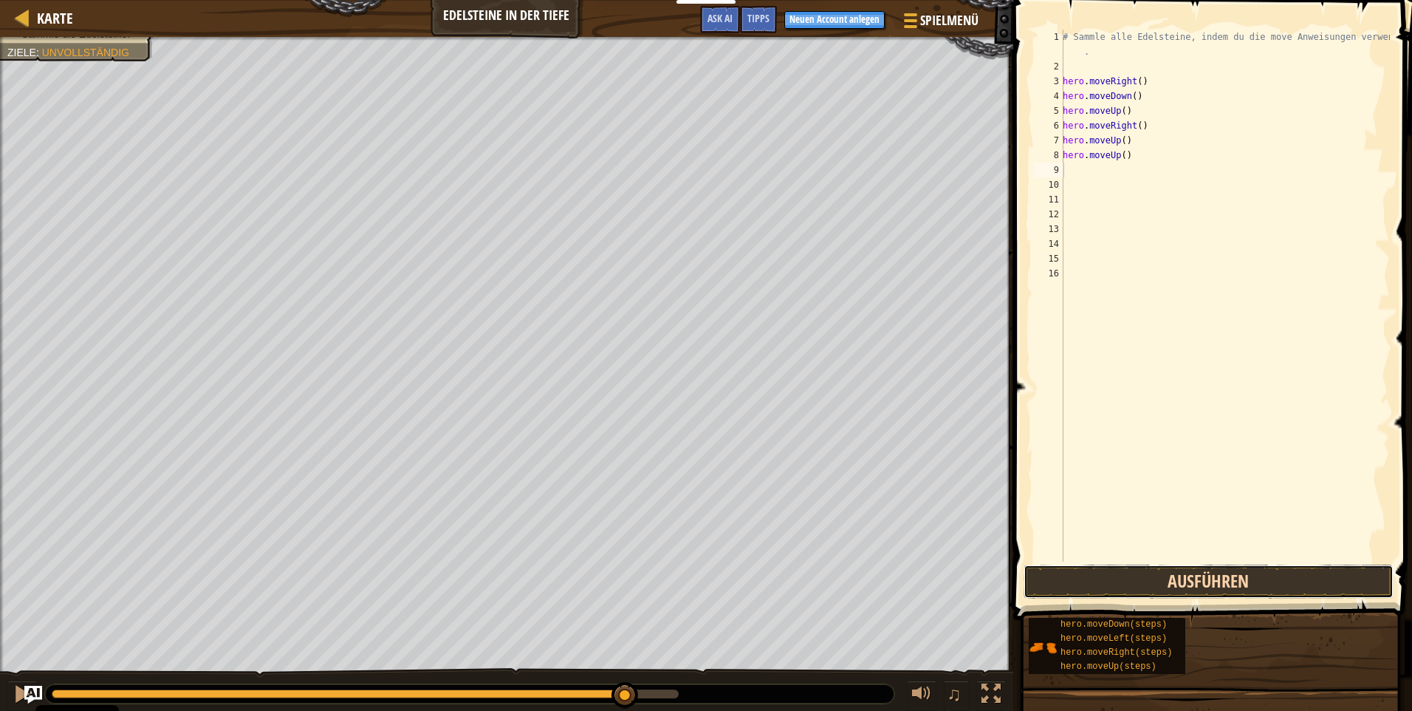
click at [1120, 574] on button "Ausführen" at bounding box center [1209, 581] width 370 height 34
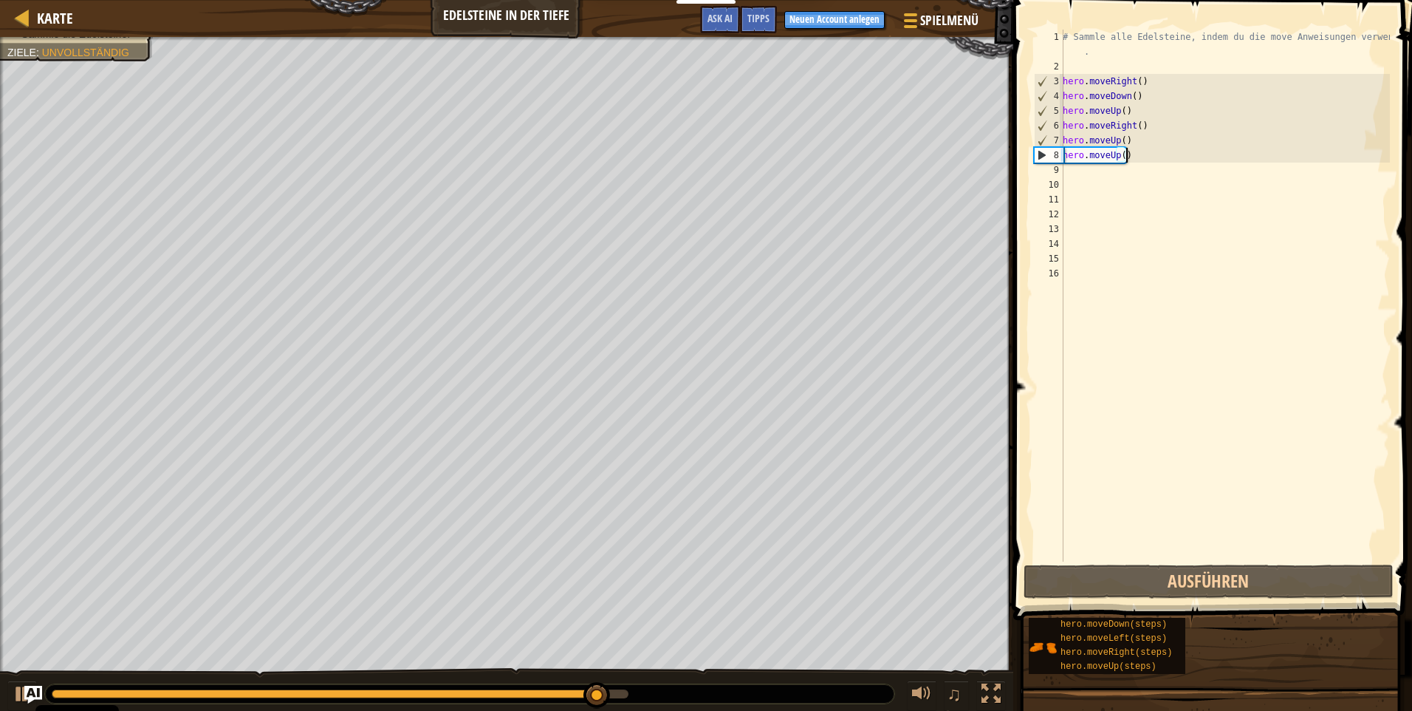
click at [1141, 161] on div "# Sammle alle Edelsteine, indem du die move Anweisungen verwendest . hero . mov…" at bounding box center [1225, 318] width 330 height 576
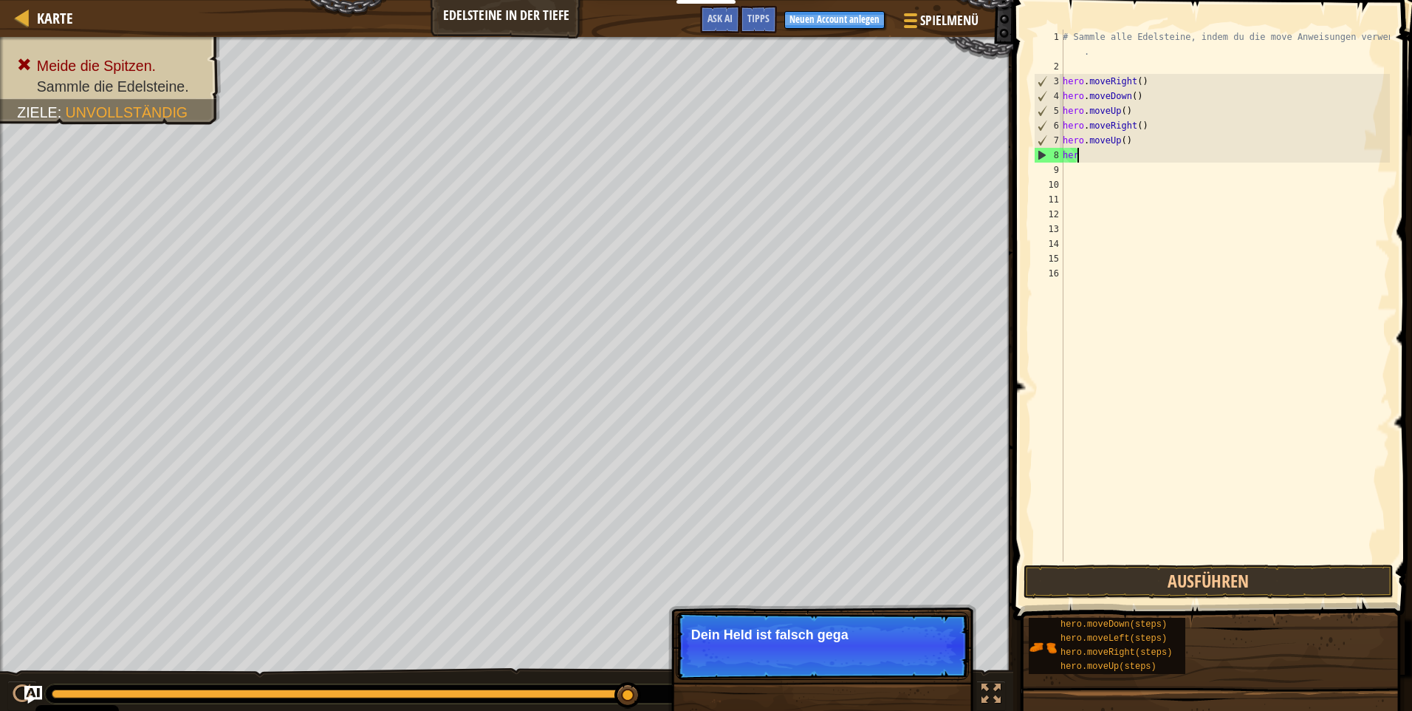
type textarea "h"
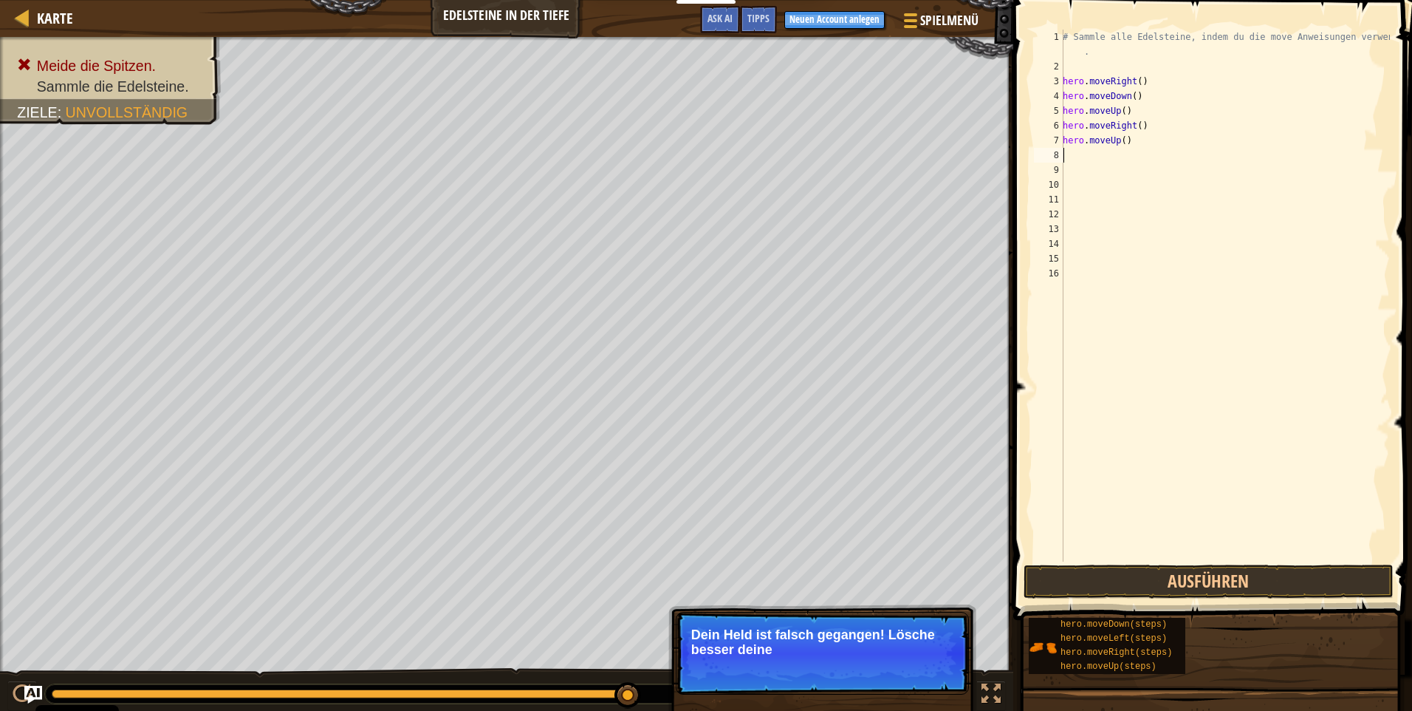
type textarea "h"
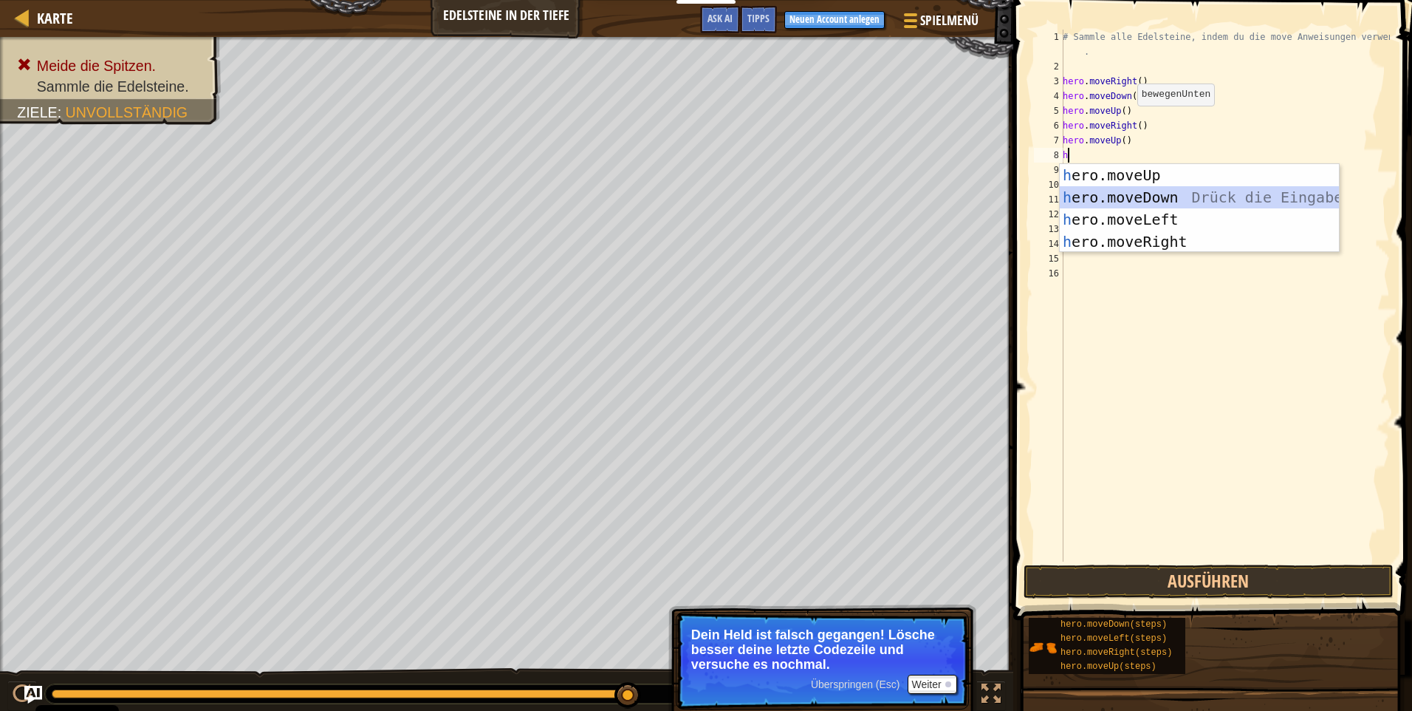
click at [1149, 192] on div "h ero.moveUp Drück die Eingabetaste h ero.moveDown Drück die Eingabetaste h ero…" at bounding box center [1199, 230] width 279 height 133
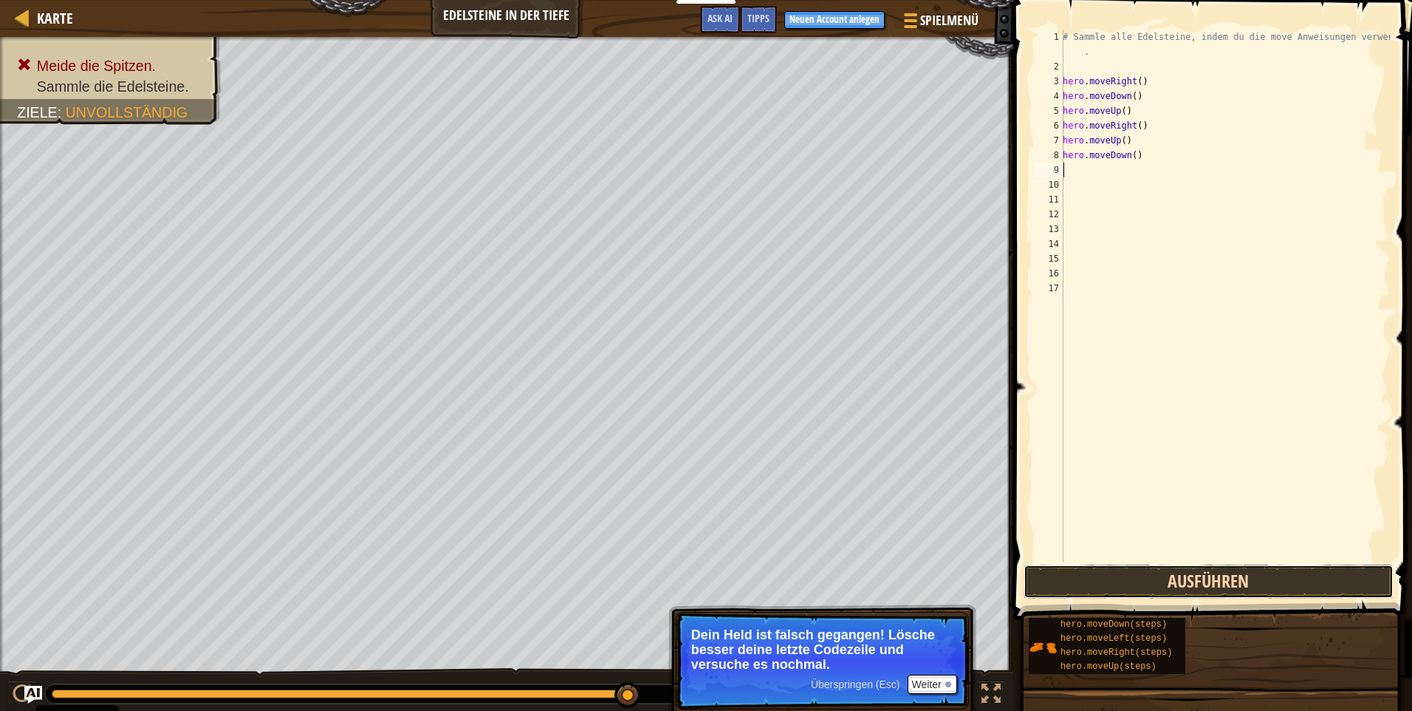
click at [1186, 574] on button "Ausführen" at bounding box center [1209, 581] width 370 height 34
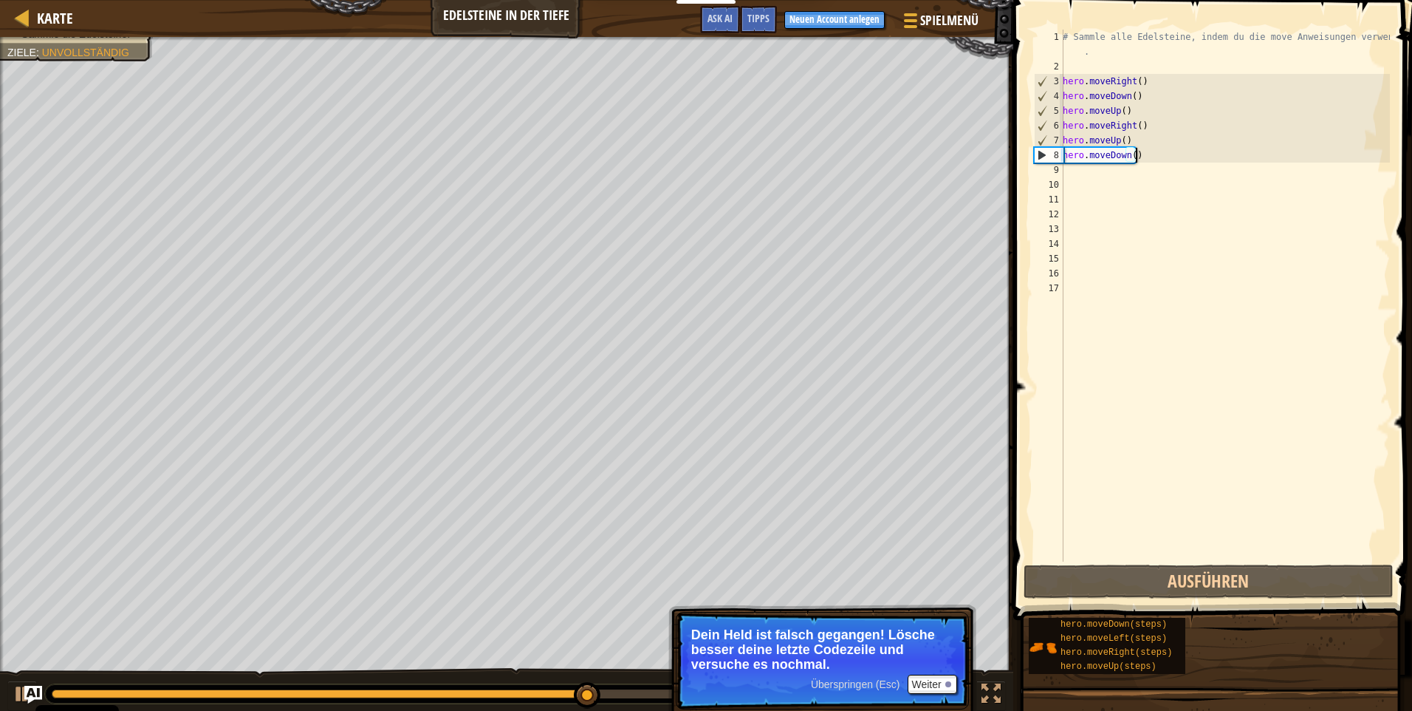
click at [1140, 157] on div "# Sammle alle Edelsteine, indem du die move Anweisungen verwendest . hero . mov…" at bounding box center [1225, 318] width 330 height 576
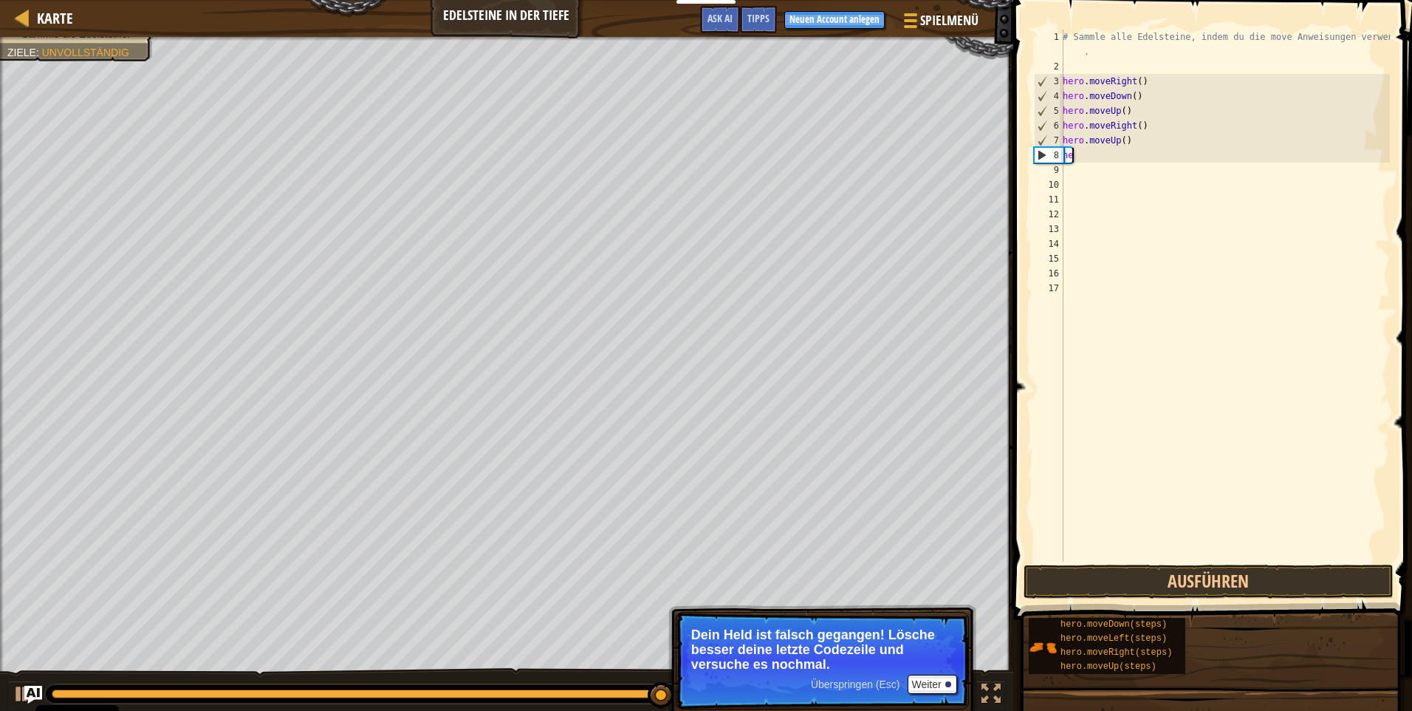
type textarea "h"
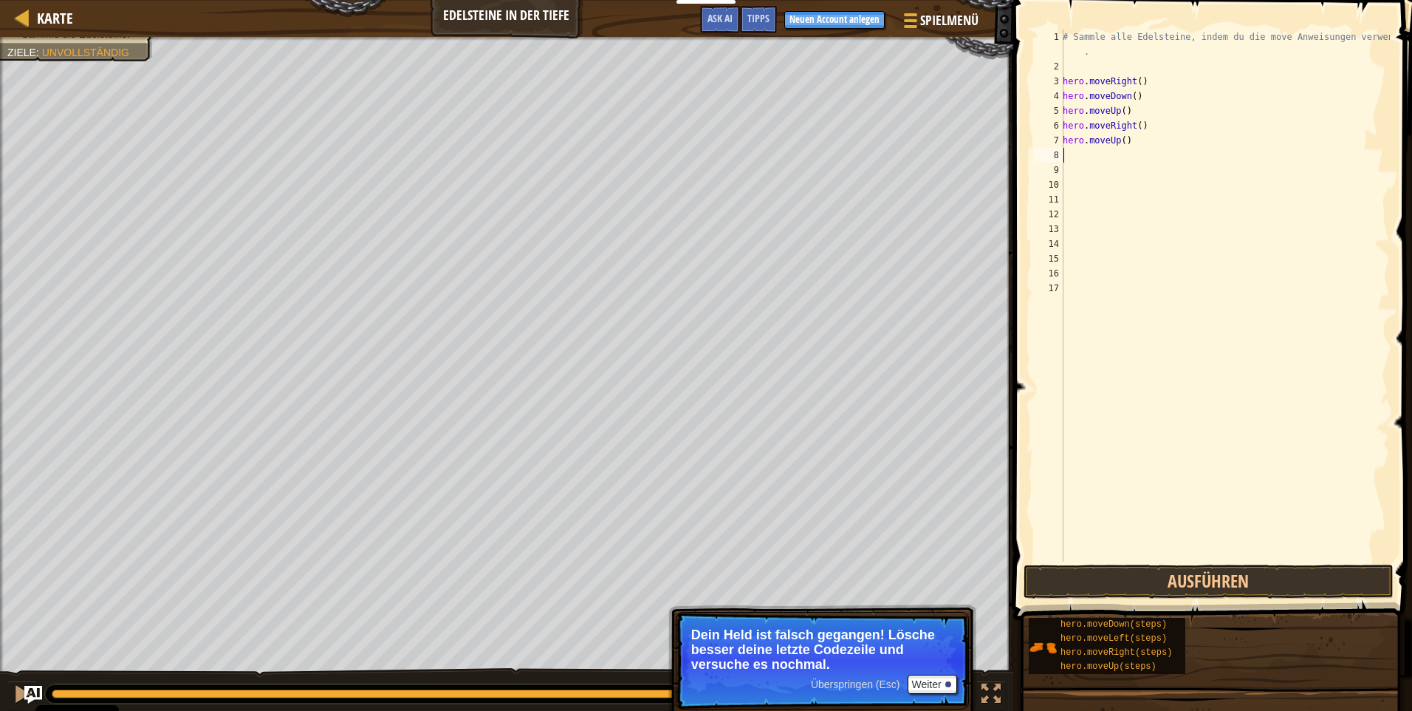
type textarea "h"
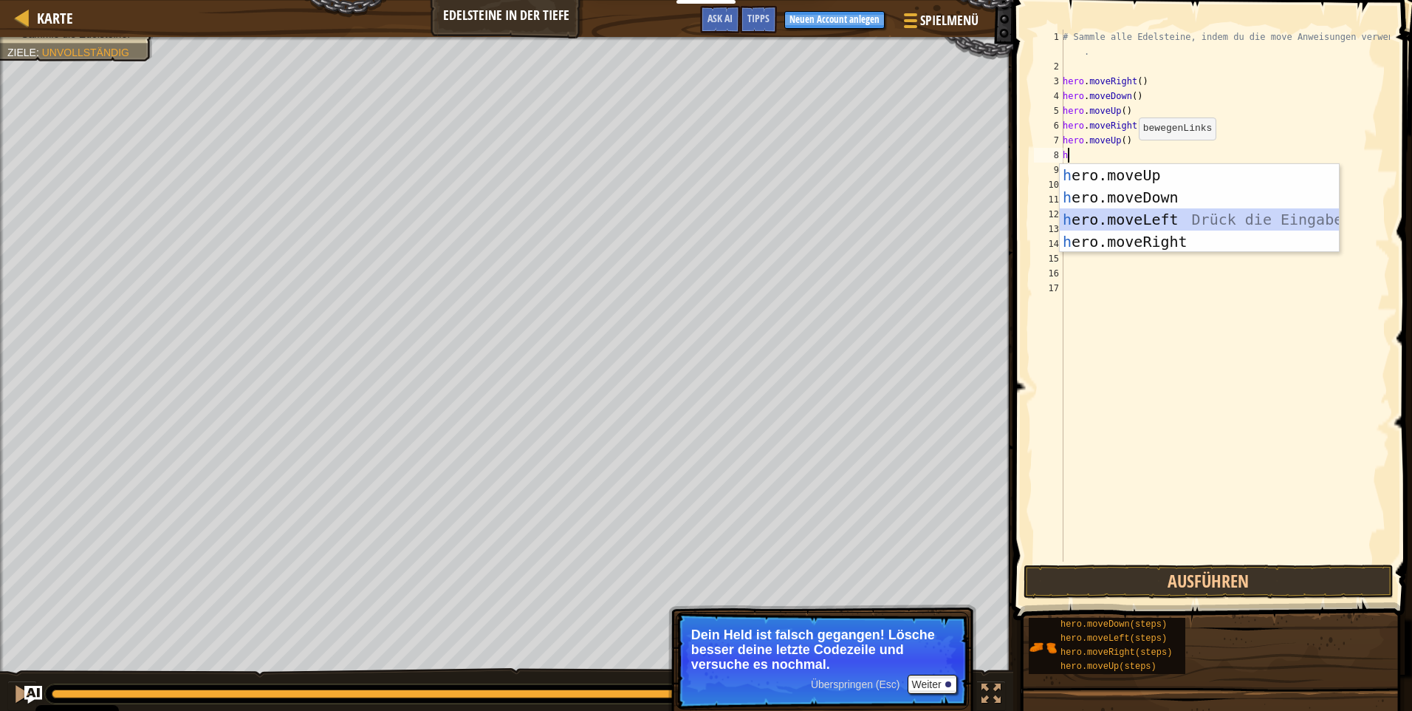
click at [1180, 219] on div "h ero.moveUp Drück die Eingabetaste h ero.moveDown Drück die Eingabetaste h ero…" at bounding box center [1199, 230] width 279 height 133
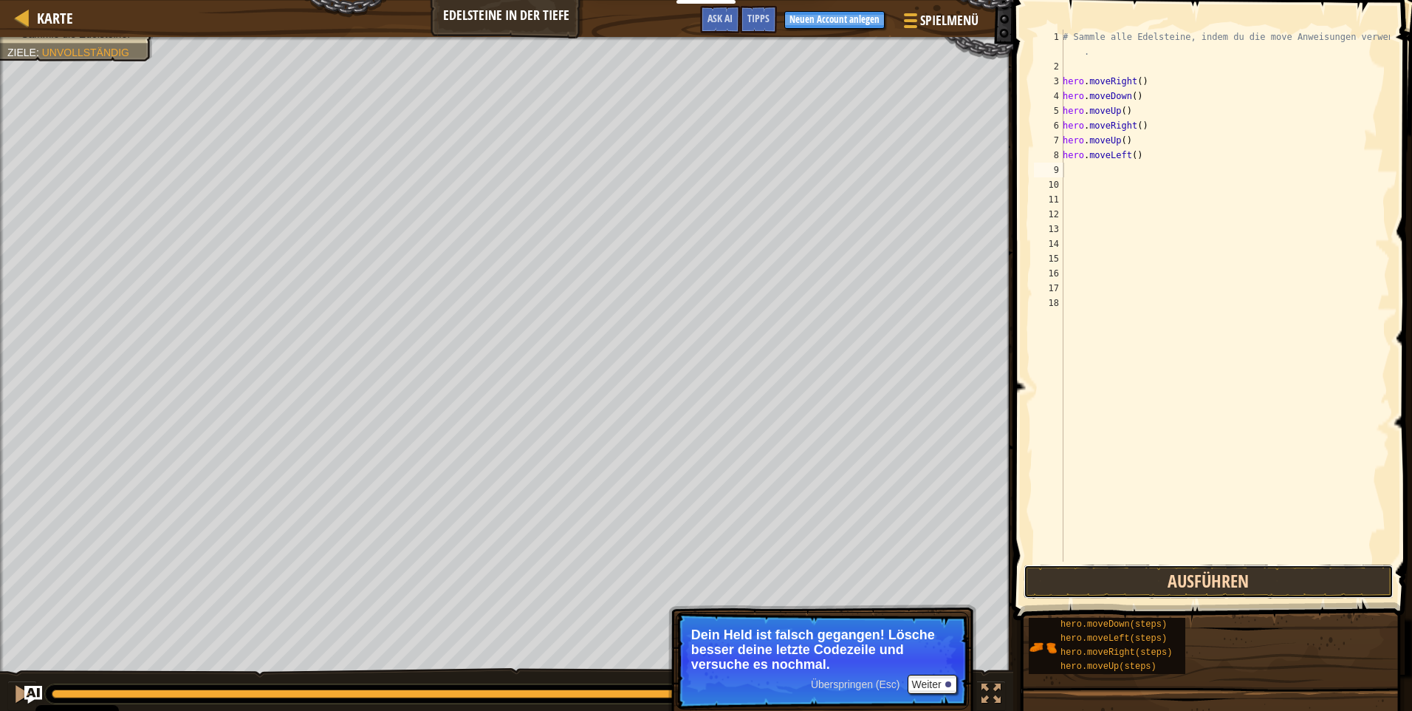
click at [1097, 587] on button "Ausführen" at bounding box center [1209, 581] width 370 height 34
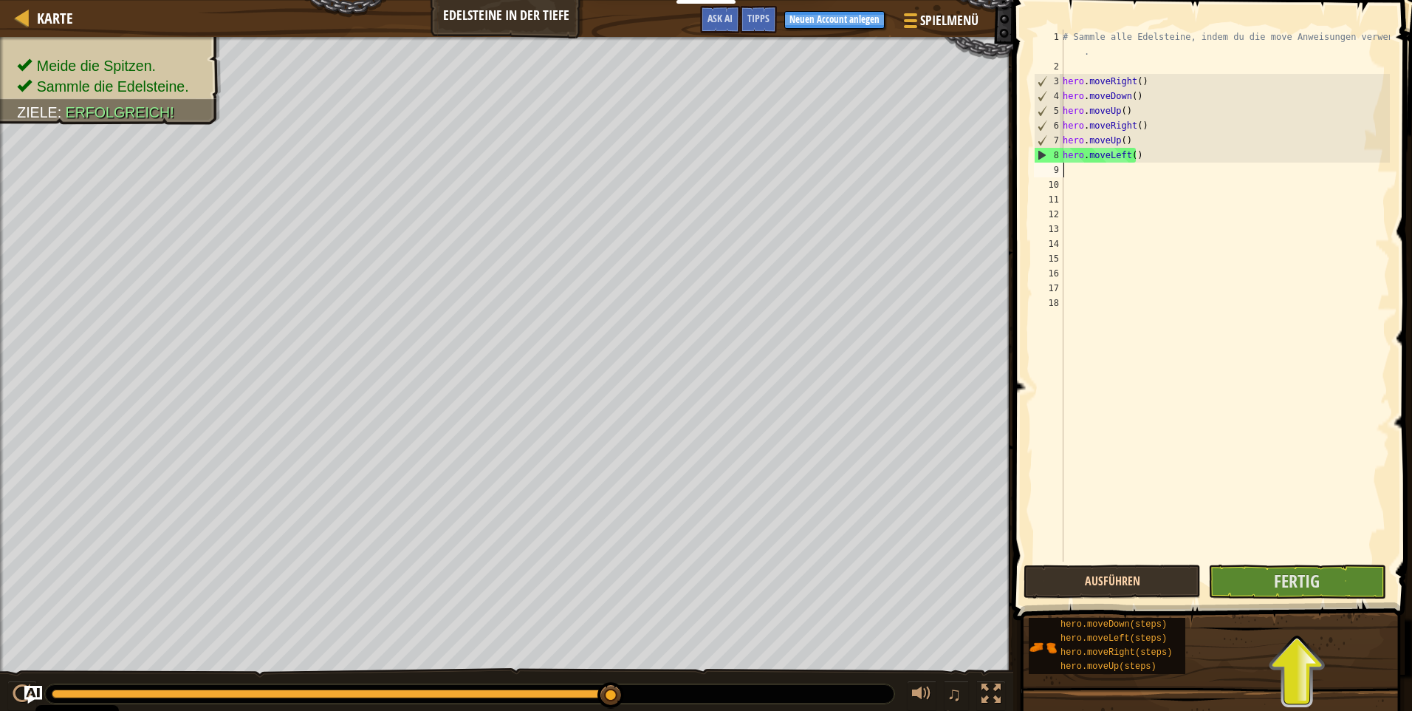
type textarea "m"
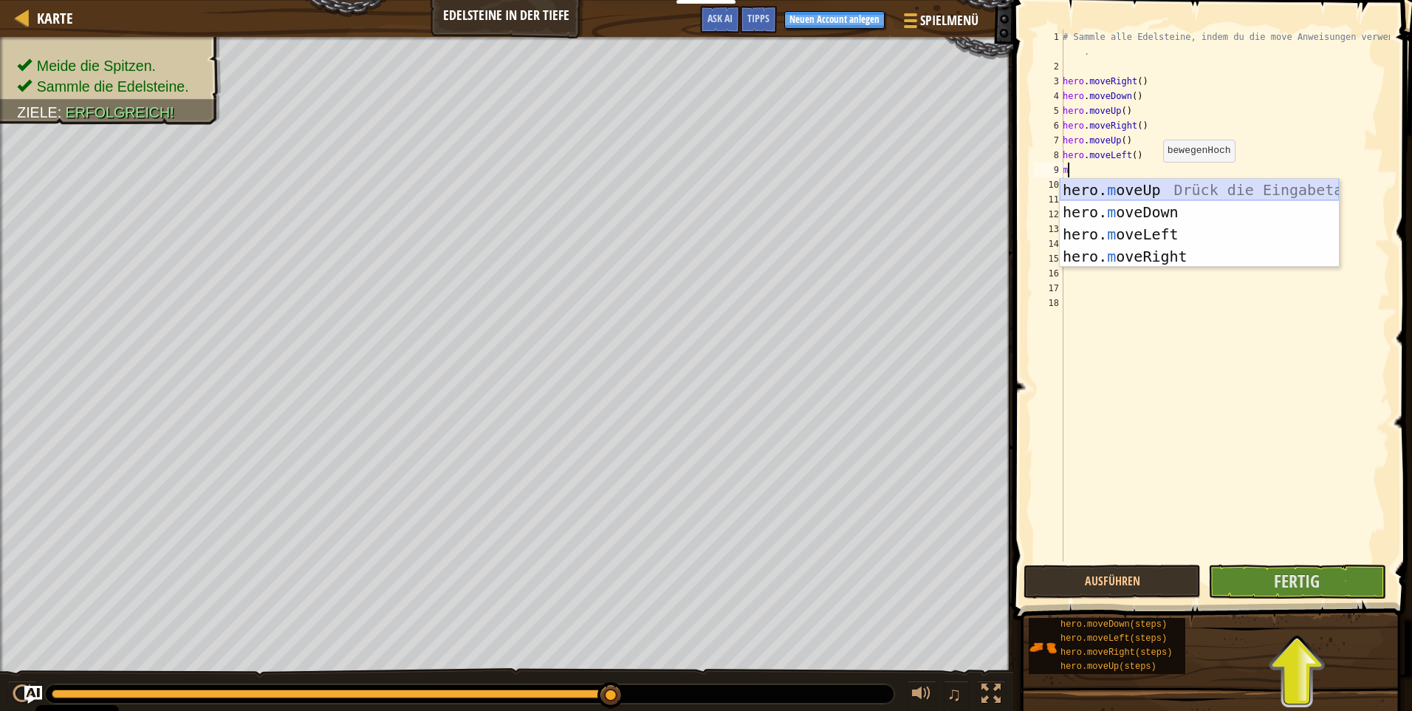
click at [1149, 191] on div "hero. m oveUp Drück die Eingabetaste hero. m oveDown Drück die Eingabetaste her…" at bounding box center [1199, 245] width 279 height 133
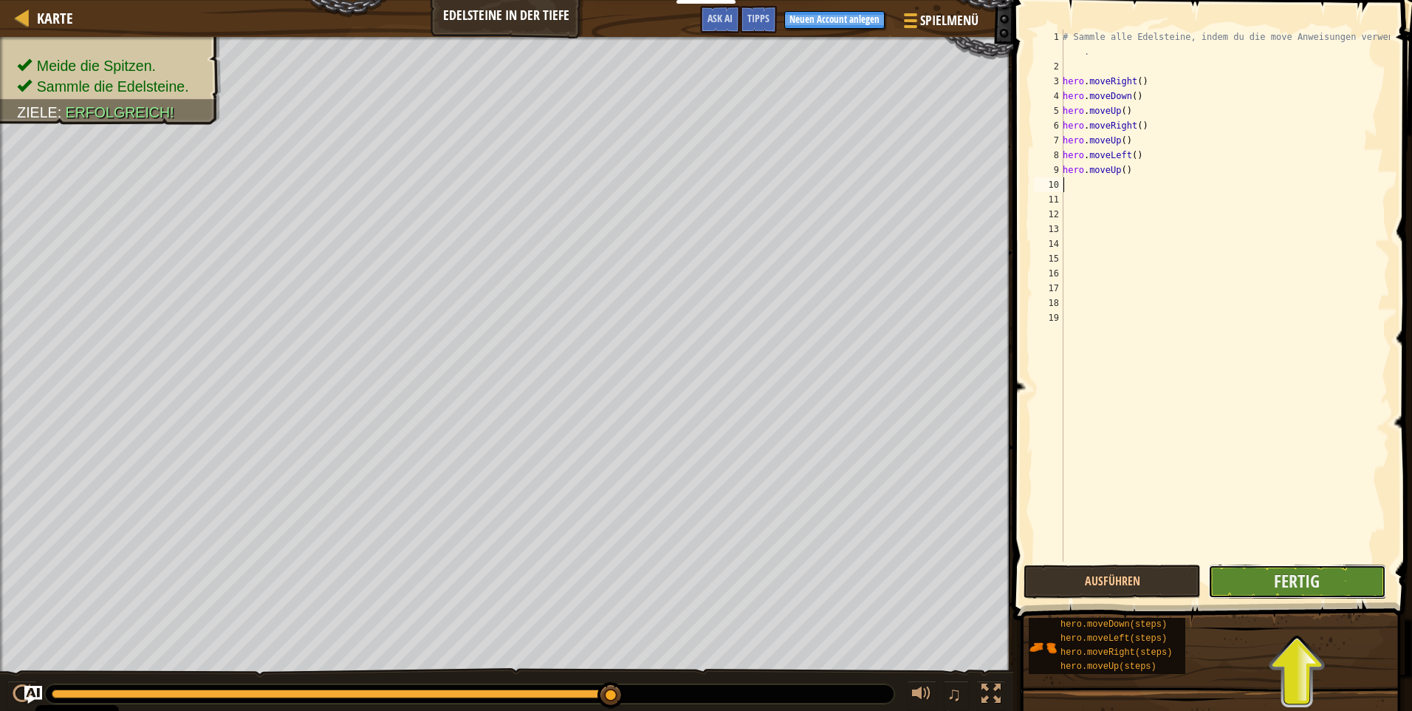
click at [1257, 589] on button "Fertig" at bounding box center [1297, 581] width 177 height 34
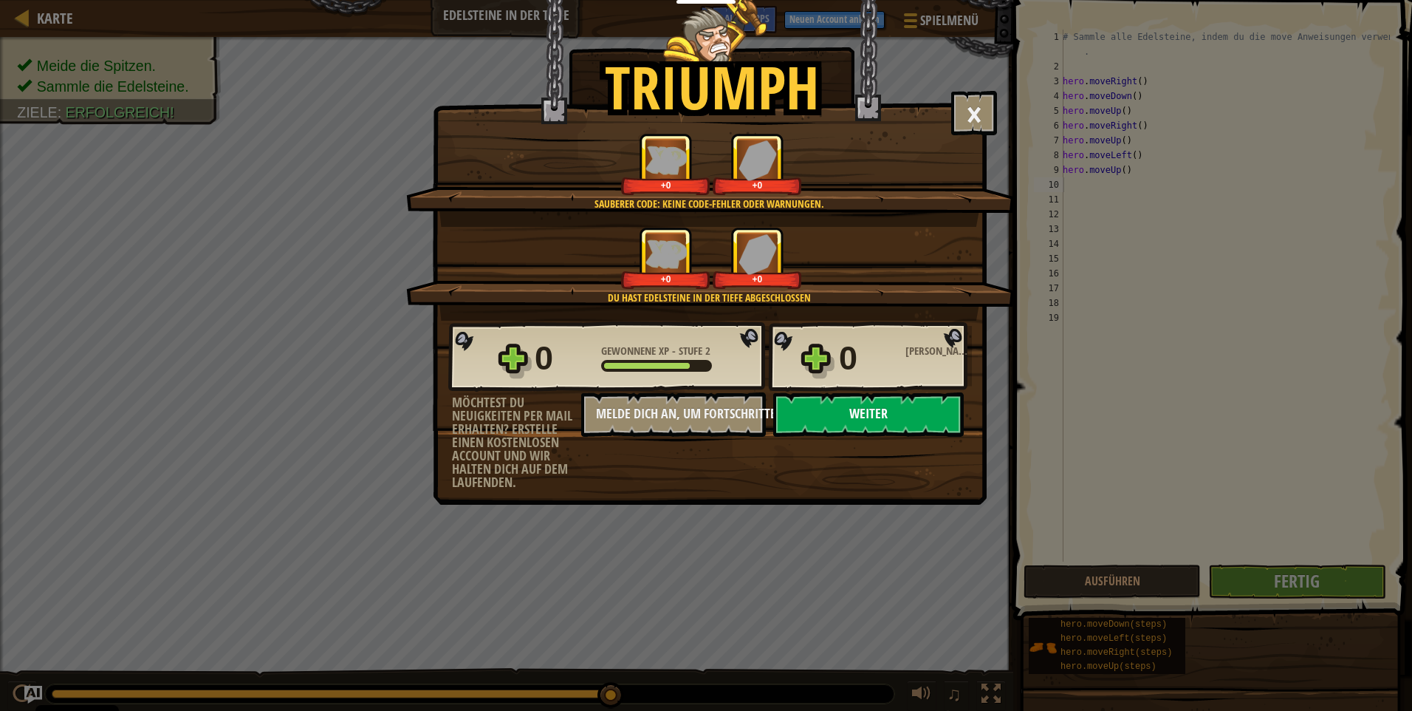
click at [884, 409] on button "Weiter" at bounding box center [868, 414] width 191 height 44
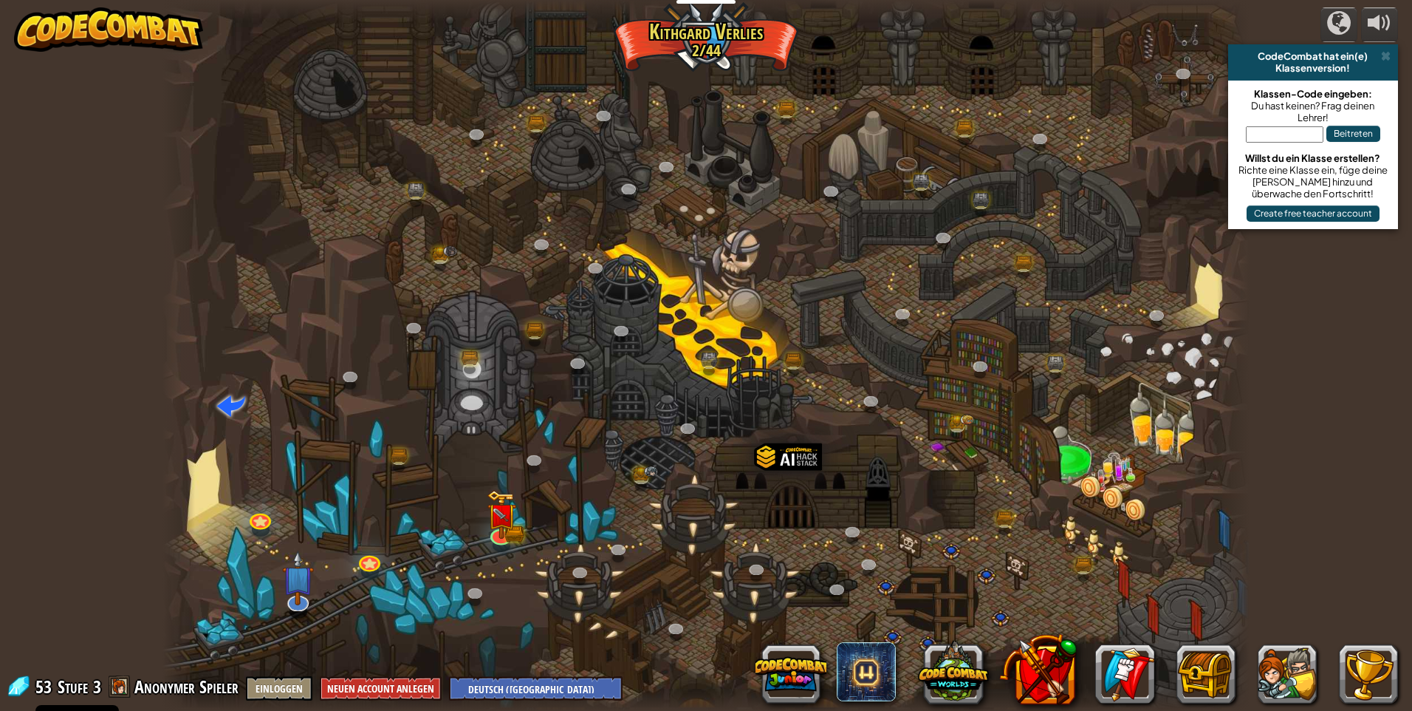
select select "de-DE"
click at [508, 530] on img at bounding box center [502, 502] width 30 height 64
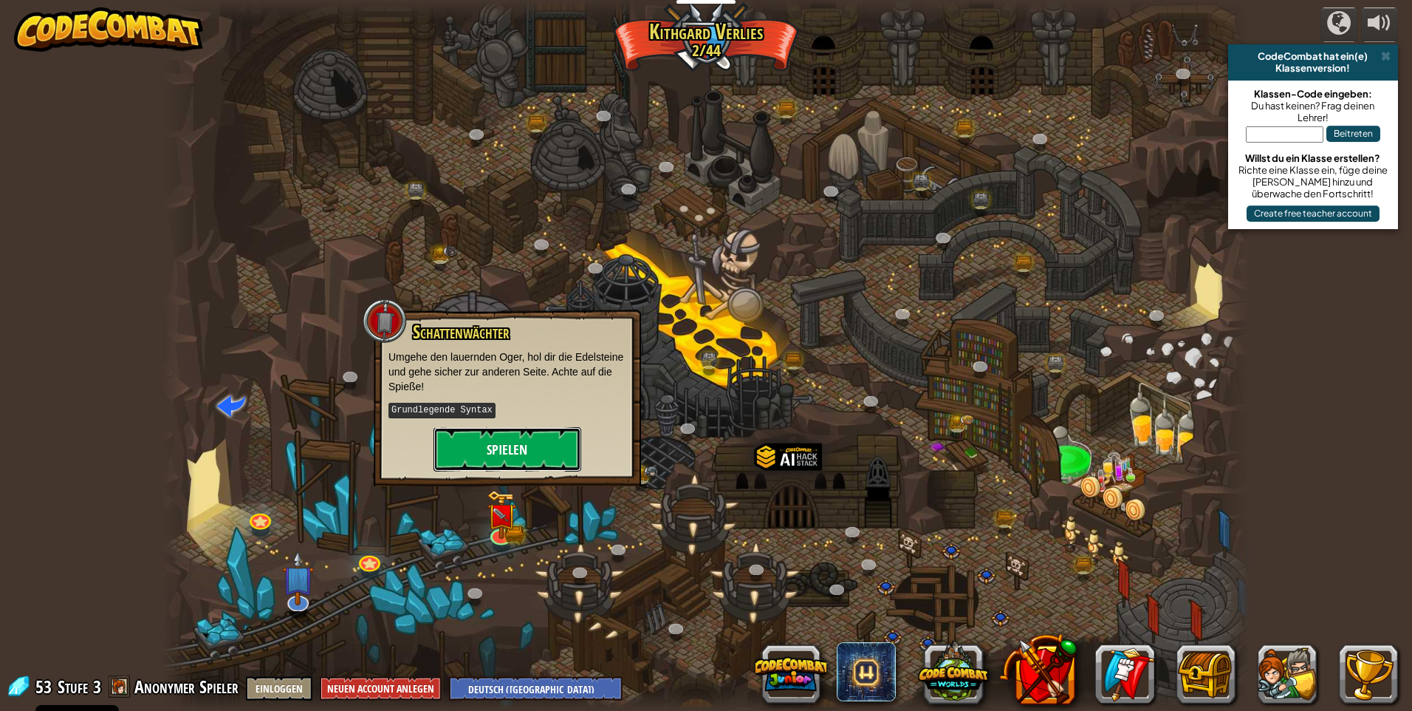
click at [511, 459] on button "Spielen" at bounding box center [508, 449] width 148 height 44
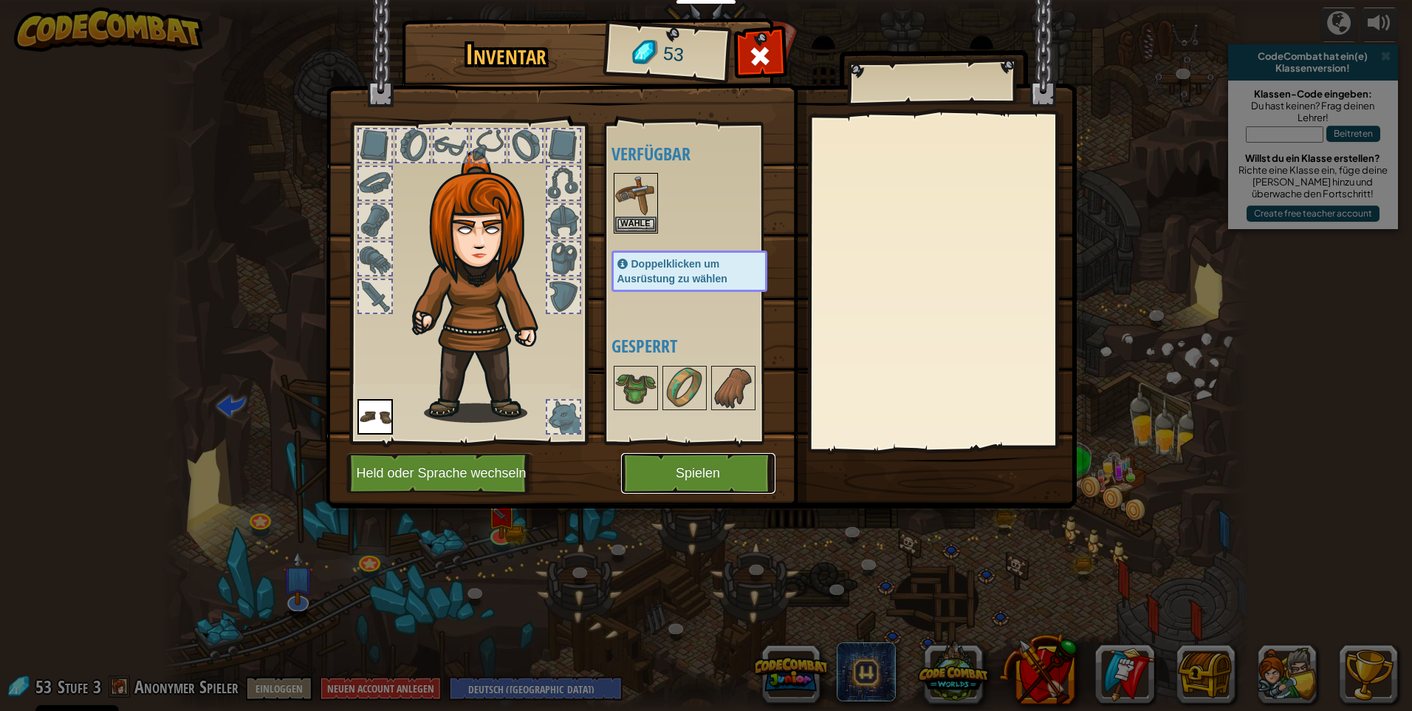
click at [664, 484] on button "Spielen" at bounding box center [698, 473] width 154 height 41
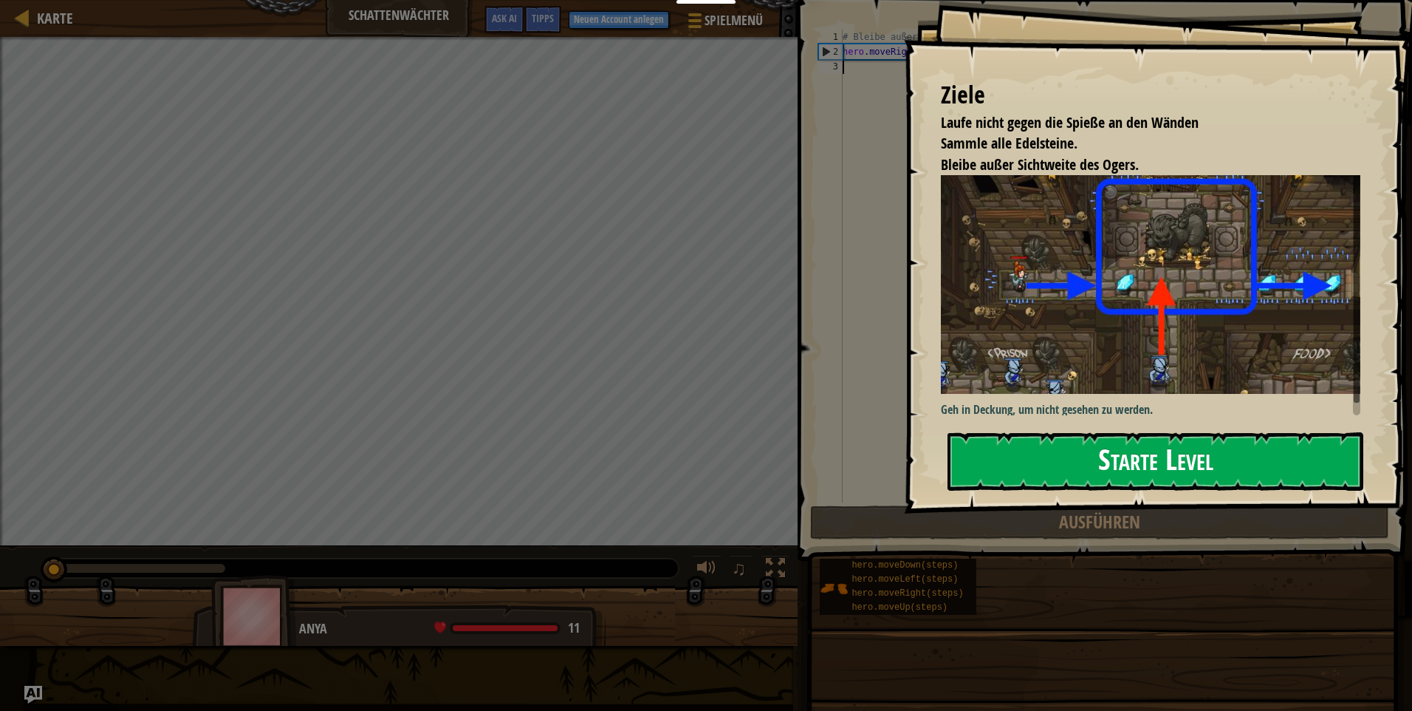
click at [1002, 466] on button "Starte Level" at bounding box center [1156, 461] width 416 height 58
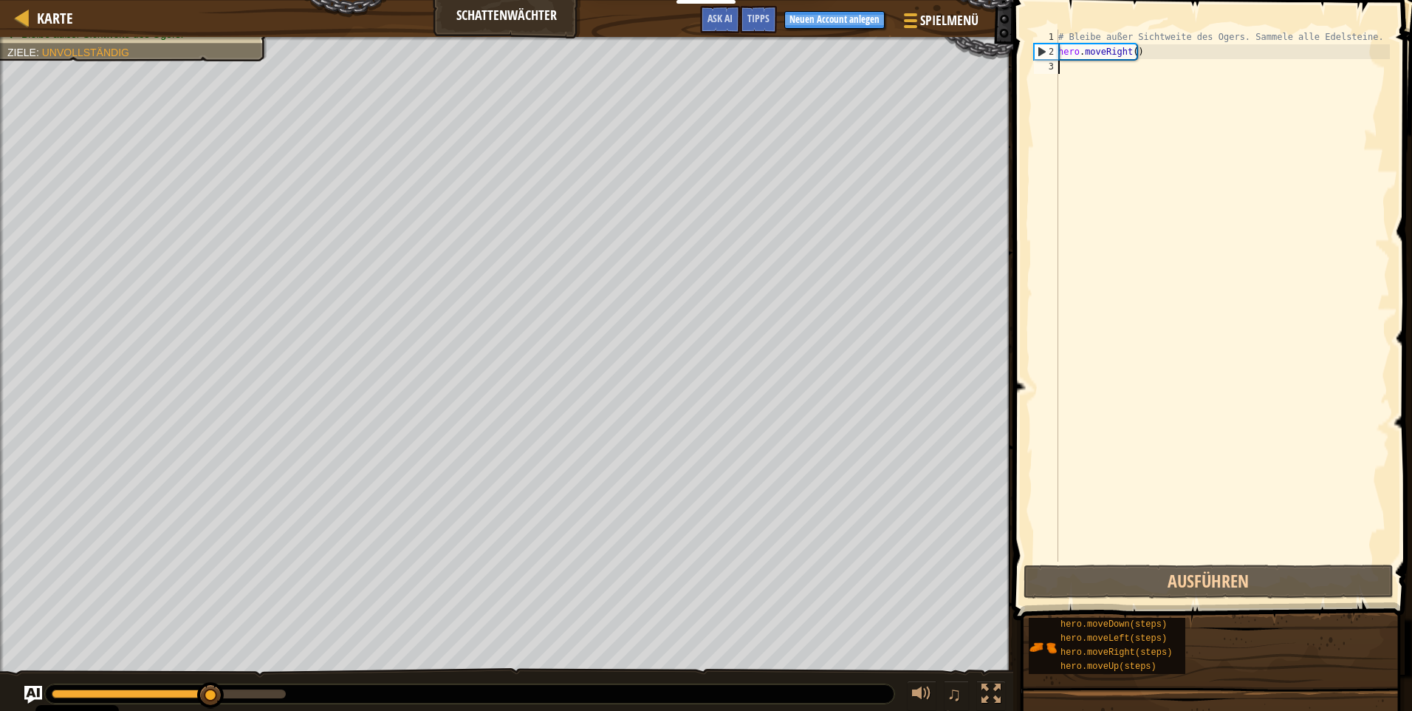
type textarea "m"
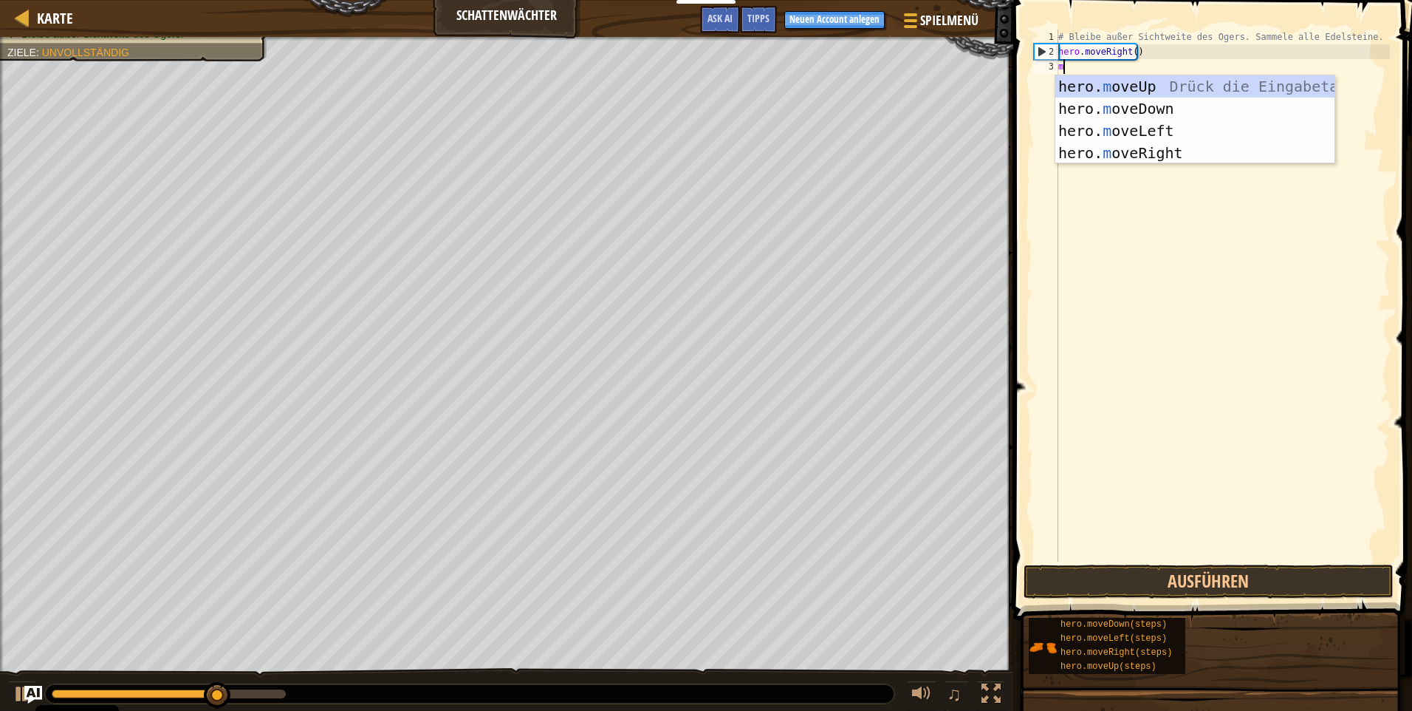
scroll to position [7, 0]
click at [1167, 86] on div "hero. m oveUp Drück die Eingabetaste hero. m oveDown Drück die Eingabetaste her…" at bounding box center [1195, 141] width 279 height 133
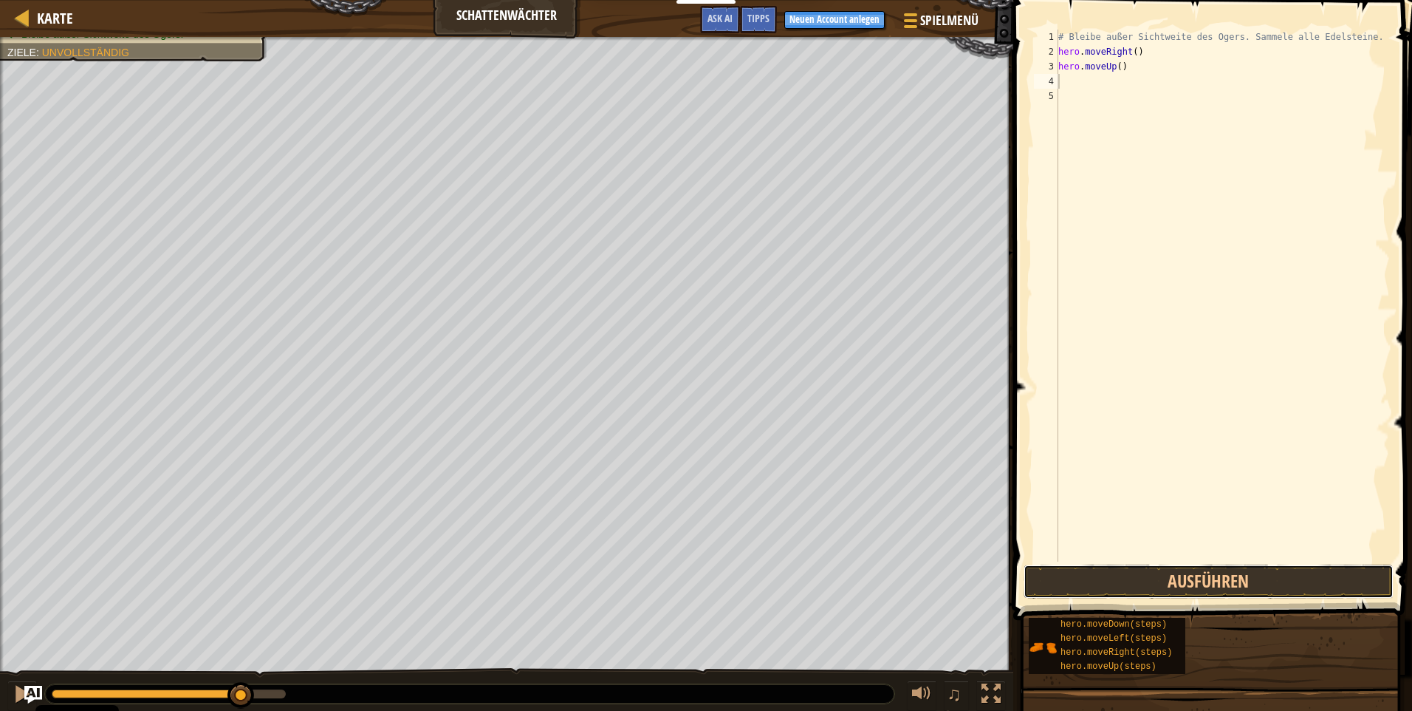
drag, startPoint x: 1121, startPoint y: 575, endPoint x: 1134, endPoint y: 542, distance: 35.8
click at [1118, 575] on button "Ausführen" at bounding box center [1209, 581] width 370 height 34
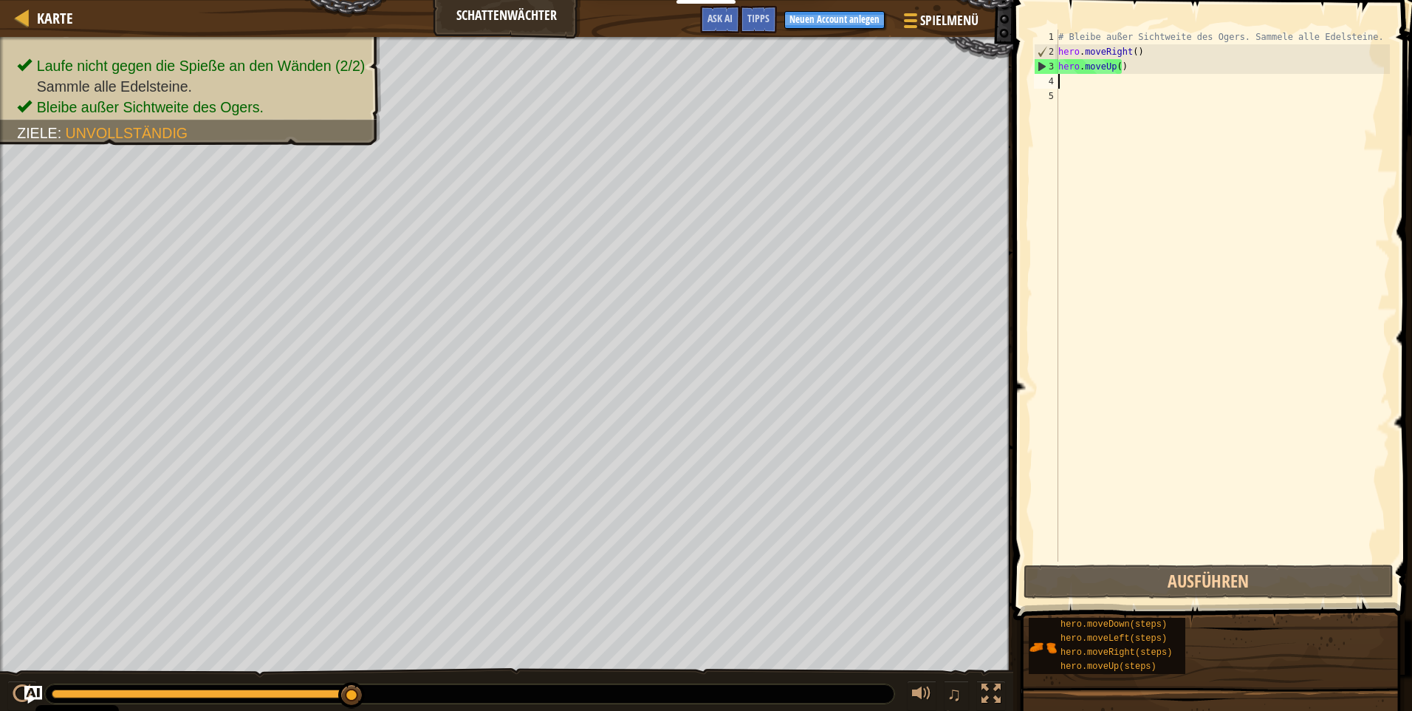
type textarea "m"
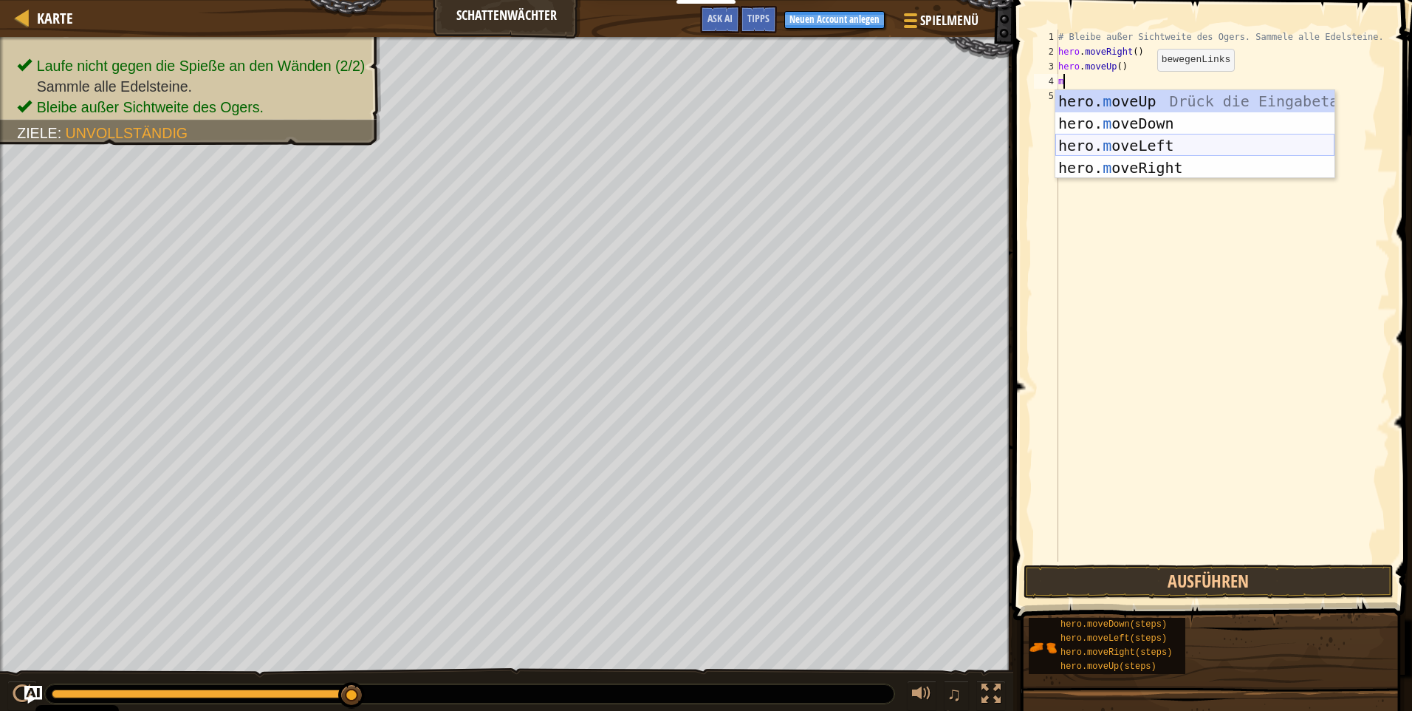
click at [1149, 155] on div "hero. m oveUp Drück die Eingabetaste hero. m oveDown Drück die Eingabetaste her…" at bounding box center [1195, 156] width 279 height 133
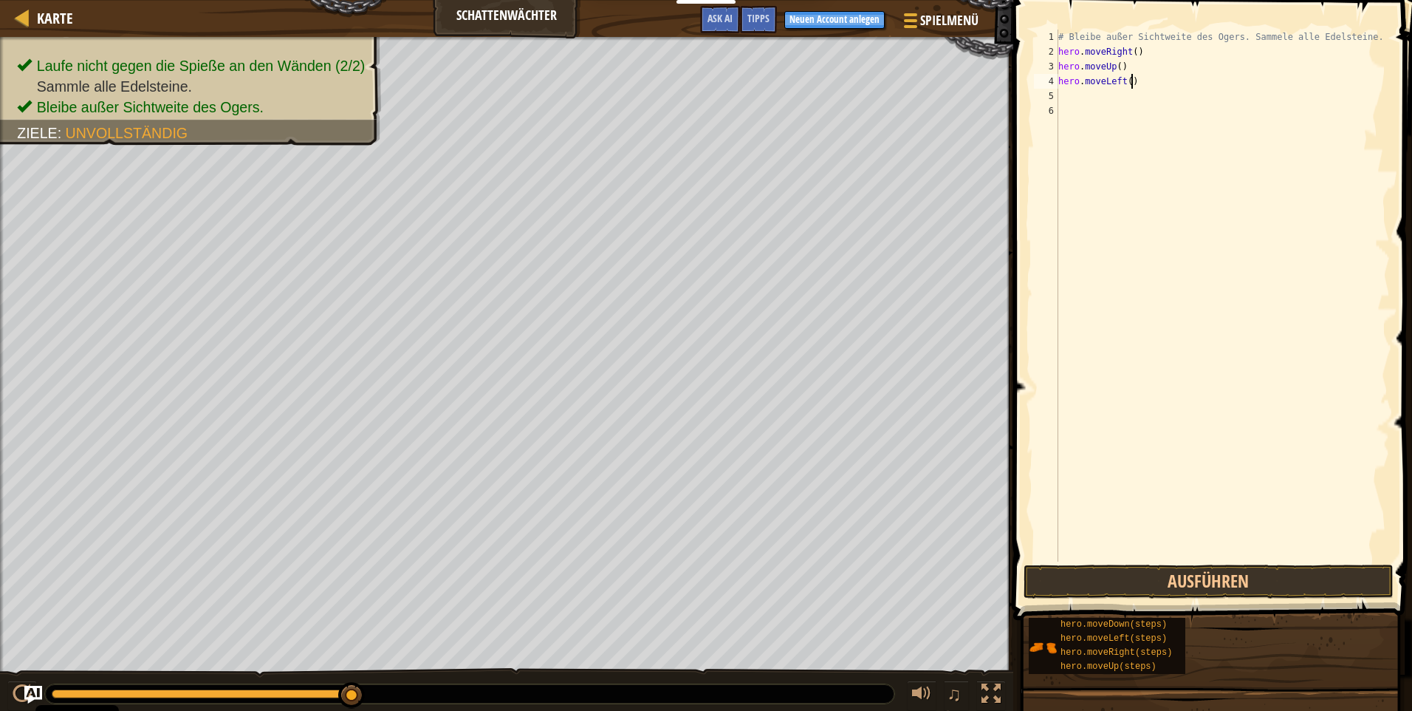
click at [1138, 82] on div "# Bleibe außer Sichtweite des Ogers. Sammele alle Edelsteine. hero . moveRight …" at bounding box center [1223, 310] width 335 height 561
type textarea "h"
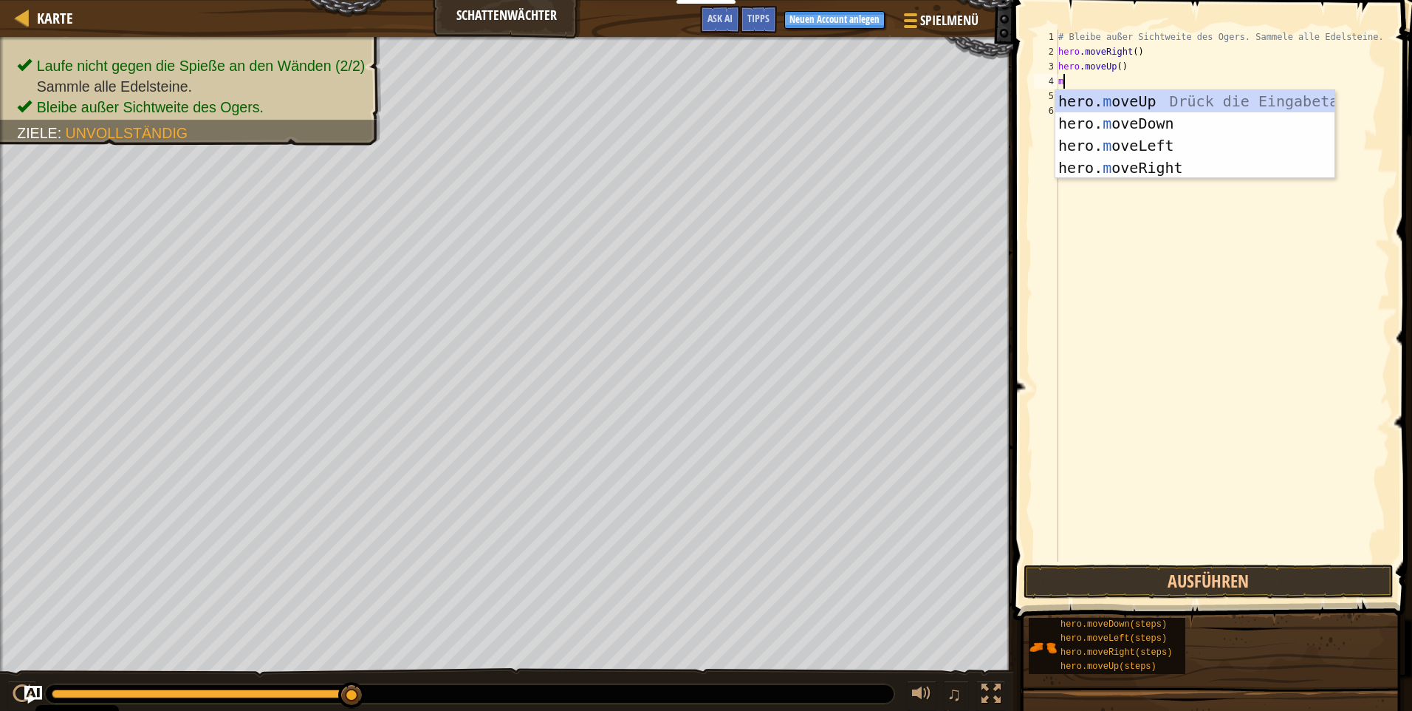
type textarea "m"
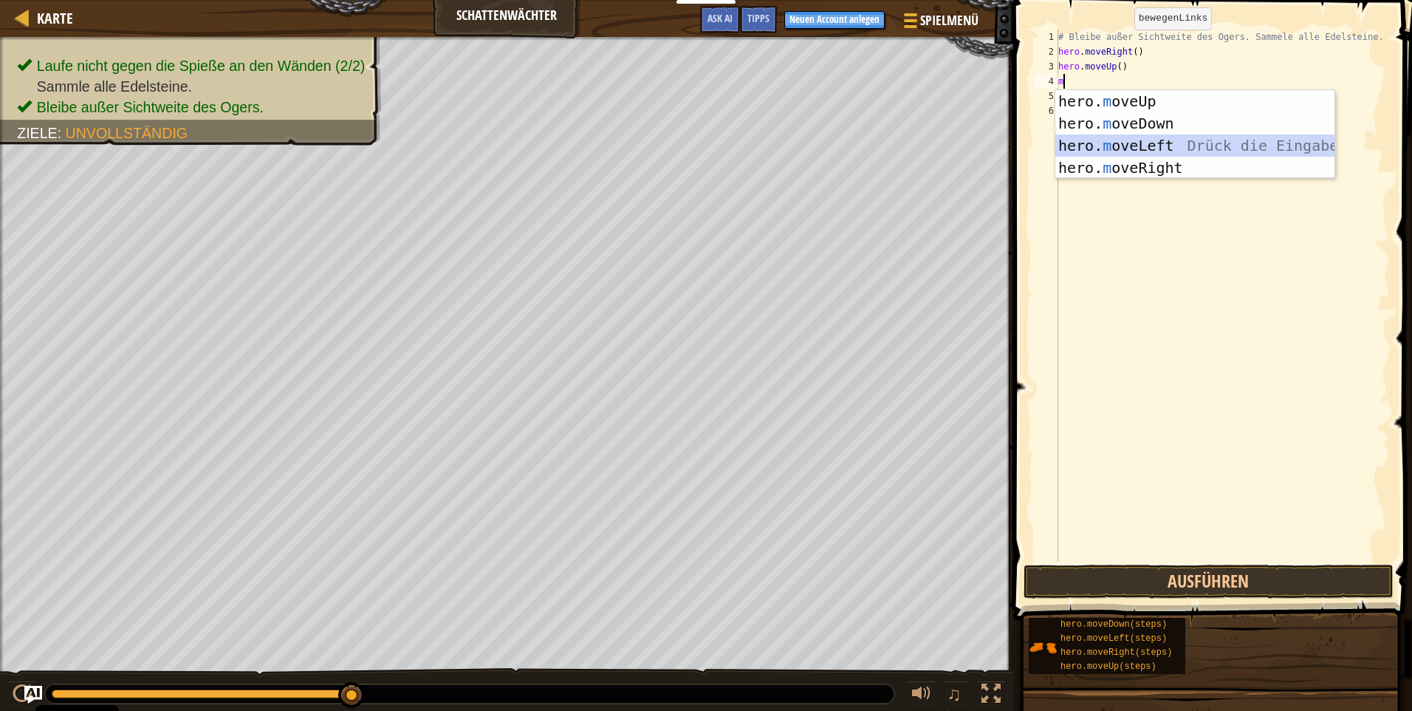
click at [1169, 151] on div "hero. m oveUp Drück die Eingabetaste hero. m oveDown Drück die Eingabetaste her…" at bounding box center [1195, 156] width 279 height 133
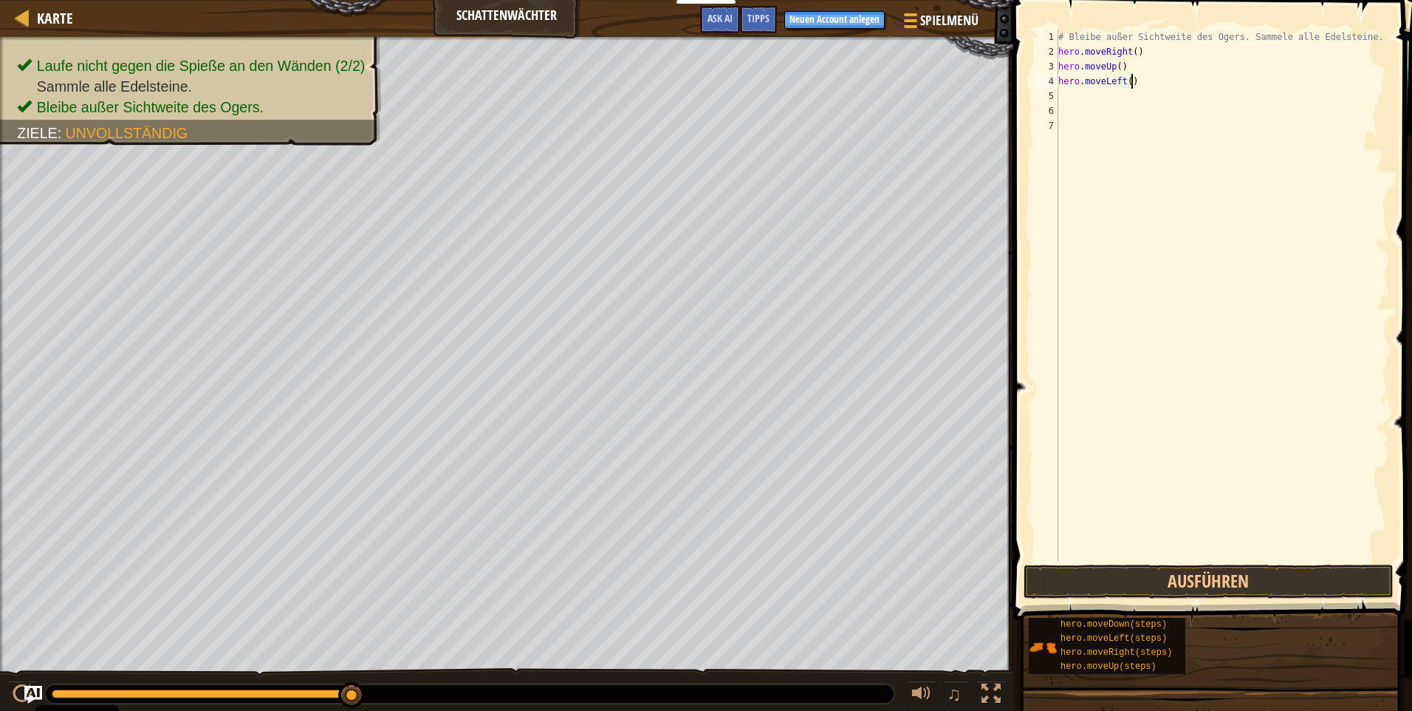
click at [1132, 83] on div "# Bleibe außer Sichtweite des Ogers. Sammele alle Edelsteine. hero . moveRight …" at bounding box center [1223, 310] width 335 height 561
type textarea "h"
type textarea "m"
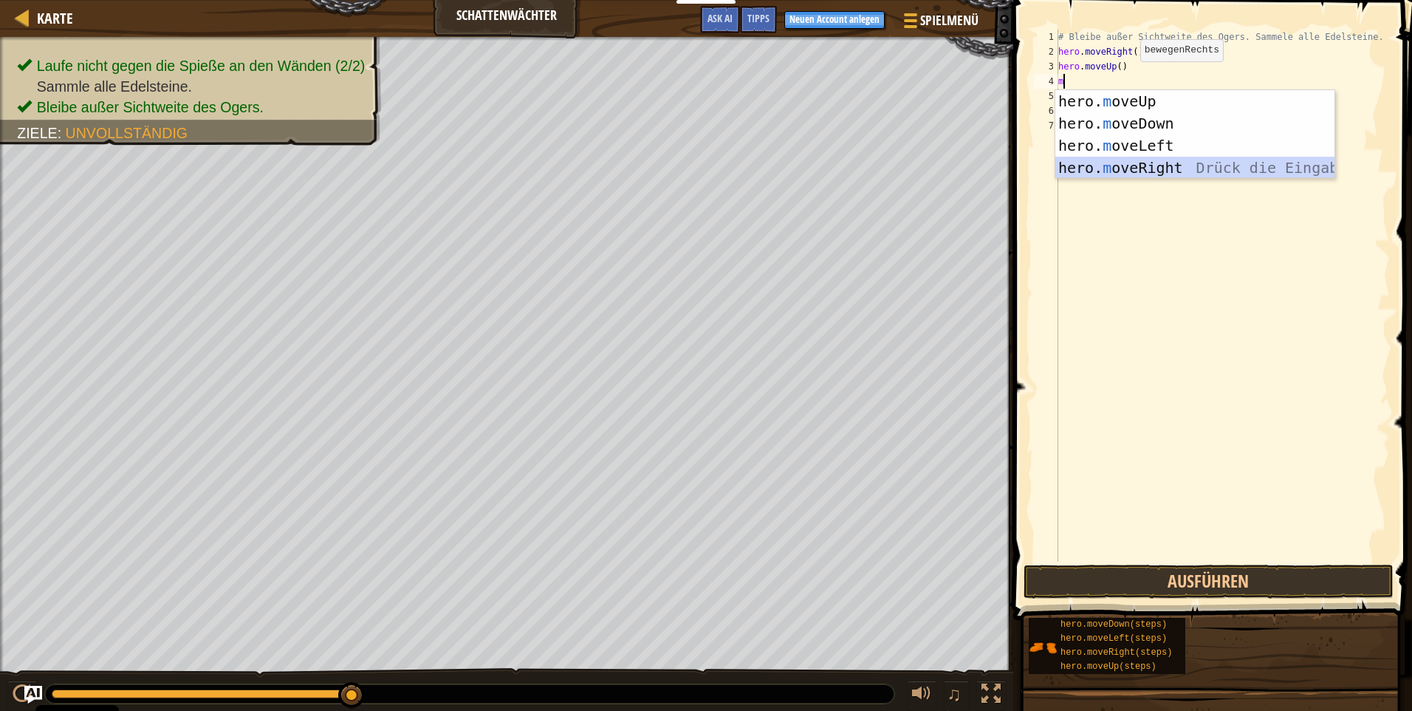
click at [1132, 162] on div "hero. m oveUp Drück die Eingabetaste hero. m oveDown Drück die Eingabetaste her…" at bounding box center [1195, 156] width 279 height 133
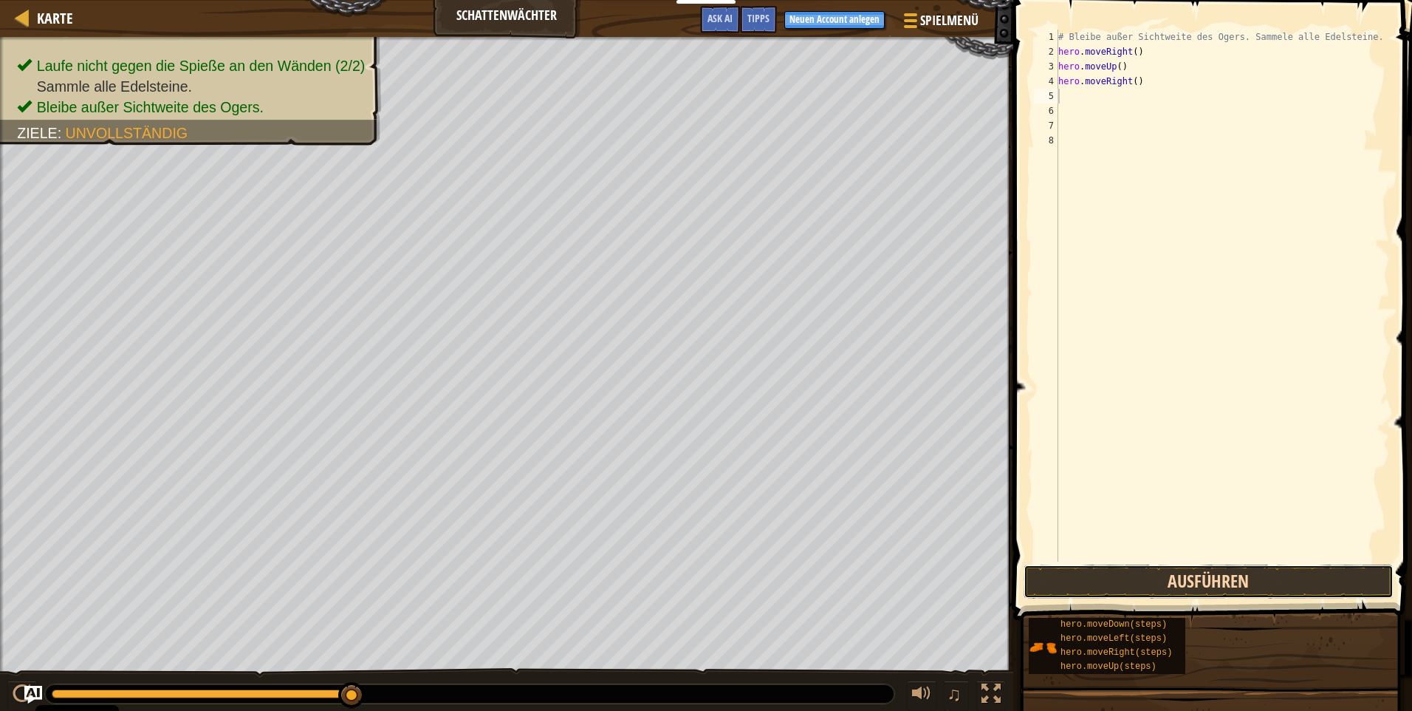
drag, startPoint x: 1163, startPoint y: 592, endPoint x: 1168, endPoint y: 587, distance: 7.9
click at [1165, 592] on button "Ausführen" at bounding box center [1209, 581] width 370 height 34
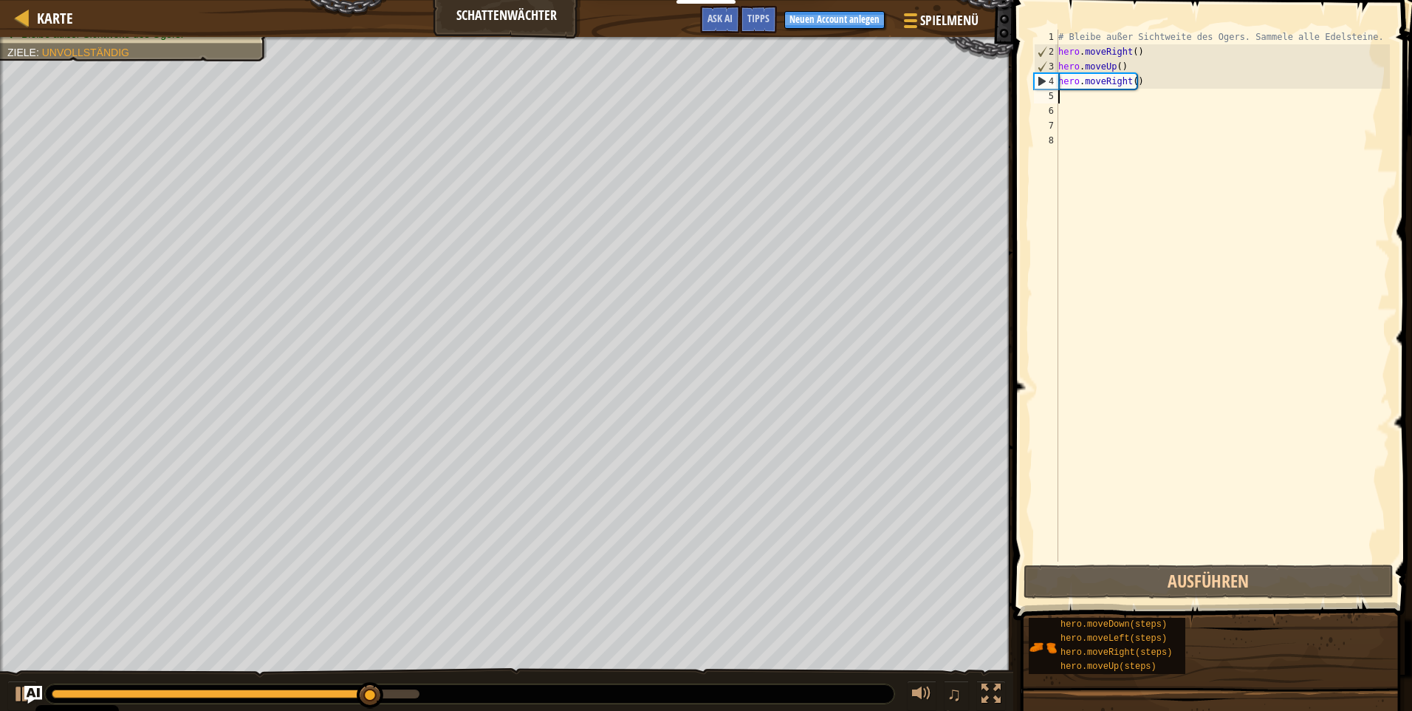
type textarea "m"
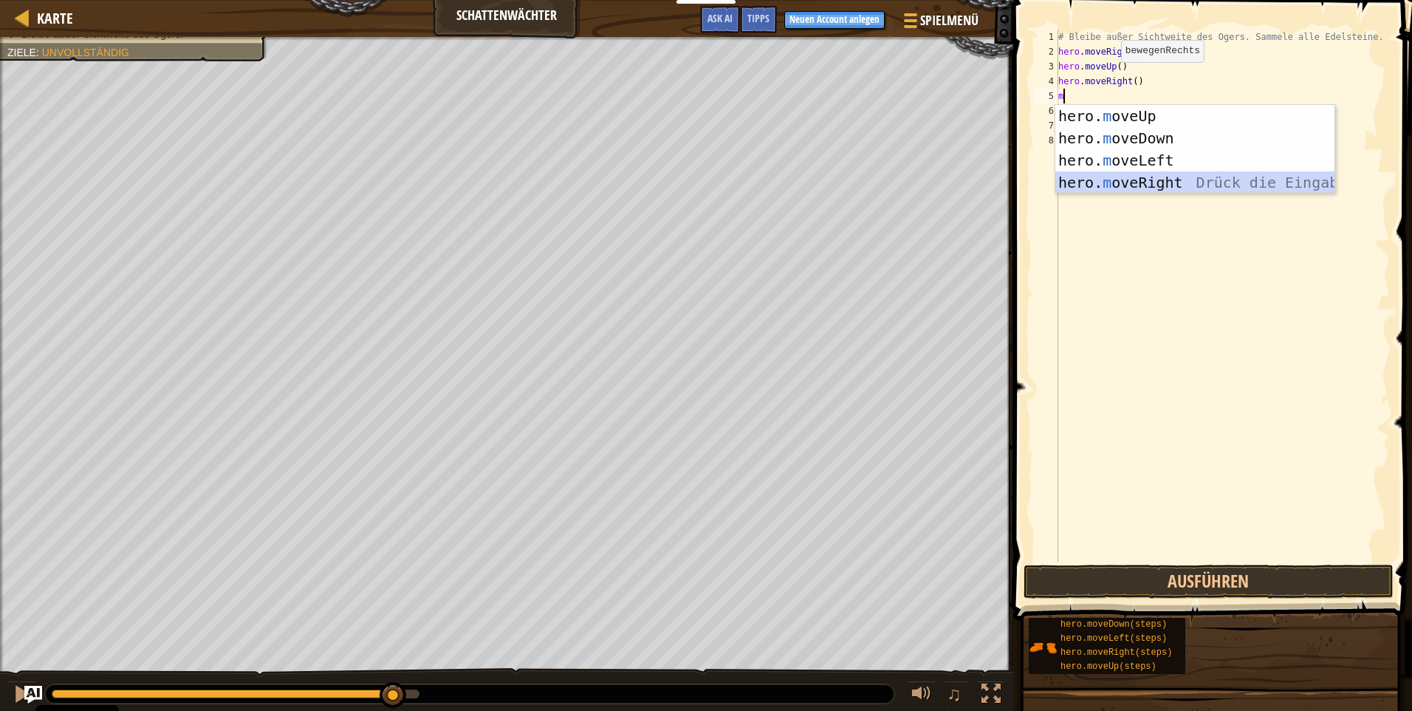
click at [1113, 175] on div "hero. m oveUp Drück die Eingabetaste hero. m oveDown Drück die Eingabetaste her…" at bounding box center [1195, 171] width 279 height 133
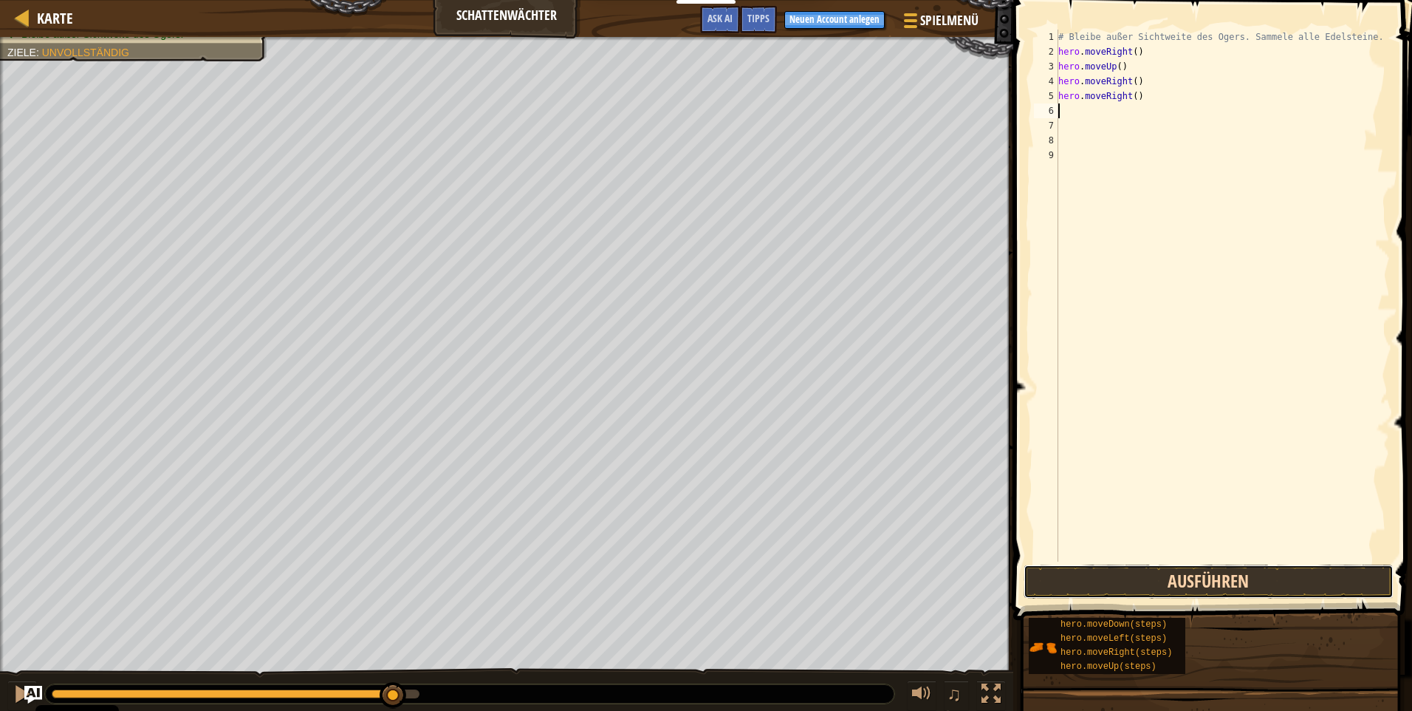
drag, startPoint x: 1143, startPoint y: 588, endPoint x: 1169, endPoint y: 573, distance: 30.8
click at [1147, 588] on button "Ausführen" at bounding box center [1209, 581] width 370 height 34
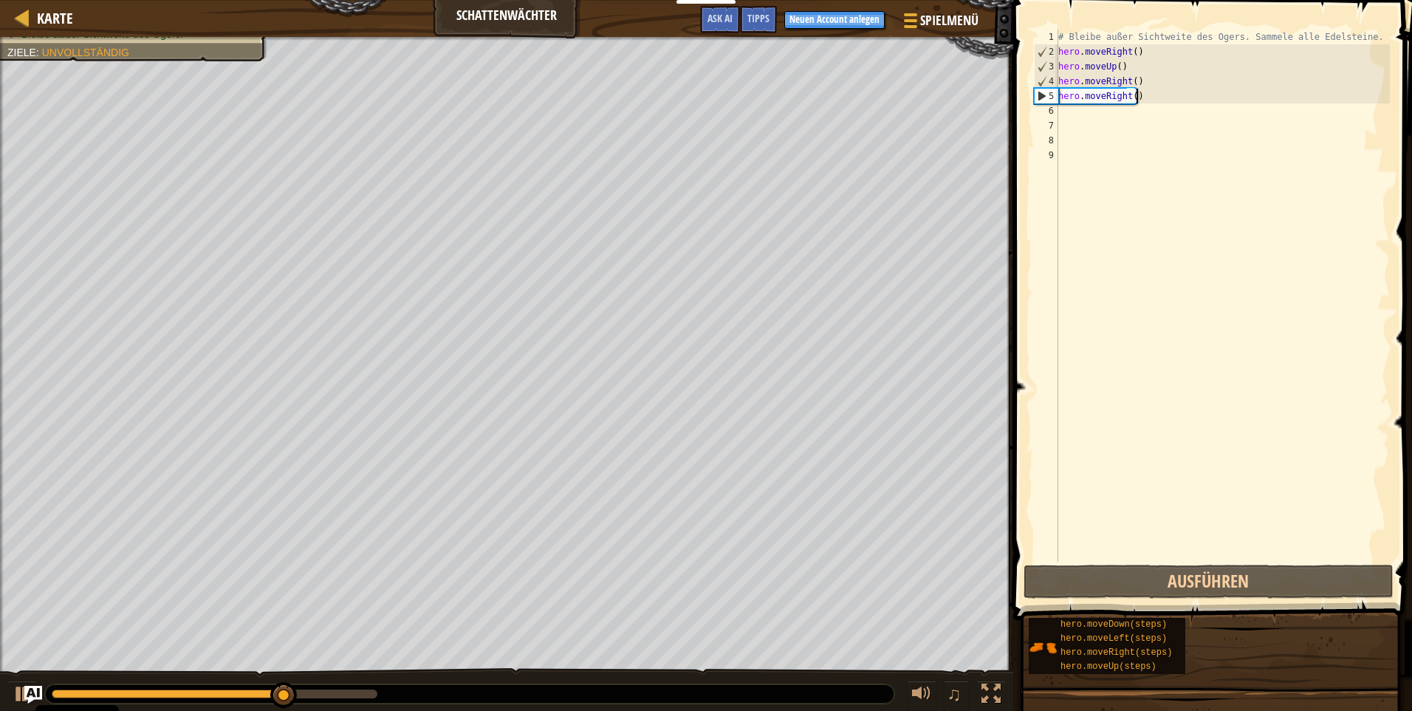
click at [1146, 97] on div "# Bleibe außer Sichtweite des Ogers. Sammele alle Edelsteine. hero . moveRight …" at bounding box center [1223, 310] width 335 height 561
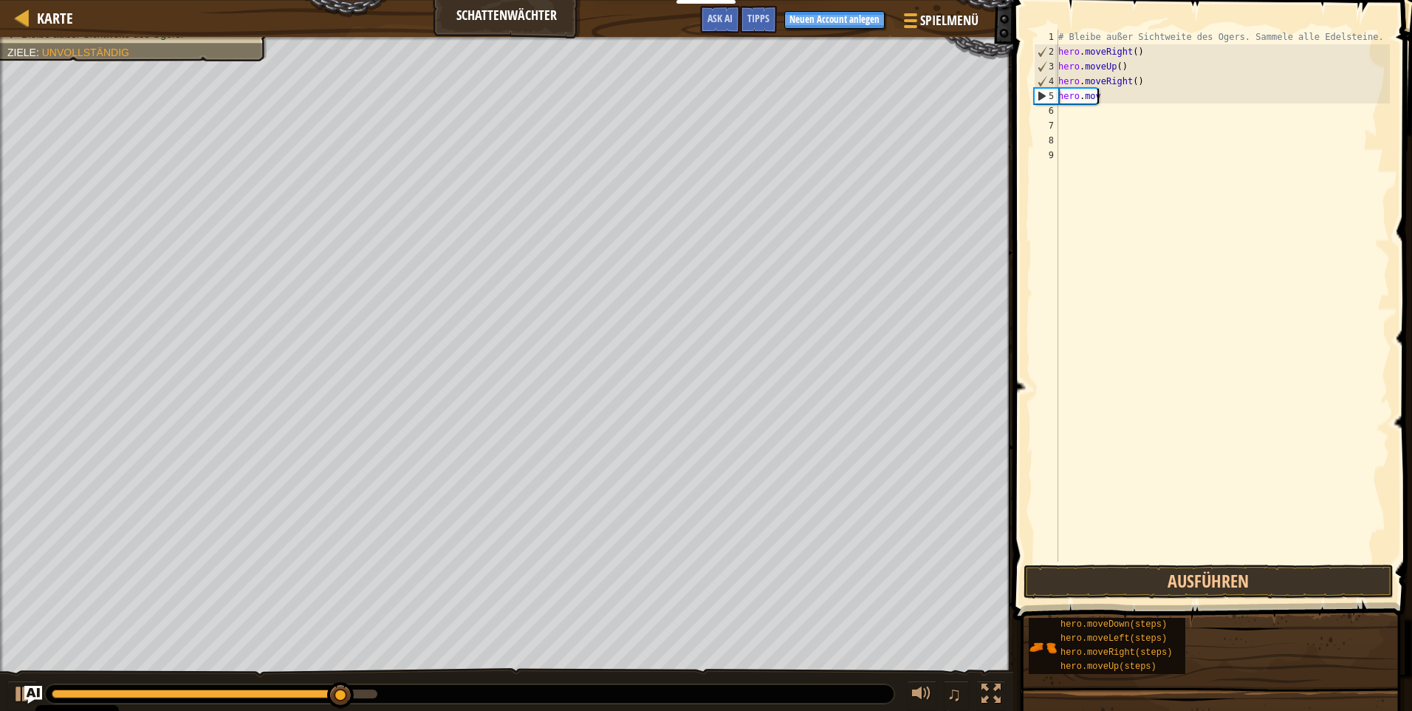
type textarea "h"
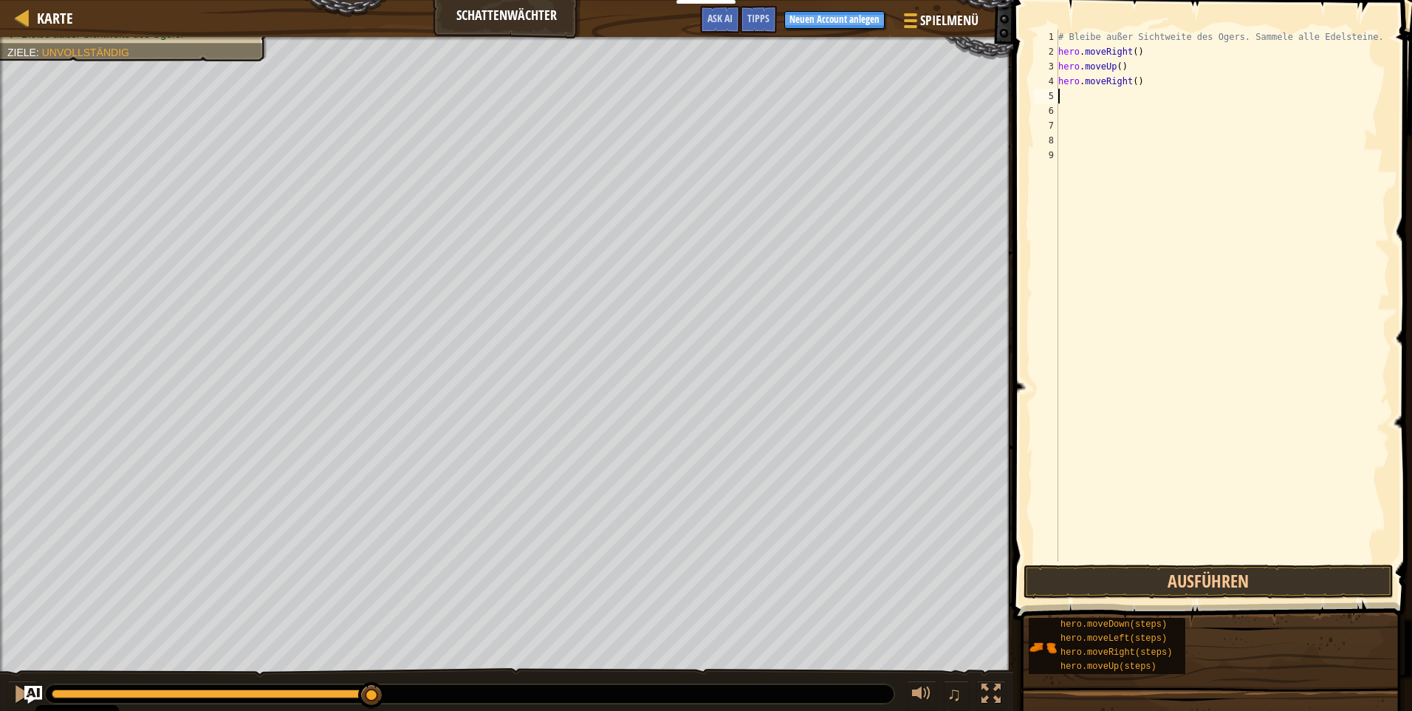
type textarea "m"
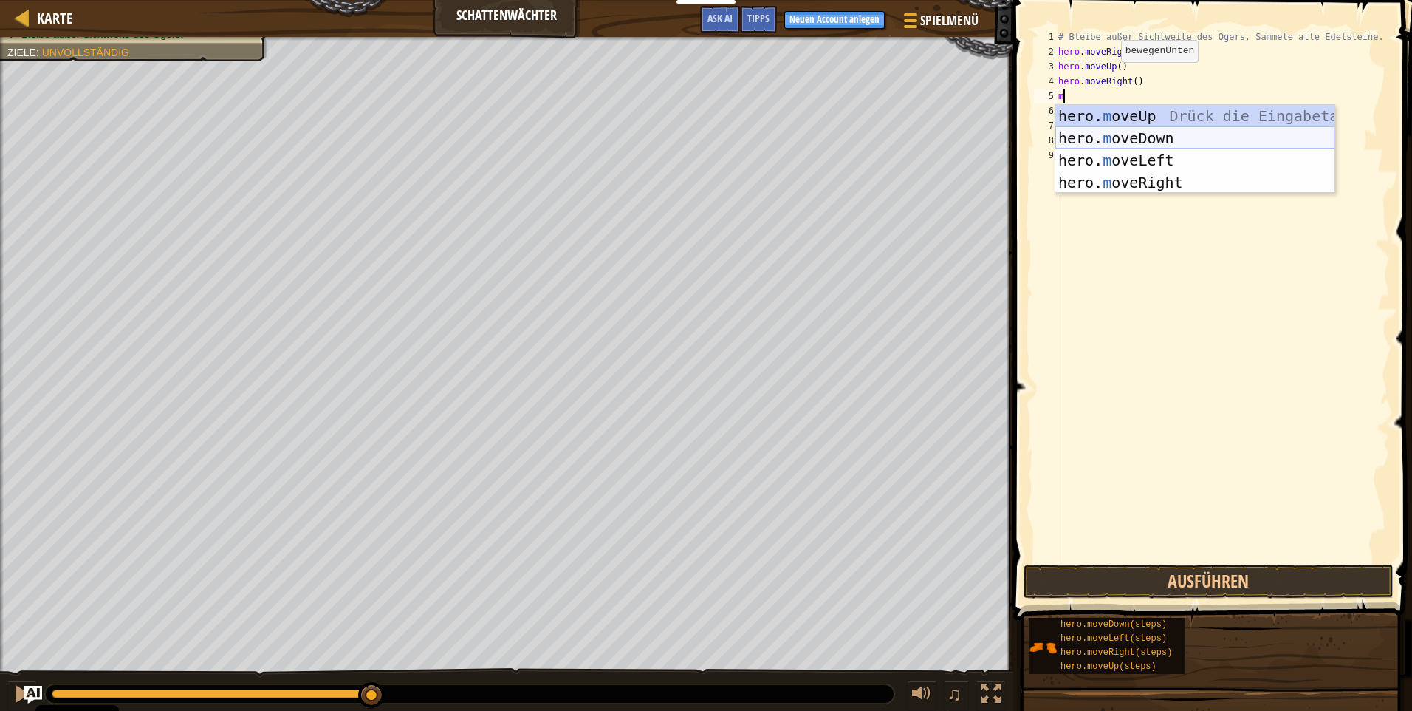
click at [1165, 163] on div "hero. m oveUp Drück die Eingabetaste hero. m oveDown Drück die Eingabetaste her…" at bounding box center [1195, 171] width 279 height 133
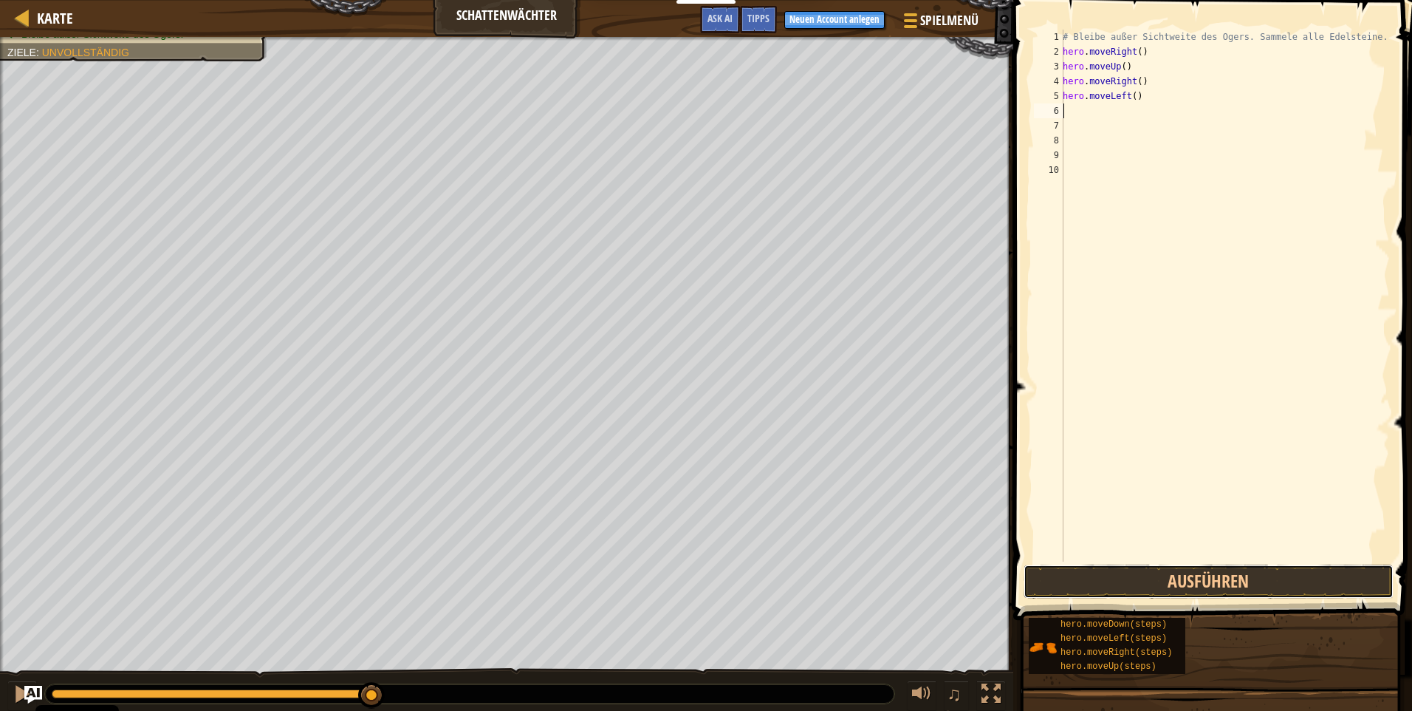
drag, startPoint x: 1198, startPoint y: 574, endPoint x: 1221, endPoint y: 527, distance: 52.2
click at [1198, 574] on button "Ausführen" at bounding box center [1209, 581] width 370 height 34
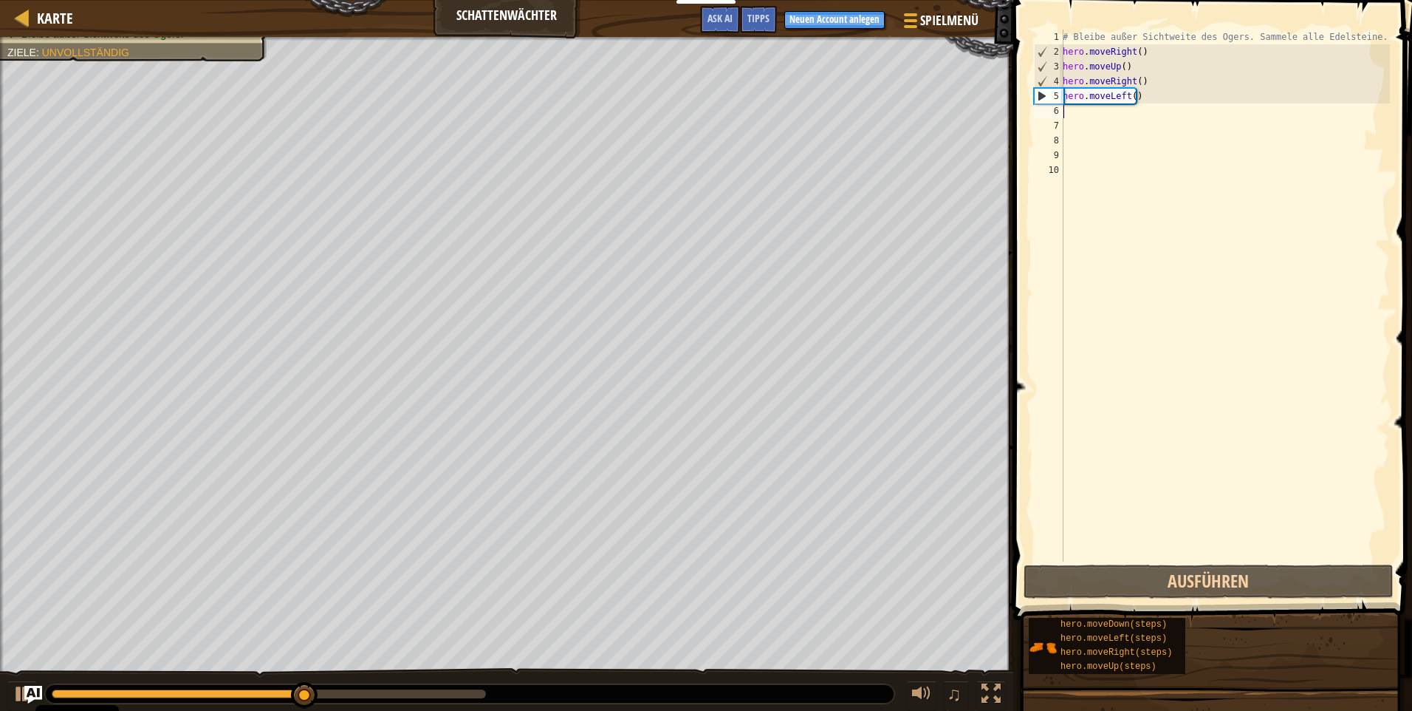
click at [1155, 103] on div "# Bleibe außer Sichtweite des Ogers. Sammele alle Edelsteine. hero . moveRight …" at bounding box center [1225, 310] width 330 height 561
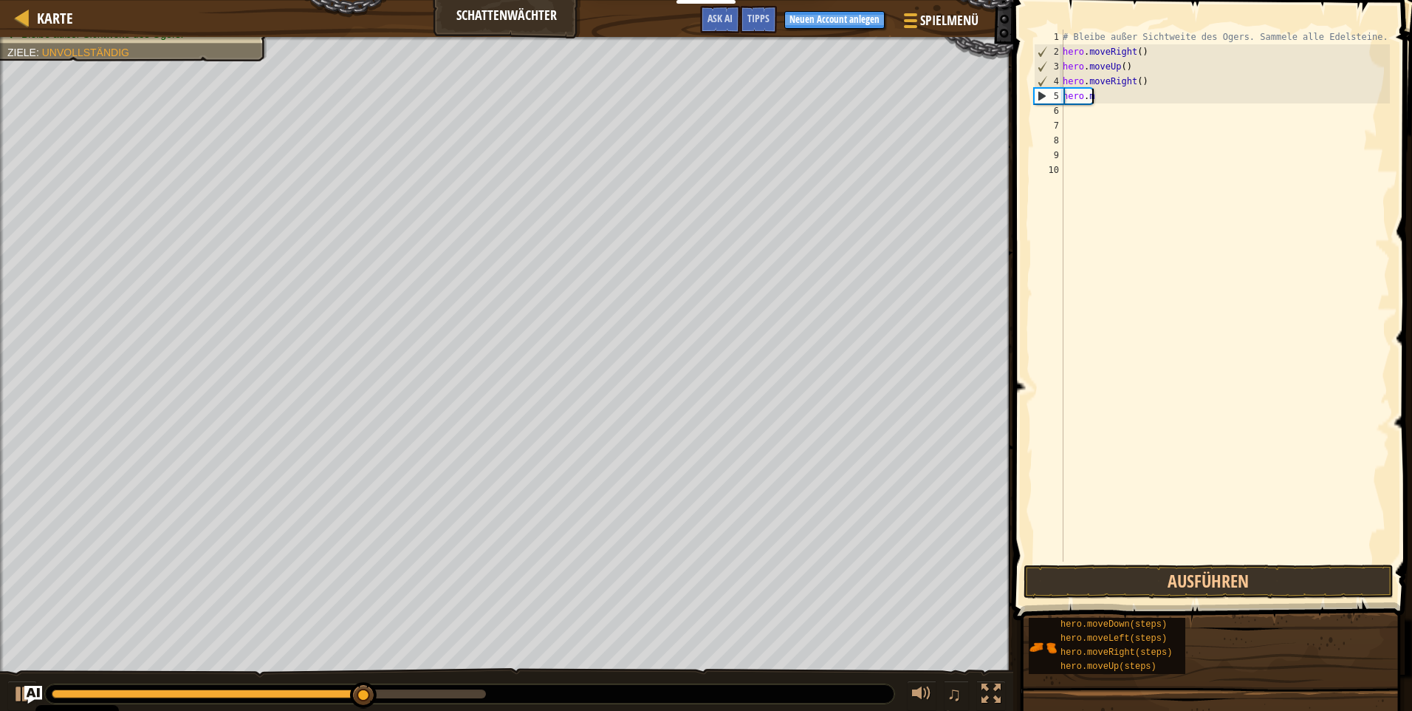
type textarea "h"
type textarea "m"
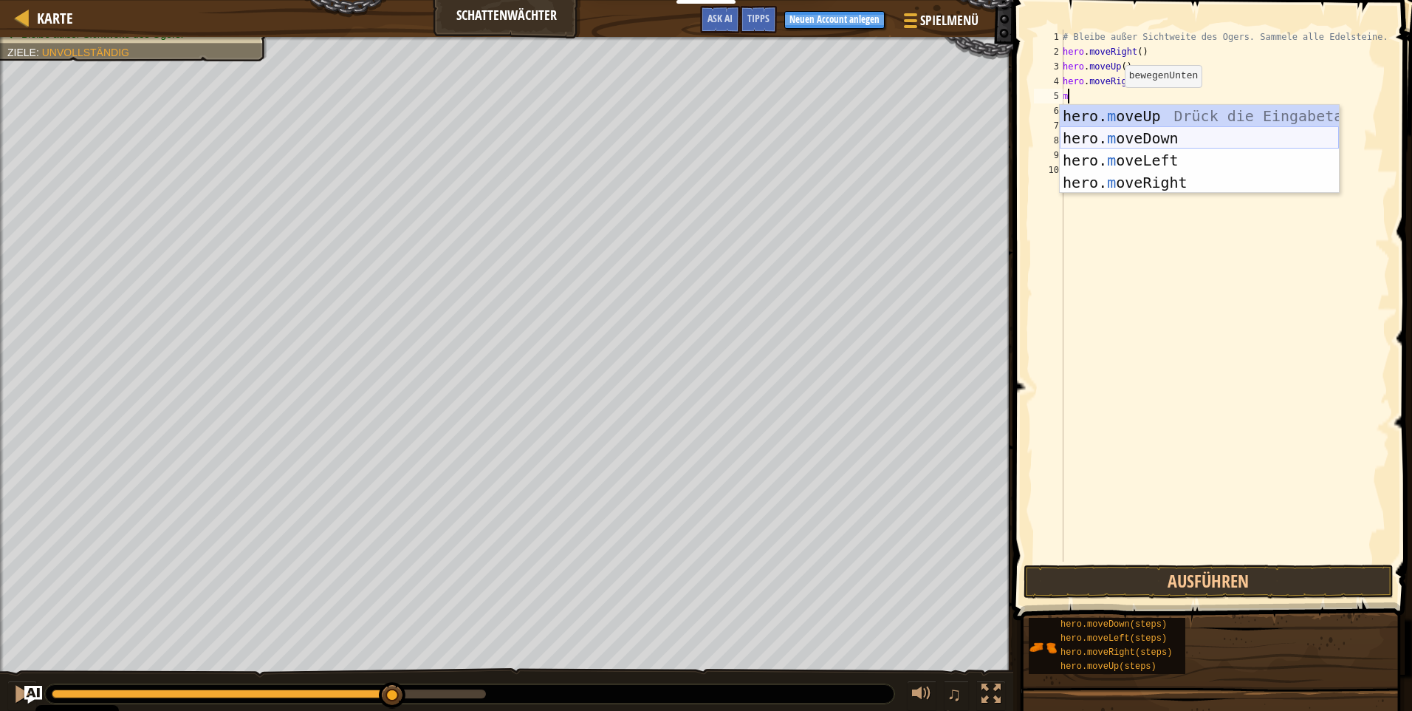
click at [1147, 140] on div "hero. m oveUp Drück die Eingabetaste hero. m oveDown Drück die Eingabetaste her…" at bounding box center [1199, 171] width 279 height 133
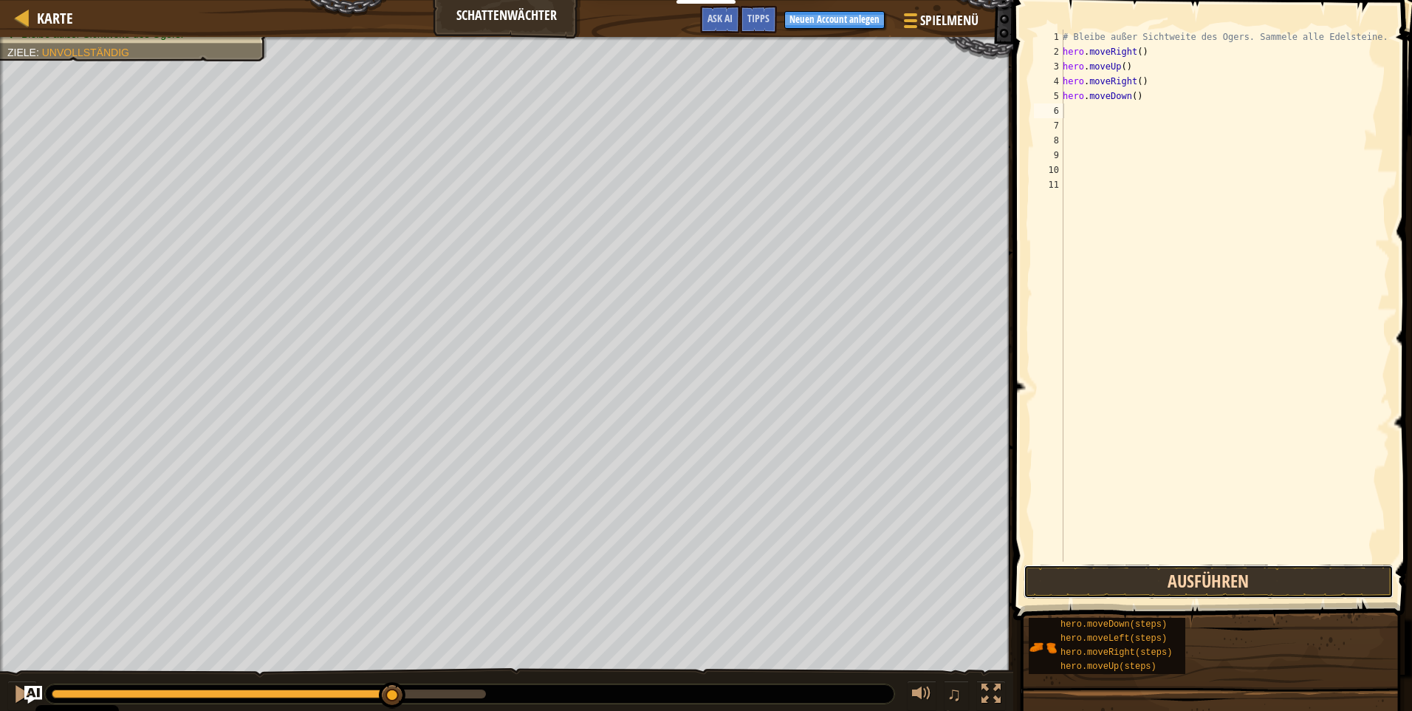
click at [1149, 575] on button "Ausführen" at bounding box center [1209, 581] width 370 height 34
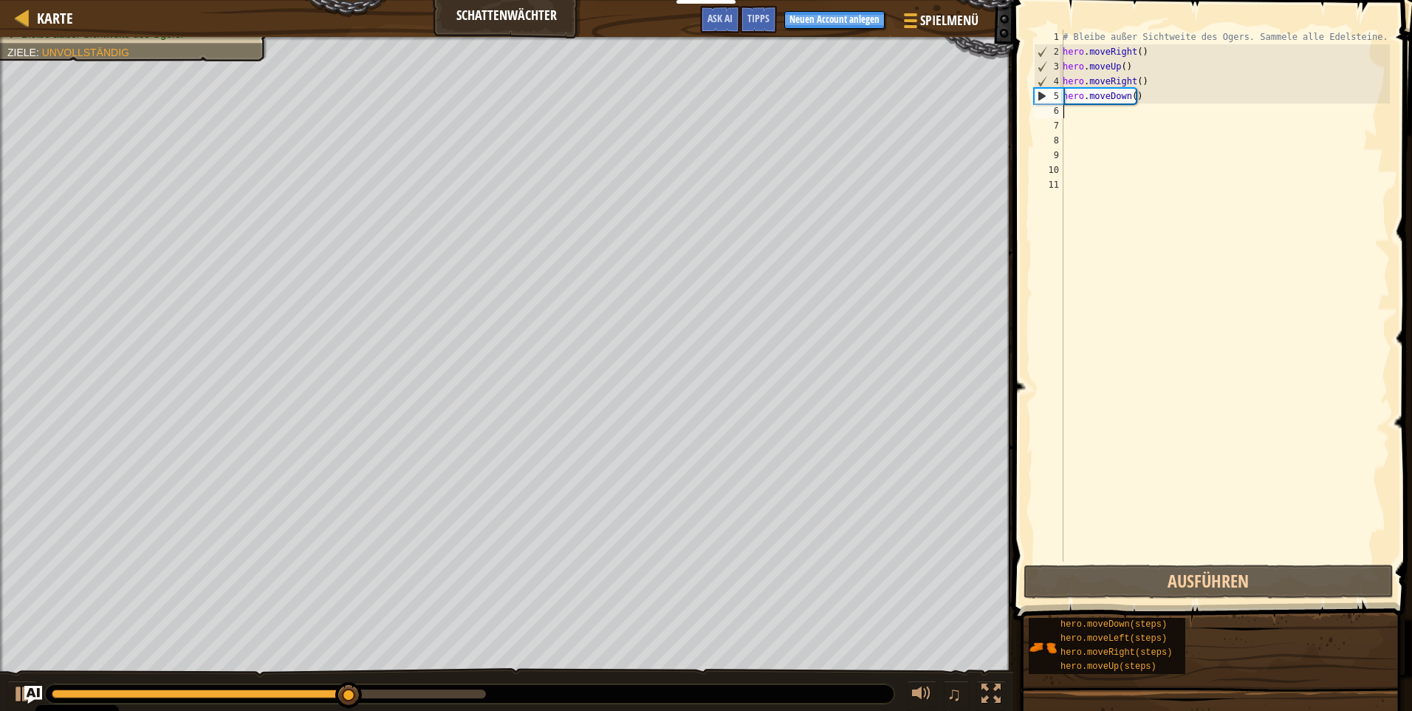
type textarea "m"
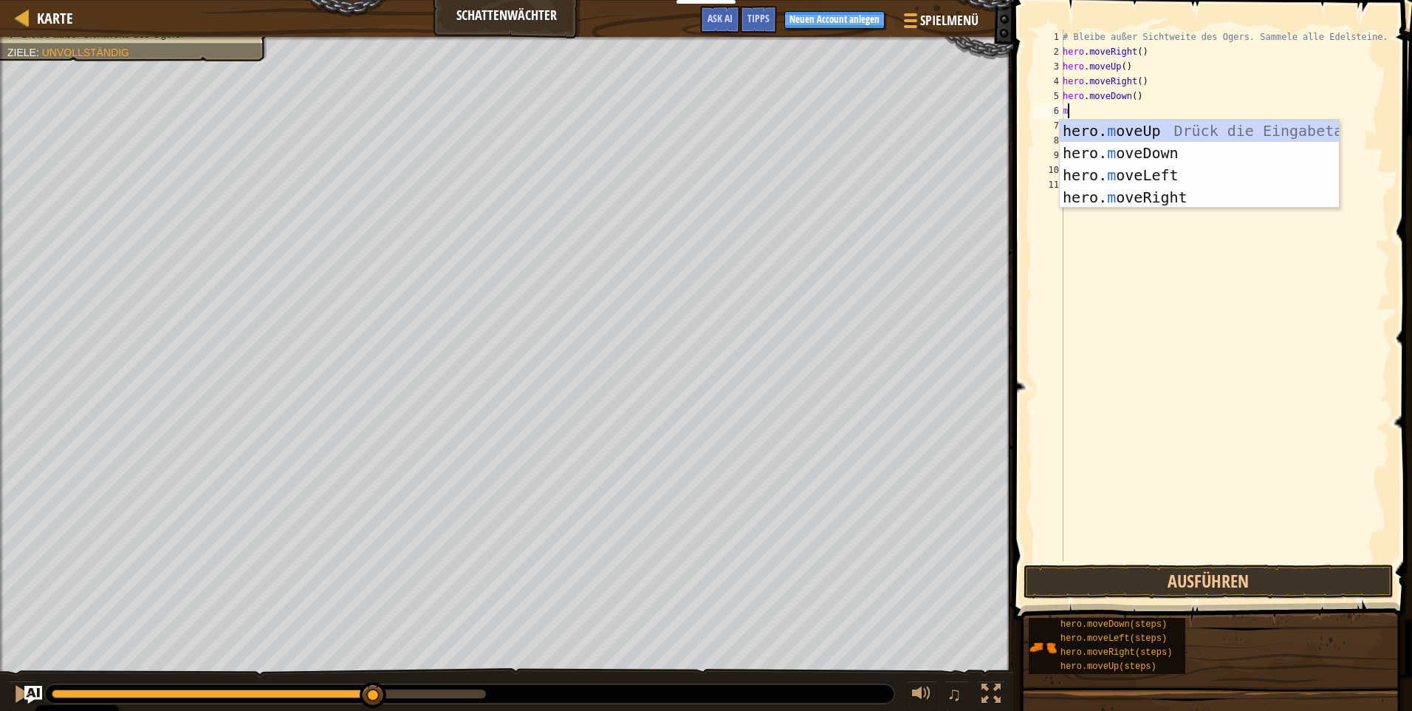
click at [1124, 210] on div "# Bleibe außer Sichtweite des Ogers. Sammele alle Edelsteine. hero . moveRight …" at bounding box center [1225, 310] width 330 height 561
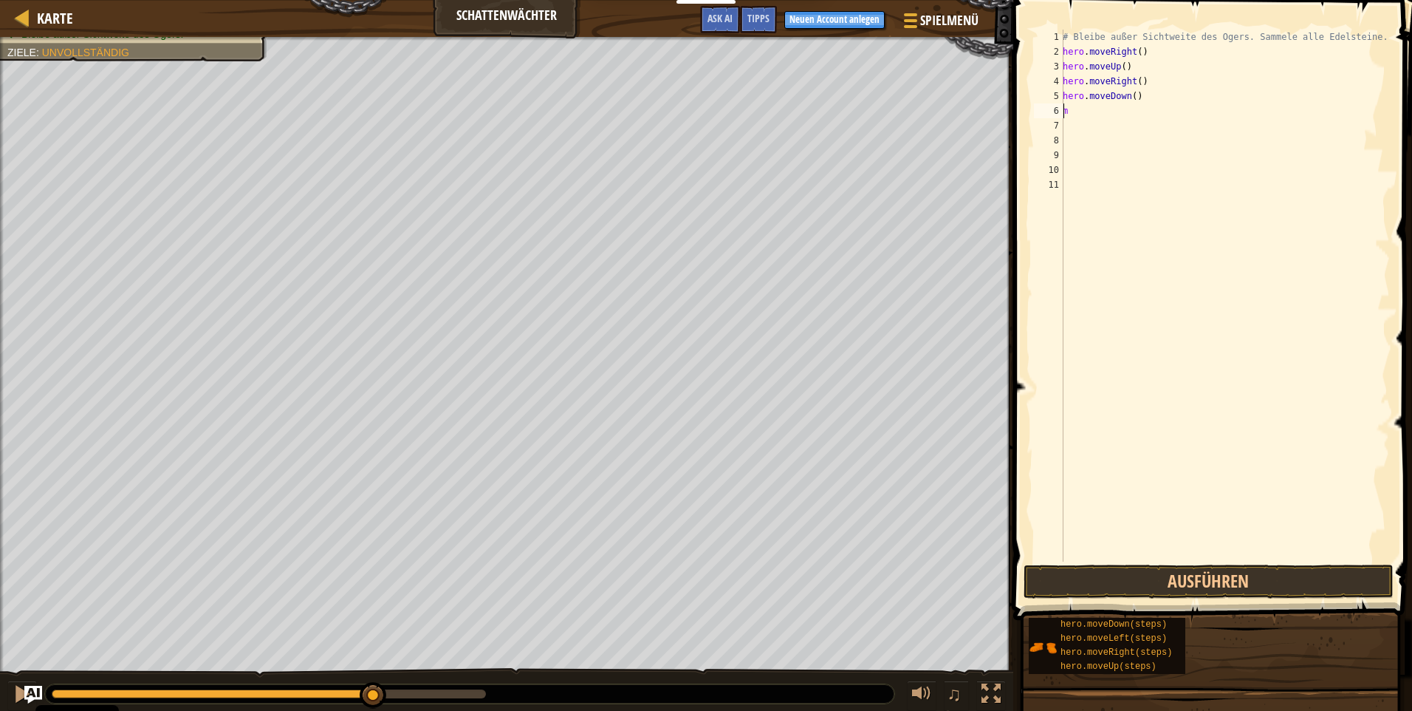
click at [1065, 108] on div "# Bleibe außer Sichtweite des Ogers. Sammele alle Edelsteine. hero . moveRight …" at bounding box center [1225, 310] width 330 height 561
drag, startPoint x: 1066, startPoint y: 107, endPoint x: 1081, endPoint y: 114, distance: 16.2
click at [1070, 111] on div "# Bleibe außer Sichtweite des Ogers. Sammele alle Edelsteine. hero . moveRight …" at bounding box center [1225, 310] width 330 height 561
type textarea "m"
click at [1082, 115] on div "# Bleibe außer Sichtweite des Ogers. Sammele alle Edelsteine. hero . moveRight …" at bounding box center [1225, 296] width 330 height 532
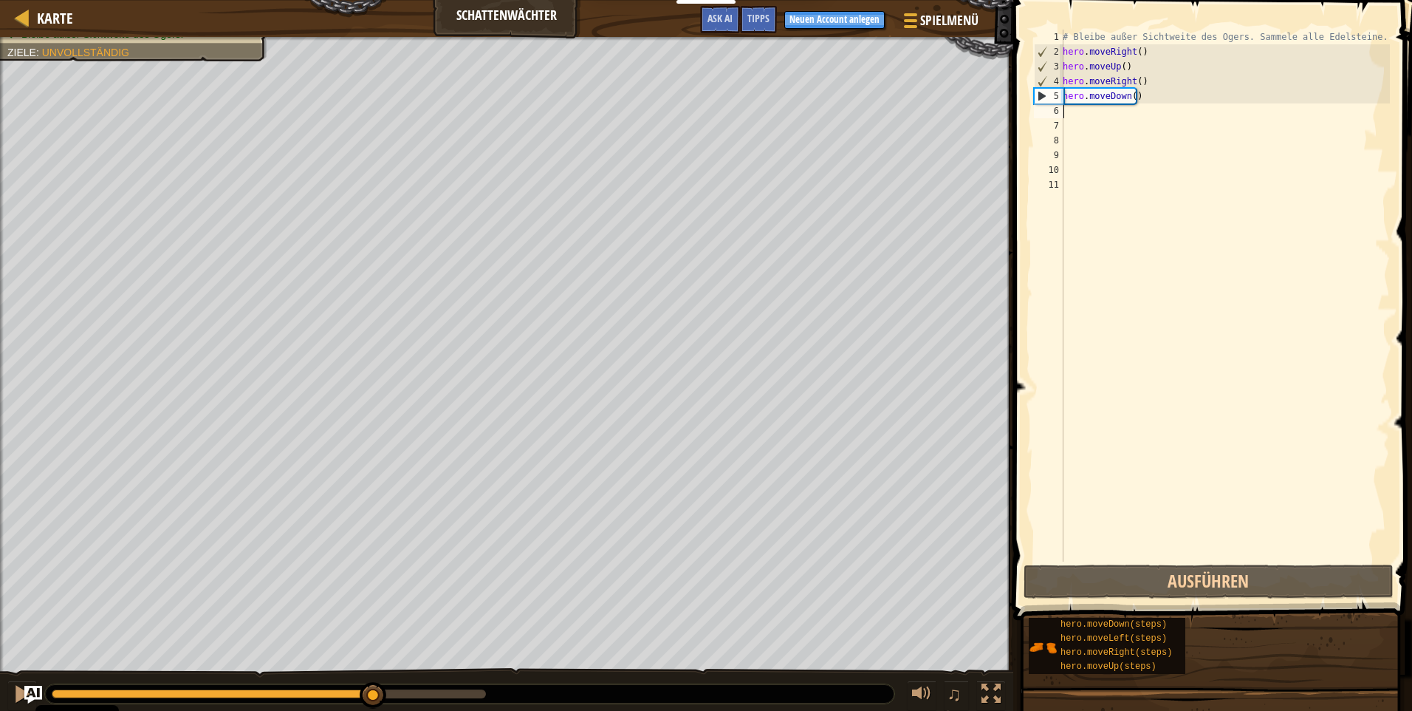
type textarea "m"
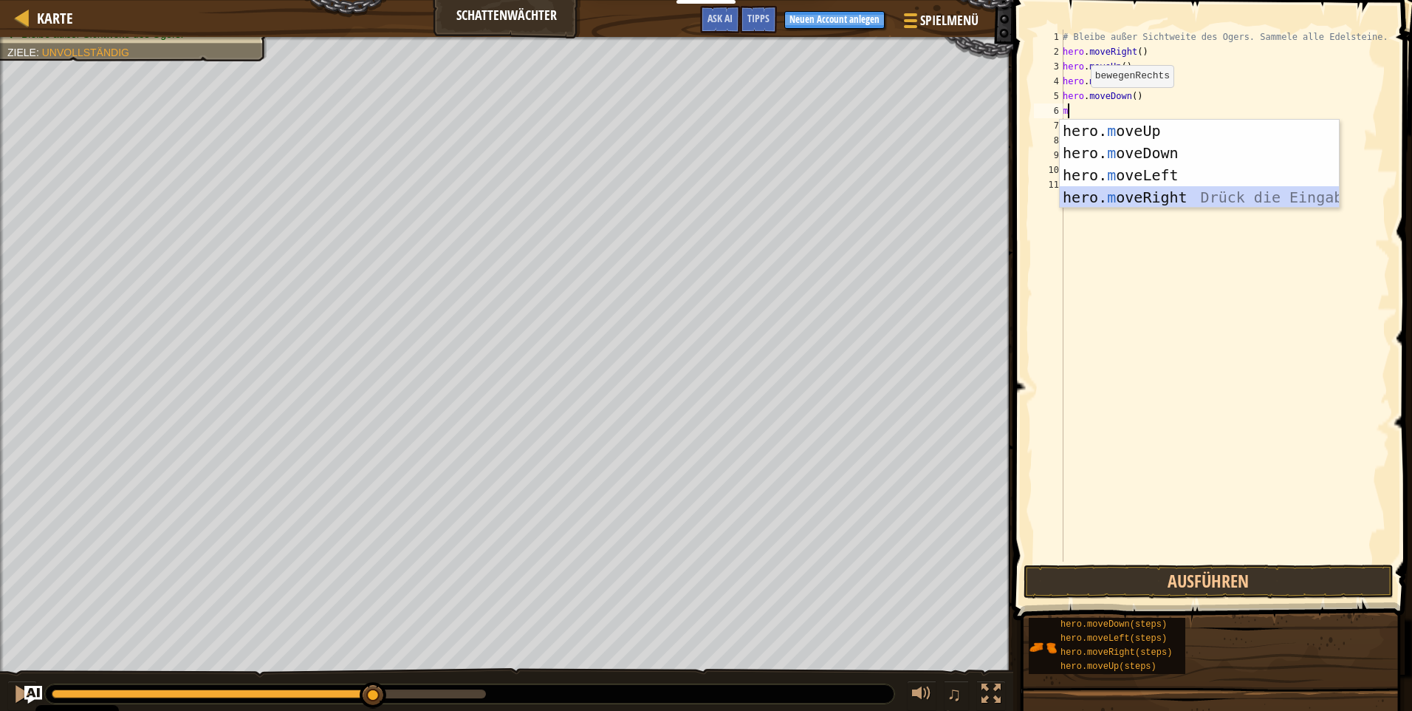
click at [1130, 205] on div "hero. m oveUp Drück die Eingabetaste hero. m oveDown Drück die Eingabetaste her…" at bounding box center [1199, 186] width 279 height 133
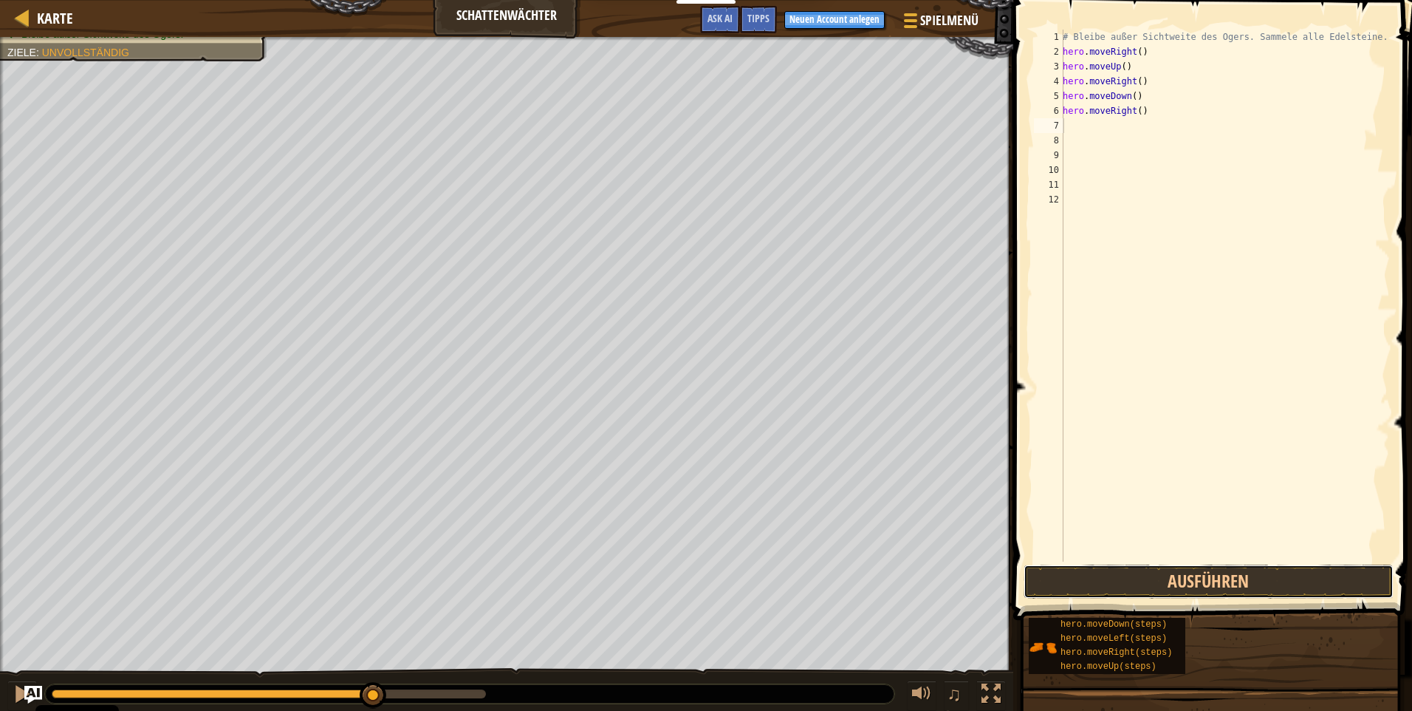
drag, startPoint x: 1172, startPoint y: 573, endPoint x: 1183, endPoint y: 564, distance: 14.8
click at [1181, 580] on button "Ausführen" at bounding box center [1209, 581] width 370 height 34
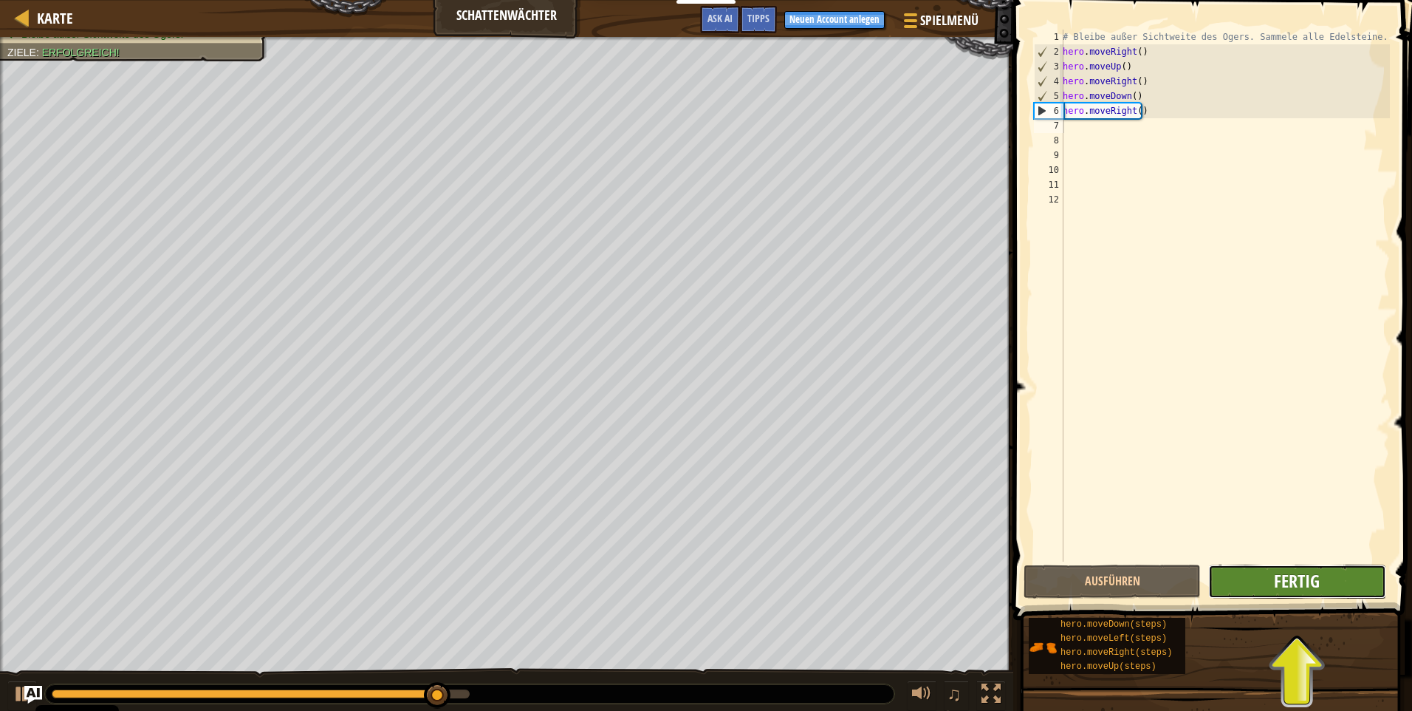
click at [1281, 581] on span "Fertig" at bounding box center [1297, 581] width 46 height 24
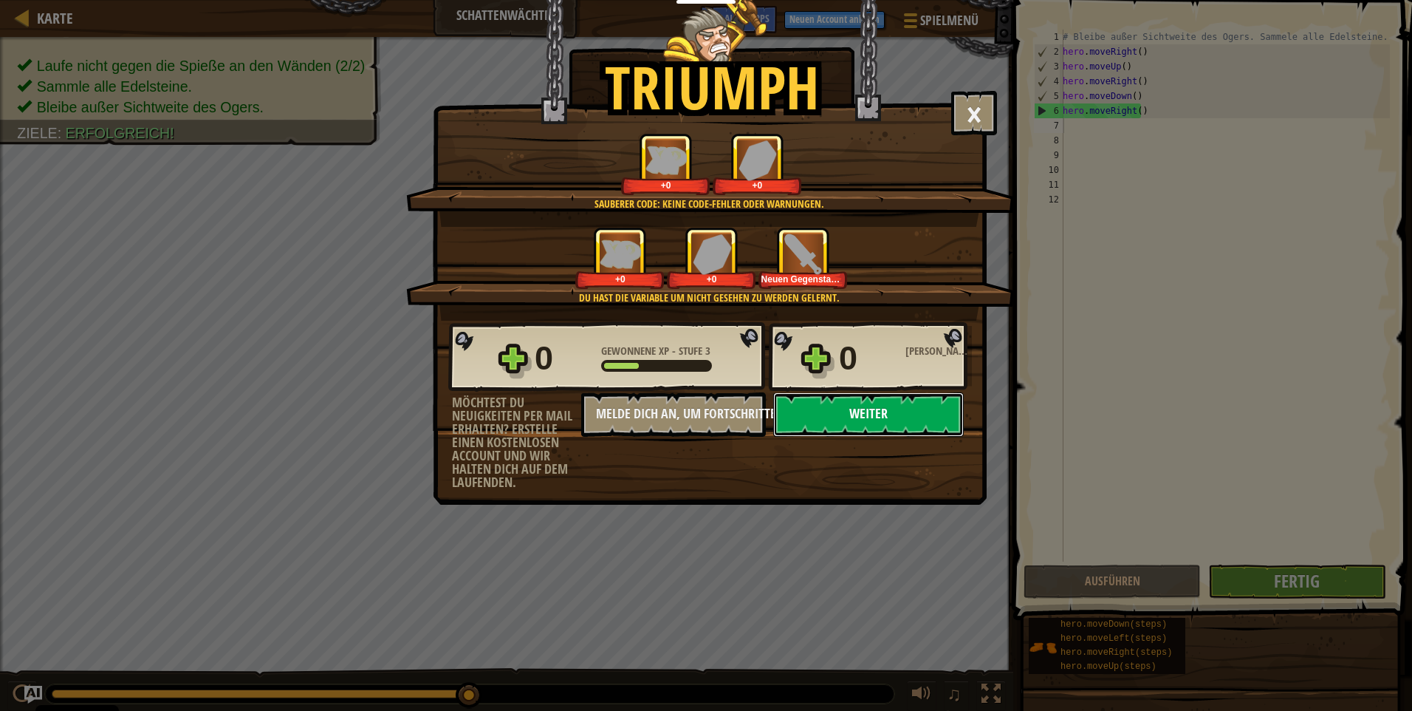
drag, startPoint x: 850, startPoint y: 410, endPoint x: 858, endPoint y: 409, distance: 7.4
click at [858, 409] on button "Weiter" at bounding box center [868, 414] width 191 height 44
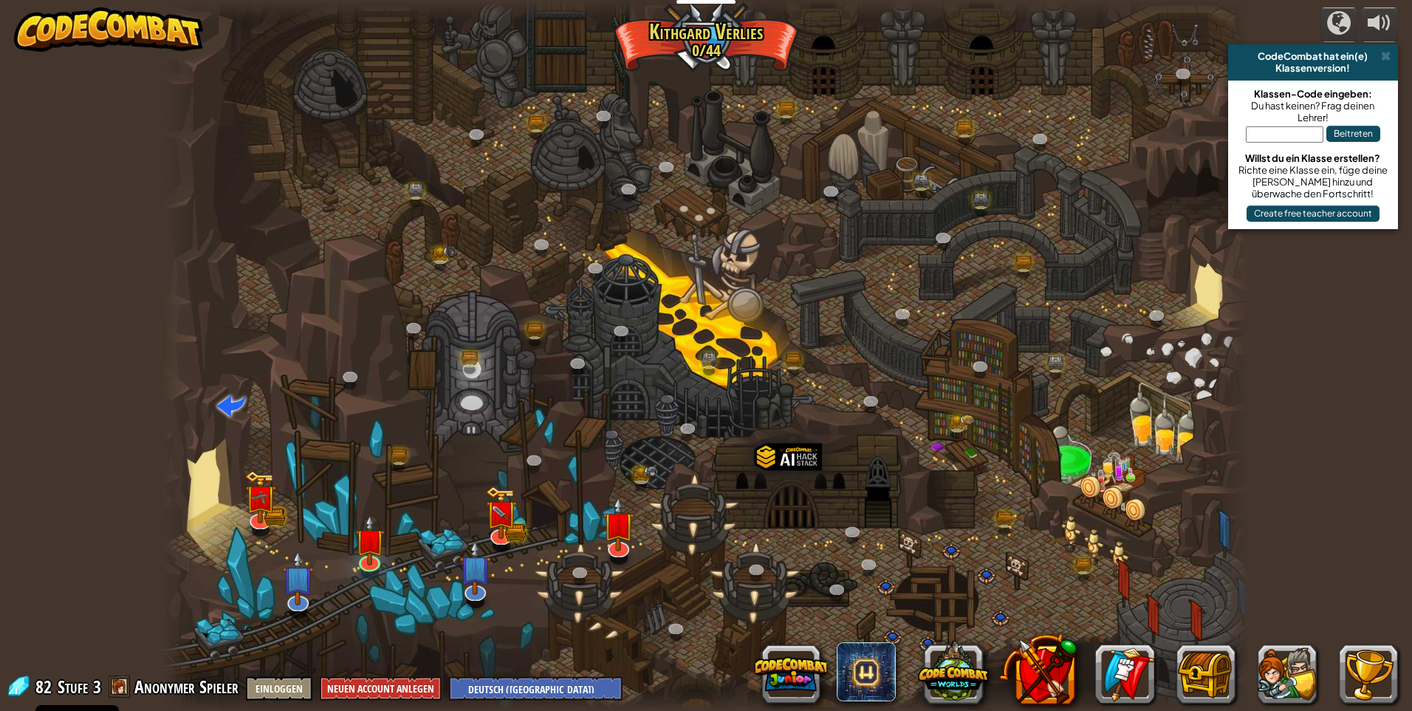
select select "de-DE"
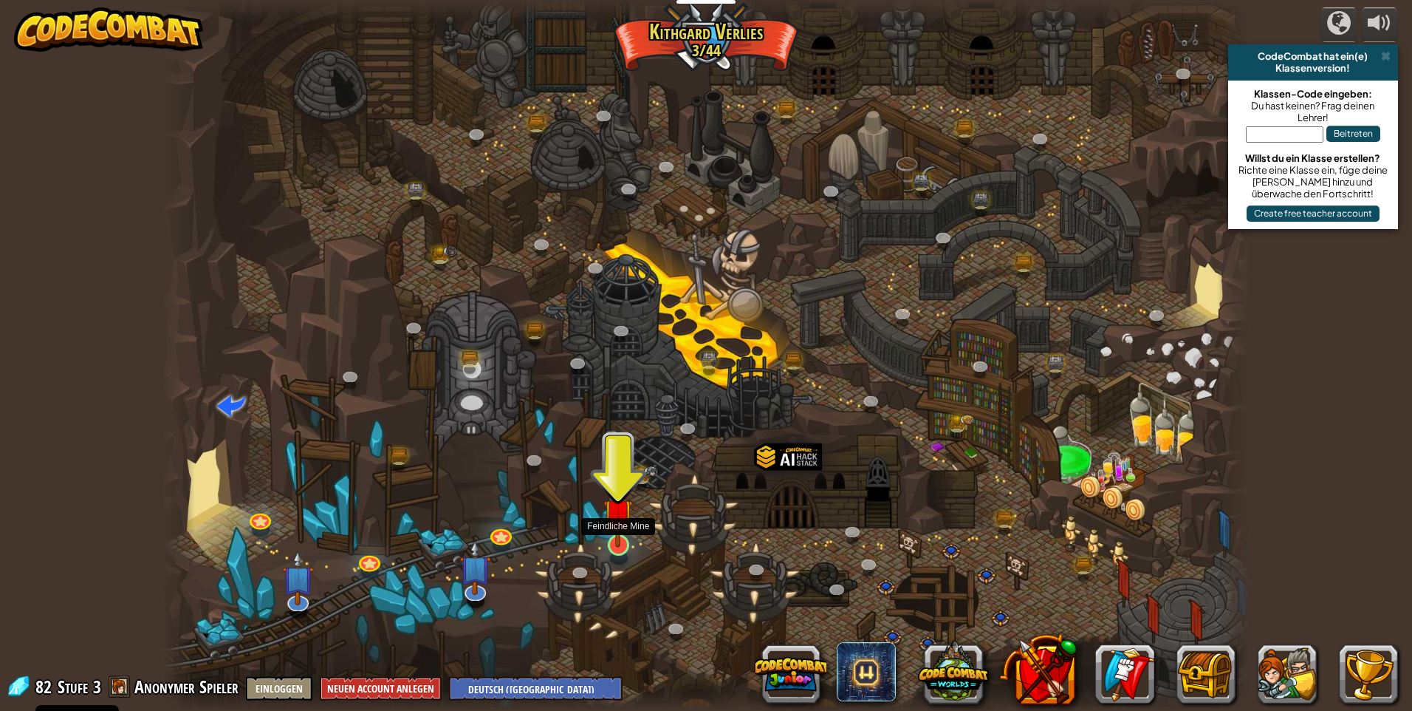
click at [609, 527] on img at bounding box center [619, 512] width 30 height 67
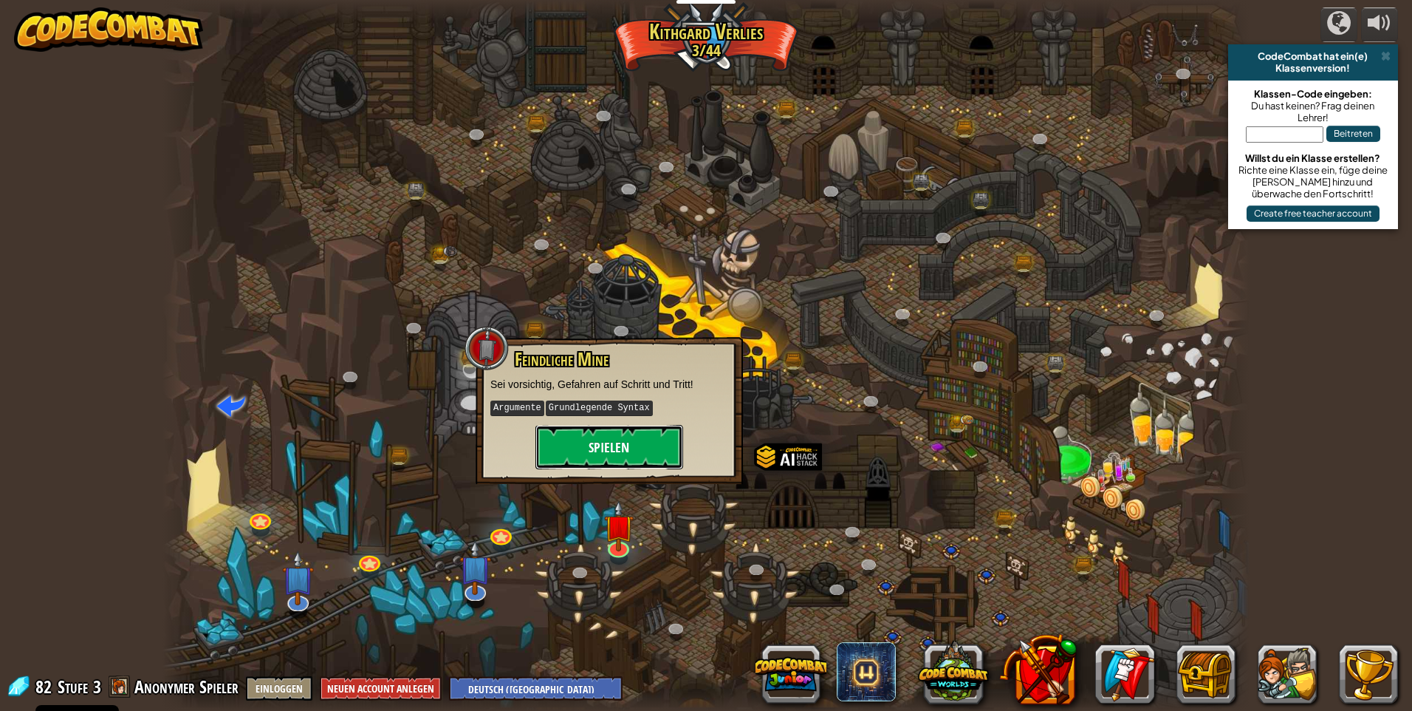
click at [604, 448] on button "Spielen" at bounding box center [610, 447] width 148 height 44
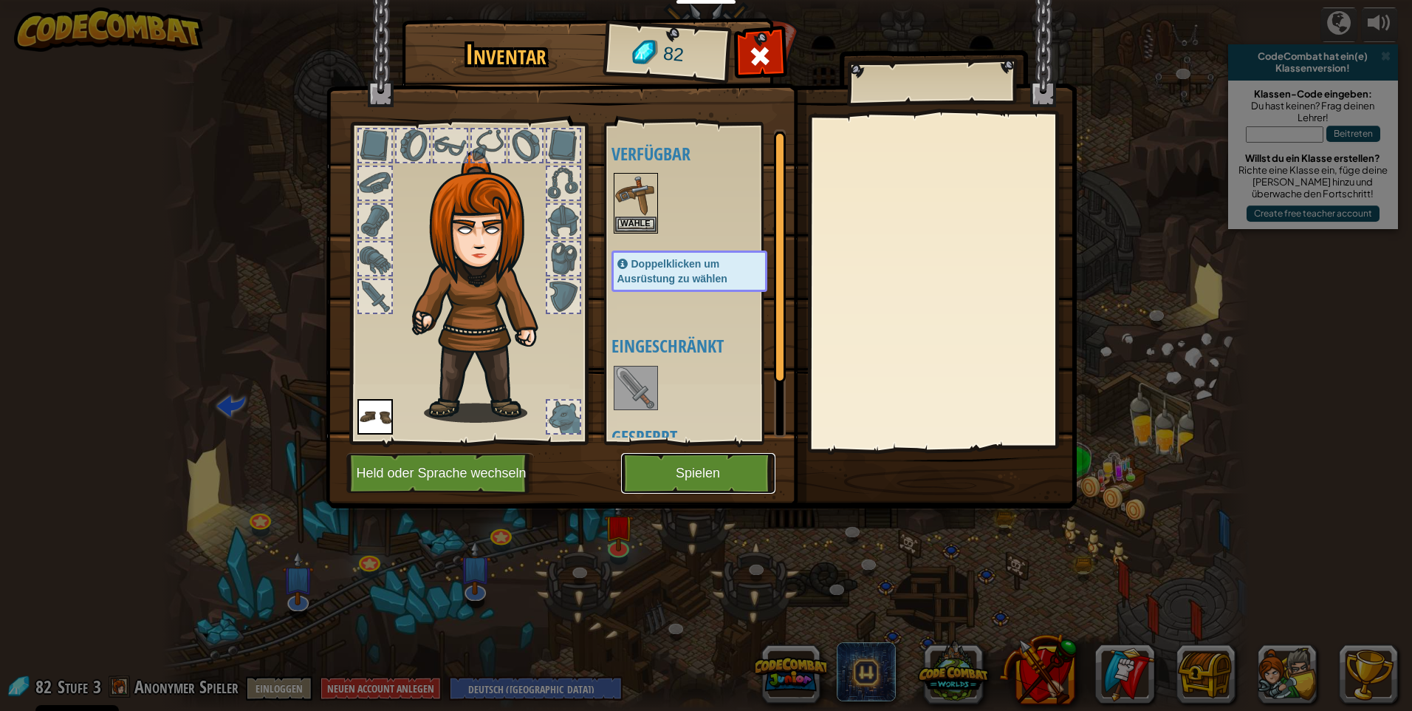
click at [673, 466] on button "Spielen" at bounding box center [698, 473] width 154 height 41
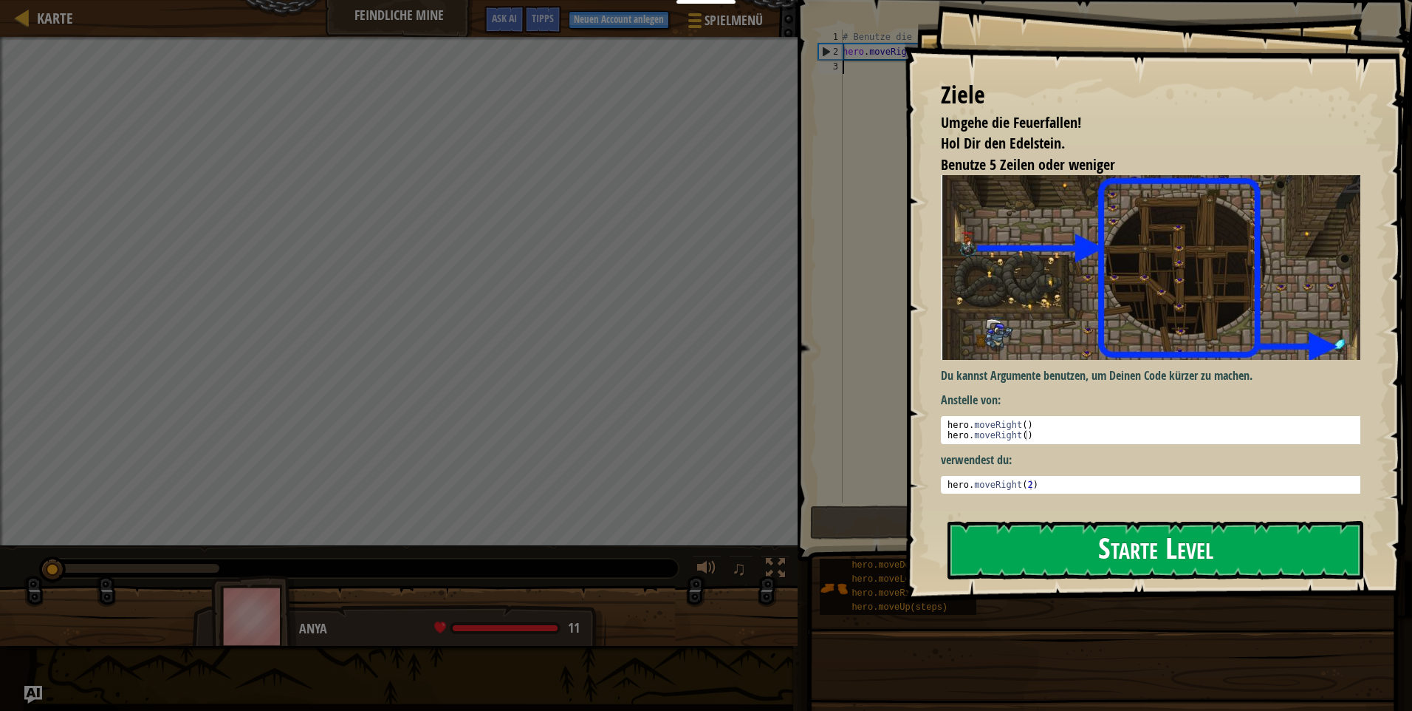
click at [1085, 559] on button "Starte Level" at bounding box center [1156, 550] width 416 height 58
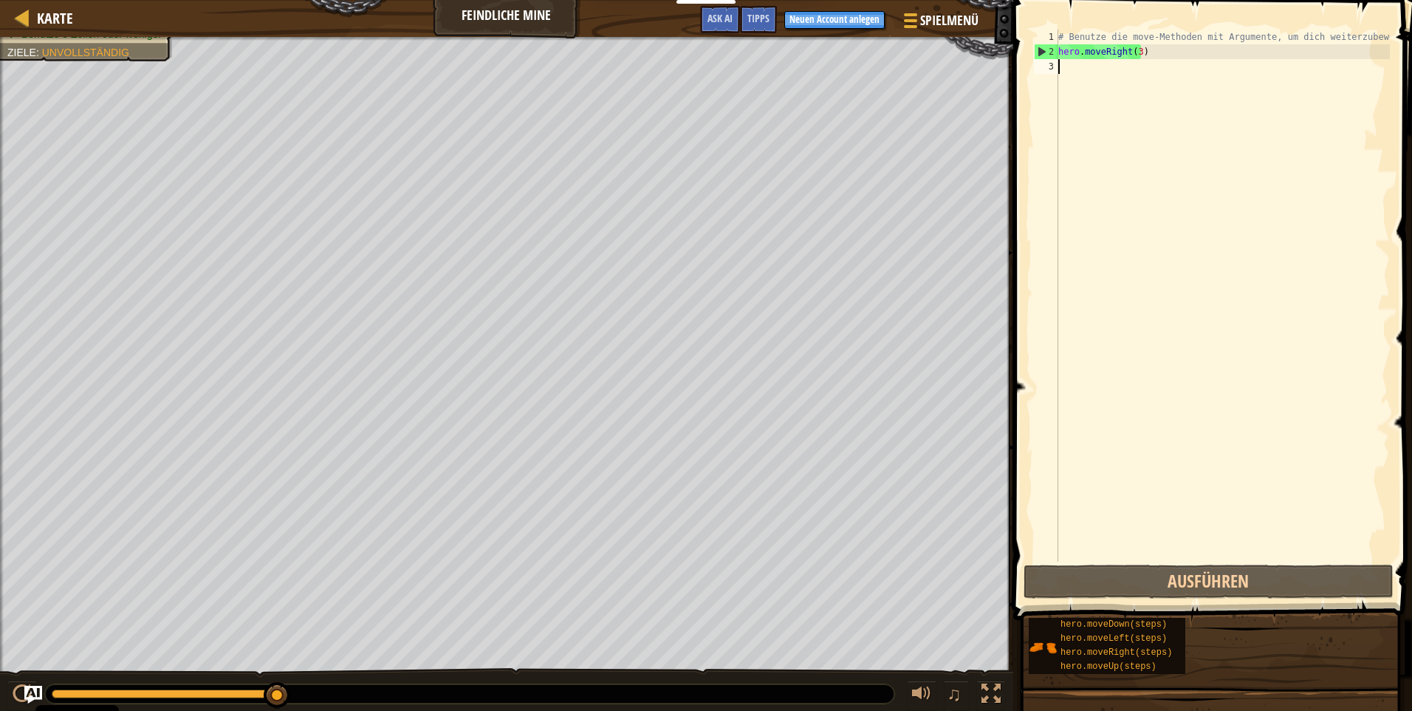
type textarea "m"
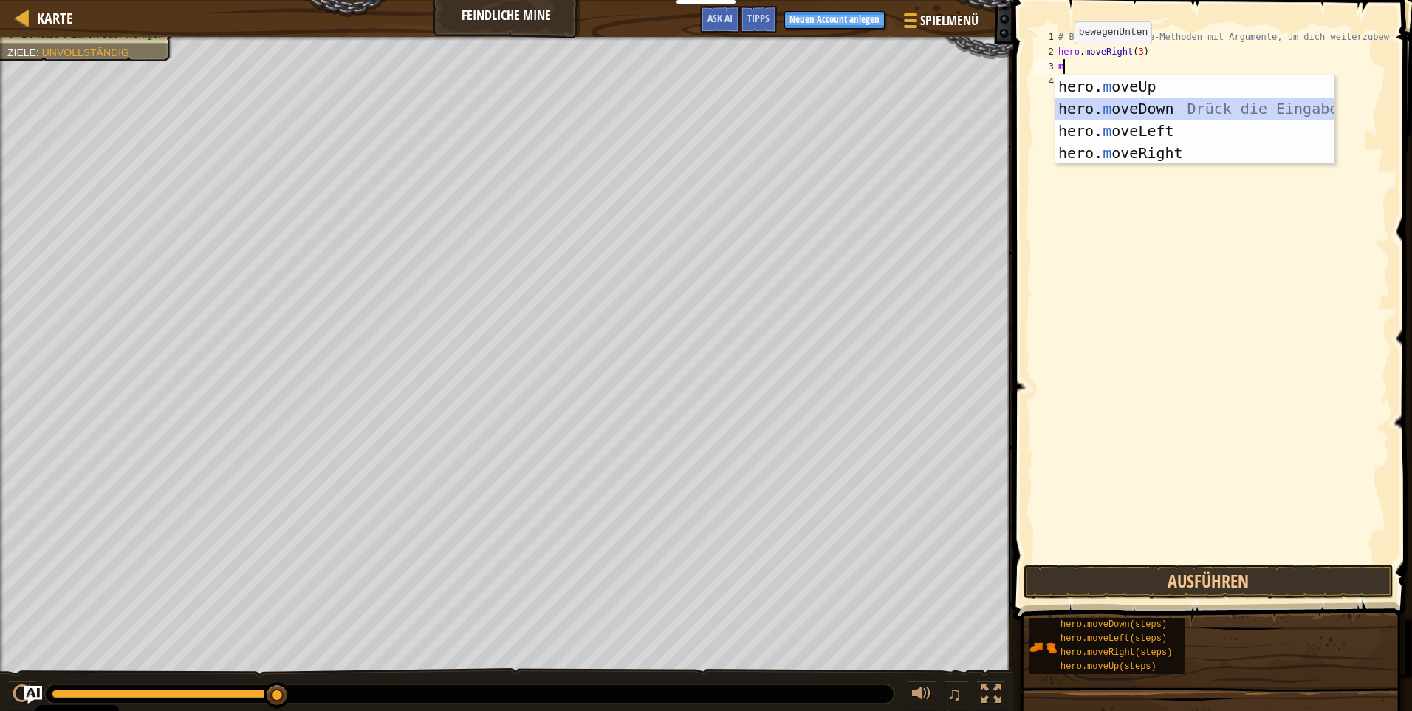
click at [1140, 103] on div "hero. m oveUp Drück die Eingabetaste hero. m oveDown Drück die Eingabetaste her…" at bounding box center [1195, 141] width 279 height 133
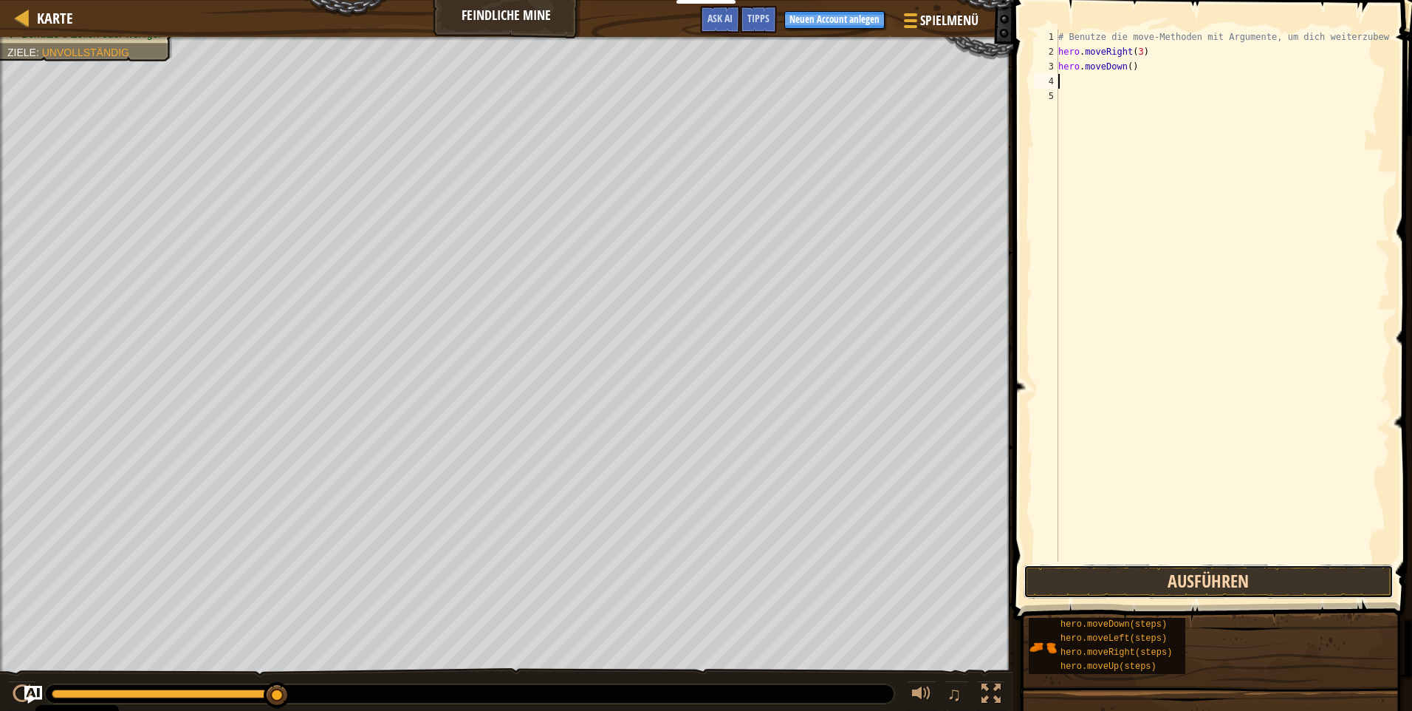
click at [1172, 584] on button "Ausführen" at bounding box center [1209, 581] width 370 height 34
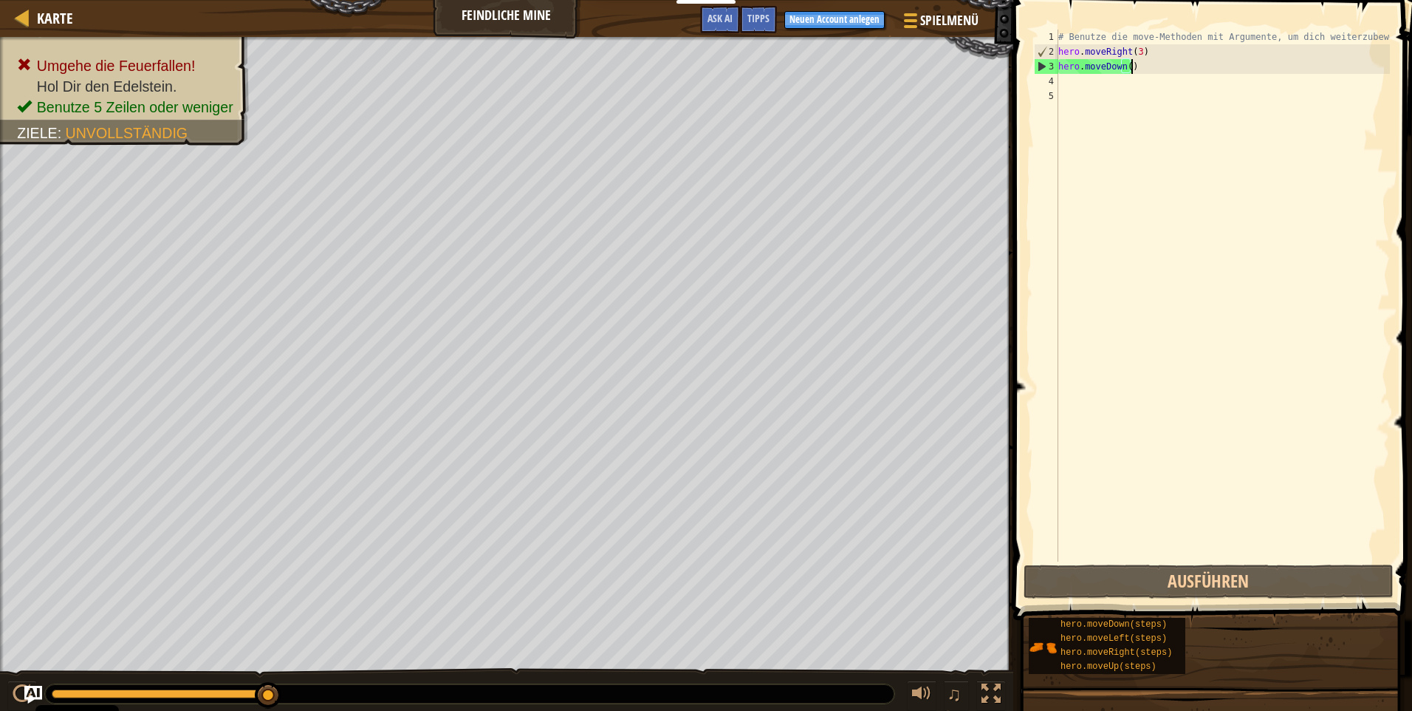
click at [1133, 68] on div "# Benutze die move-Methoden mit Argumente, um dich weiterzubewegen hero . moveR…" at bounding box center [1223, 310] width 335 height 561
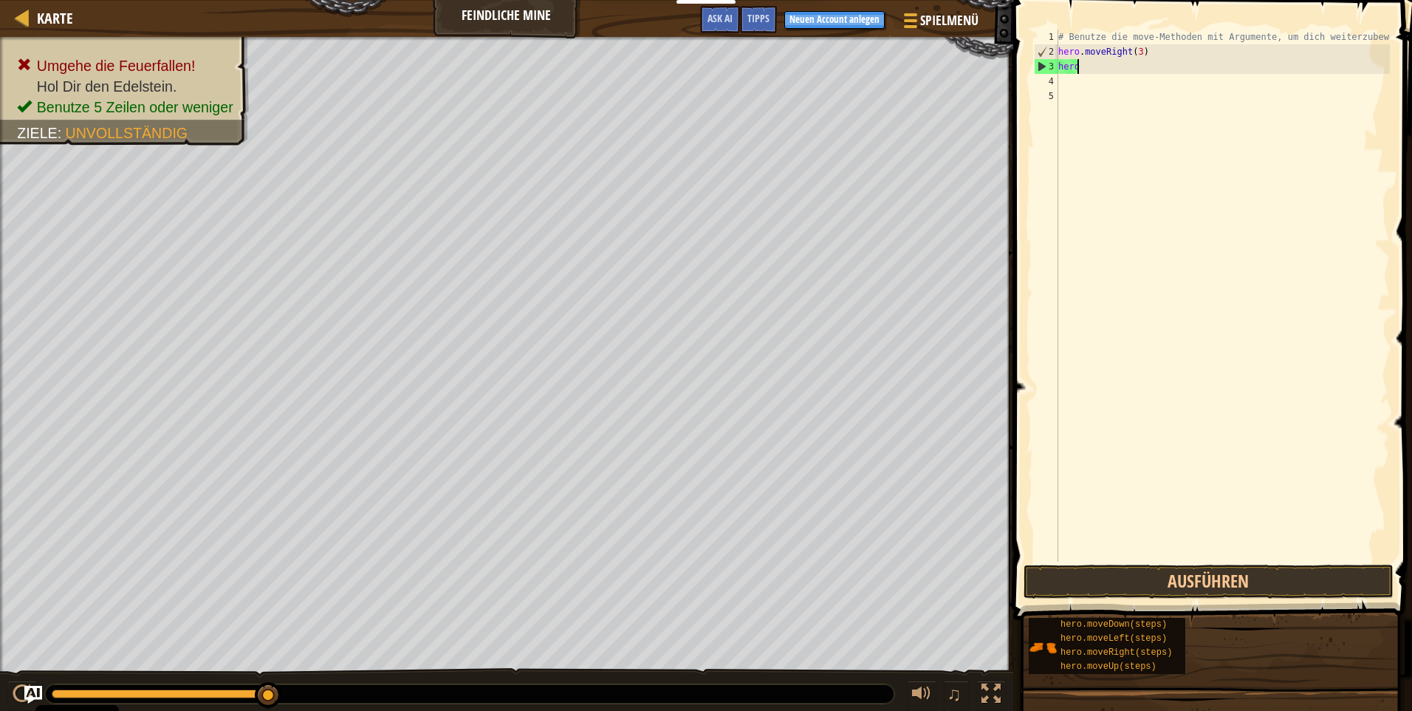
type textarea "h"
type textarea "m"
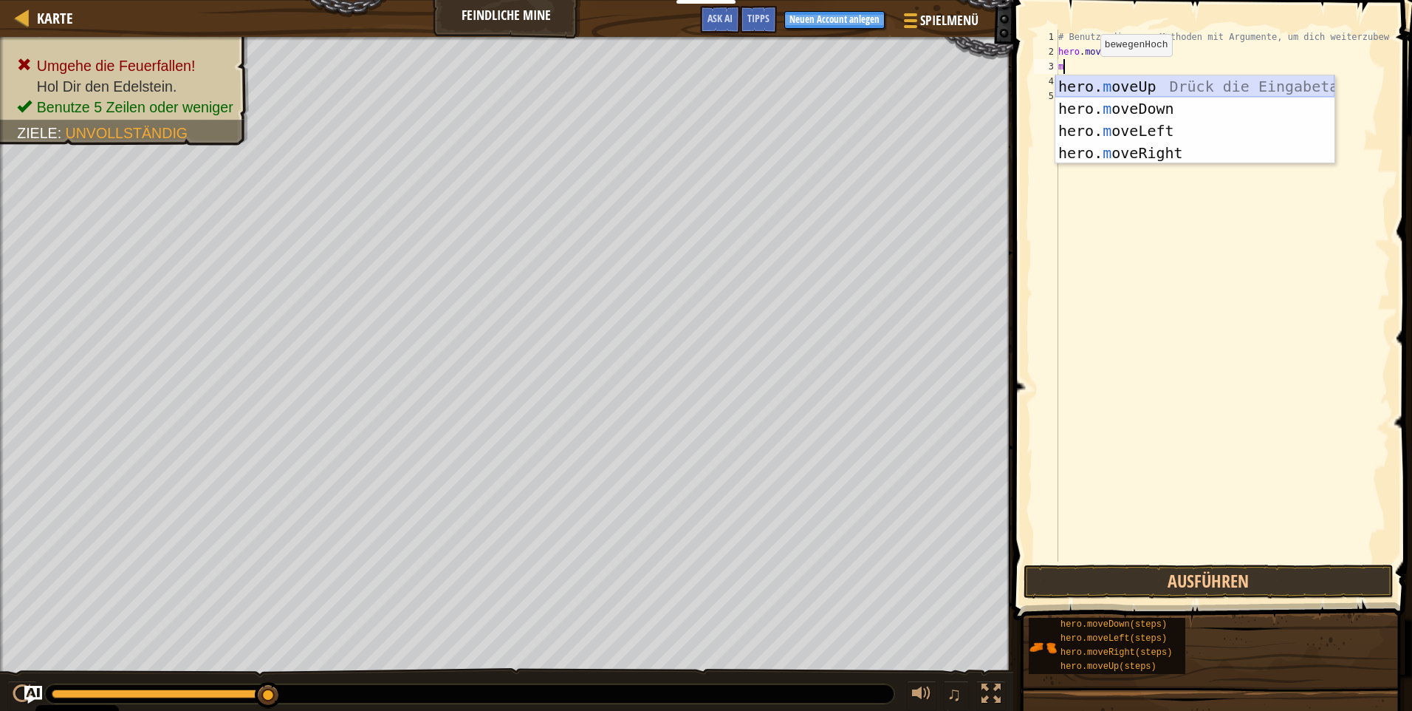
click at [1139, 82] on div "hero. m oveUp Drück die Eingabetaste hero. m oveDown Drück die Eingabetaste her…" at bounding box center [1195, 141] width 279 height 133
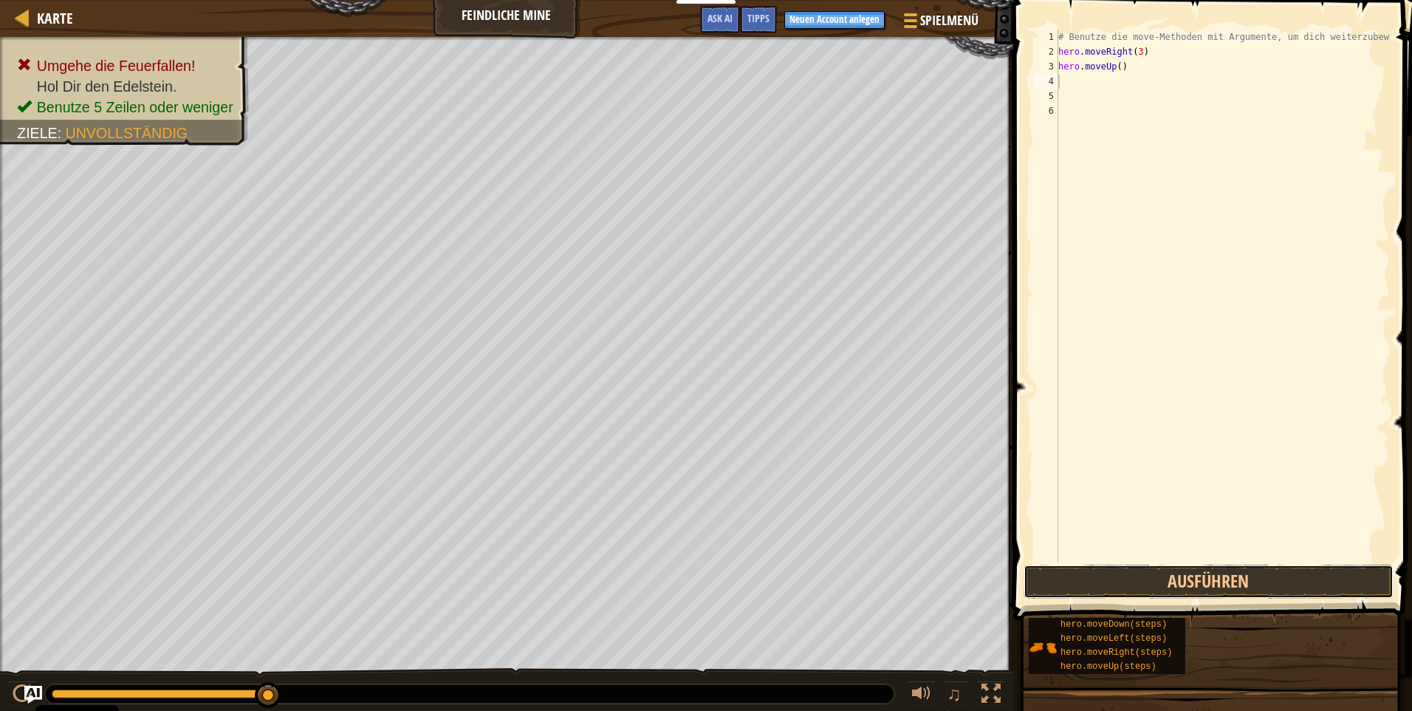
drag, startPoint x: 1171, startPoint y: 575, endPoint x: 1195, endPoint y: 552, distance: 33.4
click at [1174, 573] on button "Ausführen" at bounding box center [1209, 581] width 370 height 34
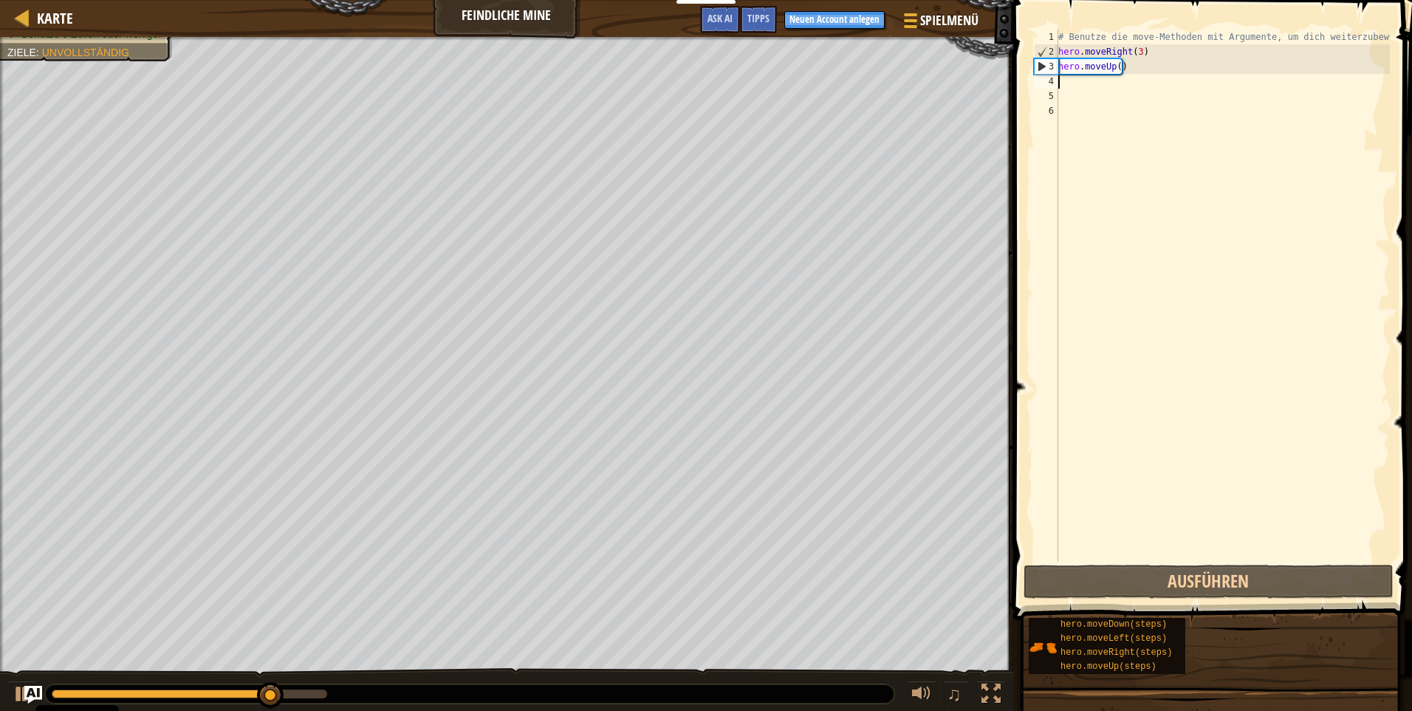
type textarea "m"
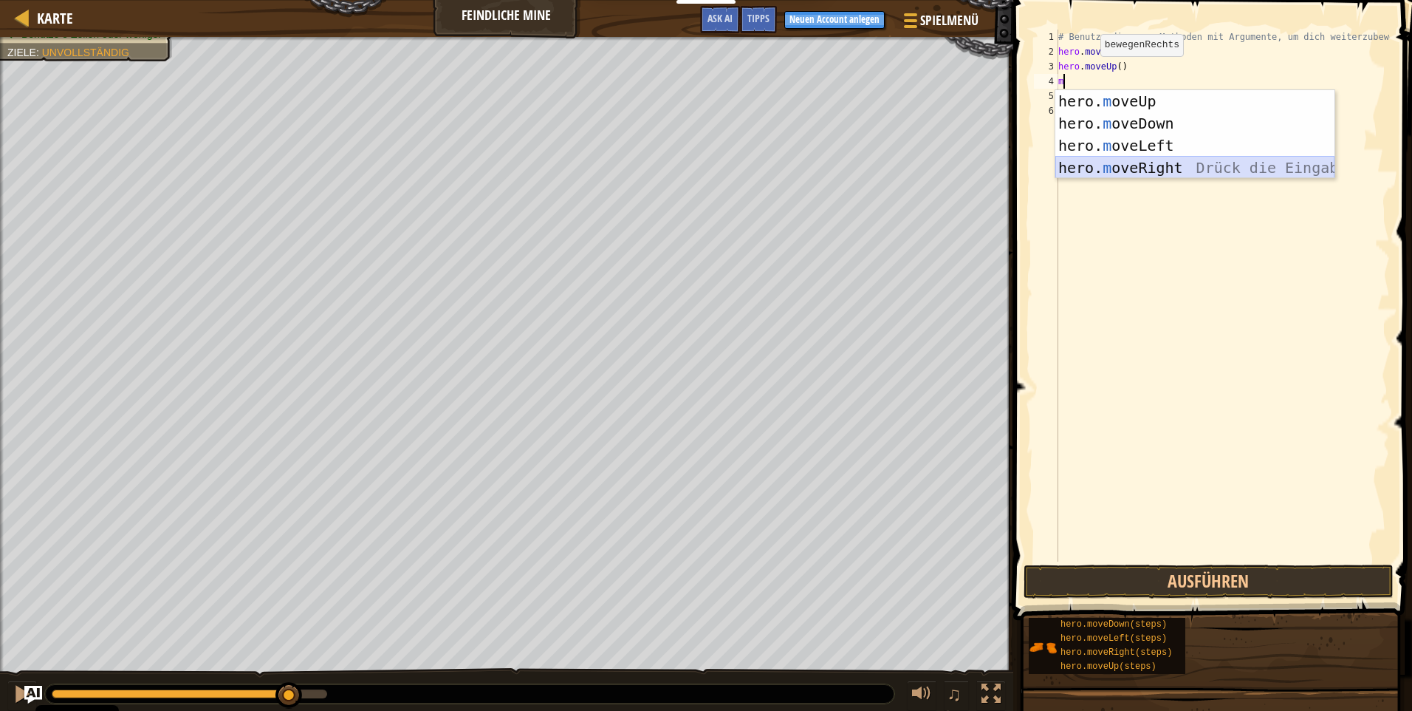
drag, startPoint x: 1105, startPoint y: 165, endPoint x: 1118, endPoint y: 166, distance: 12.6
click at [1117, 166] on div "hero. m oveUp Drück die Eingabetaste hero. m oveDown Drück die Eingabetaste her…" at bounding box center [1195, 156] width 279 height 133
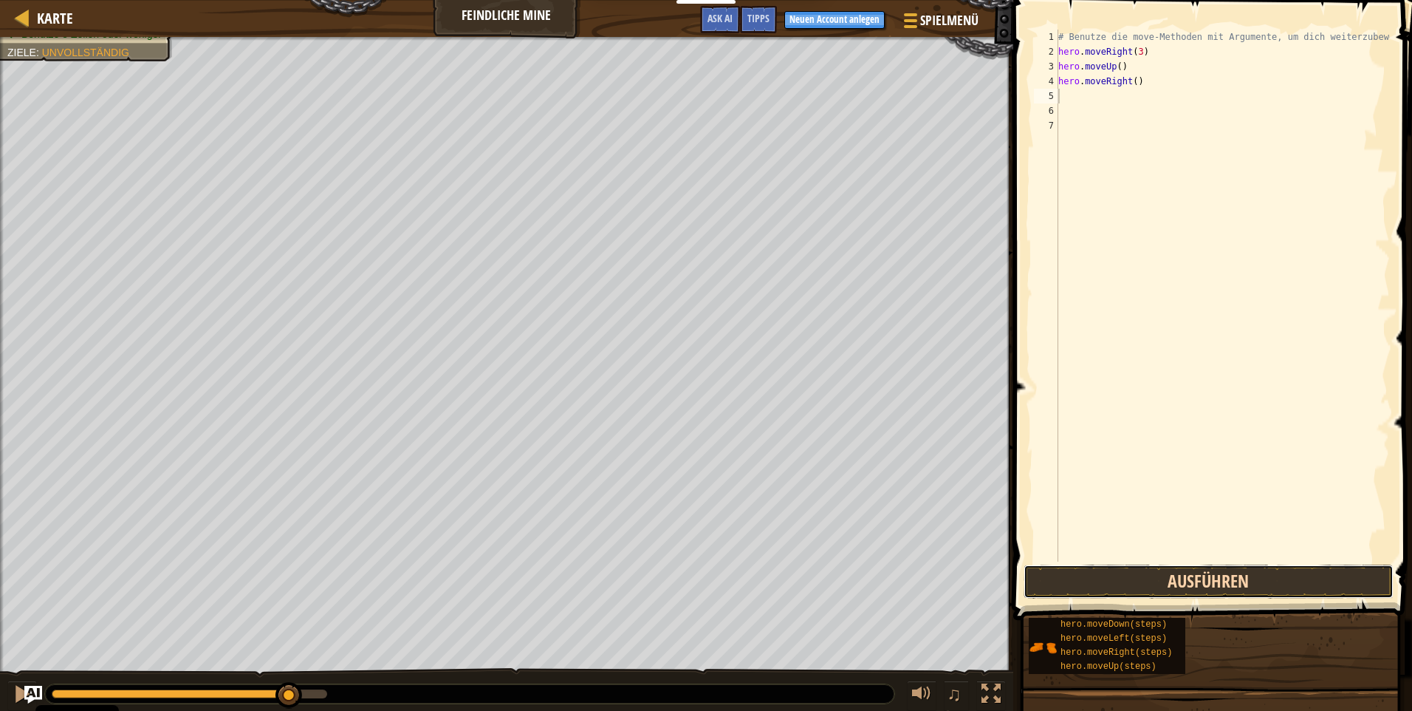
click at [1249, 578] on button "Ausführen" at bounding box center [1209, 581] width 370 height 34
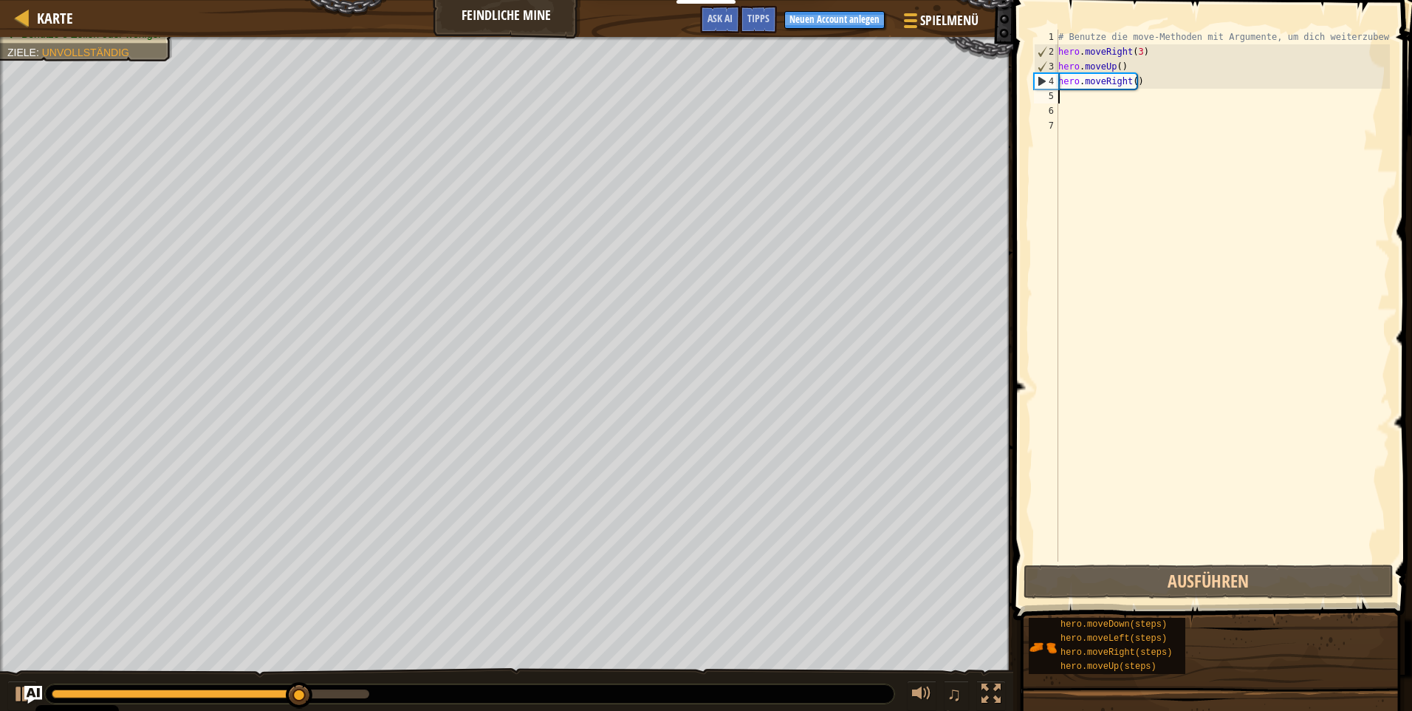
type textarea "m"
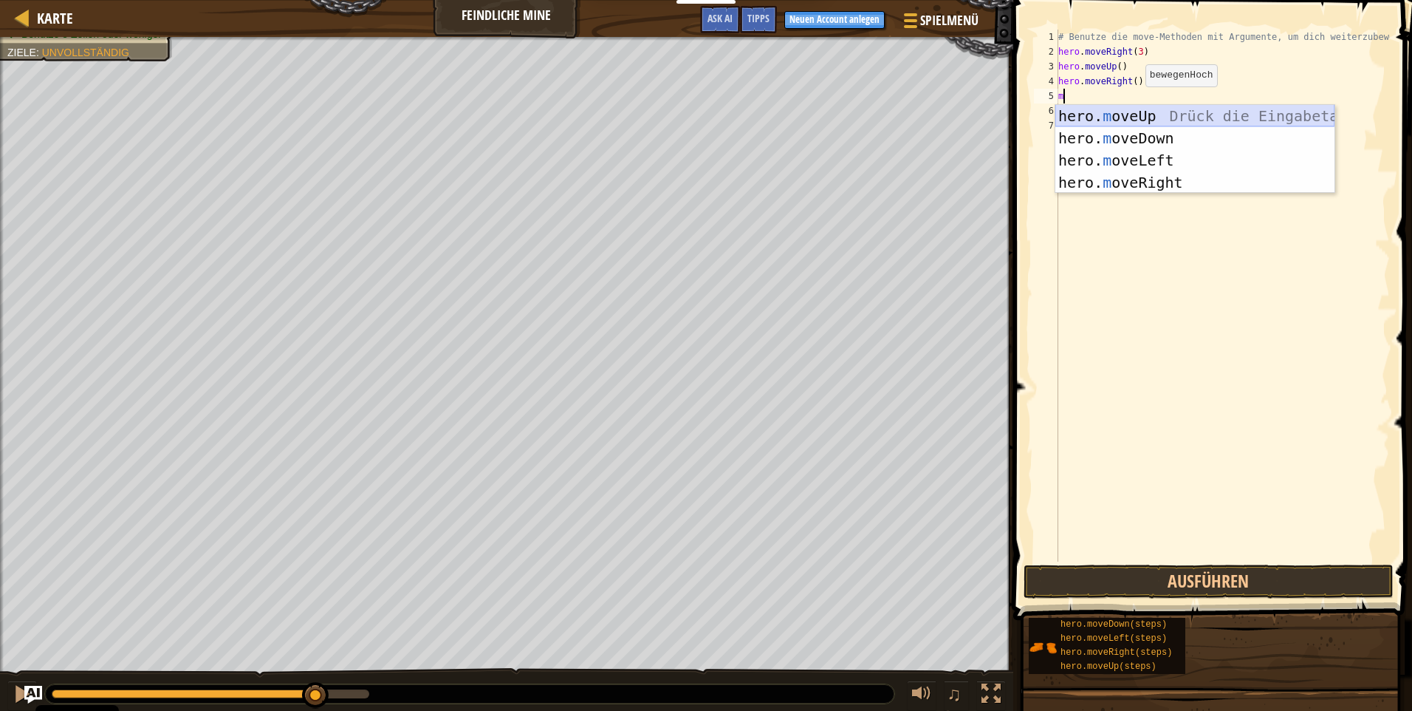
click at [1132, 113] on div "hero. m oveUp Drück die Eingabetaste hero. m oveDown Drück die Eingabetaste her…" at bounding box center [1195, 171] width 279 height 133
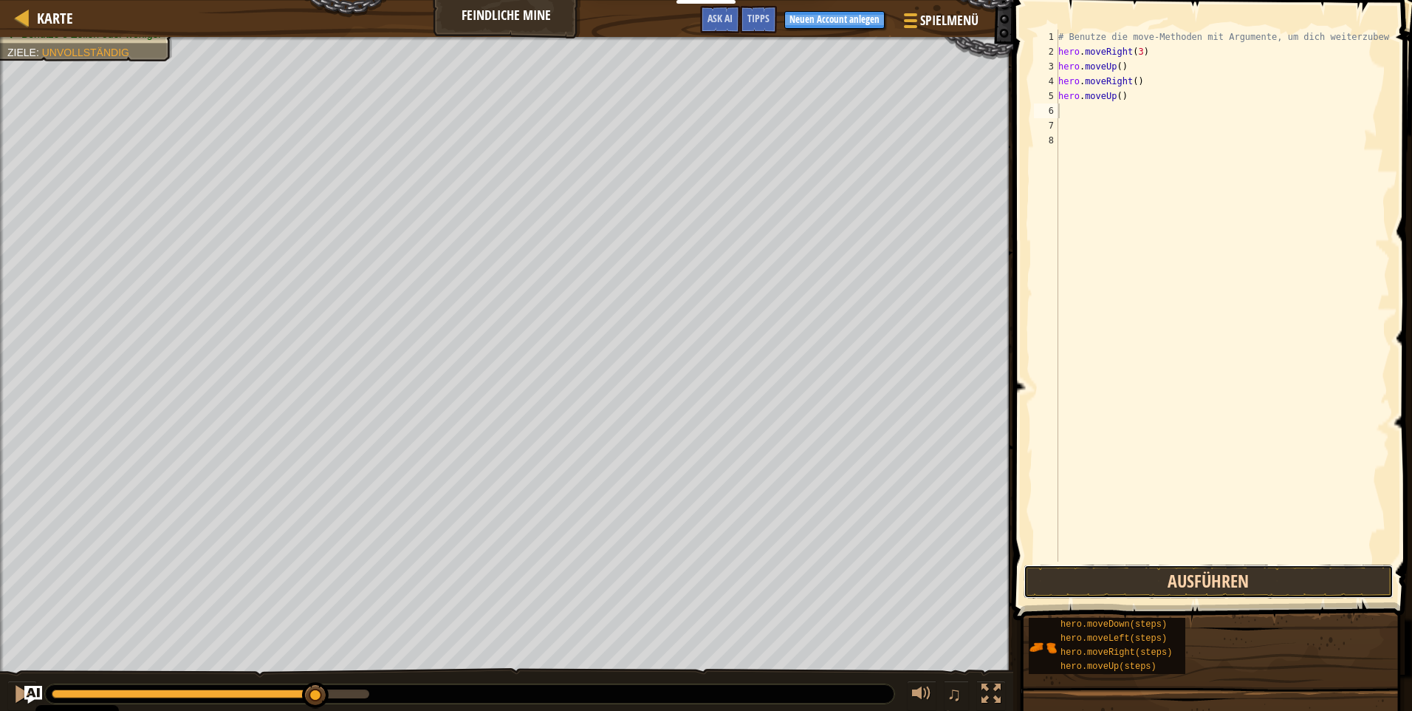
click at [1195, 578] on button "Ausführen" at bounding box center [1209, 581] width 370 height 34
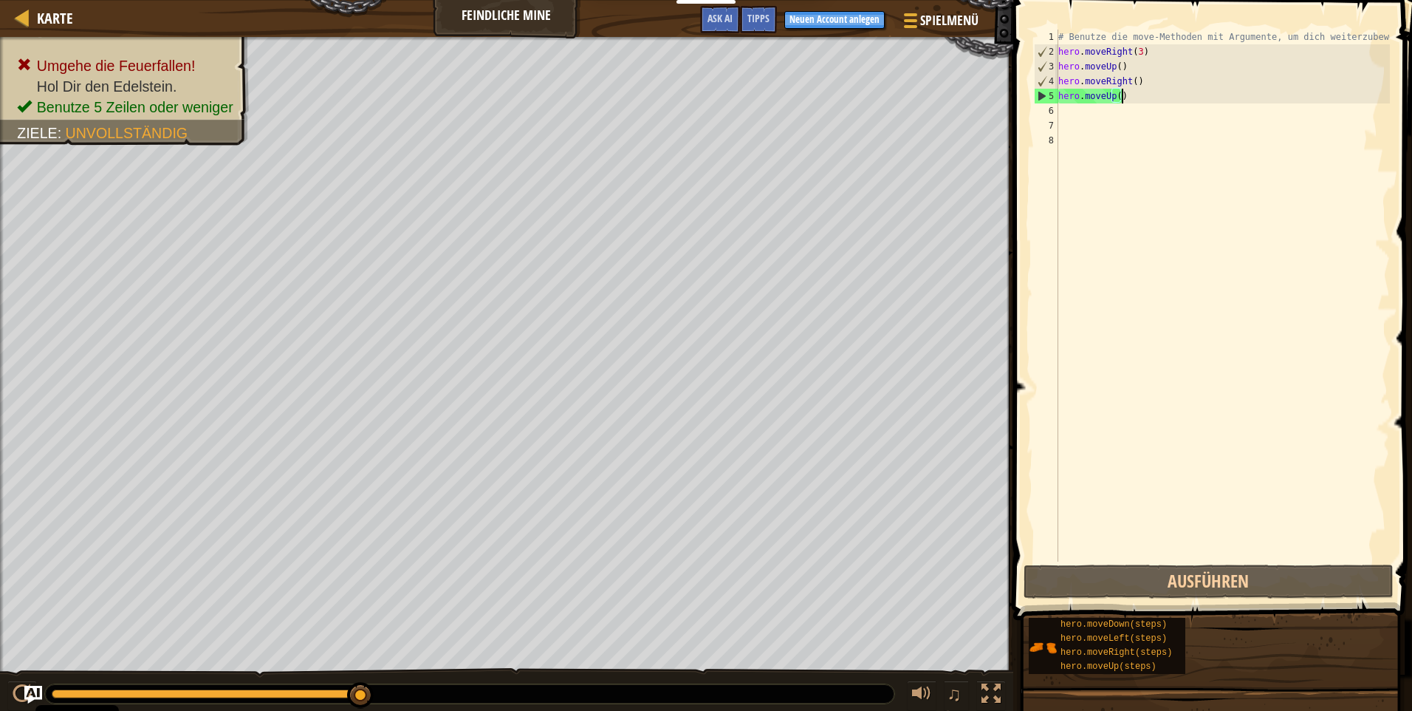
click at [1137, 98] on div "# Benutze die move-Methoden mit Argumente, um dich weiterzubewegen hero . moveR…" at bounding box center [1223, 310] width 335 height 561
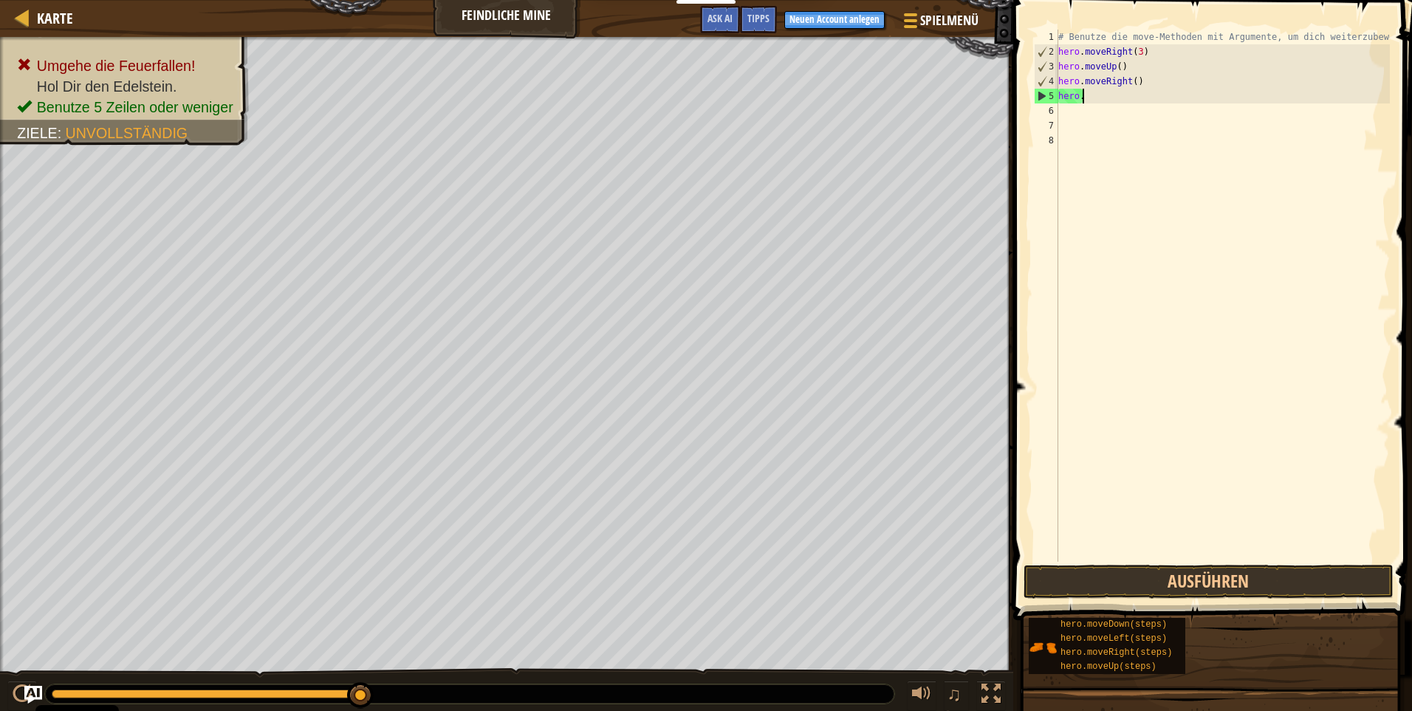
type textarea "h"
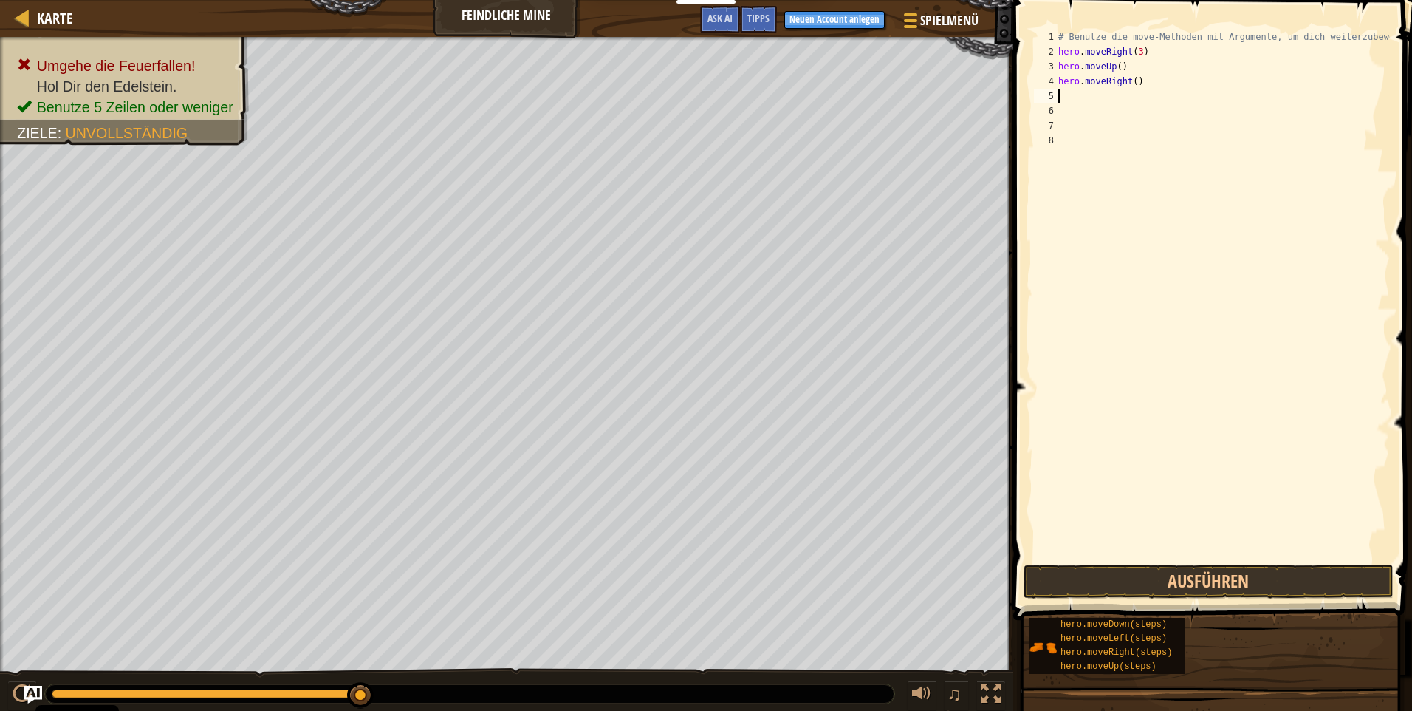
type textarea "m"
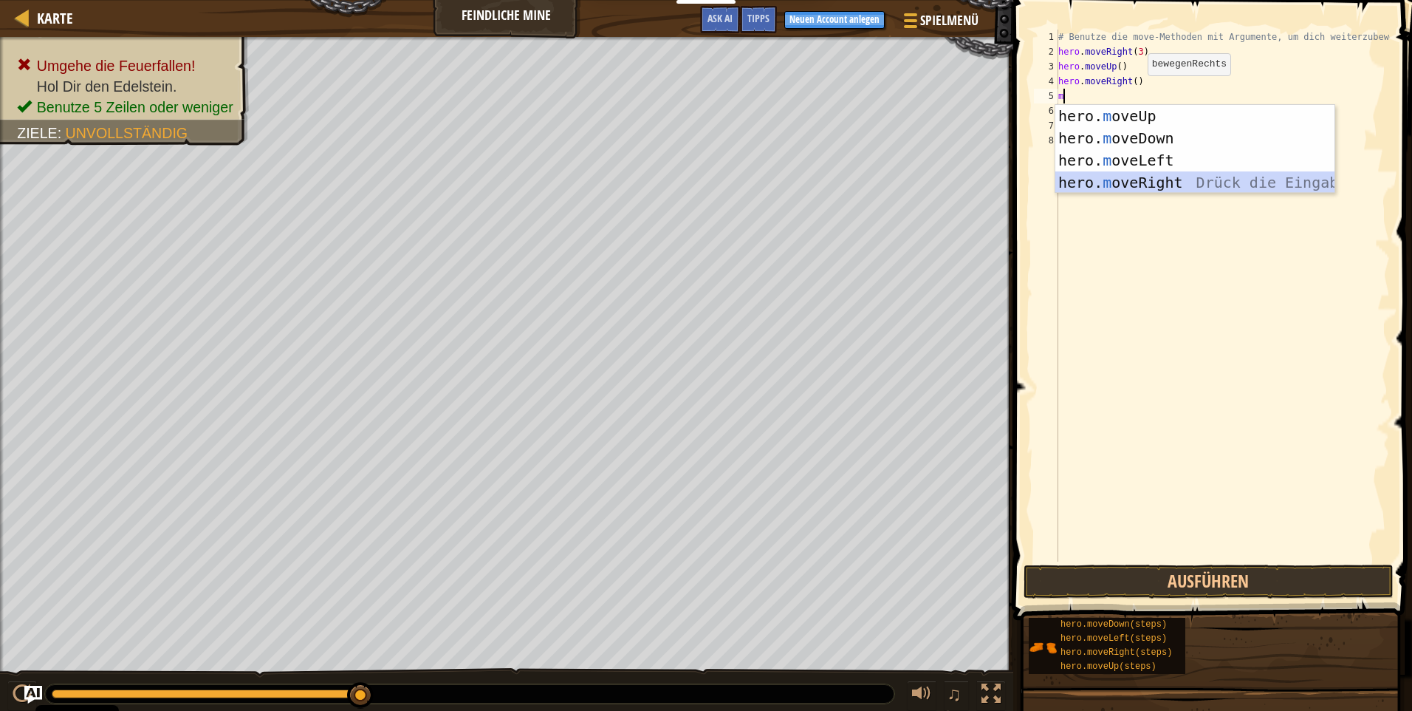
click at [1184, 180] on div "hero. m oveUp Drück die Eingabetaste hero. m oveDown Drück die Eingabetaste her…" at bounding box center [1195, 171] width 279 height 133
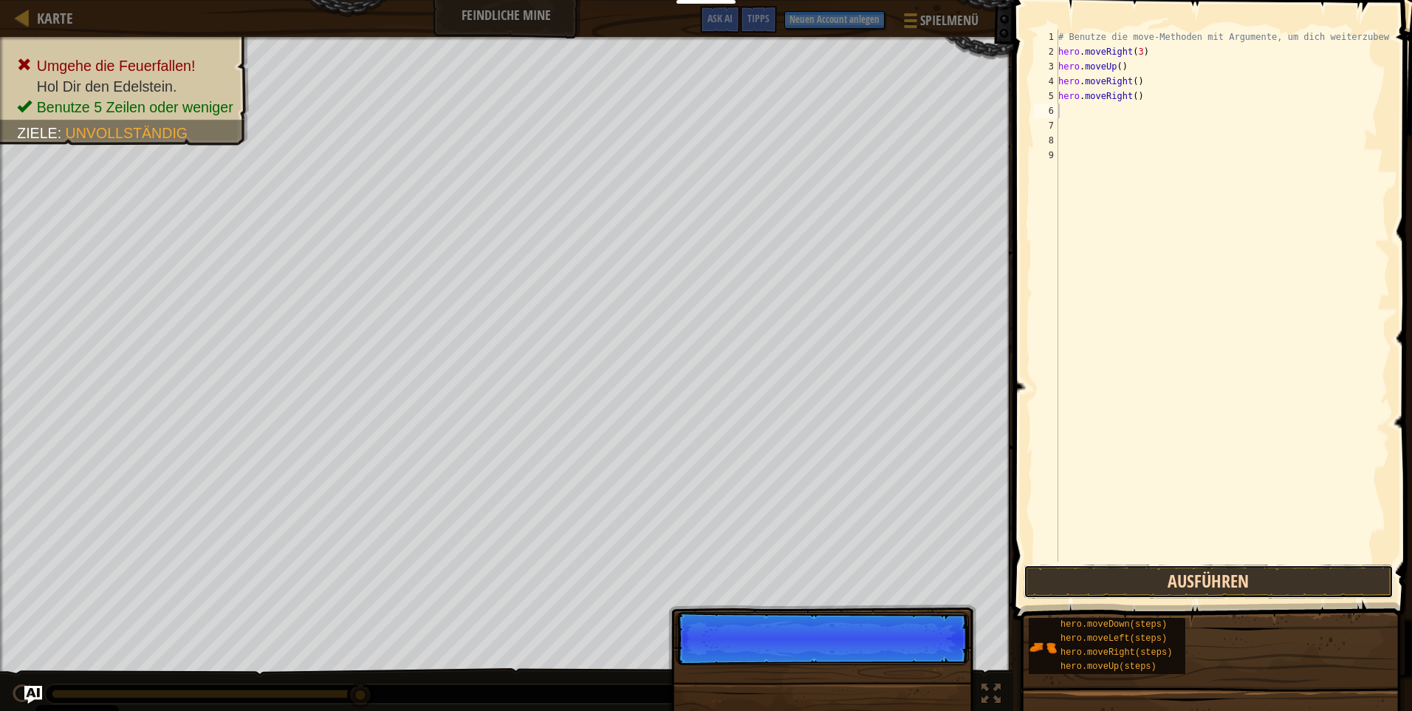
click at [1118, 587] on button "Ausführen" at bounding box center [1209, 581] width 370 height 34
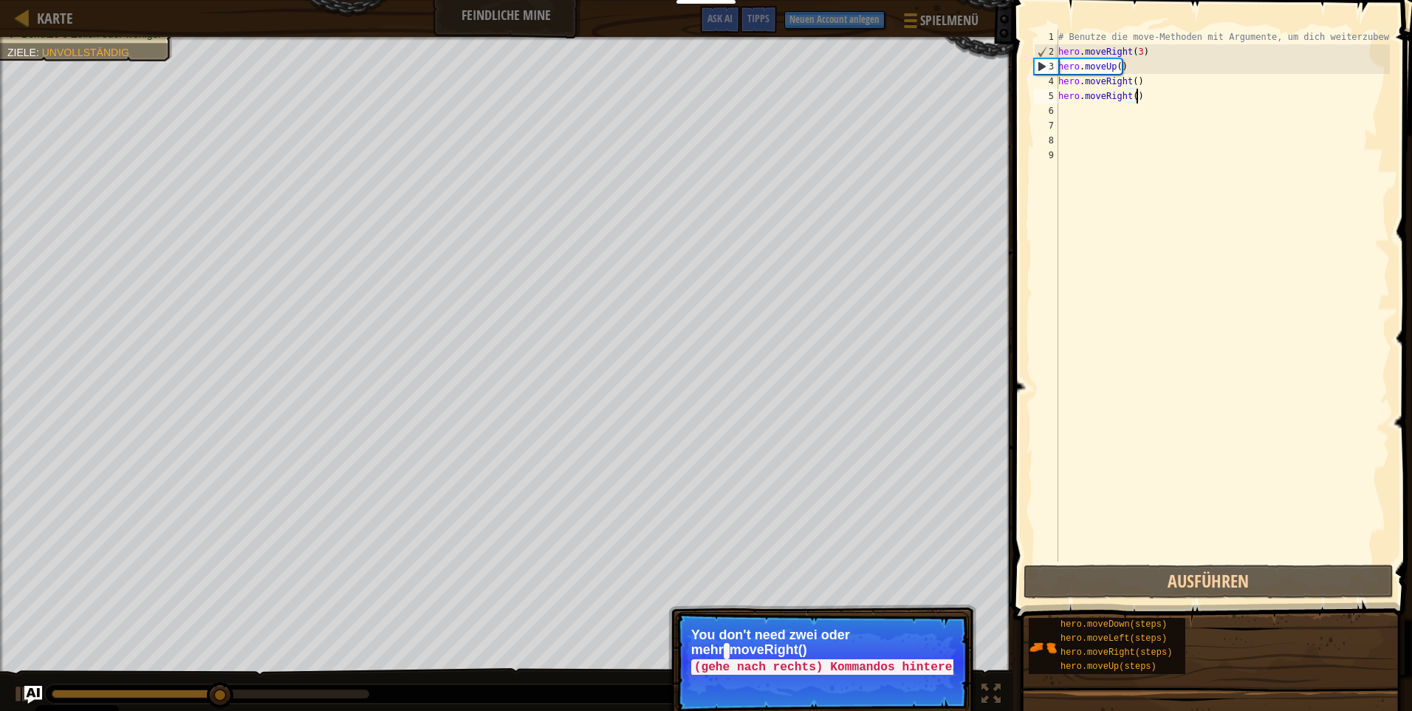
click at [1138, 98] on div "# Benutze die move-Methoden mit Argumente, um dich weiterzubewegen hero . moveR…" at bounding box center [1223, 310] width 335 height 561
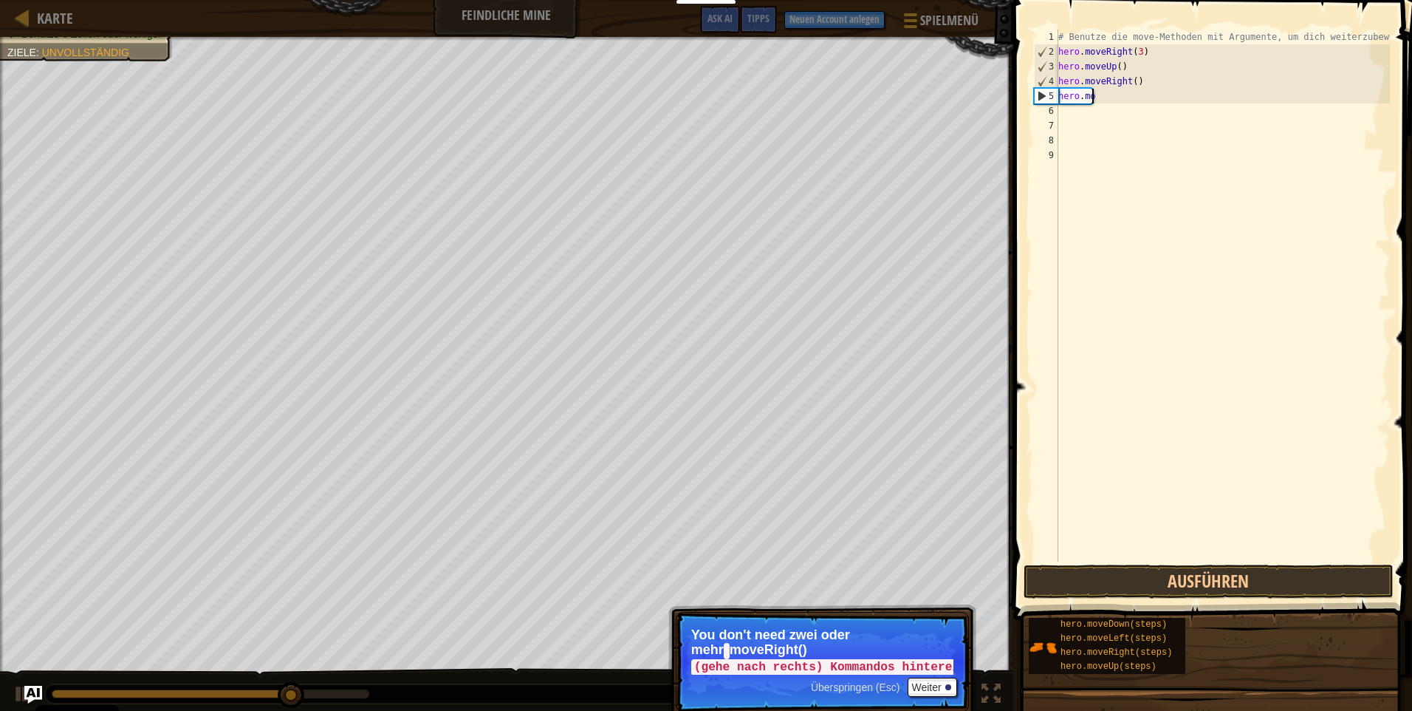
type textarea "h"
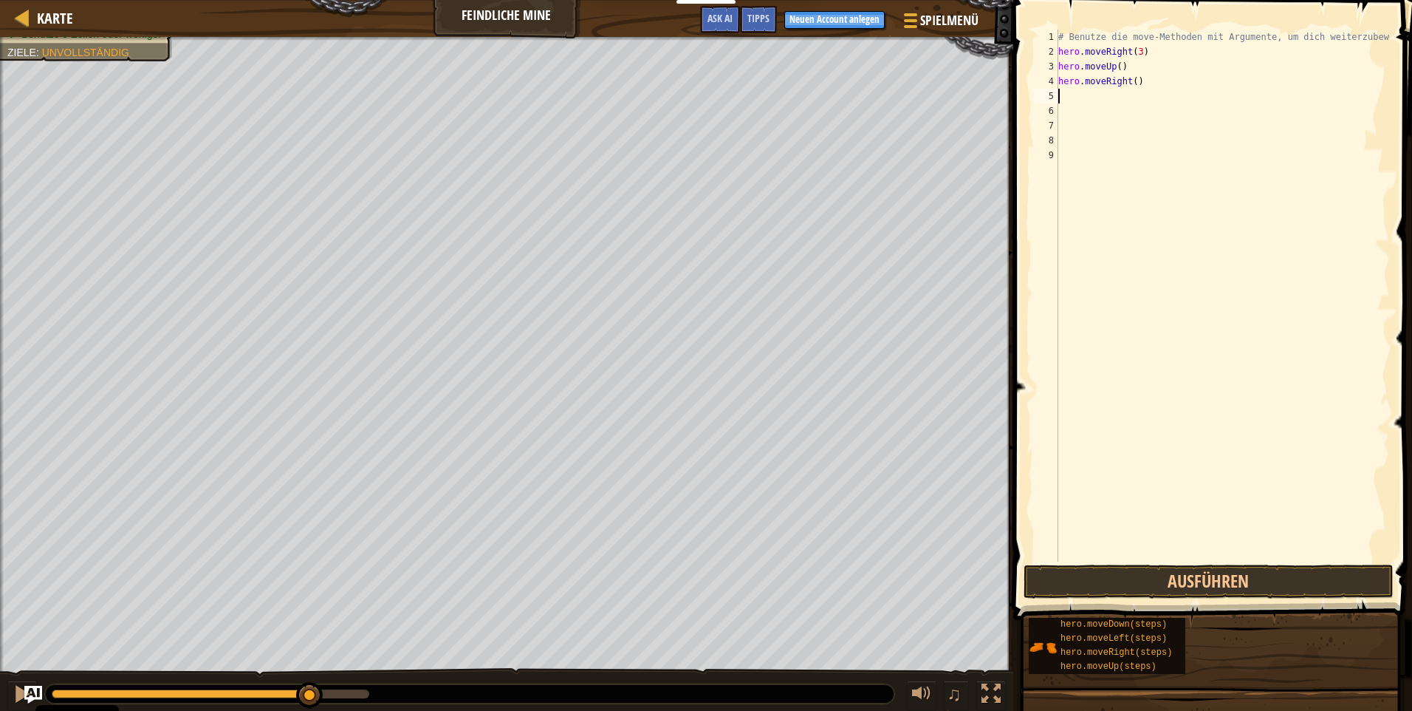
click at [1064, 92] on div "# Benutze die move-Methoden mit Argumente, um dich weiterzubewegen hero . moveR…" at bounding box center [1223, 310] width 335 height 561
type textarea "m"
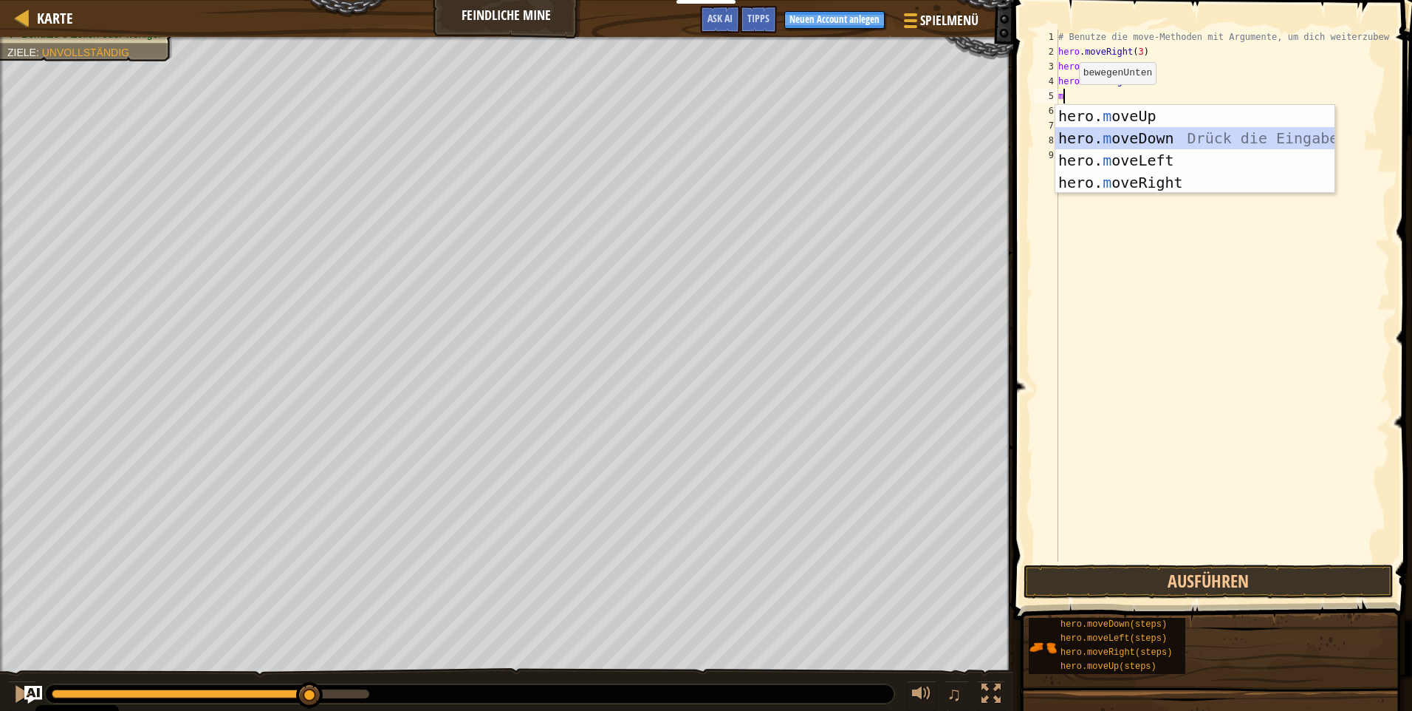
click at [1124, 136] on div "hero. m oveUp Drück die Eingabetaste hero. m oveDown Drück die Eingabetaste her…" at bounding box center [1195, 171] width 279 height 133
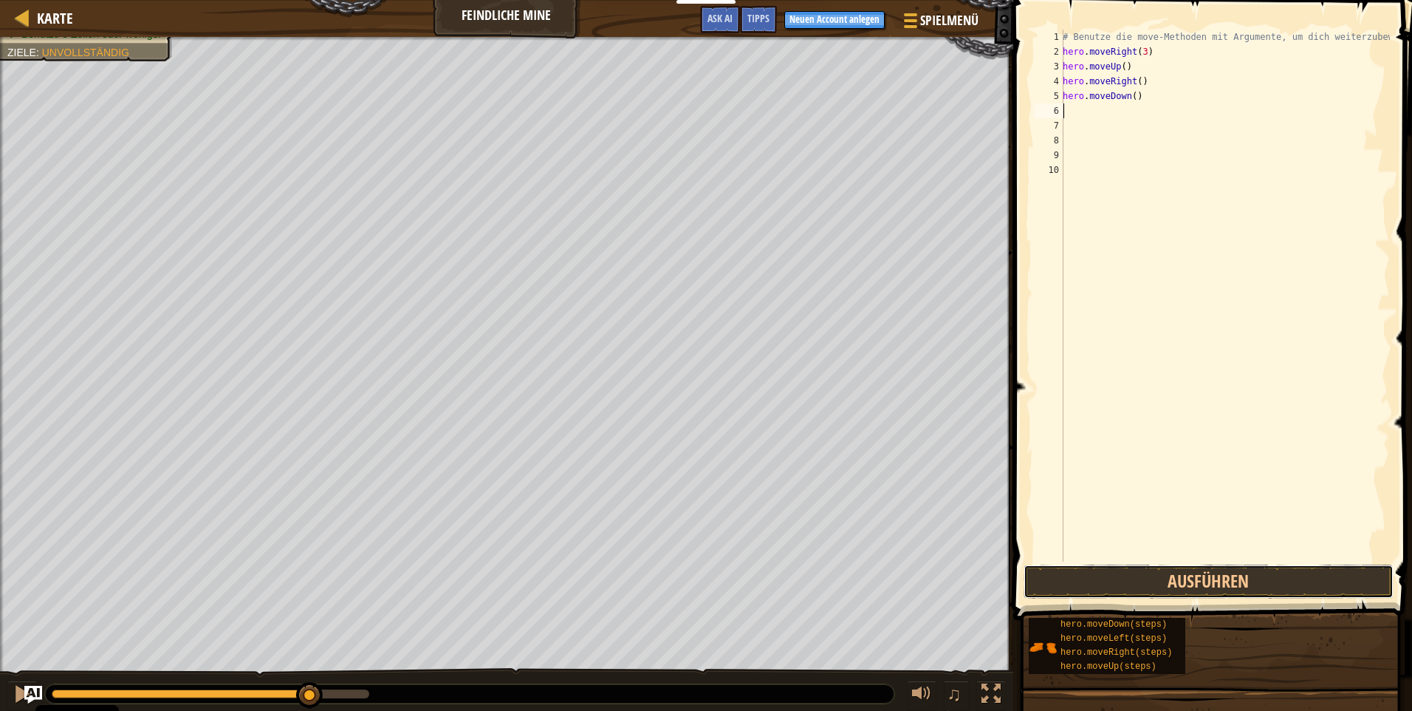
drag, startPoint x: 1183, startPoint y: 577, endPoint x: 1200, endPoint y: 561, distance: 23.6
click at [1183, 579] on button "Ausführen" at bounding box center [1209, 581] width 370 height 34
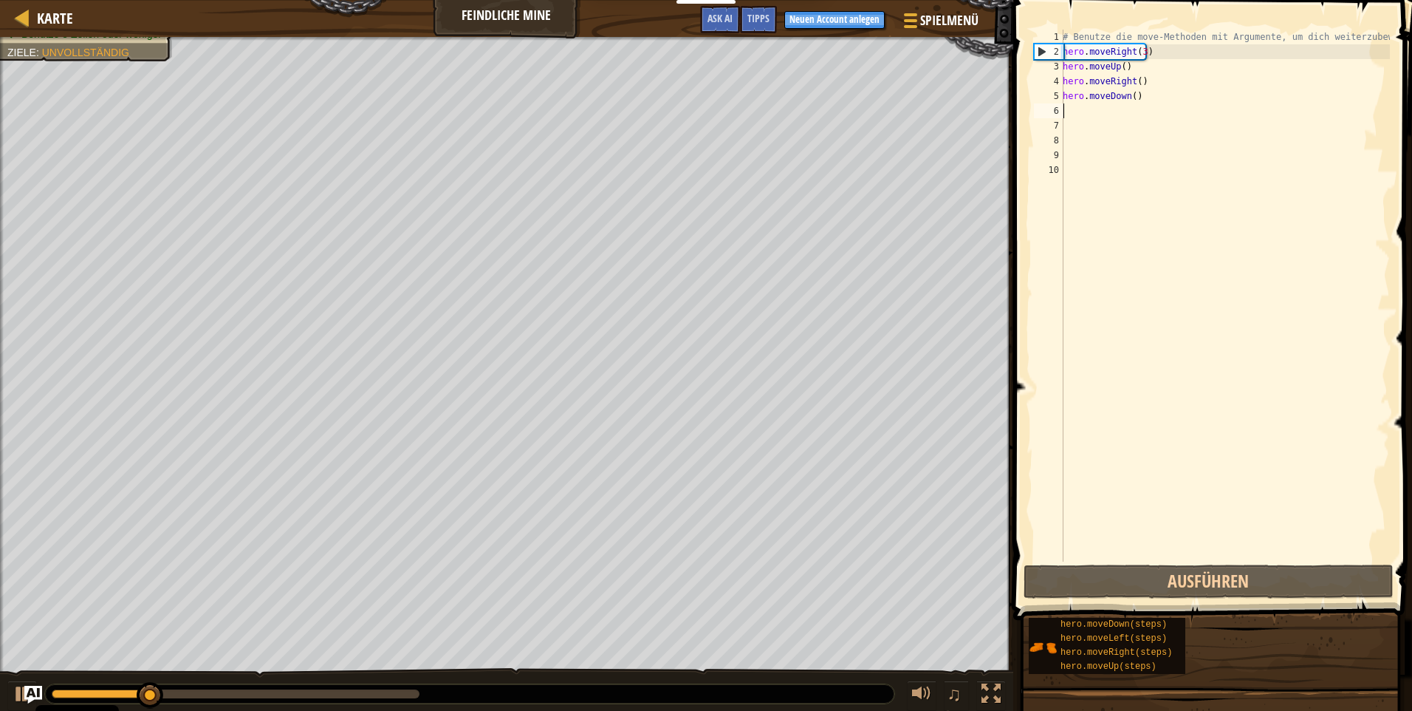
type textarea "m"
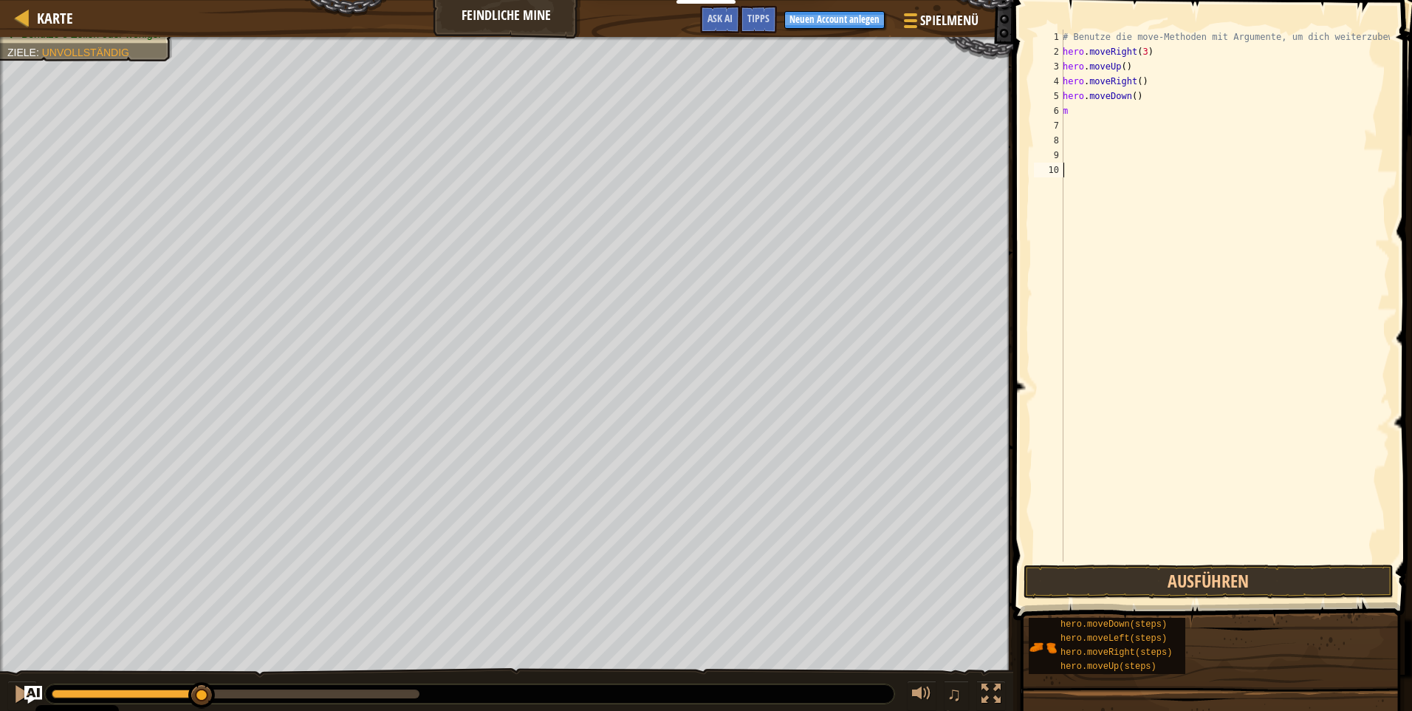
click at [1185, 413] on div "# Benutze die move-Methoden mit Argumente, um dich weiterzubewegen hero . moveR…" at bounding box center [1225, 310] width 330 height 561
click at [1061, 114] on div "6" at bounding box center [1049, 110] width 30 height 15
click at [1065, 112] on div "m 1 2 3 4 5 6 7 8 9 10 # Benutze die move-Methoden mit Argumente, um dich weite…" at bounding box center [1210, 296] width 359 height 532
click at [1069, 110] on div "# Benutze die move-Methoden mit Argumente, um dich weiterzubewegen hero . moveR…" at bounding box center [1225, 296] width 330 height 532
type textarea "m"
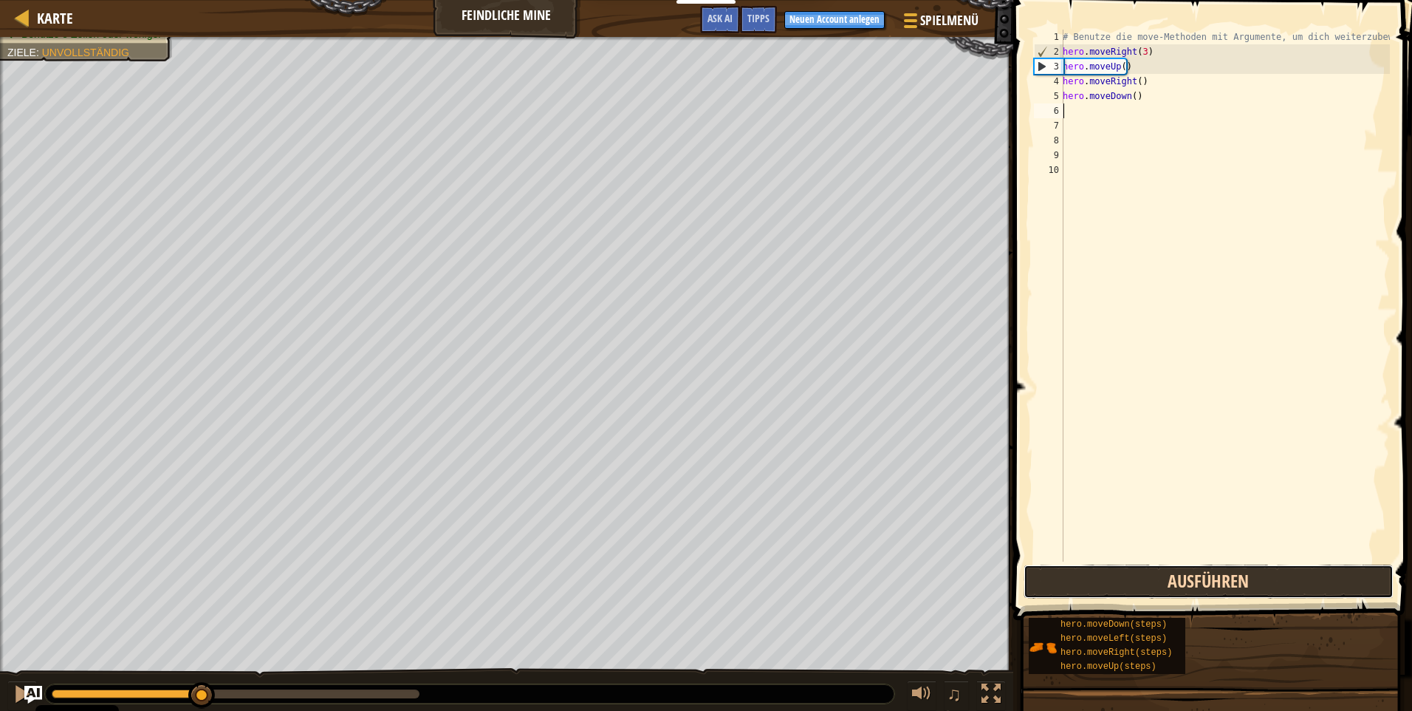
click at [1171, 590] on button "Ausführen" at bounding box center [1209, 581] width 370 height 34
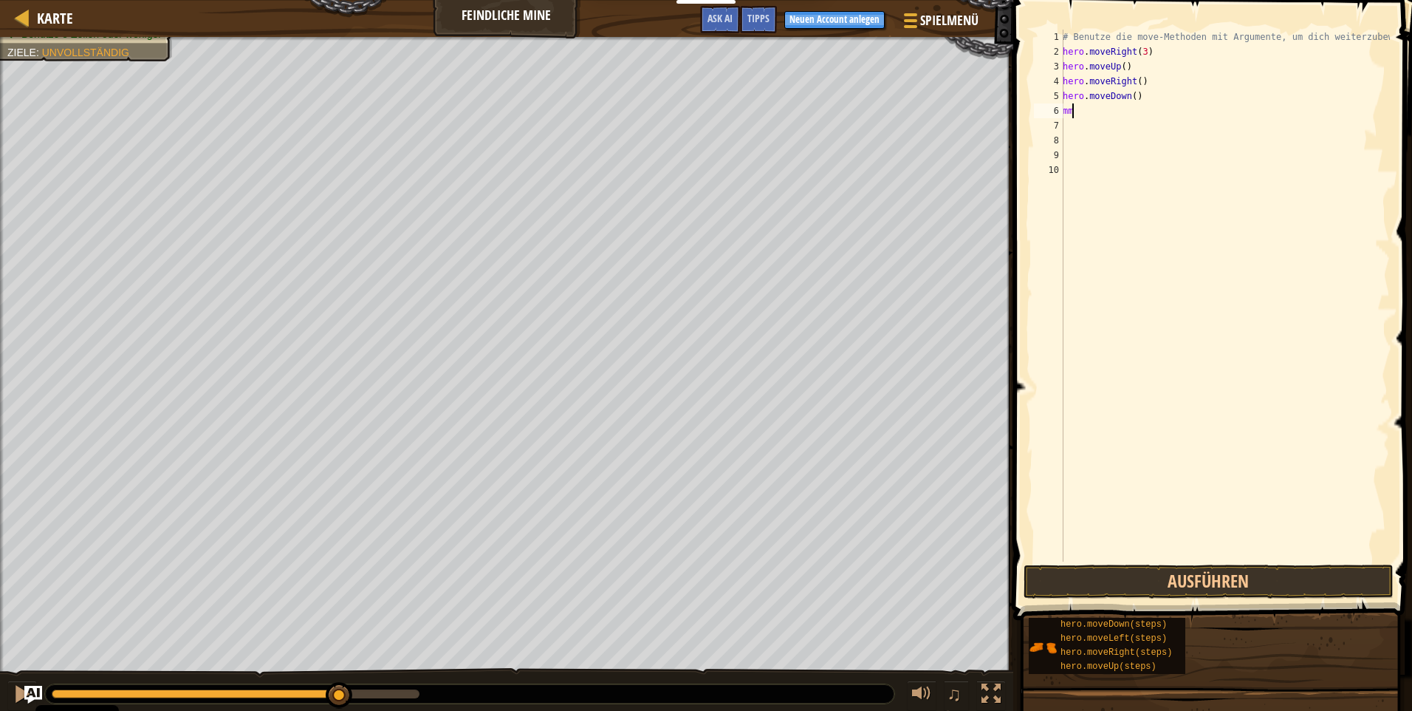
type textarea "m"
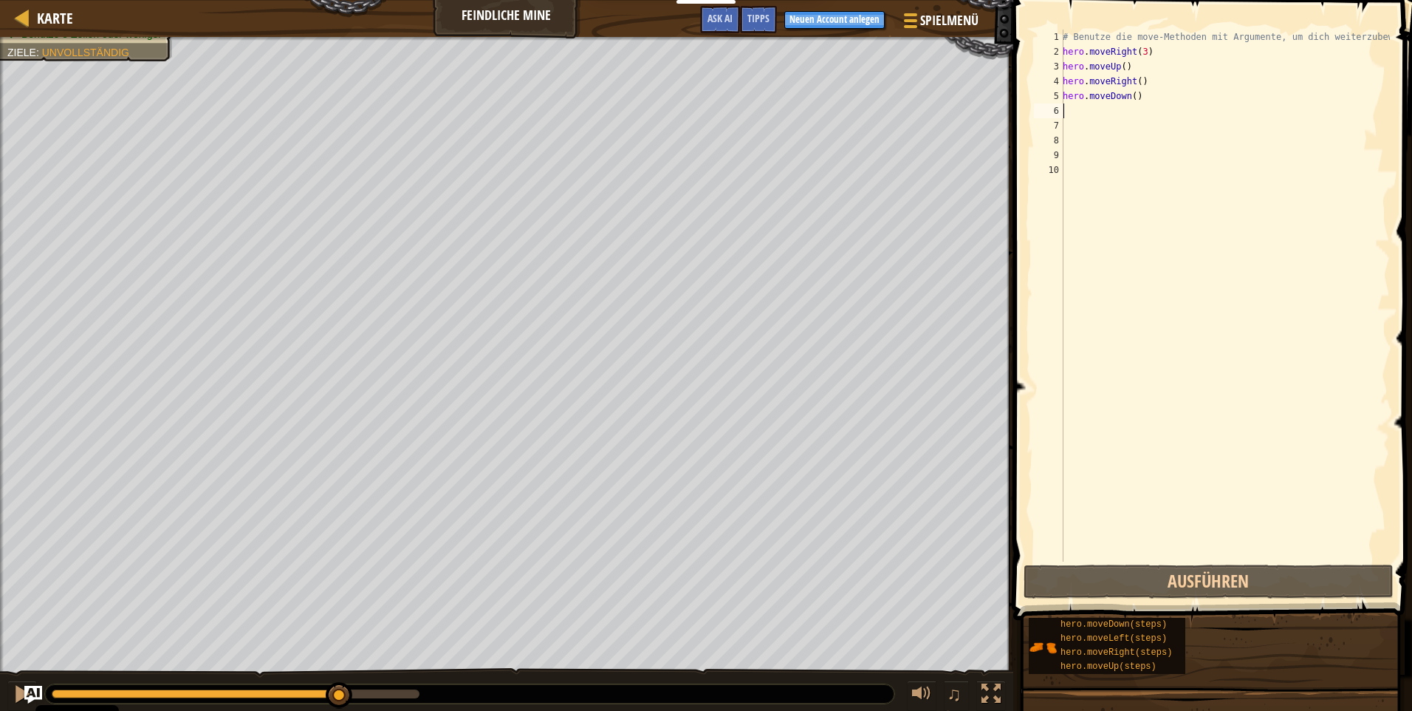
type textarea "m"
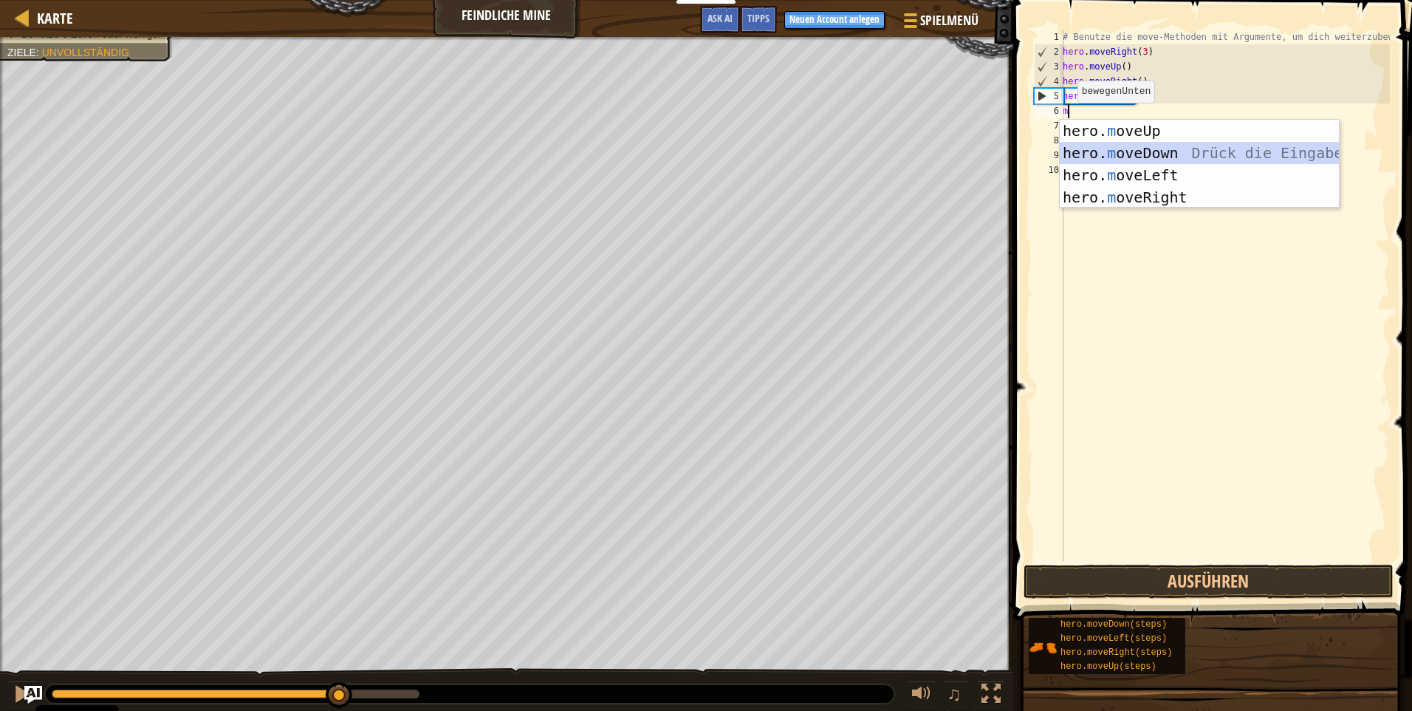
click at [1204, 154] on div "hero. m oveUp Drück die Eingabetaste hero. m oveDown Drück die Eingabetaste her…" at bounding box center [1199, 186] width 279 height 133
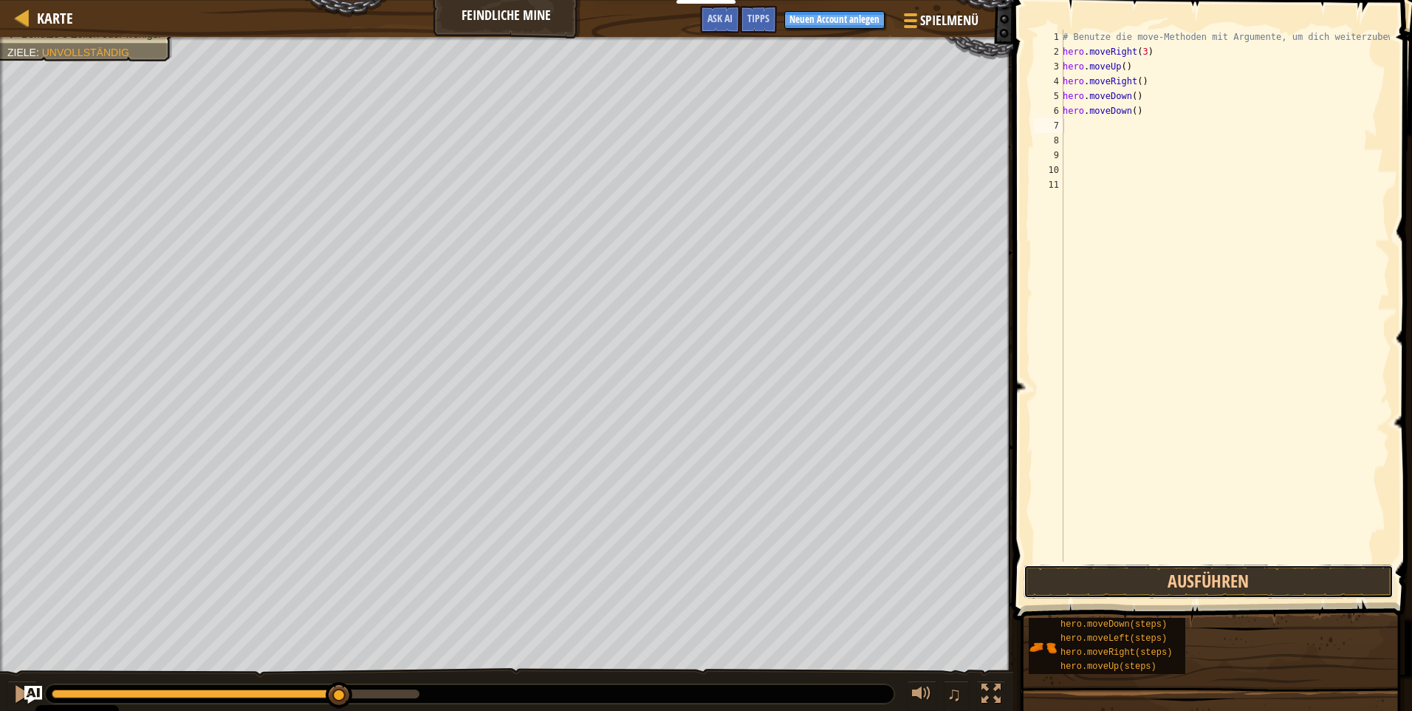
drag, startPoint x: 1090, startPoint y: 582, endPoint x: 1173, endPoint y: 555, distance: 87.1
click at [1092, 582] on button "Ausführen" at bounding box center [1209, 581] width 370 height 34
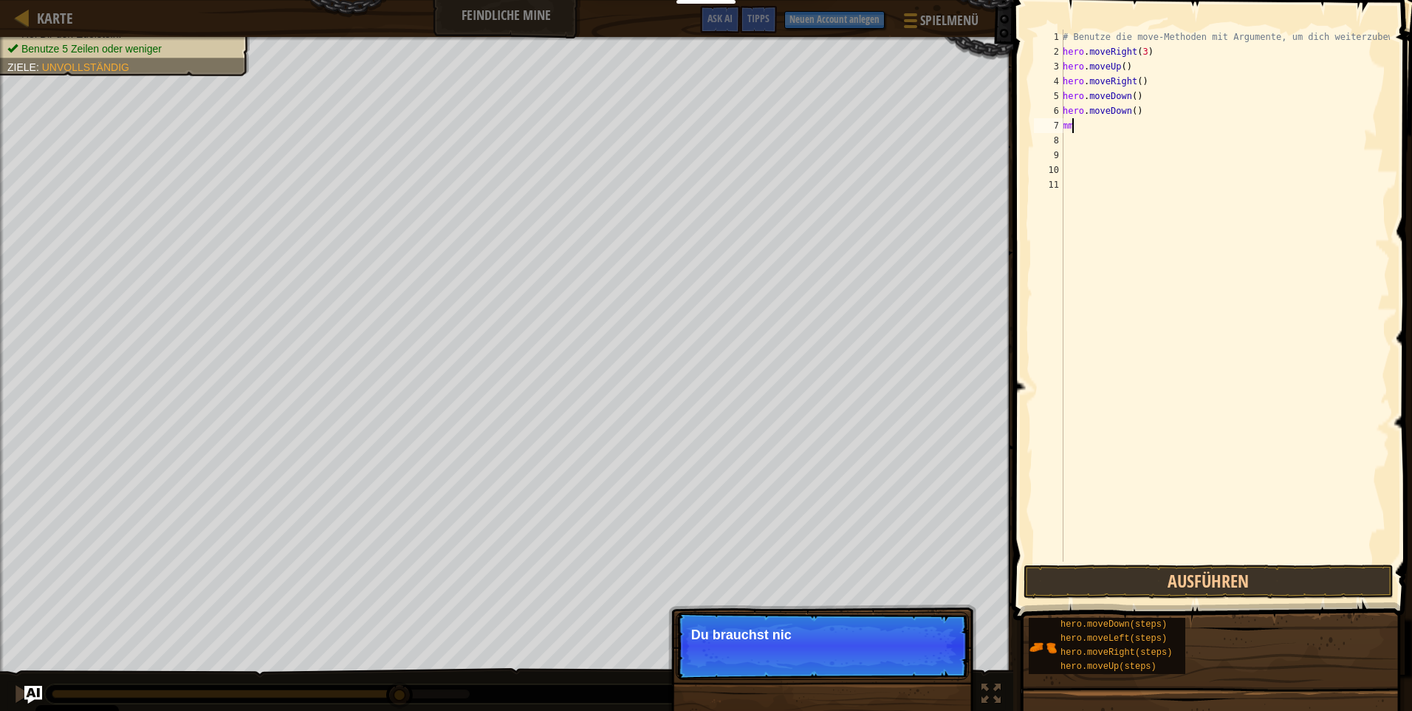
type textarea "m"
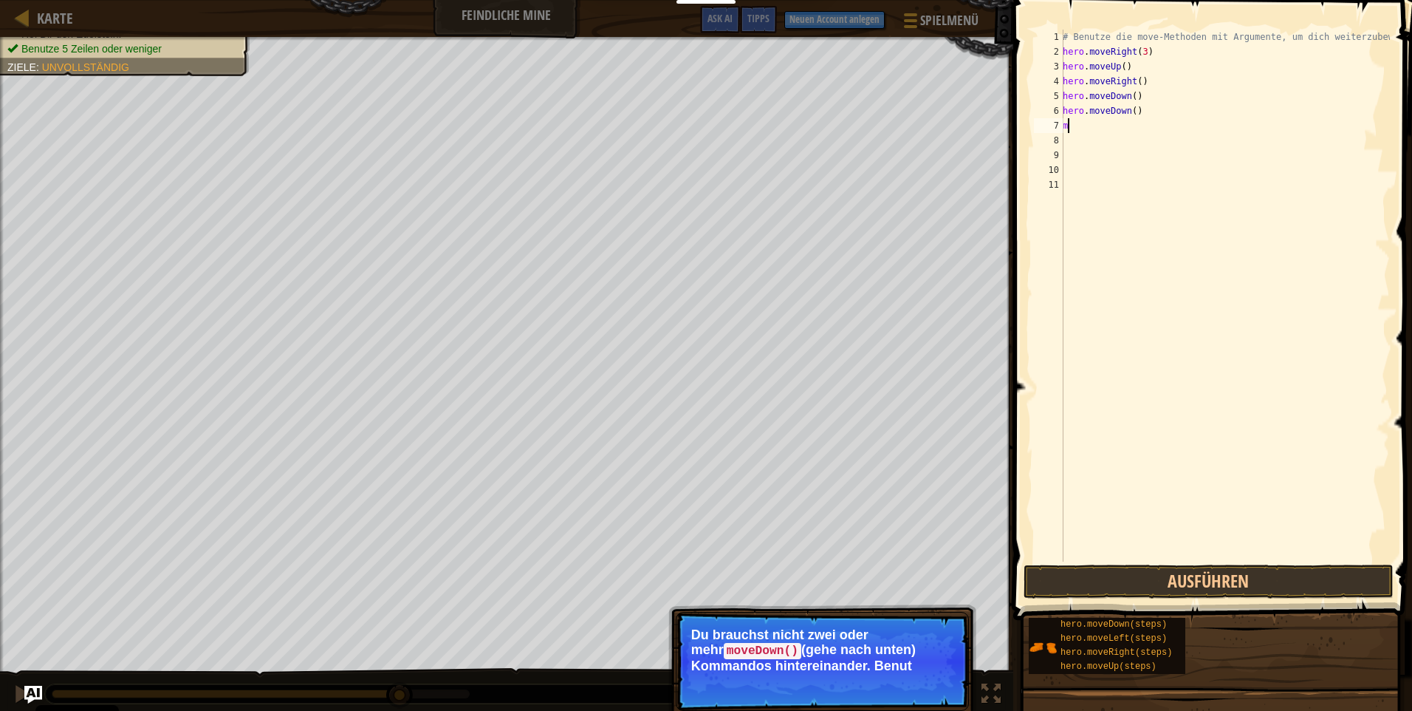
type textarea "m"
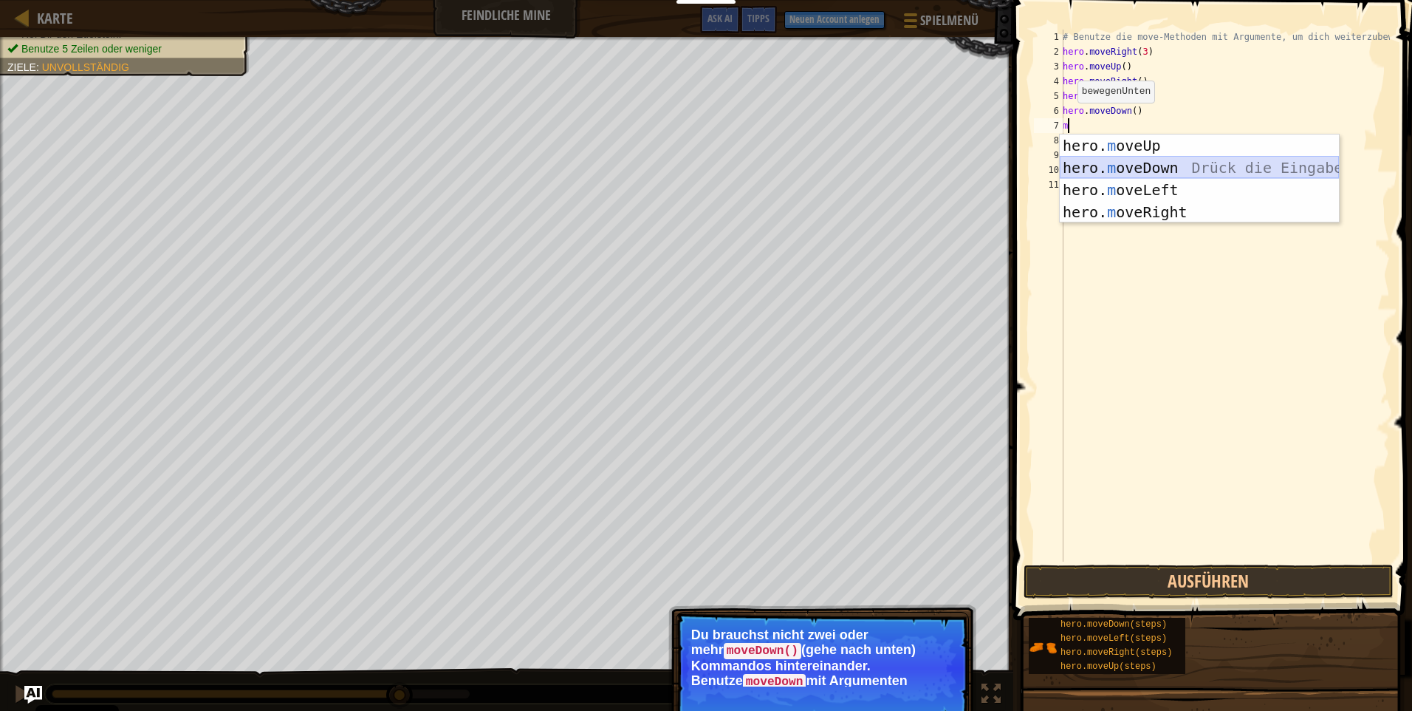
click at [1145, 163] on div "hero. m oveUp Drück die Eingabetaste hero. m oveDown Drück die Eingabetaste her…" at bounding box center [1199, 200] width 279 height 133
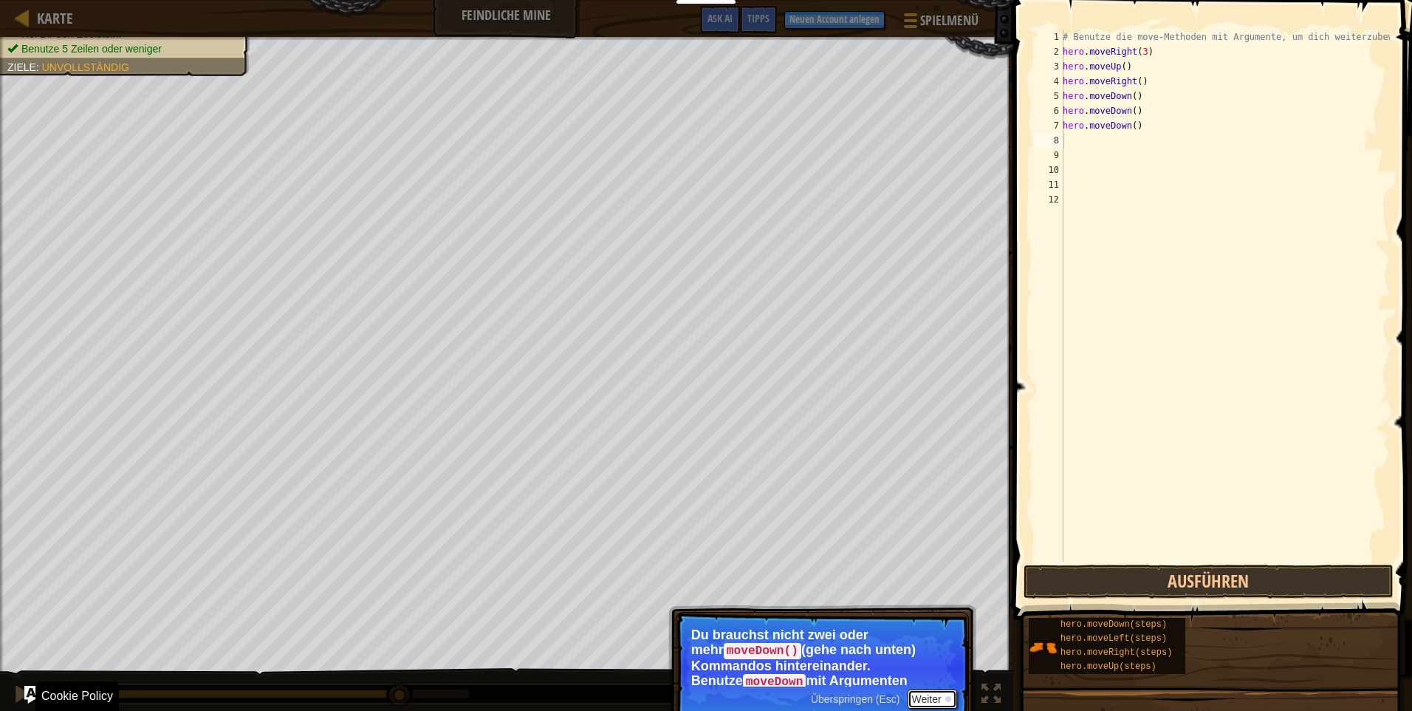
click at [943, 698] on button "Weiter" at bounding box center [932, 698] width 49 height 19
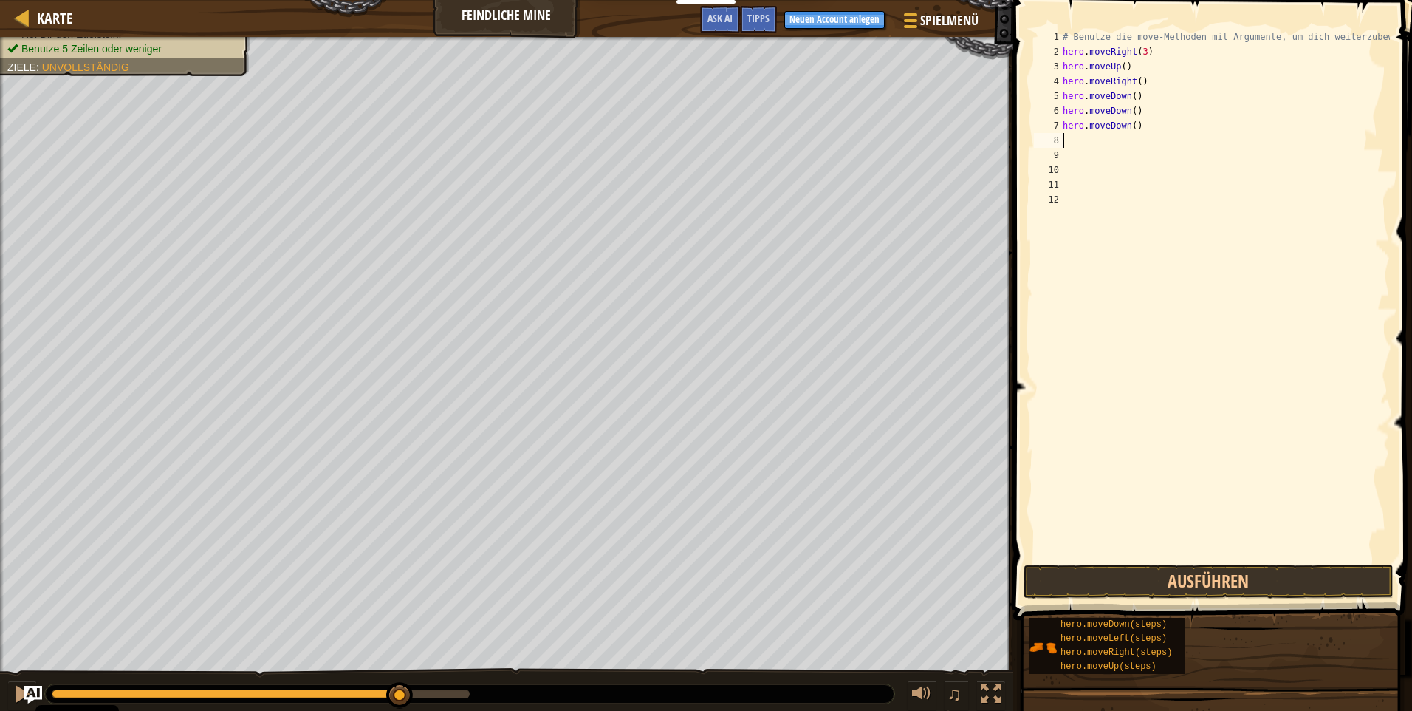
type textarea "m"
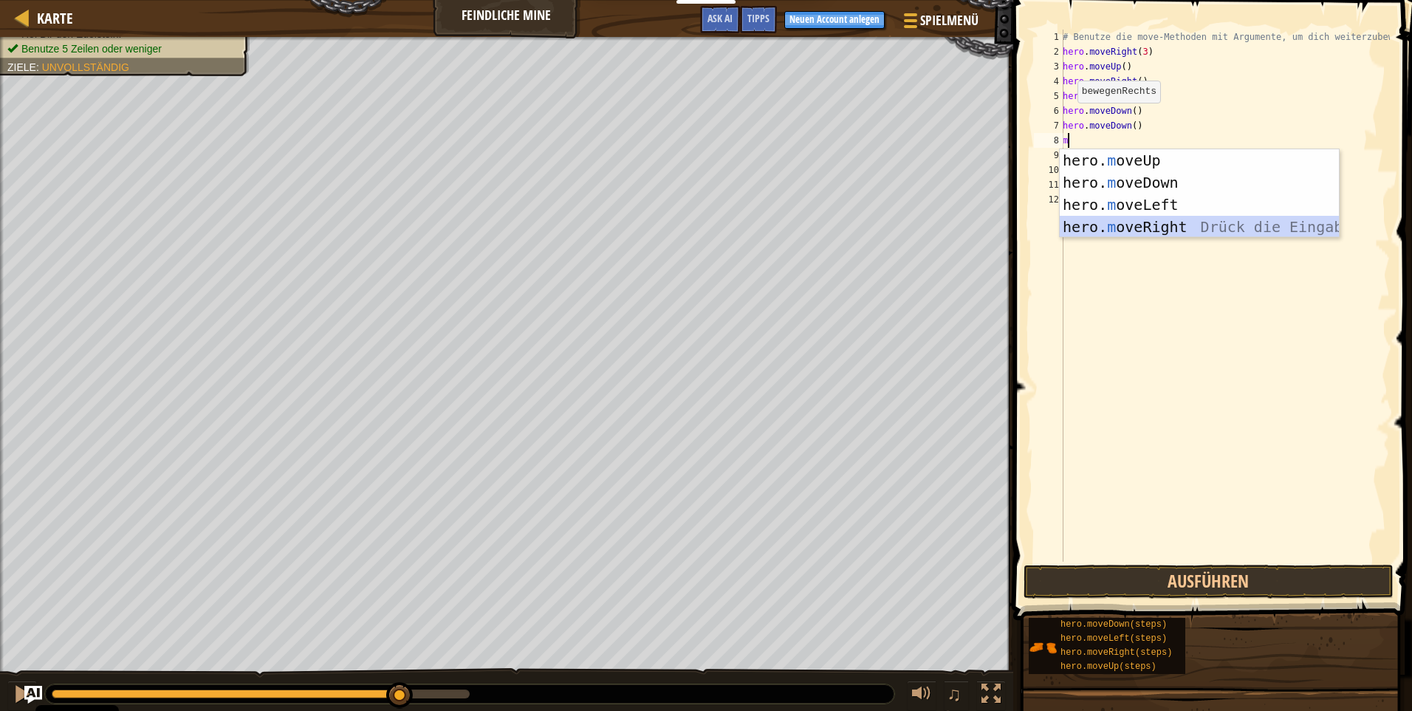
click at [1166, 222] on div "hero. m oveUp Drück die Eingabetaste hero. m oveDown Drück die Eingabetaste her…" at bounding box center [1199, 215] width 279 height 133
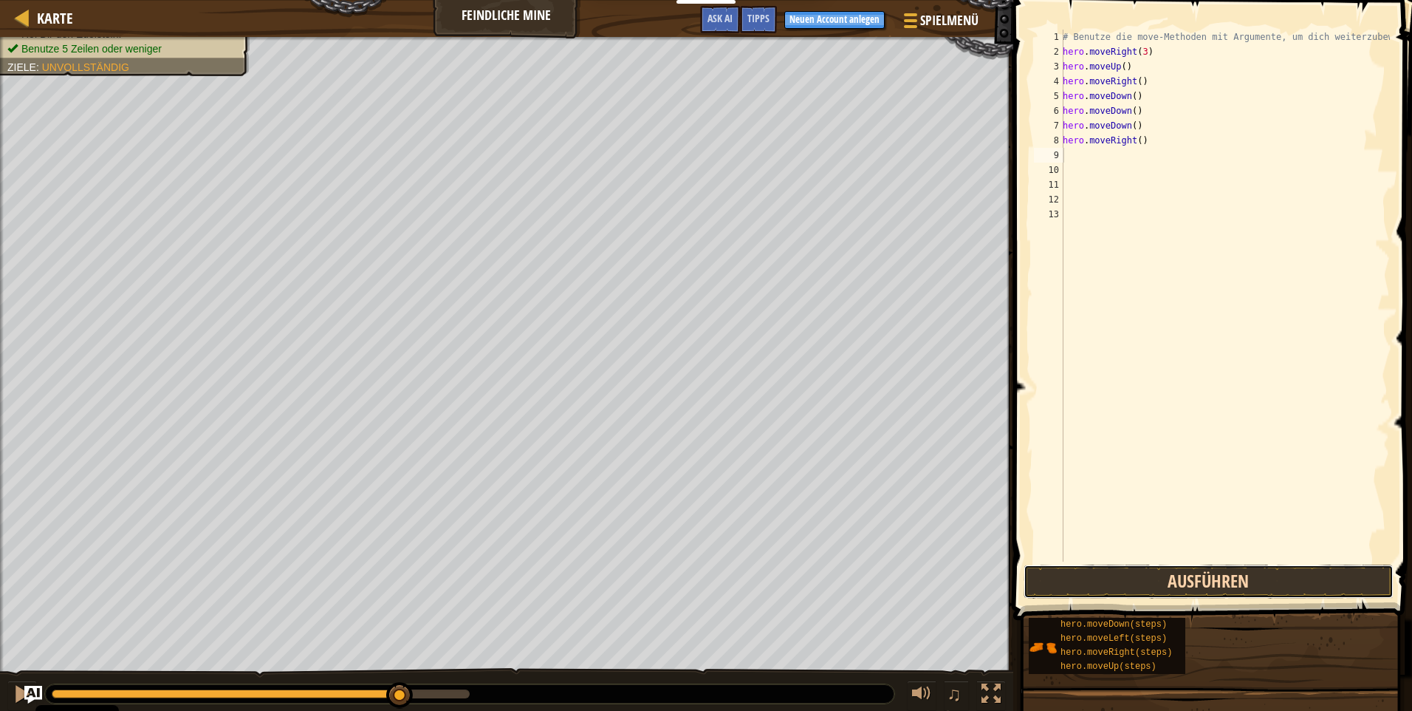
click at [1214, 584] on button "Ausführen" at bounding box center [1209, 581] width 370 height 34
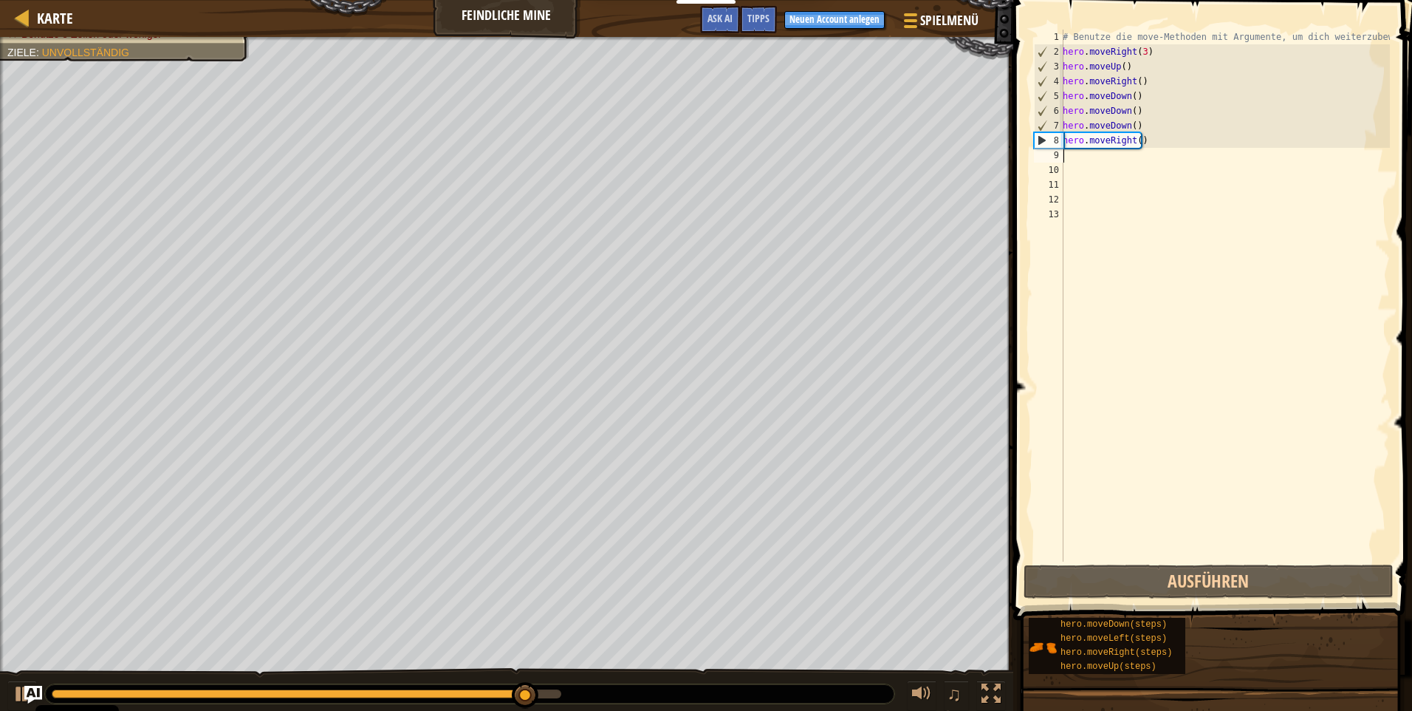
type textarea "m"
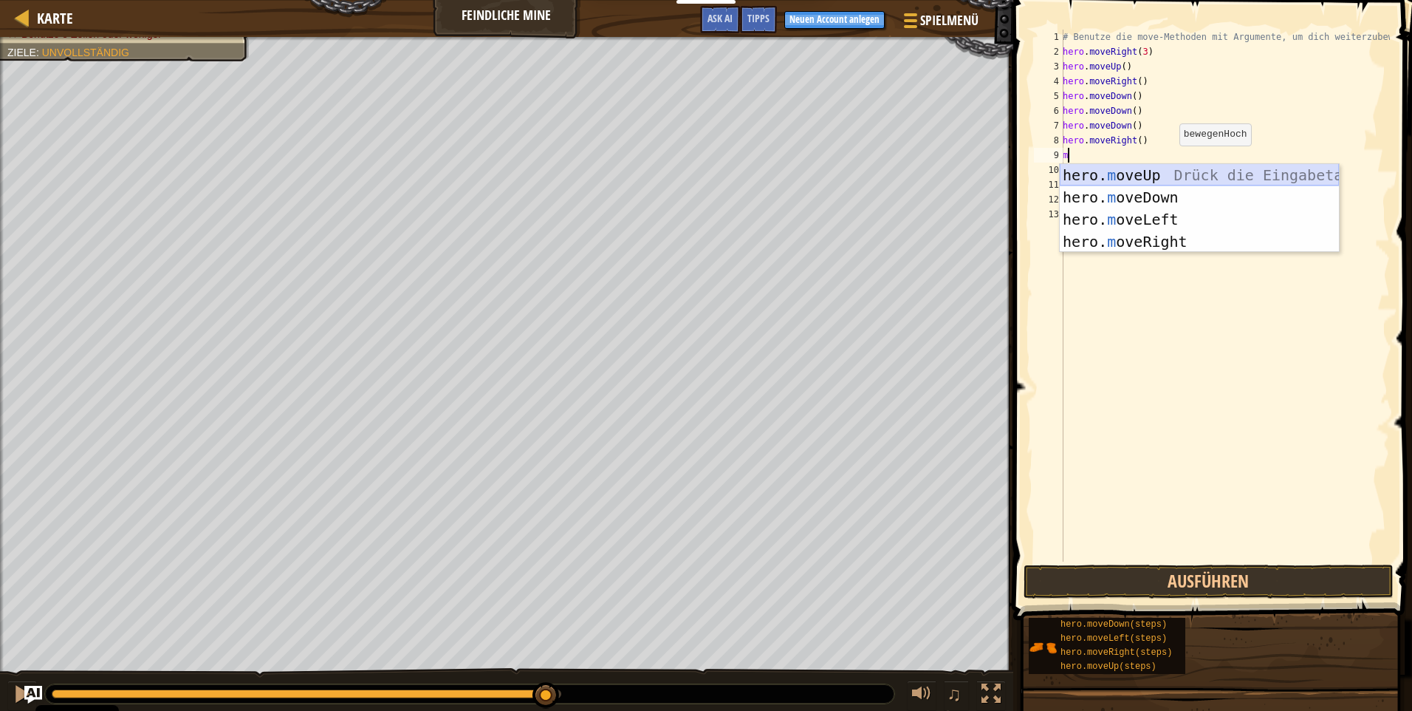
click at [1148, 171] on div "hero. m oveUp Drück die Eingabetaste hero. m oveDown Drück die Eingabetaste her…" at bounding box center [1199, 230] width 279 height 133
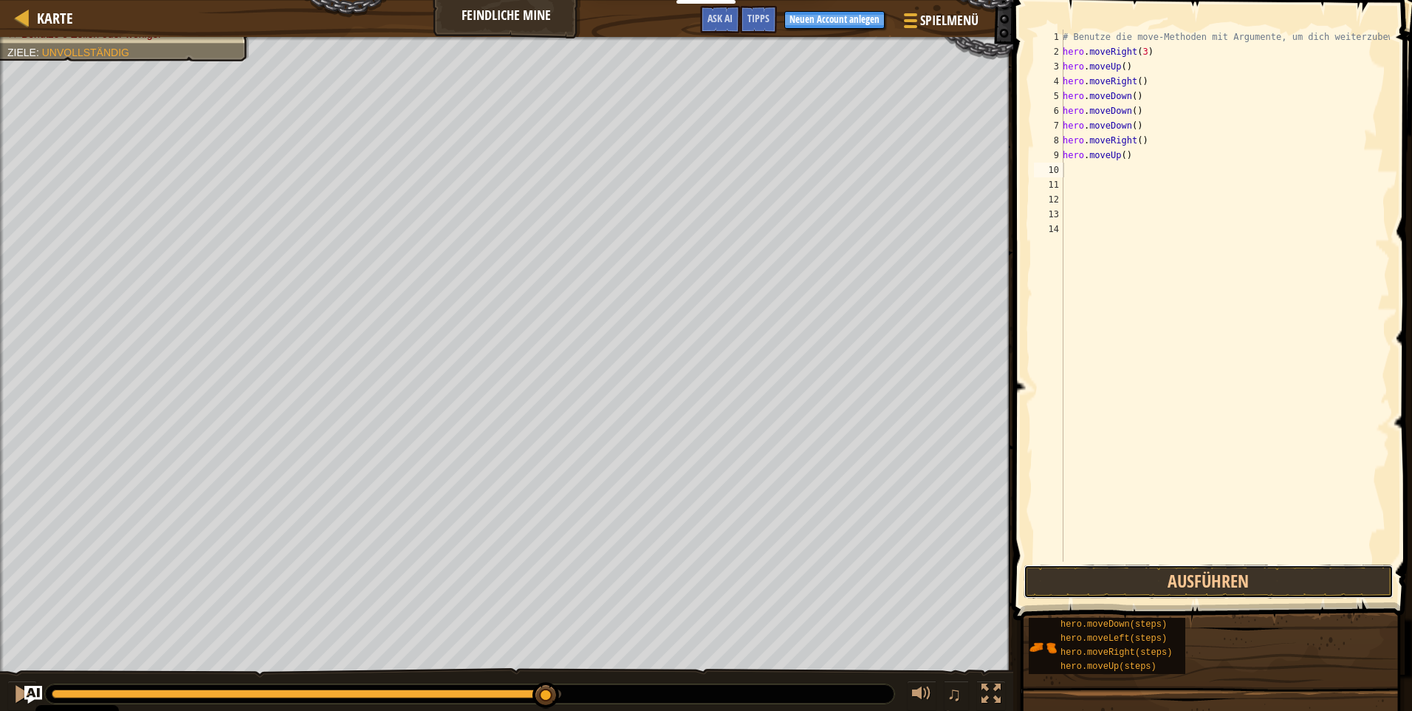
drag, startPoint x: 1169, startPoint y: 566, endPoint x: 1172, endPoint y: 557, distance: 9.6
click at [1169, 566] on button "Ausführen" at bounding box center [1209, 581] width 370 height 34
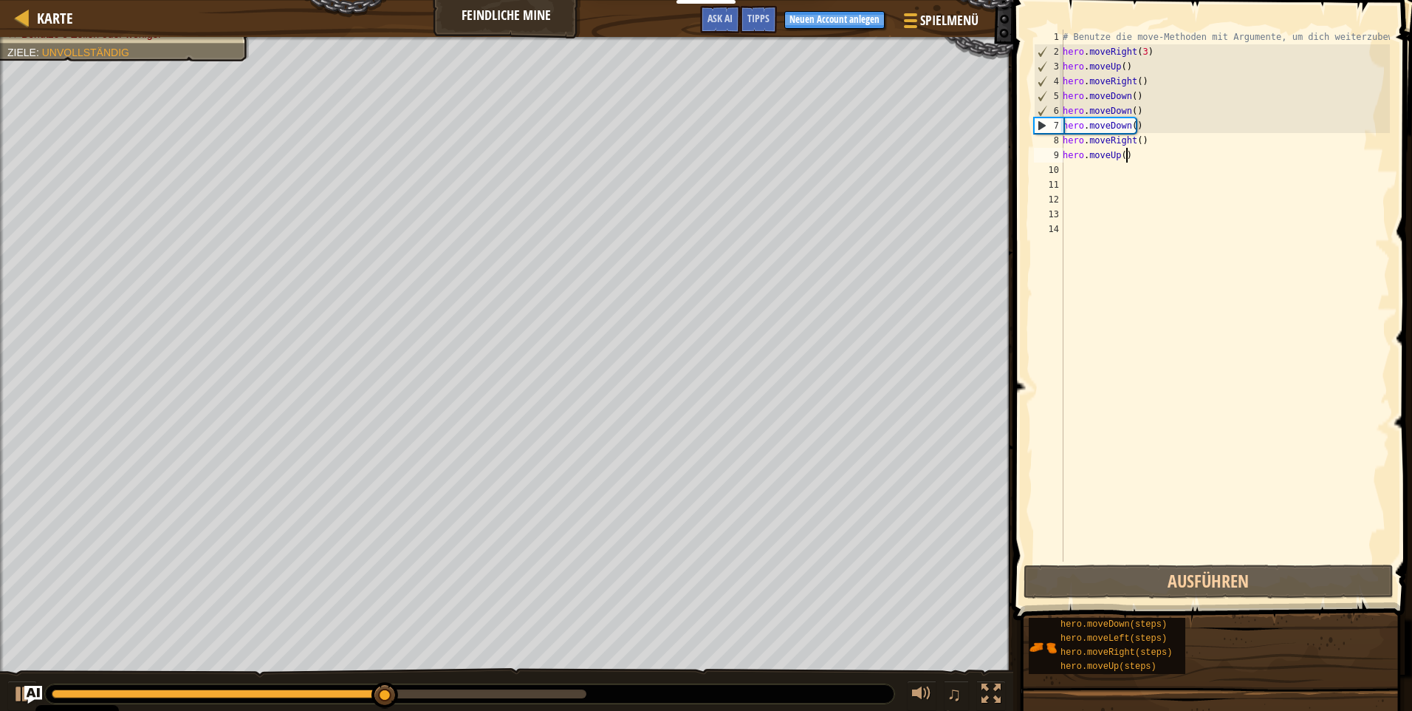
click at [1127, 157] on div "# Benutze die move-Methoden mit Argumente, um dich weiterzubewegen hero . moveR…" at bounding box center [1225, 310] width 330 height 561
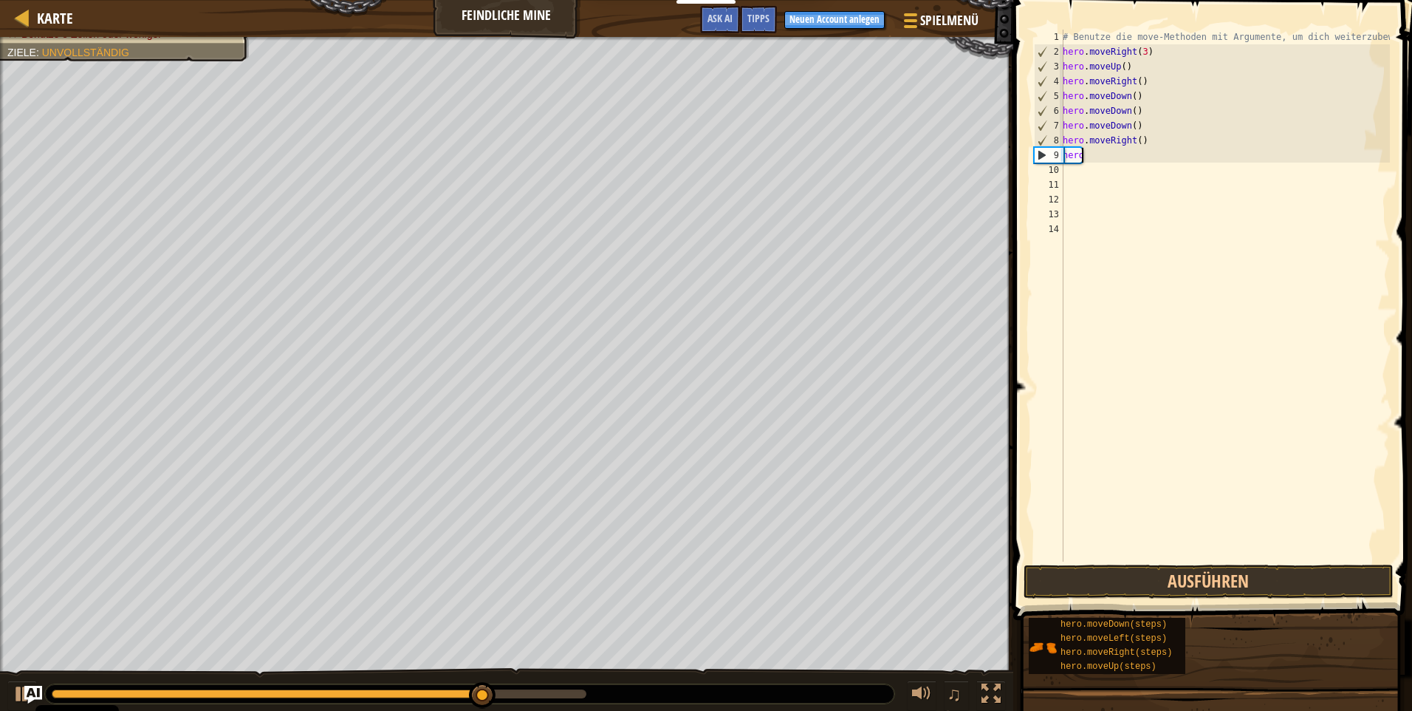
type textarea "h"
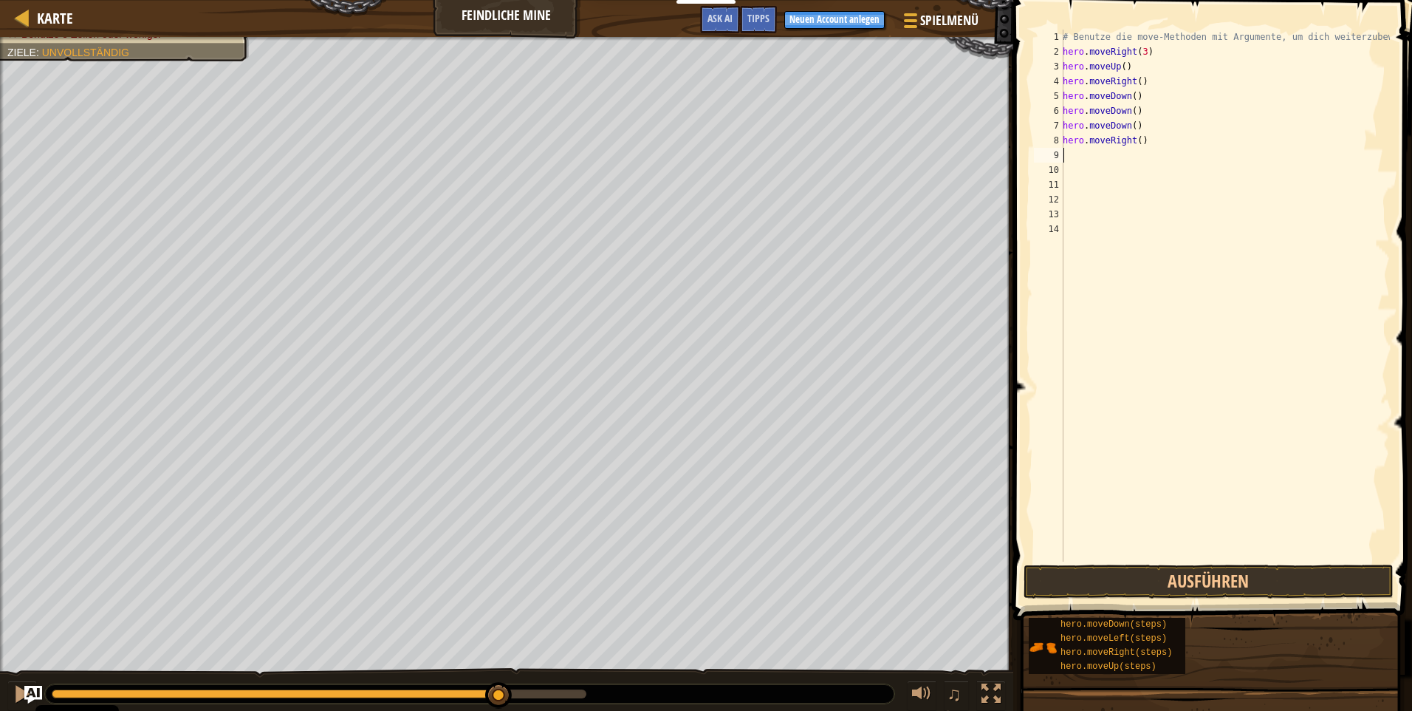
type textarea "m"
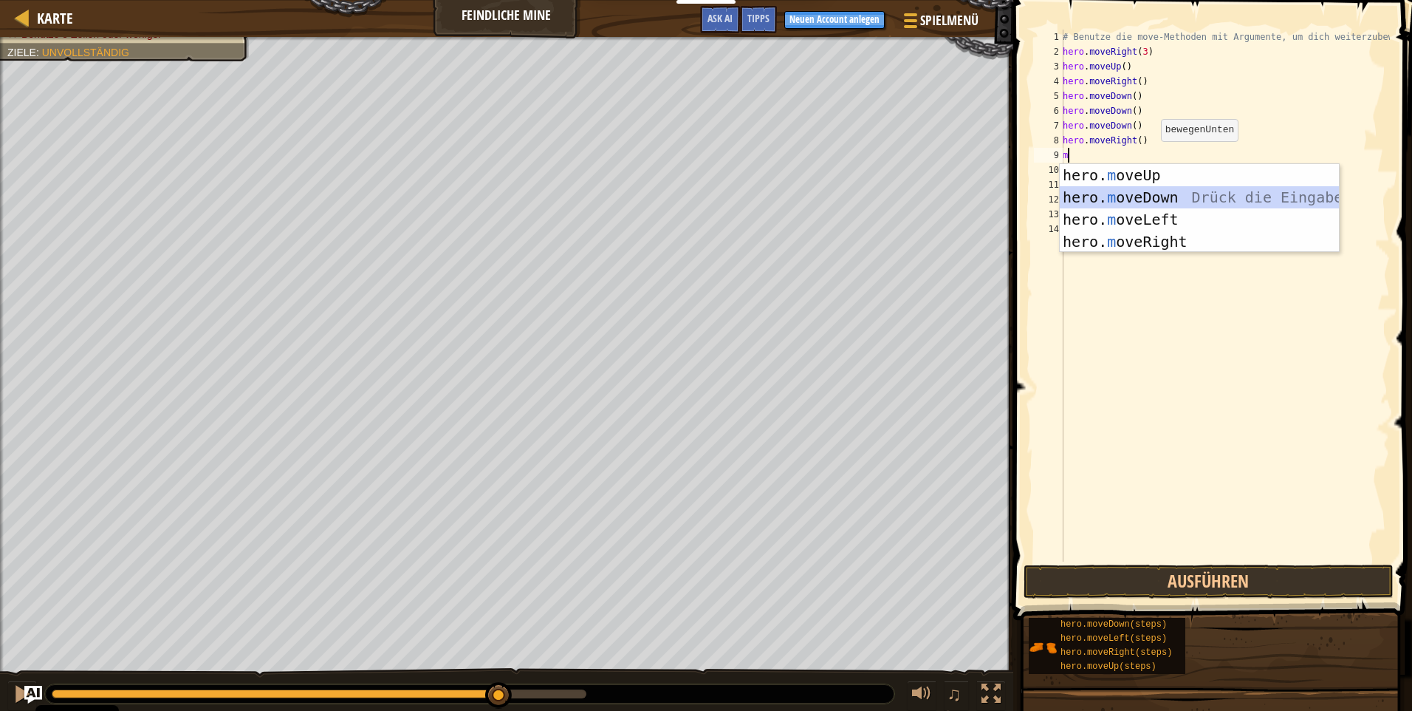
click at [1175, 197] on div "hero. m oveUp Drück die Eingabetaste hero. m oveDown Drück die Eingabetaste her…" at bounding box center [1199, 230] width 279 height 133
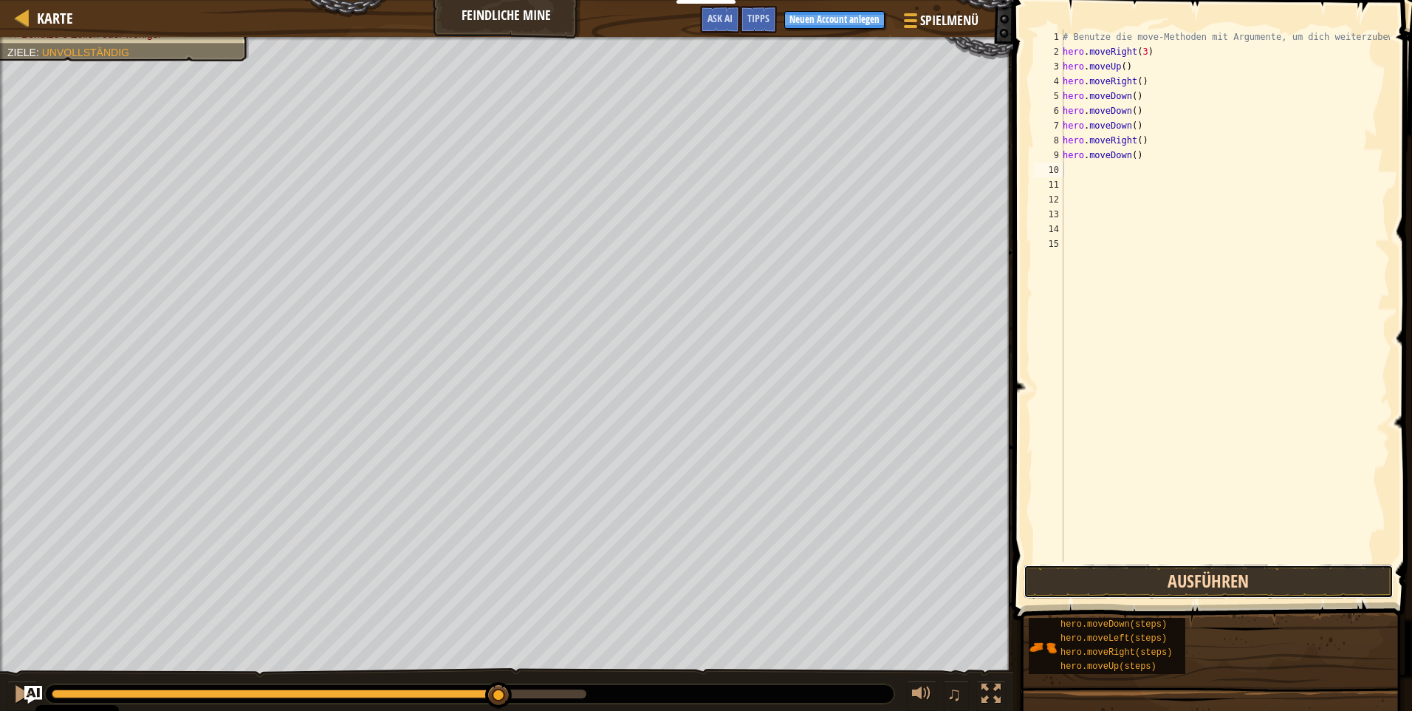
click at [1181, 574] on button "Ausführen" at bounding box center [1209, 581] width 370 height 34
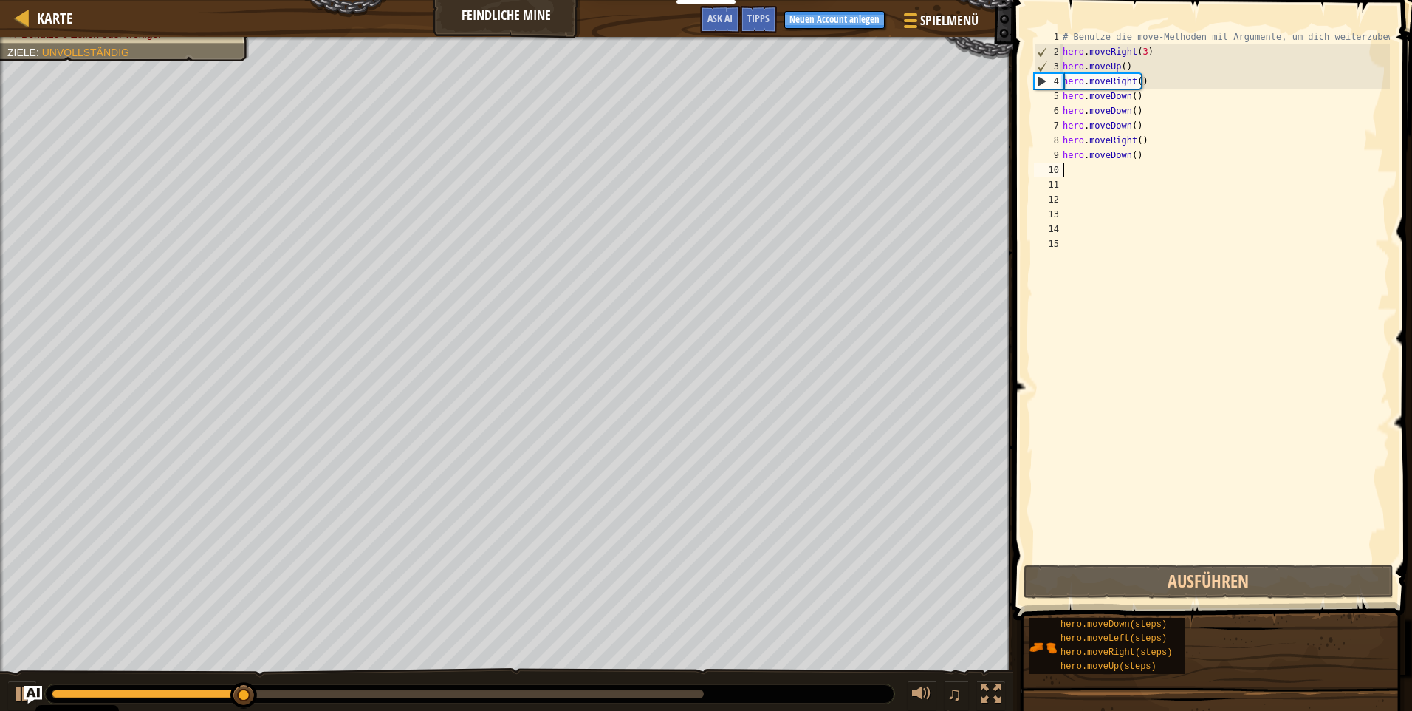
click at [1134, 157] on div "# Benutze die move-Methoden mit Argumente, um dich weiterzubewegen hero . moveR…" at bounding box center [1225, 310] width 330 height 561
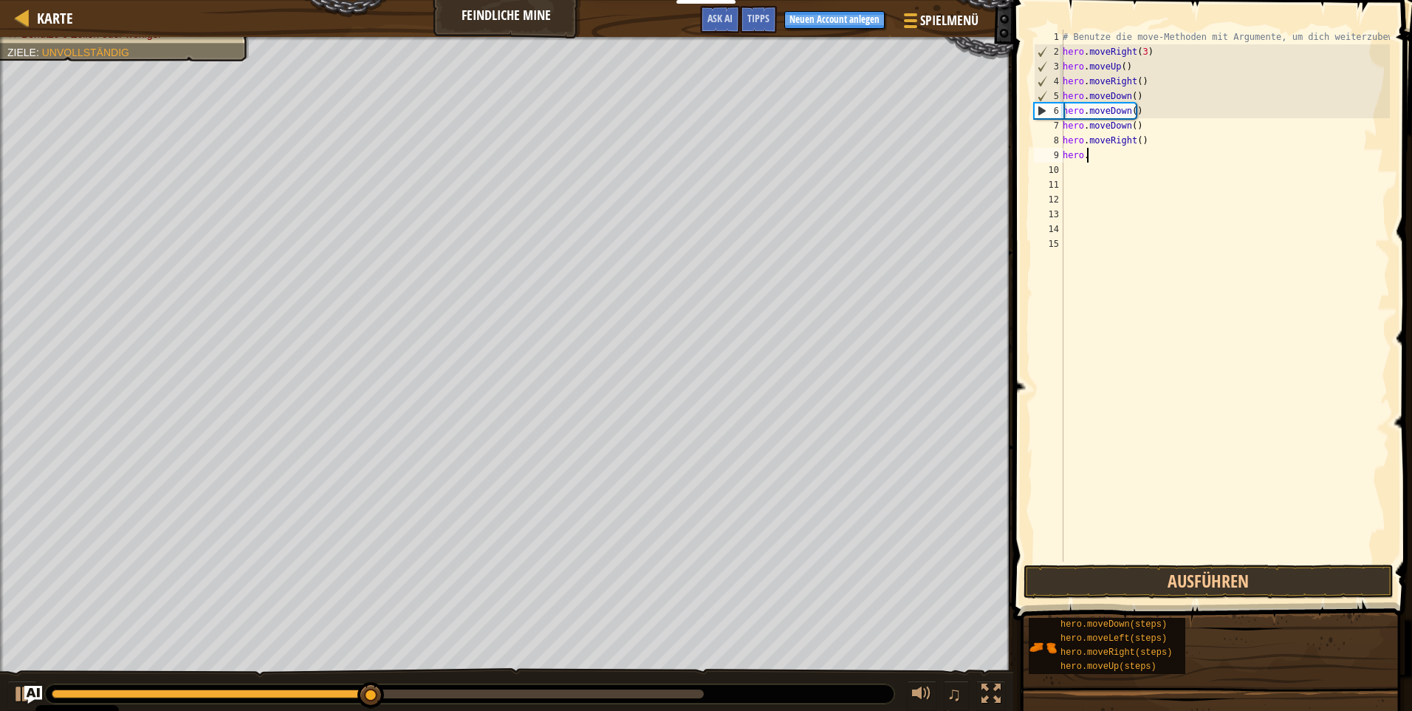
type textarea "h"
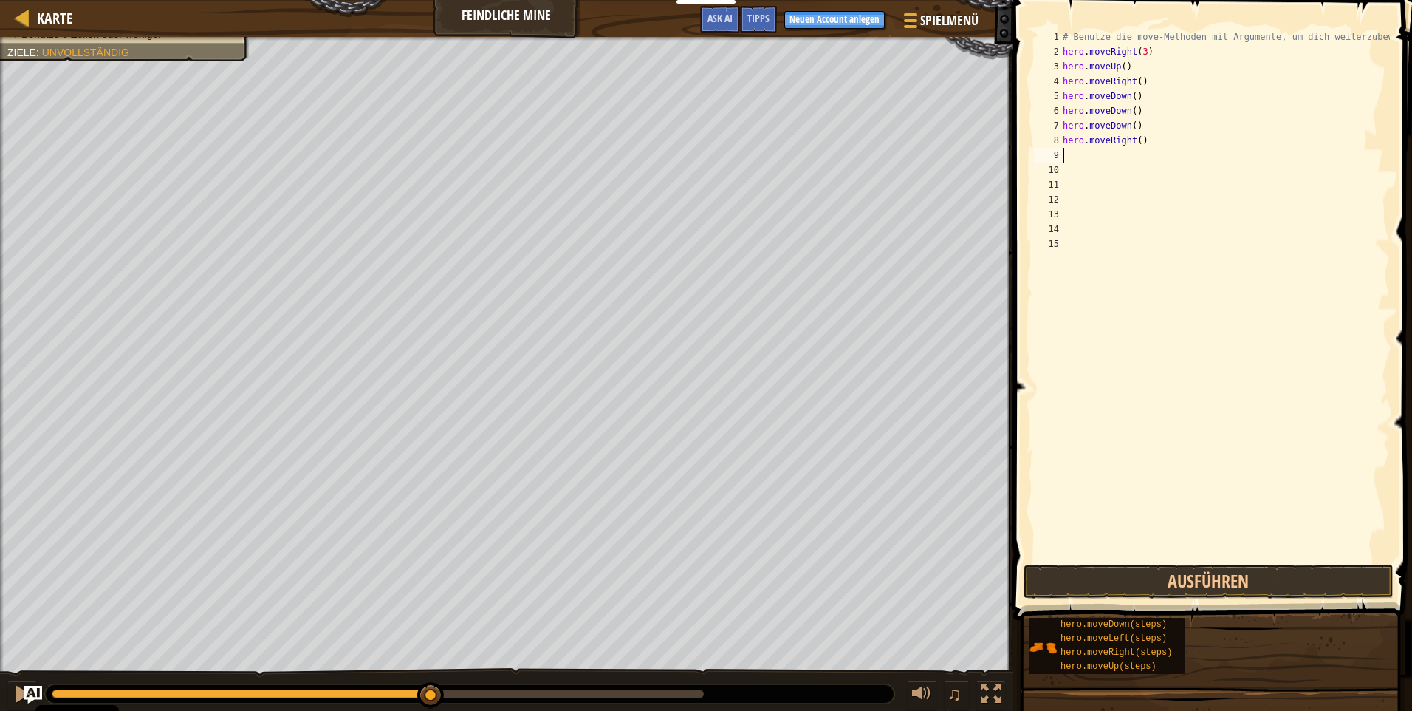
type textarea "m"
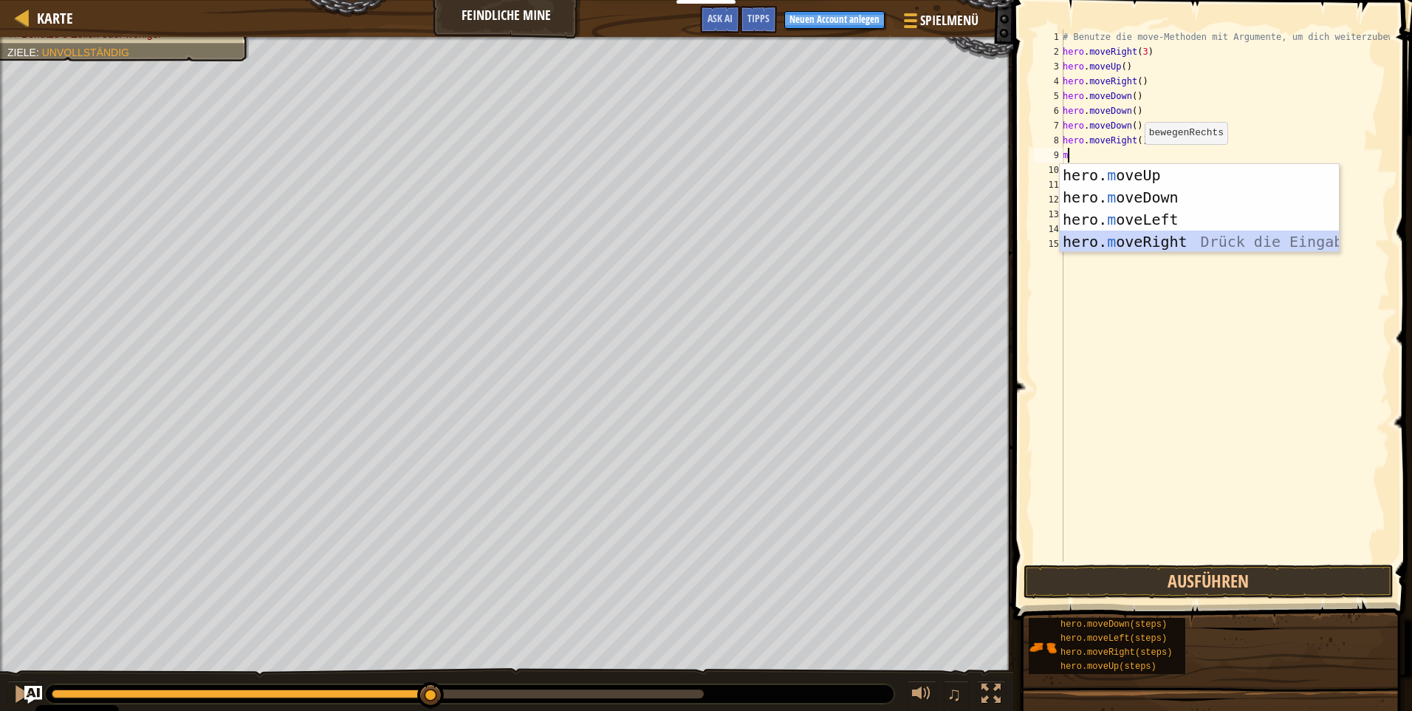
click at [1158, 242] on div "hero. m oveUp Drück die Eingabetaste hero. m oveDown Drück die Eingabetaste her…" at bounding box center [1199, 230] width 279 height 133
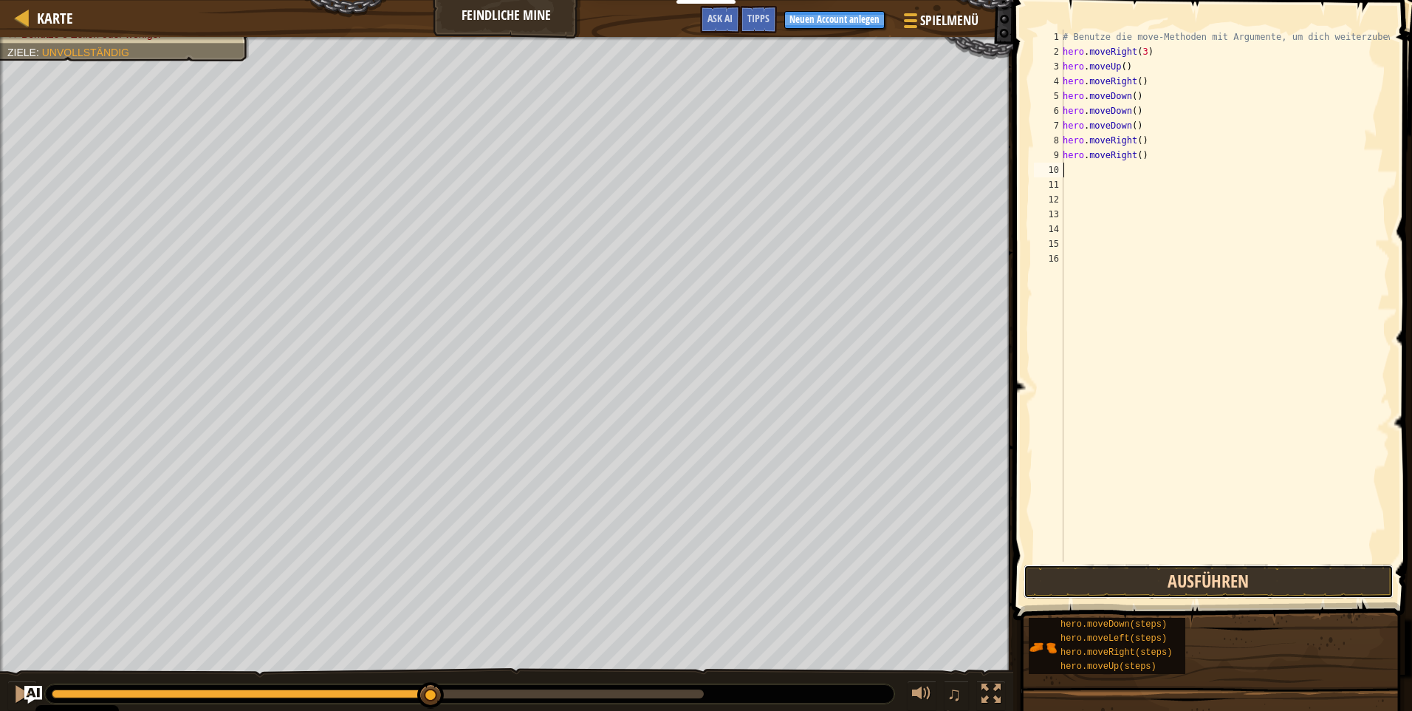
click at [1175, 580] on button "Ausführen" at bounding box center [1209, 581] width 370 height 34
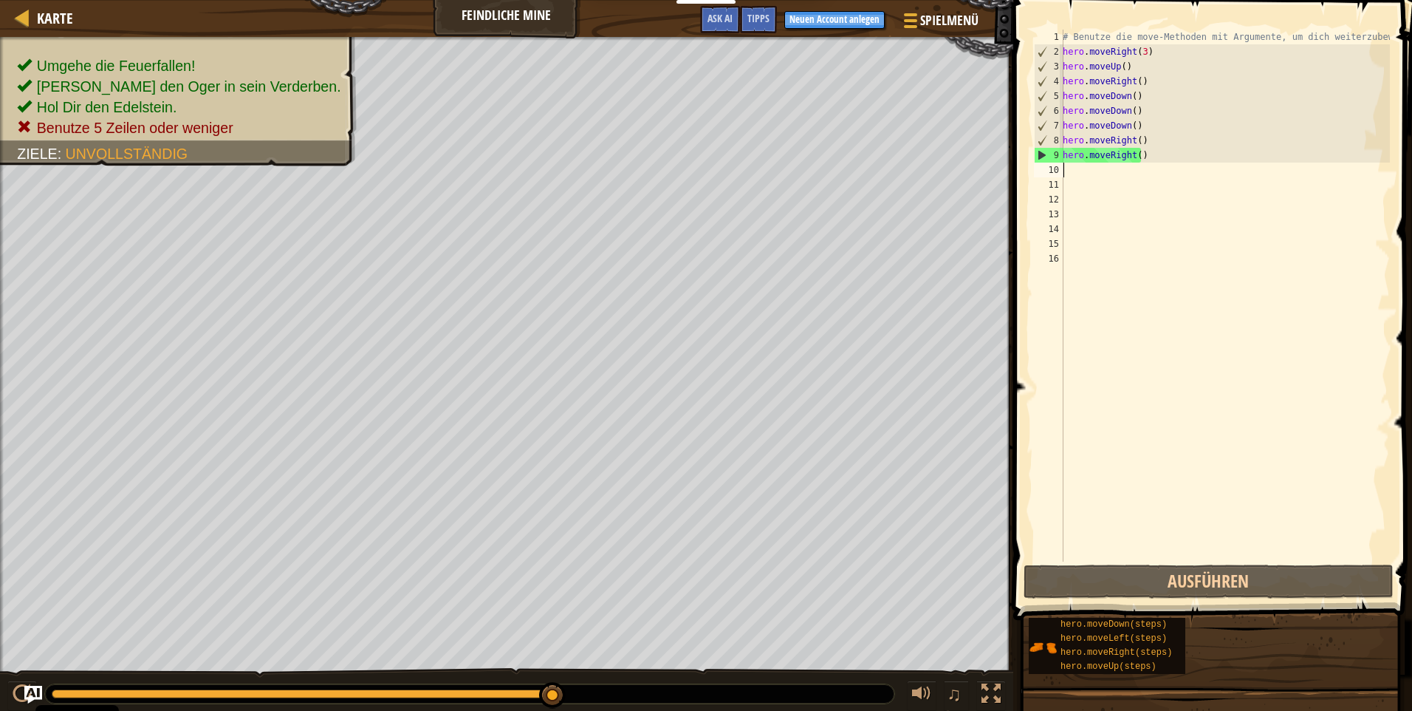
type textarea "m"
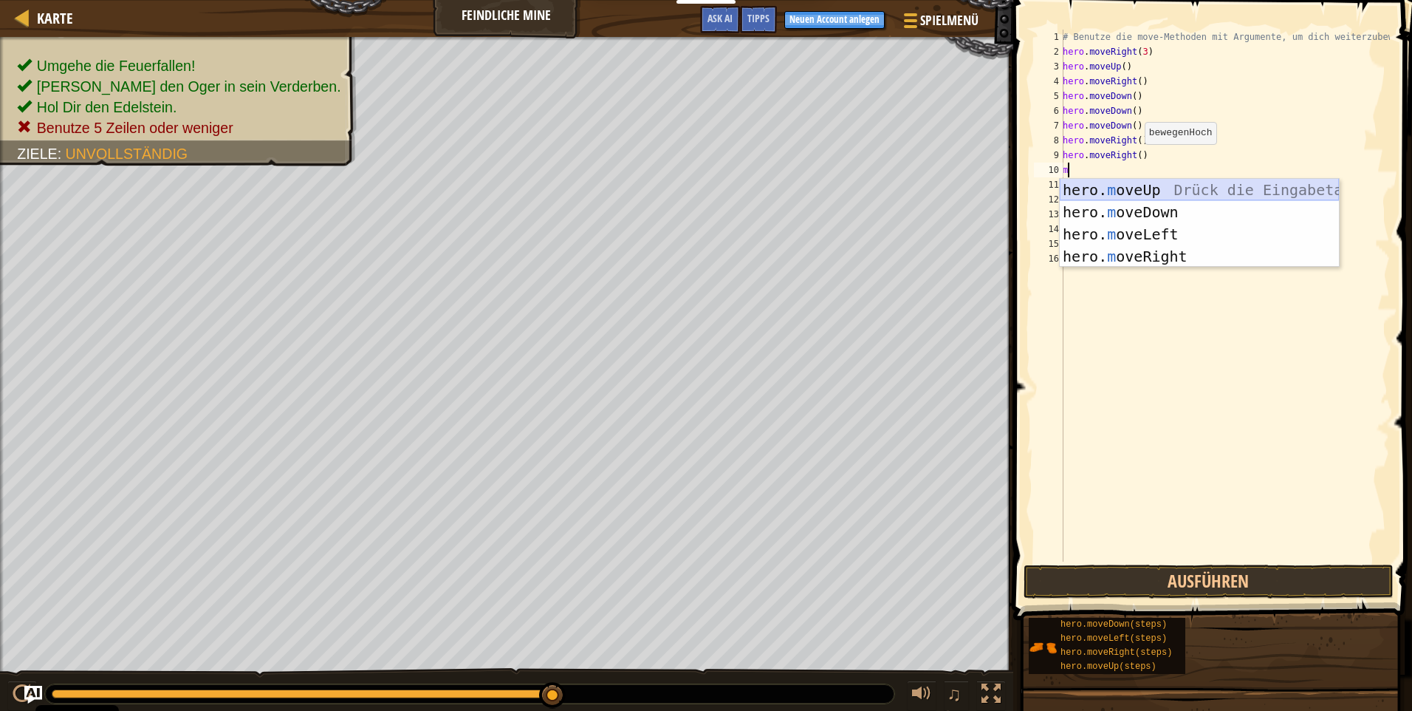
click at [1179, 185] on div "hero. m oveUp Drück die Eingabetaste hero. m oveDown Drück die Eingabetaste her…" at bounding box center [1199, 245] width 279 height 133
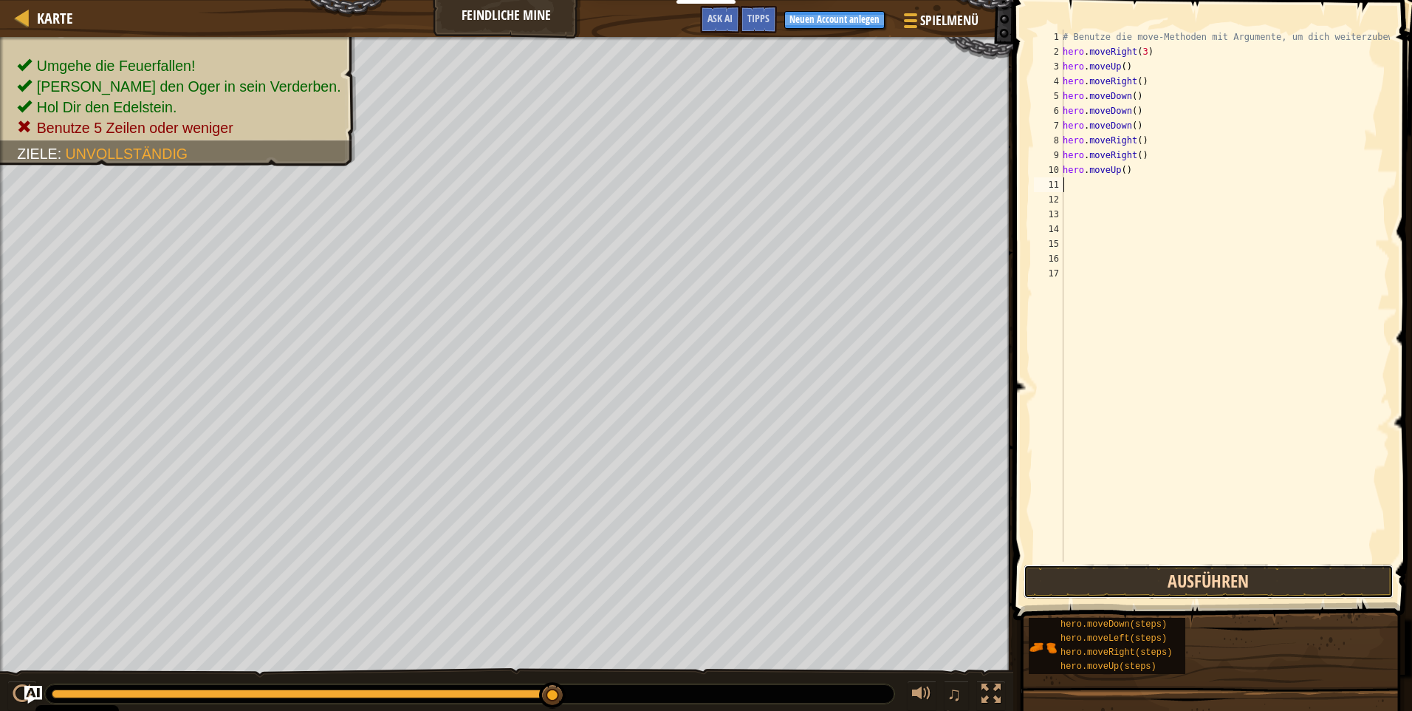
click at [1165, 586] on button "Ausführen" at bounding box center [1209, 581] width 370 height 34
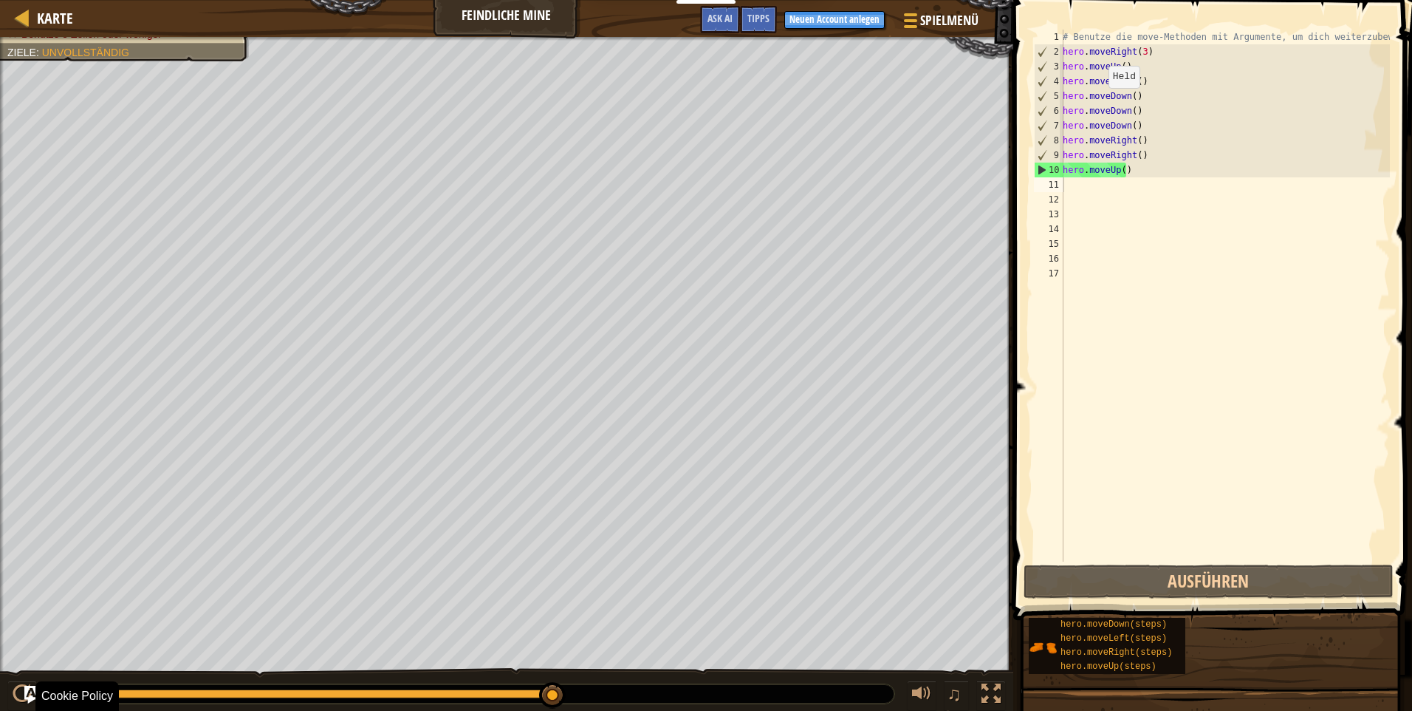
click at [603, 697] on div at bounding box center [470, 693] width 850 height 19
click at [604, 690] on div at bounding box center [470, 693] width 850 height 19
click at [539, 686] on div at bounding box center [470, 693] width 850 height 19
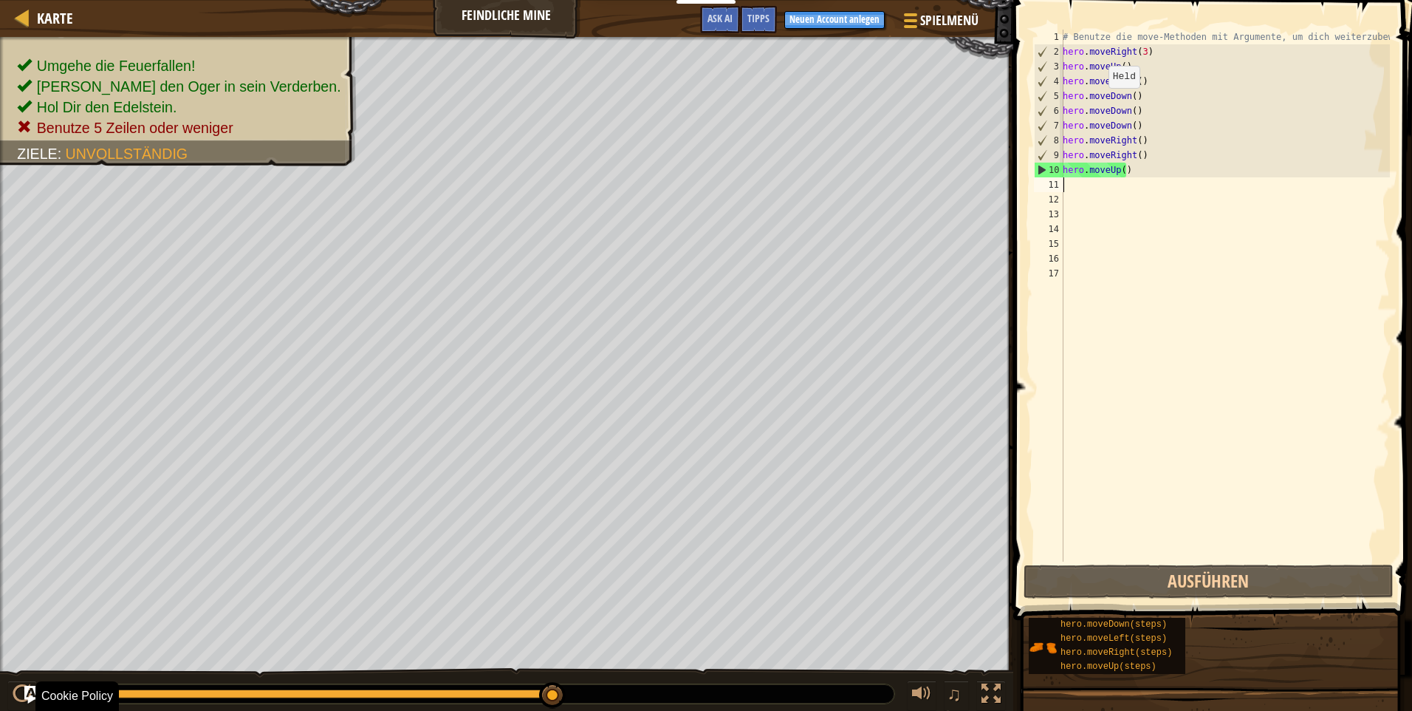
drag, startPoint x: 553, startPoint y: 691, endPoint x: 959, endPoint y: 742, distance: 409.5
click at [959, 0] on html "Cookie Policy CodeCombat nutzt essentielle und einige nicht-essentielle Cookies…" at bounding box center [706, 0] width 1412 height 0
click at [919, 685] on div at bounding box center [921, 693] width 19 height 19
click at [932, 700] on button at bounding box center [922, 695] width 30 height 30
click at [930, 697] on div at bounding box center [921, 693] width 19 height 19
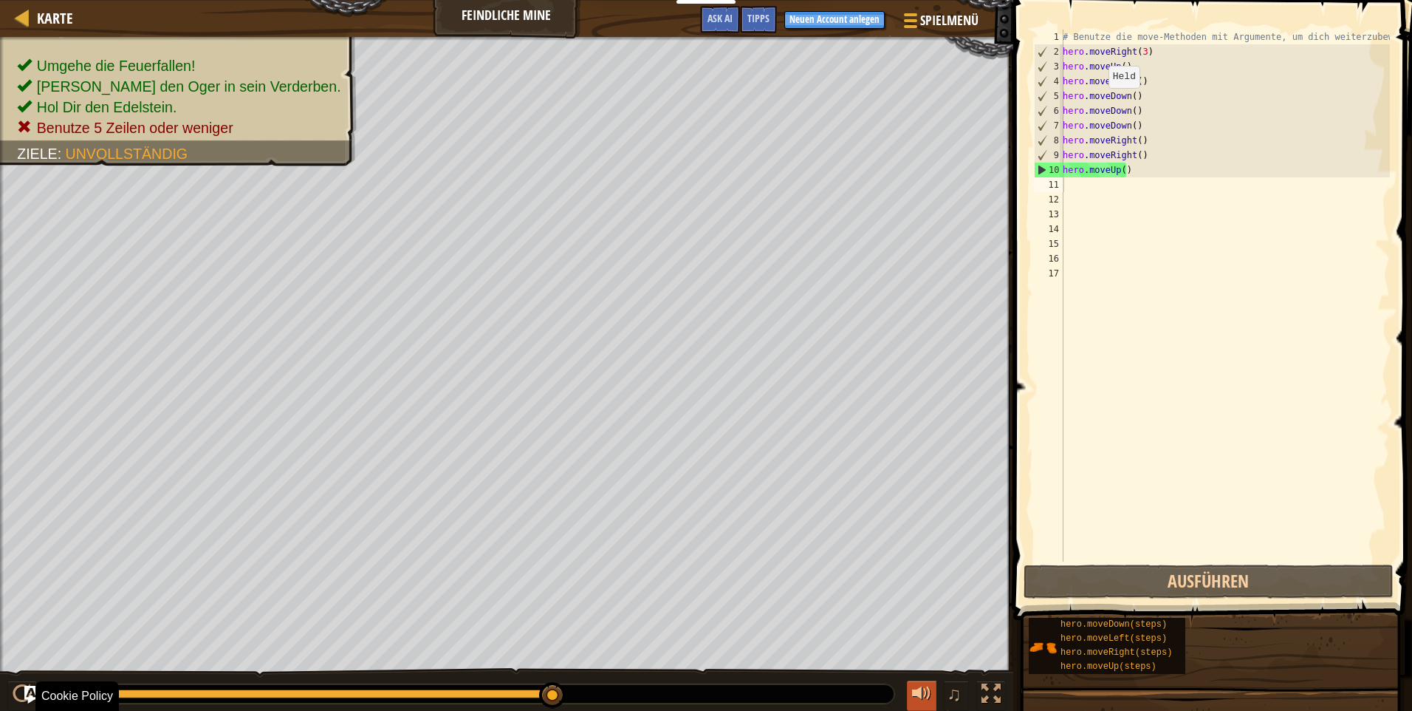
click at [930, 697] on div at bounding box center [921, 693] width 19 height 19
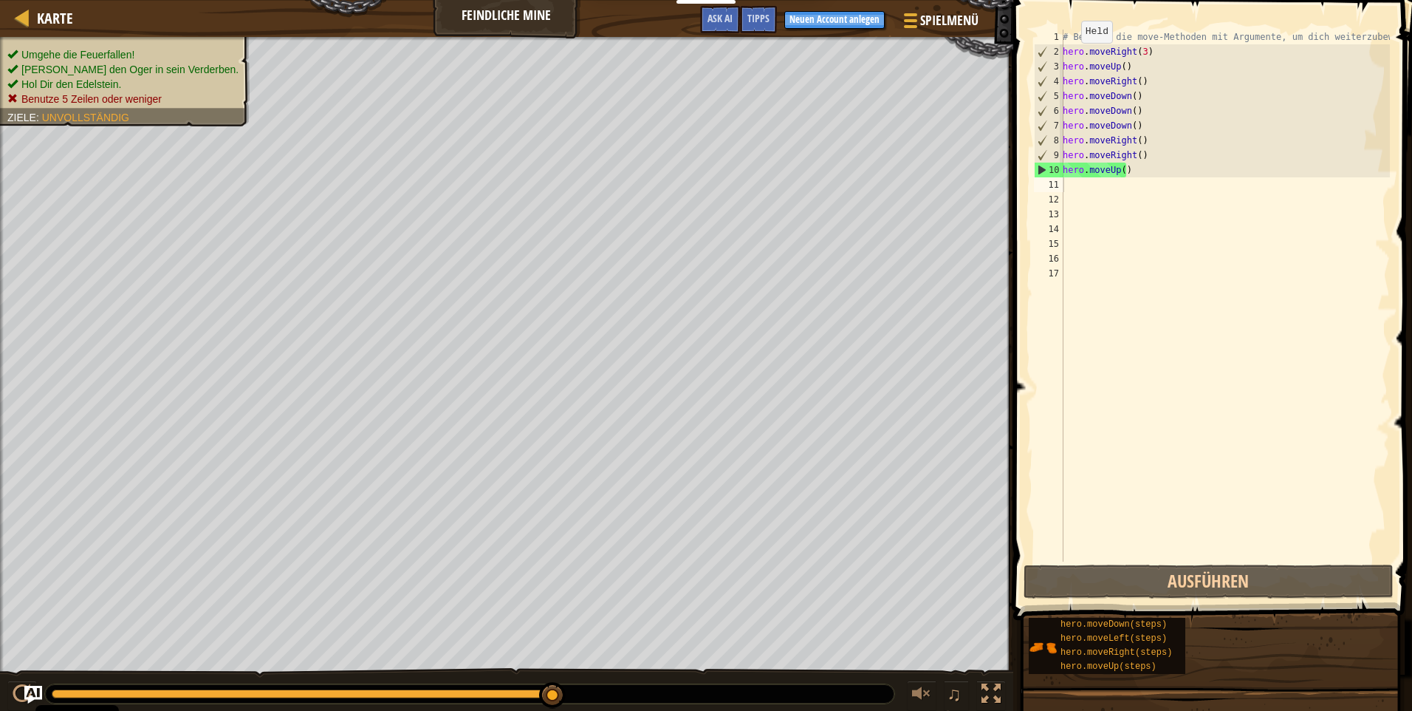
click at [68, 103] on span "Benutze 5 Zeilen oder weniger" at bounding box center [91, 99] width 140 height 12
